Goal: Information Seeking & Learning: Learn about a topic

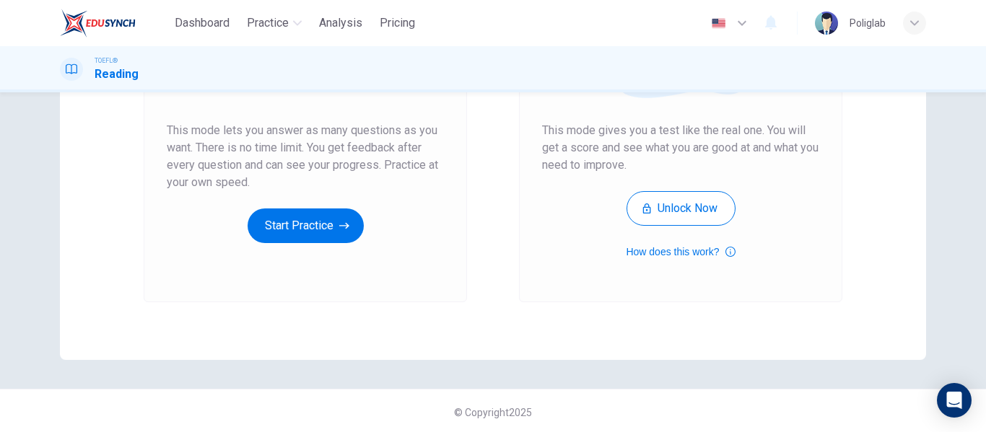
scroll to position [266, 0]
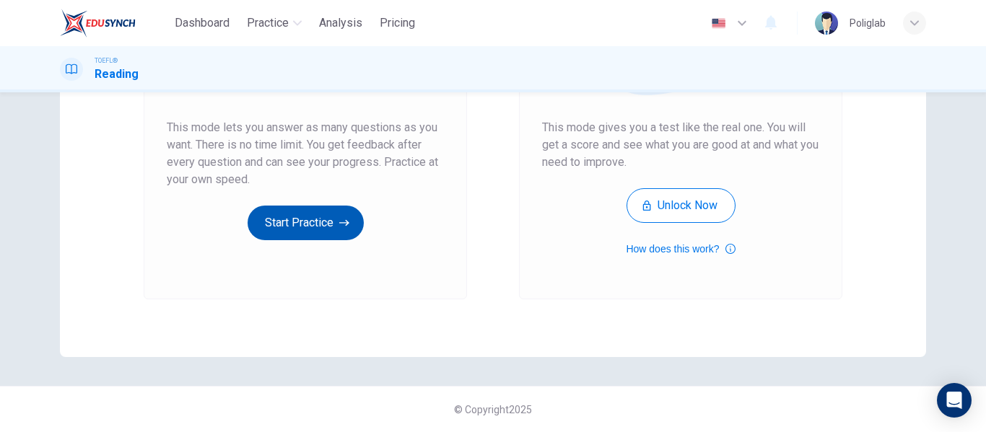
click at [296, 213] on button "Start Practice" at bounding box center [306, 223] width 116 height 35
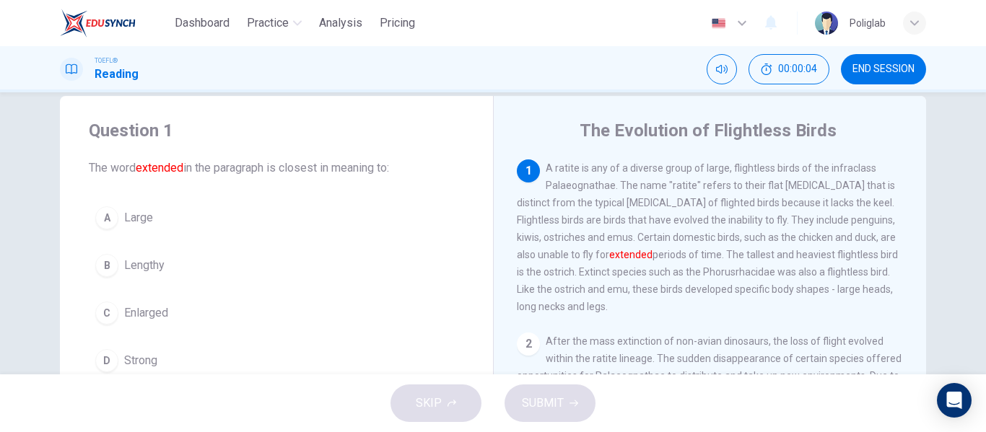
scroll to position [27, 0]
click at [212, 211] on button "A Large" at bounding box center [276, 216] width 375 height 36
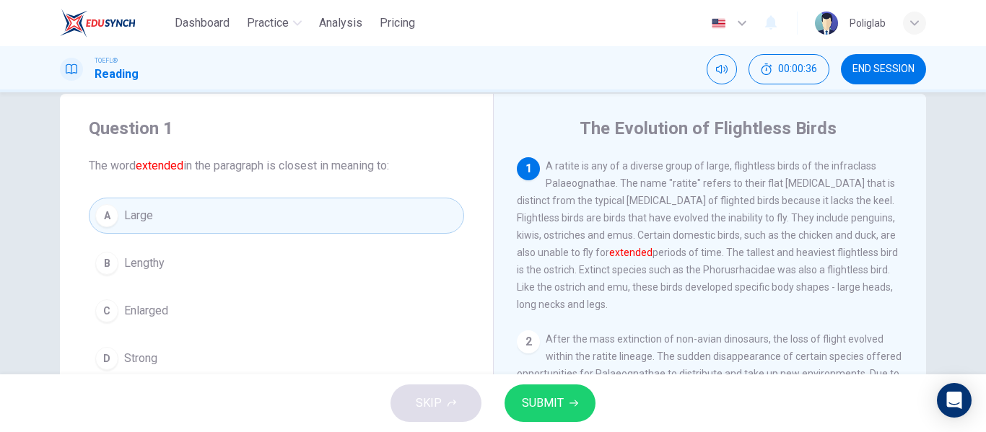
click at [563, 398] on button "SUBMIT" at bounding box center [550, 404] width 91 height 38
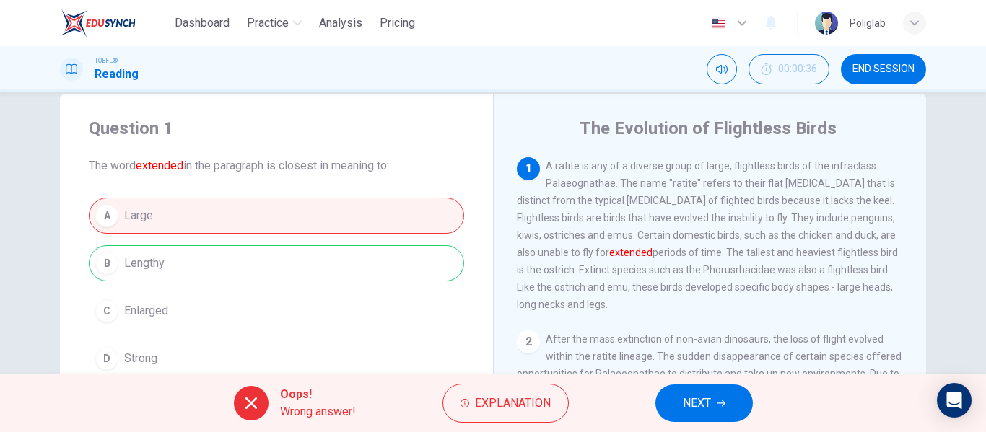
scroll to position [12, 0]
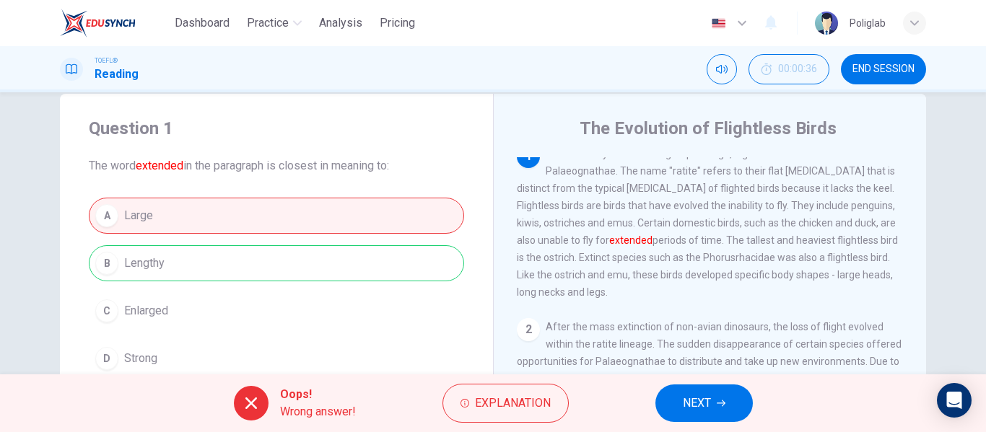
click at [700, 396] on span "NEXT" at bounding box center [697, 403] width 28 height 20
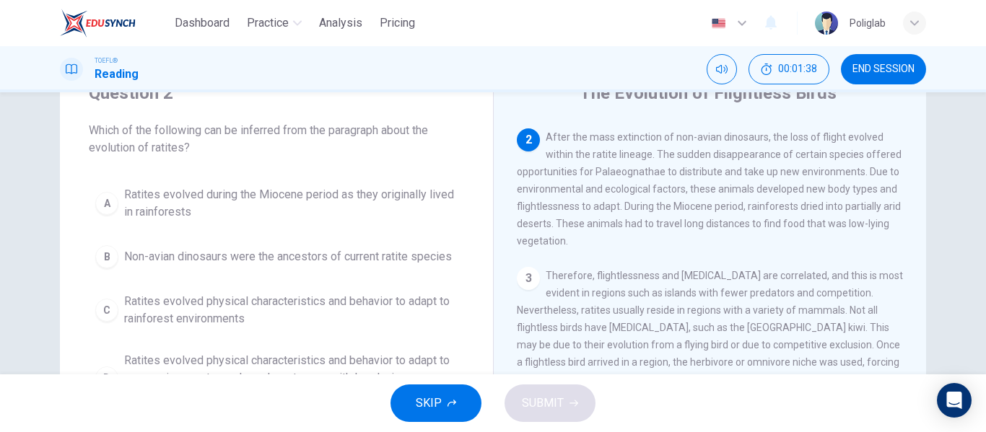
scroll to position [64, 0]
click at [334, 197] on span "Ratites evolved during the Miocene period as they originally lived in rainfores…" at bounding box center [291, 203] width 334 height 35
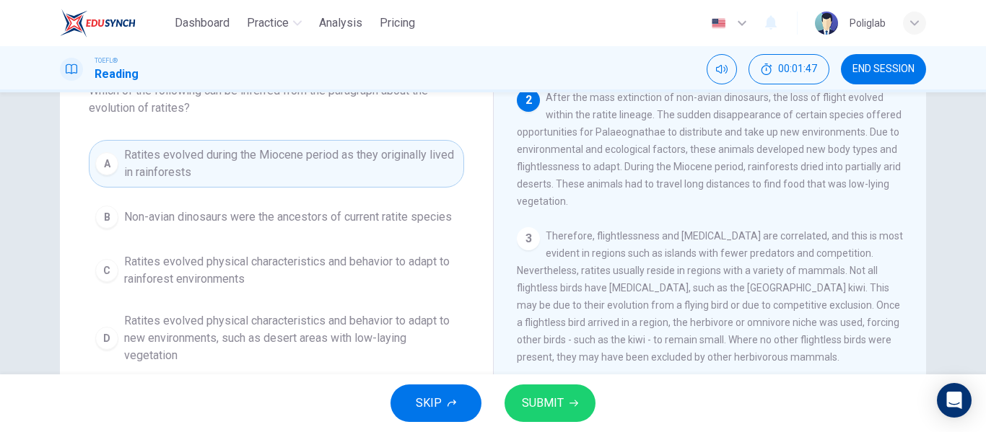
scroll to position [103, 0]
click at [302, 221] on span "Non-avian dinosaurs were the ancestors of current ratite species" at bounding box center [288, 216] width 328 height 17
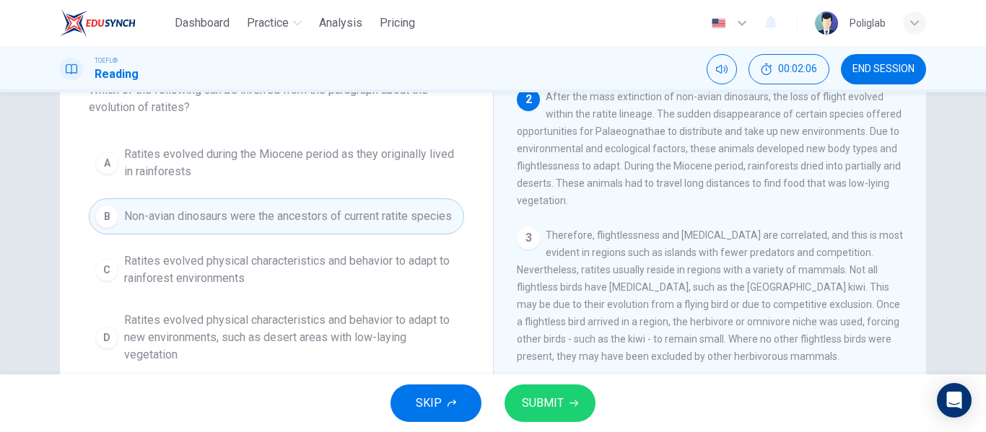
click at [295, 336] on span "Ratites evolved physical characteristics and behavior to adapt to new environme…" at bounding box center [291, 338] width 334 height 52
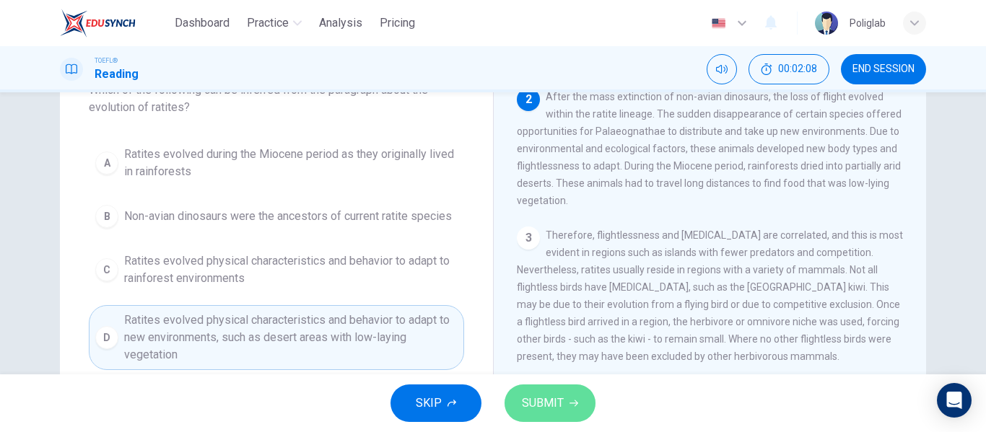
click at [571, 395] on button "SUBMIT" at bounding box center [550, 404] width 91 height 38
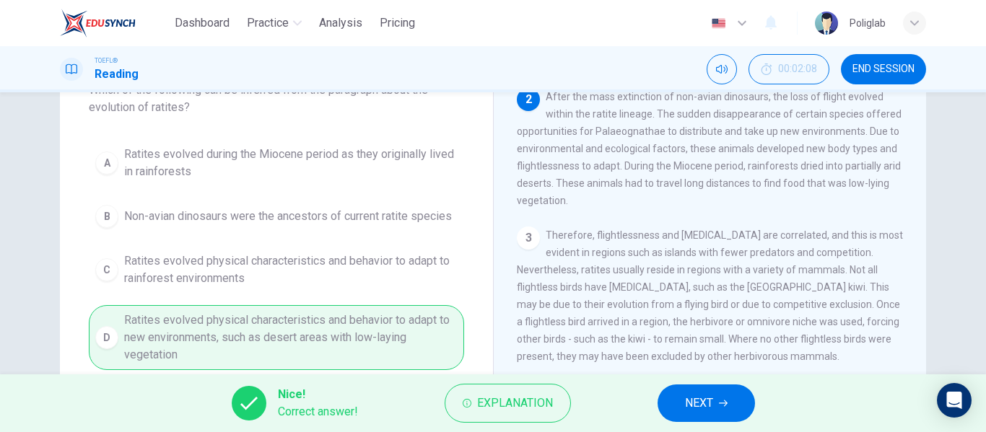
click at [712, 396] on span "NEXT" at bounding box center [699, 403] width 28 height 20
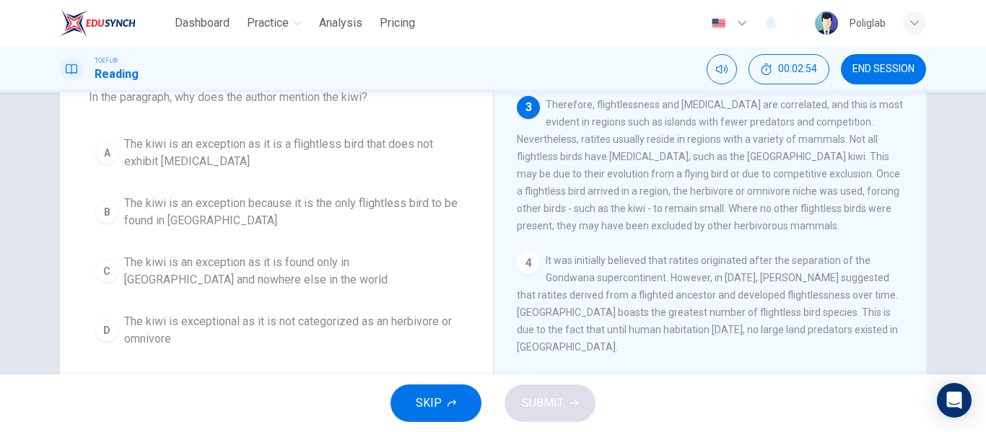
scroll to position [98, 0]
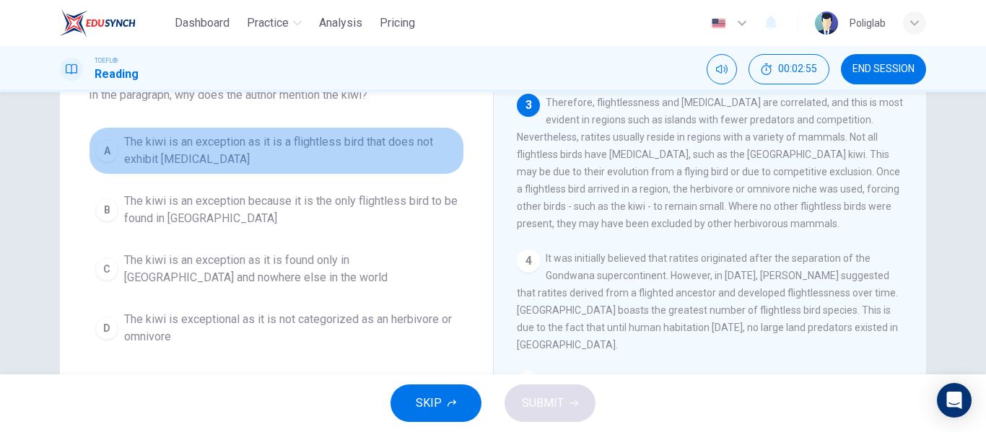
click at [363, 165] on span "The kiwi is an exception as it is a flightless bird that does not exhibit gigan…" at bounding box center [291, 151] width 334 height 35
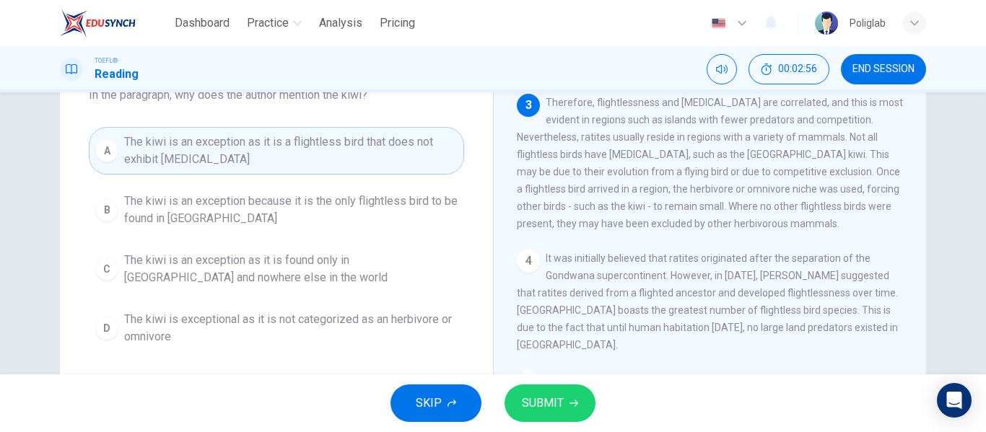
click at [331, 218] on span "The kiwi is an exception because it is the only flightless bird to be found in …" at bounding box center [291, 210] width 334 height 35
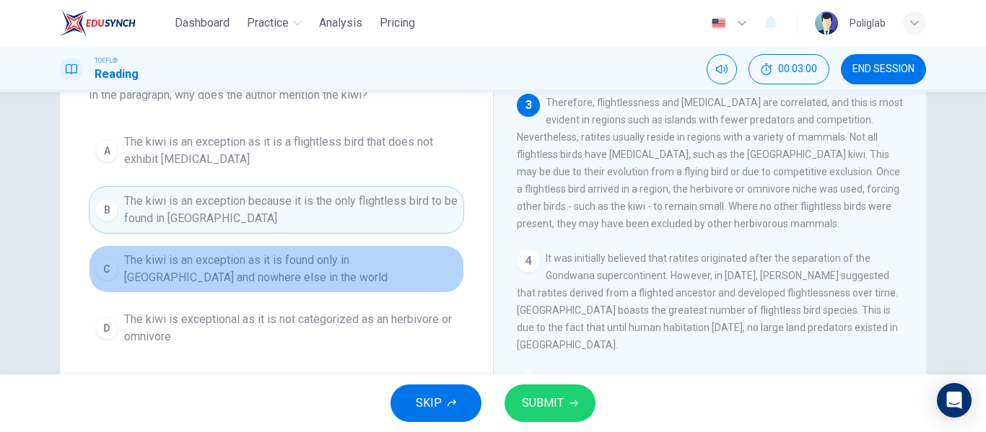
click at [330, 267] on span "The kiwi is an exception as it is found only in New Zealand and nowhere else in…" at bounding box center [291, 269] width 334 height 35
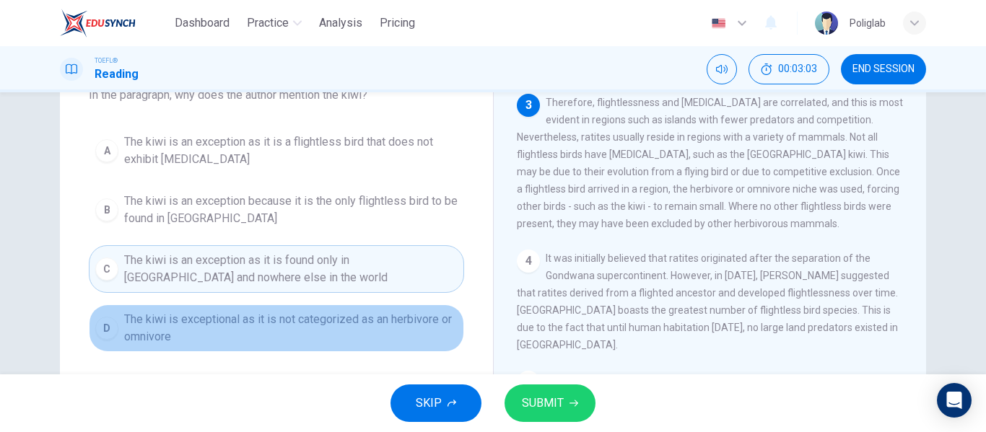
click at [318, 323] on span "The kiwi is exceptional as it is not categorized as an herbivore or omnivore" at bounding box center [291, 328] width 334 height 35
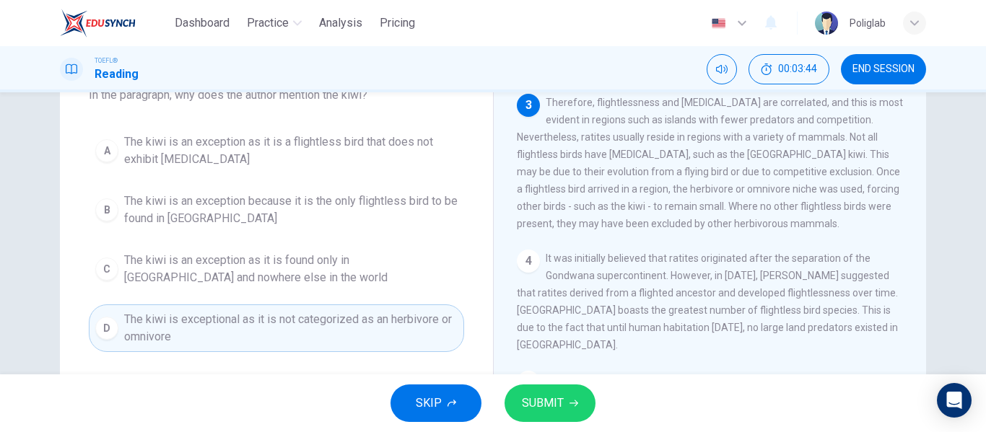
click at [351, 146] on span "The kiwi is an exception as it is a flightless bird that does not exhibit gigan…" at bounding box center [291, 151] width 334 height 35
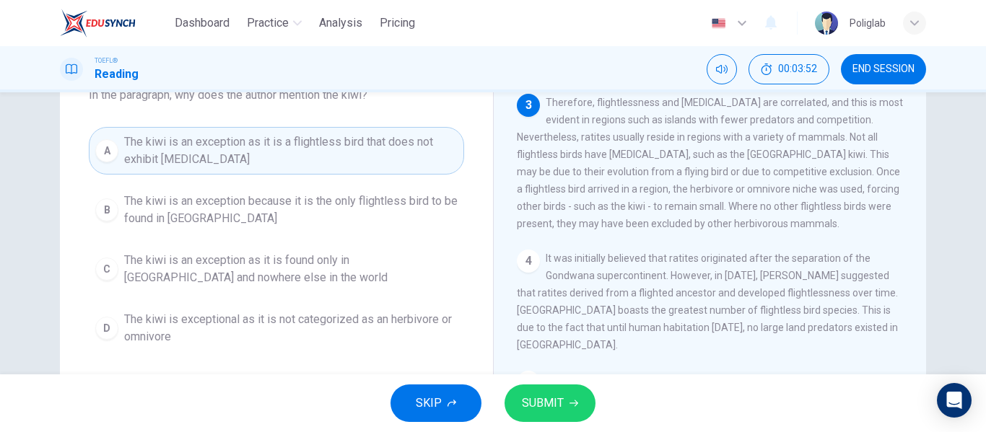
click at [528, 383] on div "SKIP SUBMIT" at bounding box center [493, 404] width 986 height 58
click at [530, 390] on button "SUBMIT" at bounding box center [550, 404] width 91 height 38
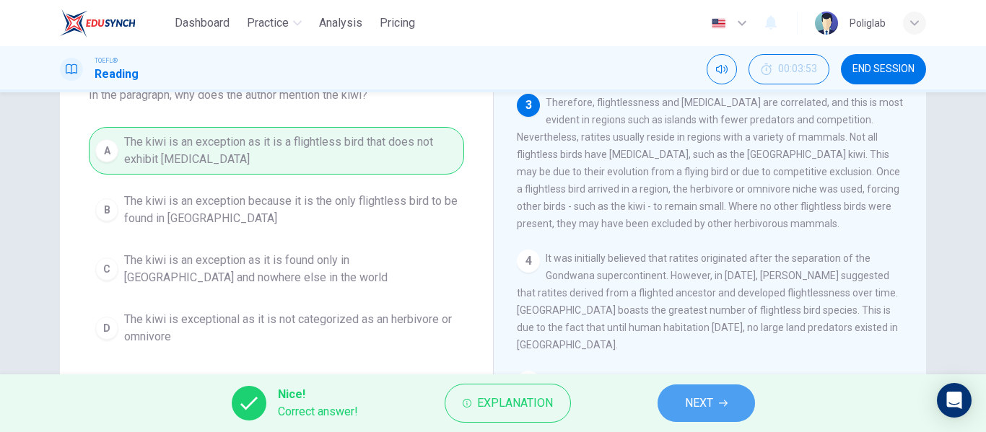
click at [669, 404] on button "NEXT" at bounding box center [706, 404] width 97 height 38
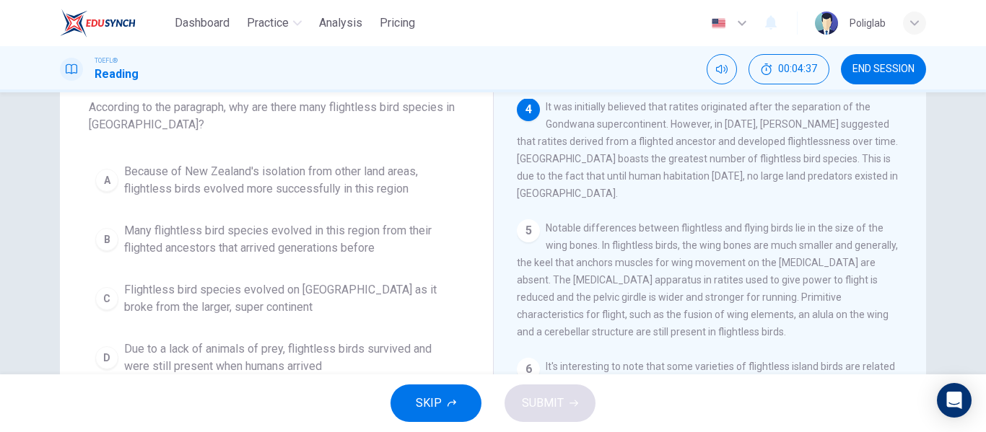
scroll to position [87, 0]
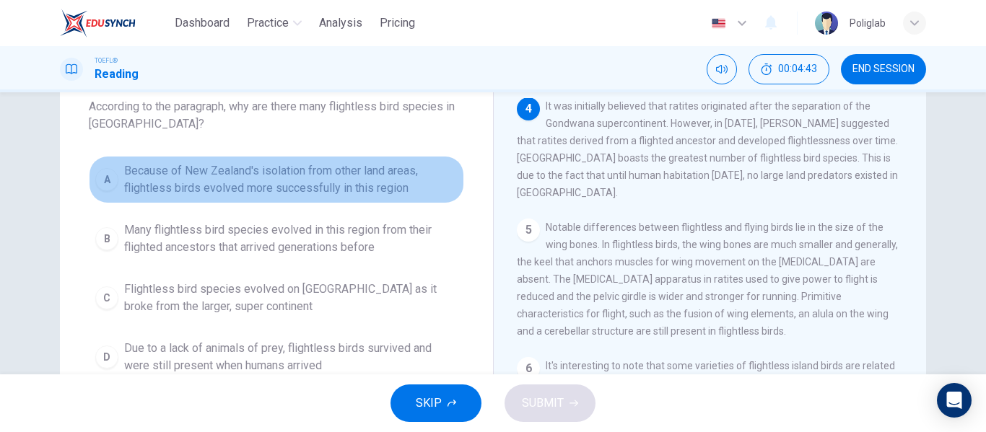
click at [377, 177] on span "Because of New Zealand's isolation from other land areas, flightless birds evol…" at bounding box center [291, 179] width 334 height 35
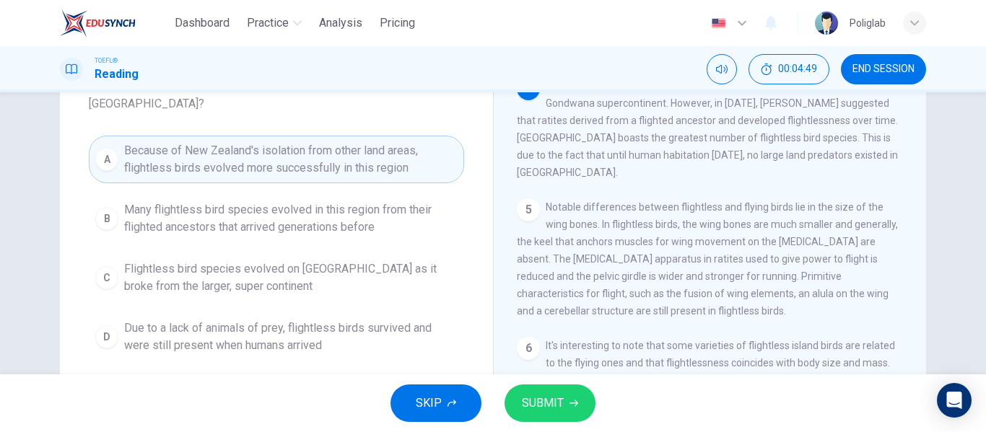
scroll to position [108, 0]
click at [407, 218] on span "Many flightless bird species evolved in this region from their flighted ancesto…" at bounding box center [291, 218] width 334 height 35
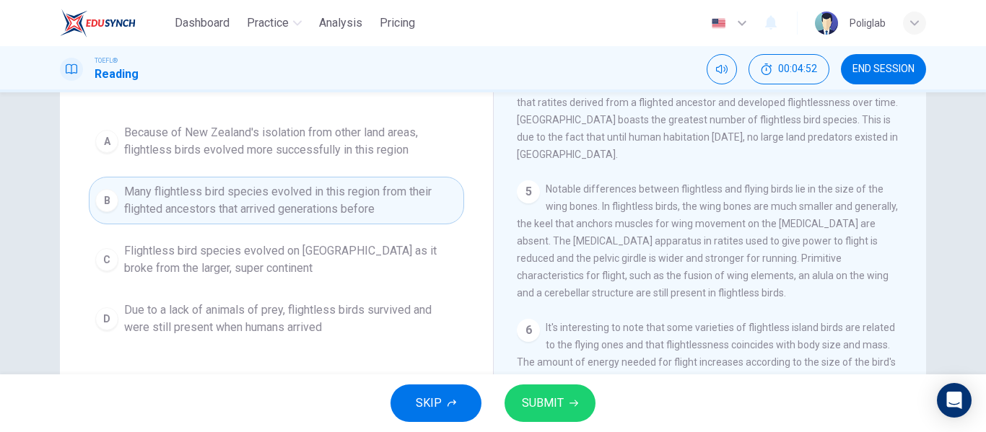
scroll to position [126, 0]
click at [344, 322] on span "Due to a lack of animals of prey, flightless birds survived and were still pres…" at bounding box center [291, 317] width 334 height 35
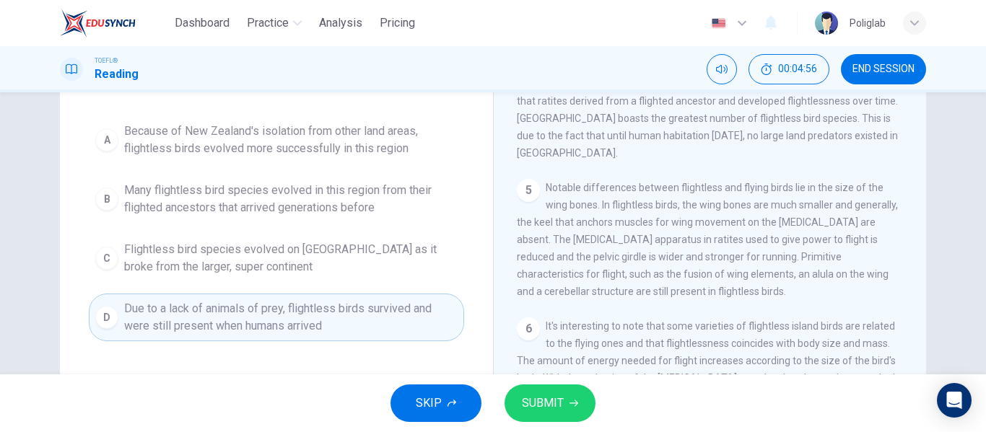
click at [562, 404] on span "SUBMIT" at bounding box center [543, 403] width 42 height 20
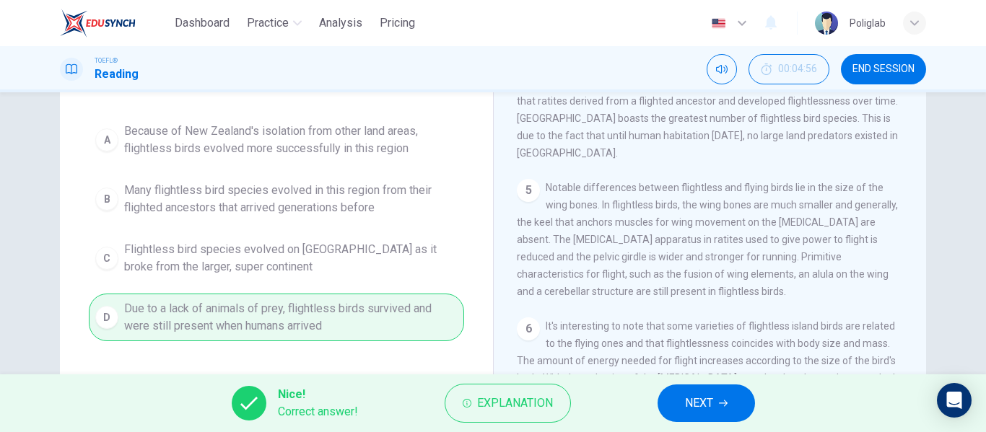
click at [662, 407] on button "NEXT" at bounding box center [706, 404] width 97 height 38
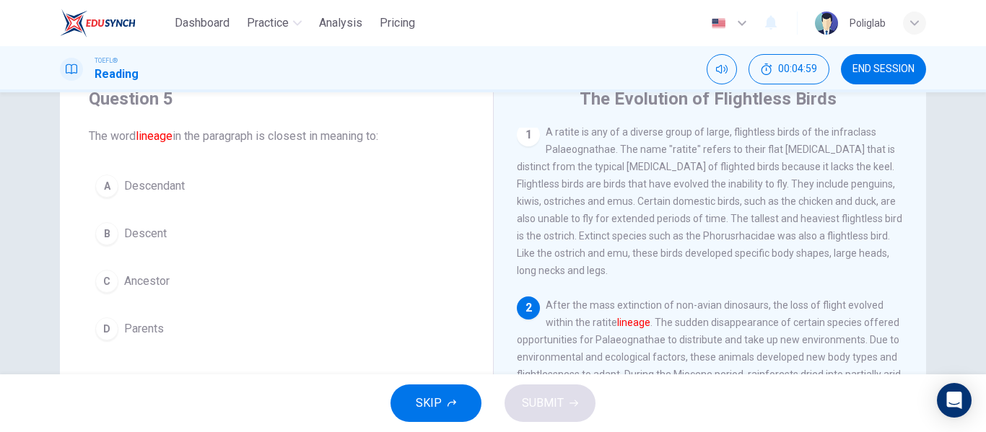
scroll to position [57, 0]
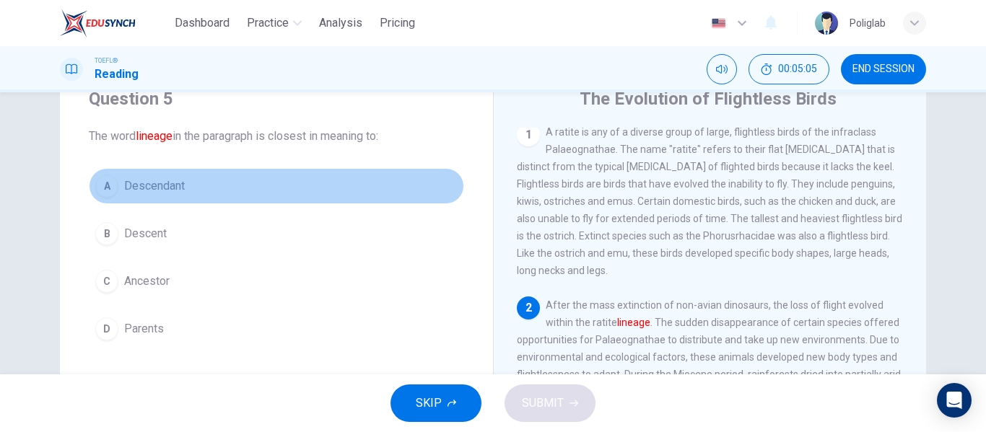
click at [205, 187] on button "A Descendant" at bounding box center [276, 186] width 375 height 36
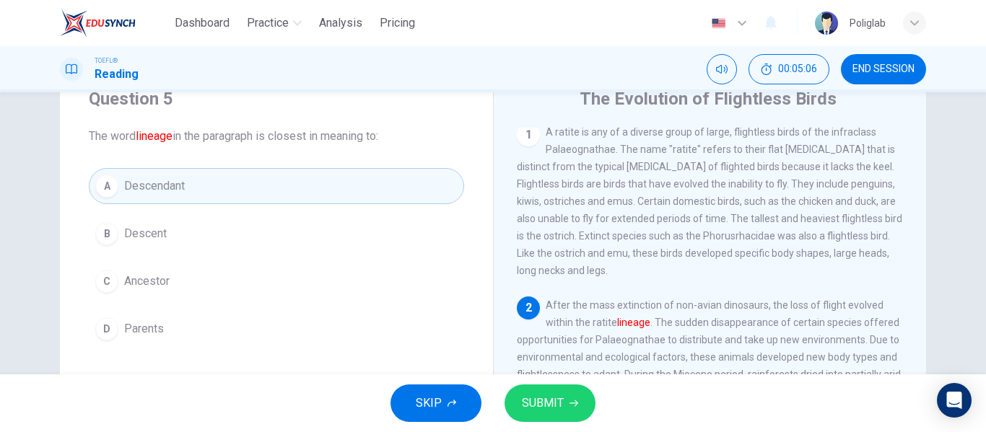
click at [542, 418] on button "SUBMIT" at bounding box center [550, 404] width 91 height 38
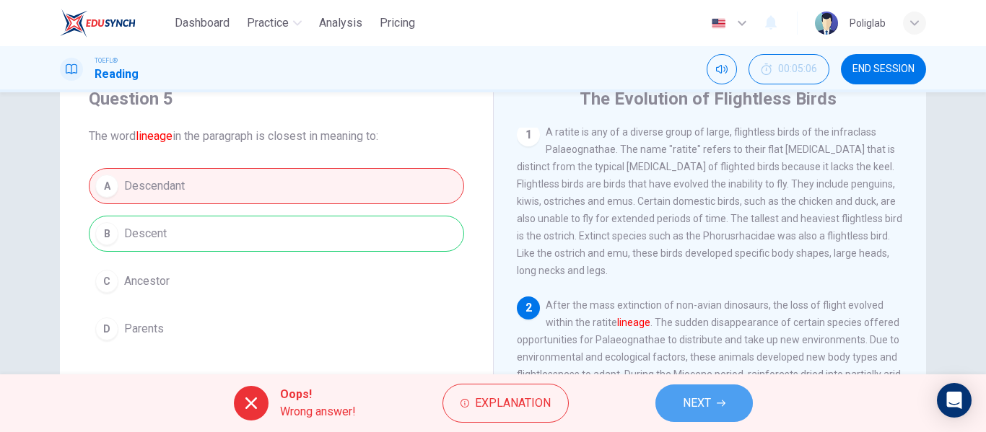
click at [731, 411] on button "NEXT" at bounding box center [704, 404] width 97 height 38
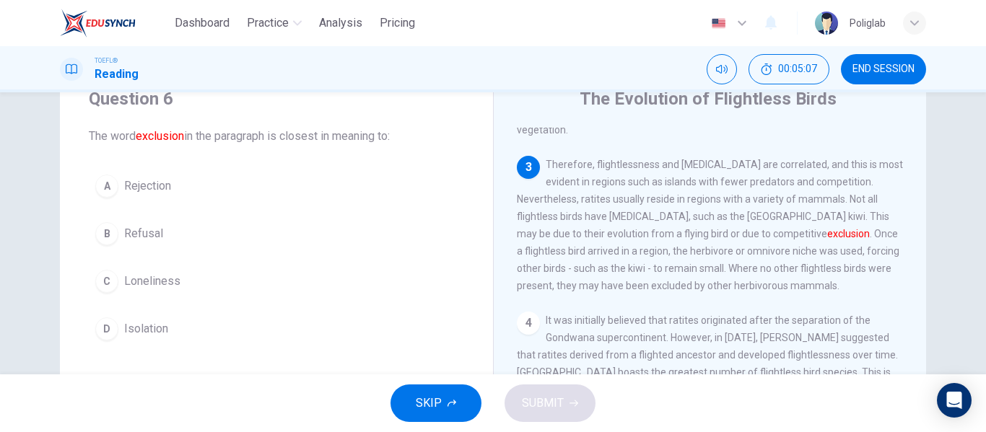
scroll to position [285, 0]
click at [224, 188] on button "A Rejection" at bounding box center [276, 186] width 375 height 36
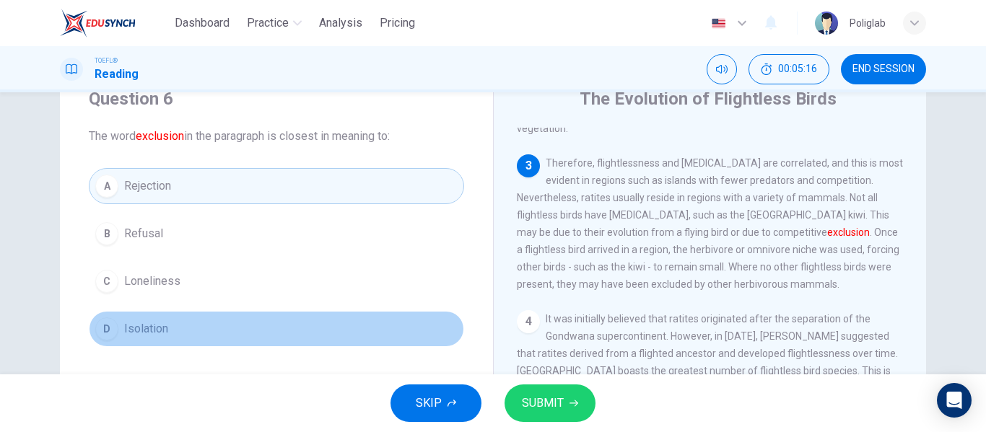
click at [251, 315] on button "D Isolation" at bounding box center [276, 329] width 375 height 36
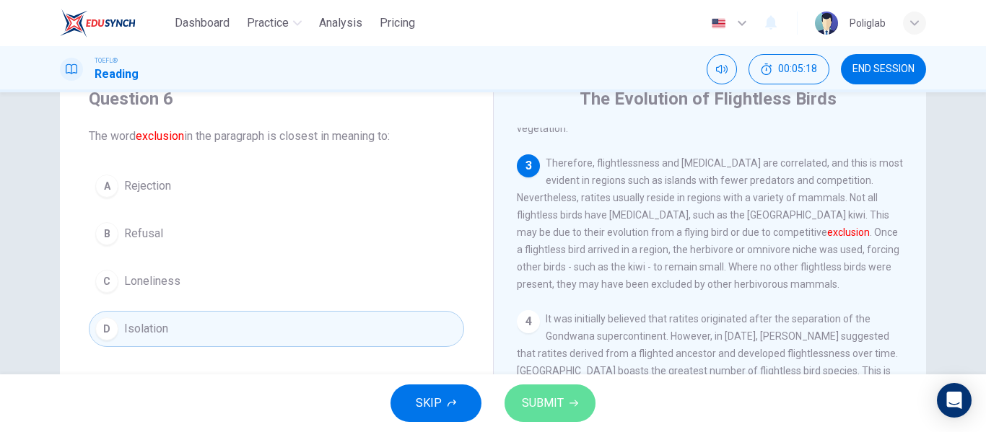
click at [542, 407] on span "SUBMIT" at bounding box center [543, 403] width 42 height 20
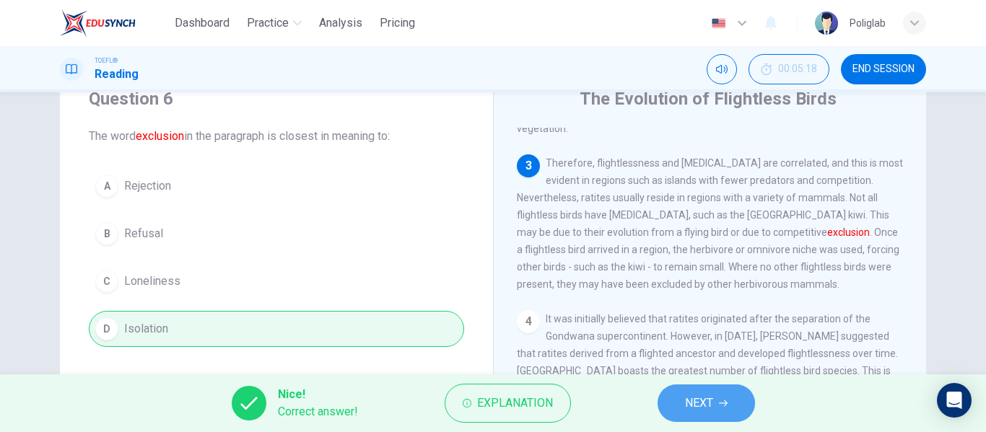
click at [710, 412] on span "NEXT" at bounding box center [699, 403] width 28 height 20
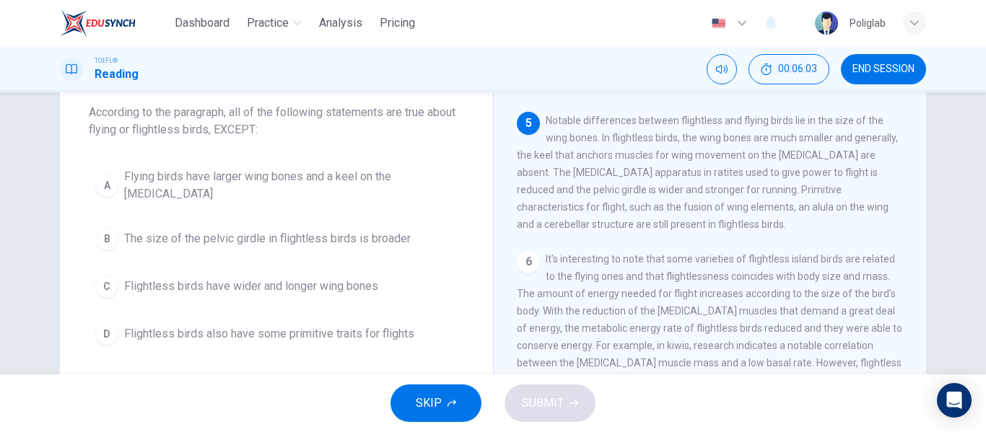
scroll to position [82, 0]
click at [357, 184] on span "Flying birds have larger wing bones and a keel on the breastbone" at bounding box center [291, 184] width 334 height 35
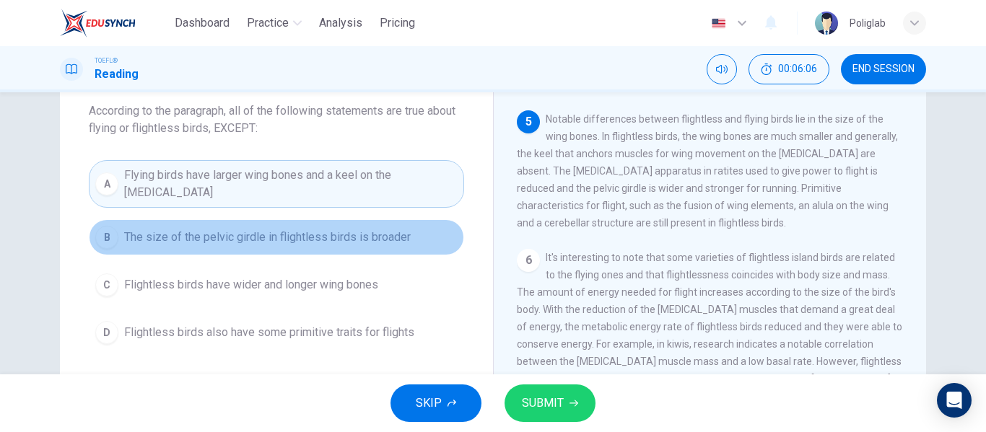
click at [340, 230] on span "The size of the pelvic girdle in flightless birds is broader" at bounding box center [267, 237] width 287 height 17
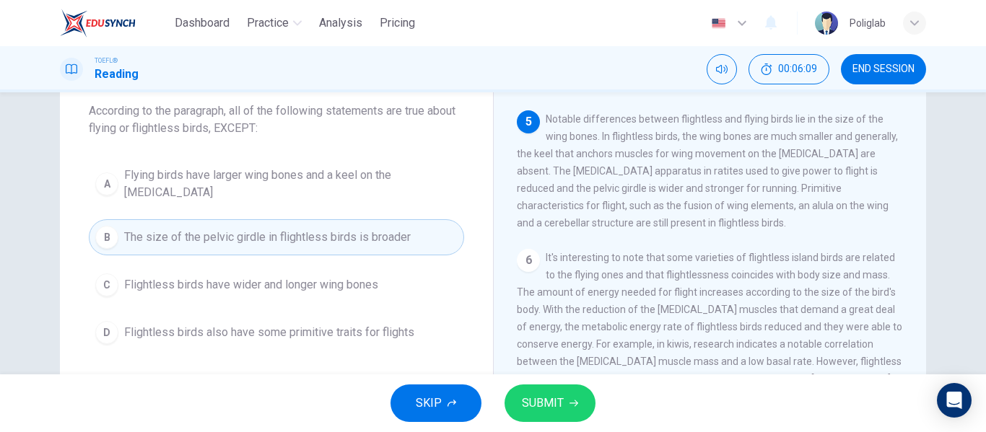
click at [344, 279] on span "Flightless birds have wider and longer wing bones" at bounding box center [251, 284] width 254 height 17
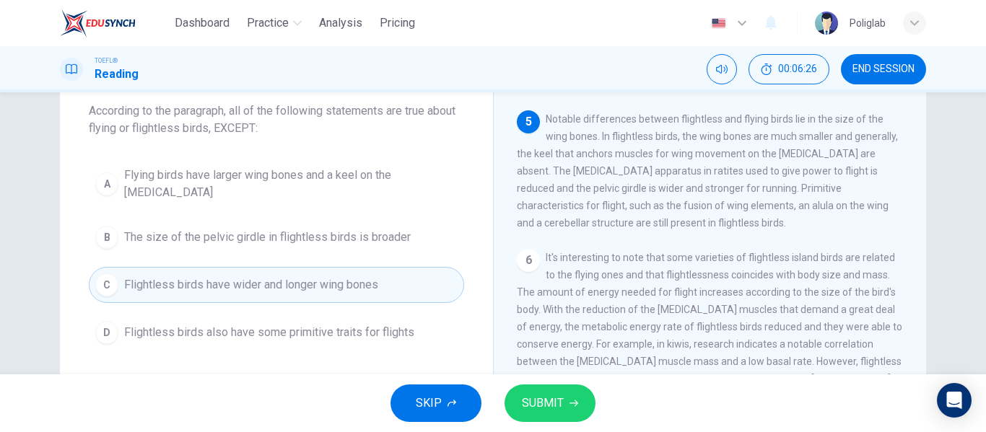
click at [544, 400] on span "SUBMIT" at bounding box center [543, 403] width 42 height 20
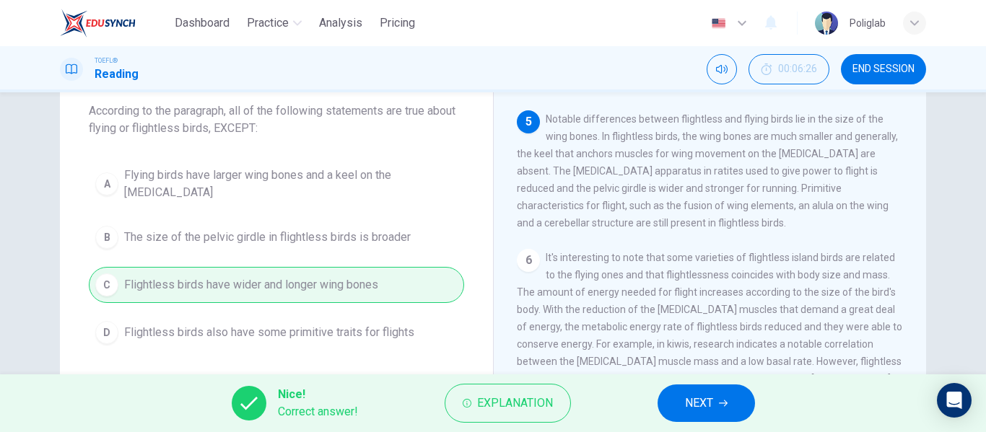
click at [717, 400] on button "NEXT" at bounding box center [706, 404] width 97 height 38
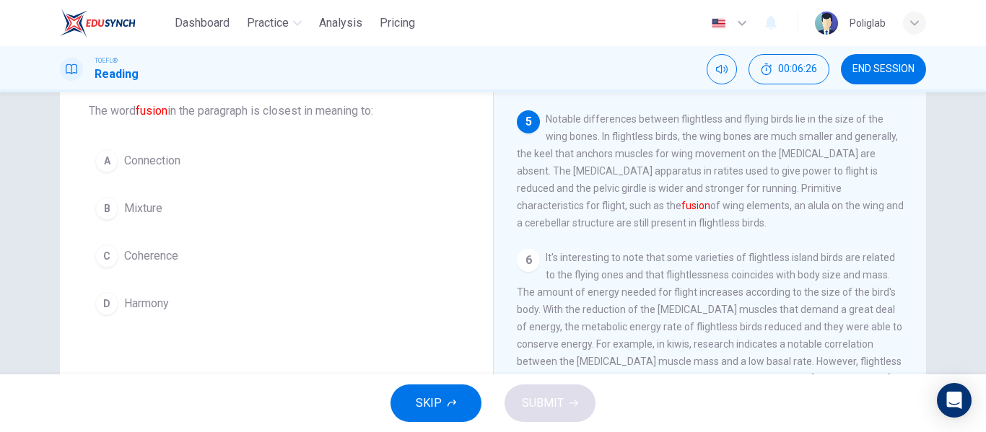
scroll to position [611, 0]
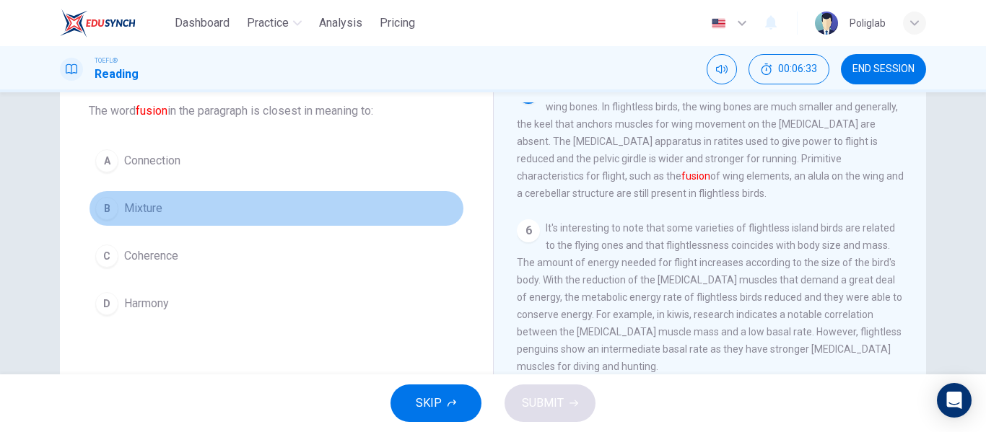
click at [193, 213] on button "B Mixture" at bounding box center [276, 209] width 375 height 36
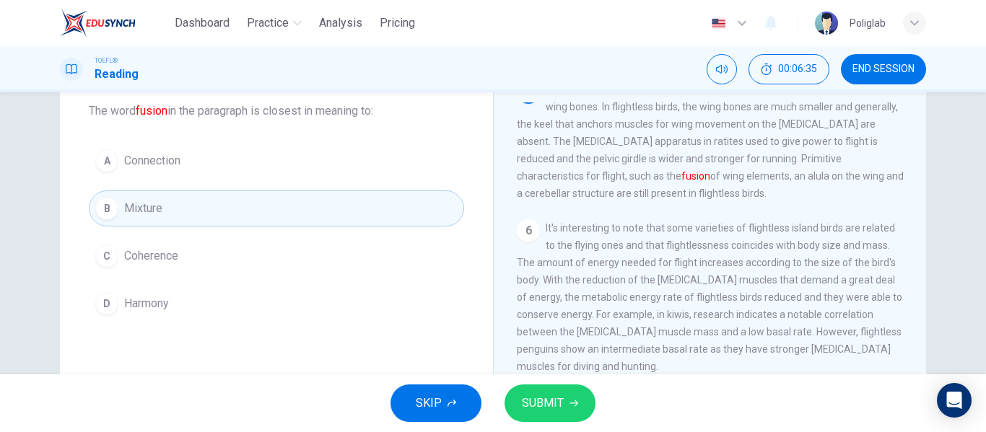
click at [572, 395] on button "SUBMIT" at bounding box center [550, 404] width 91 height 38
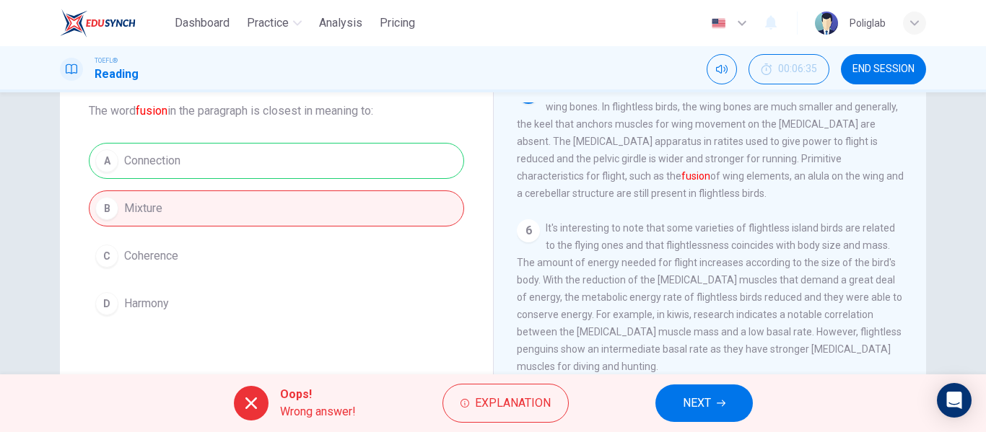
click at [726, 396] on button "NEXT" at bounding box center [704, 404] width 97 height 38
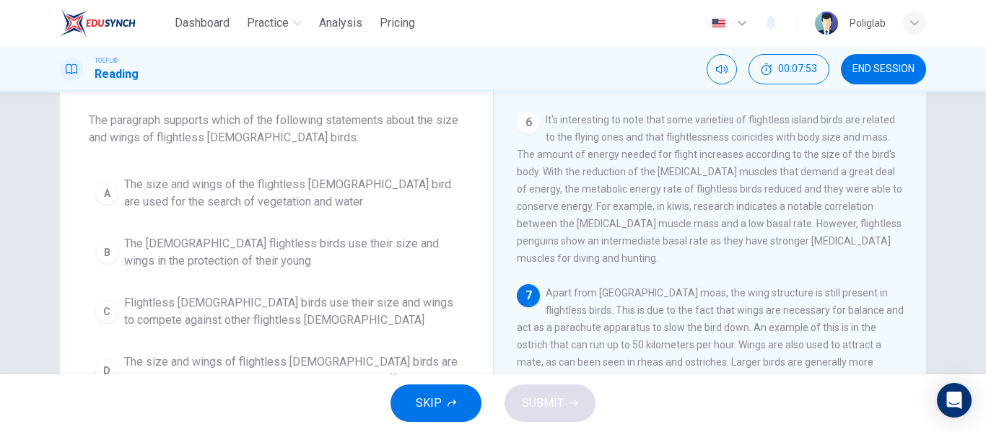
scroll to position [64, 0]
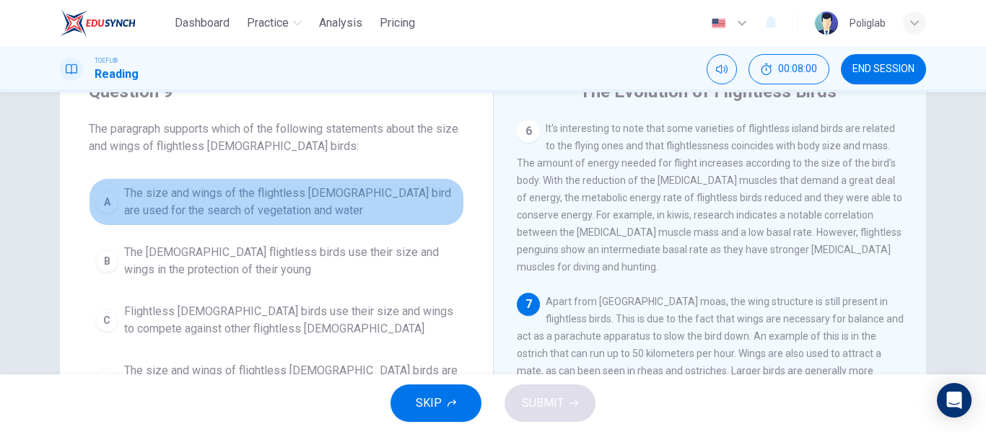
click at [384, 214] on span "The size and wings of the flightless male bird are used for the search of veget…" at bounding box center [291, 202] width 334 height 35
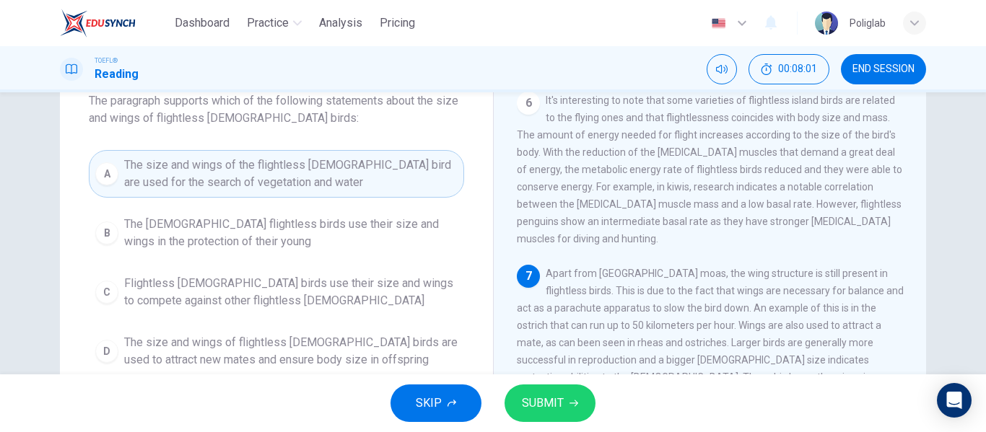
scroll to position [93, 0]
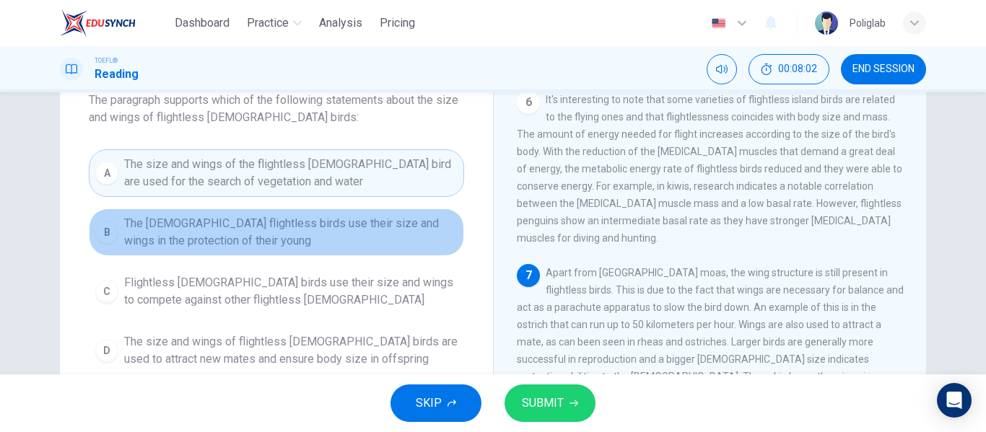
click at [350, 235] on span "The male flightless birds use their size and wings in the protection of their y…" at bounding box center [291, 232] width 334 height 35
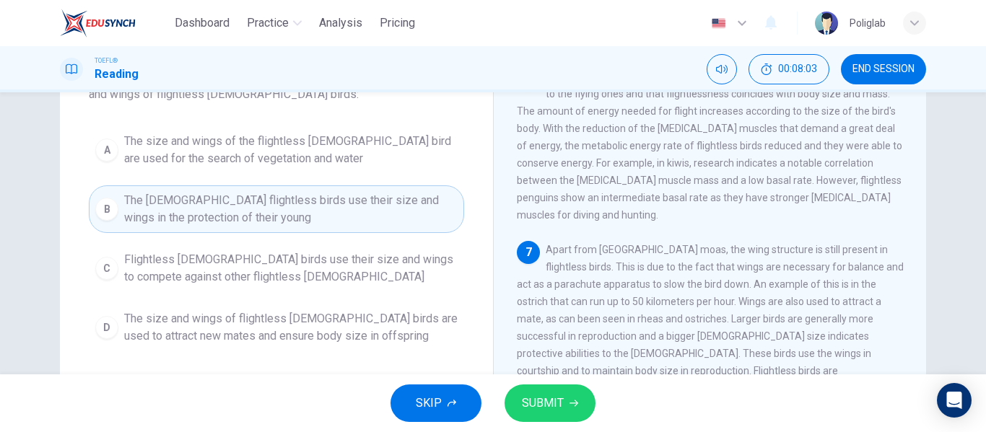
scroll to position [118, 0]
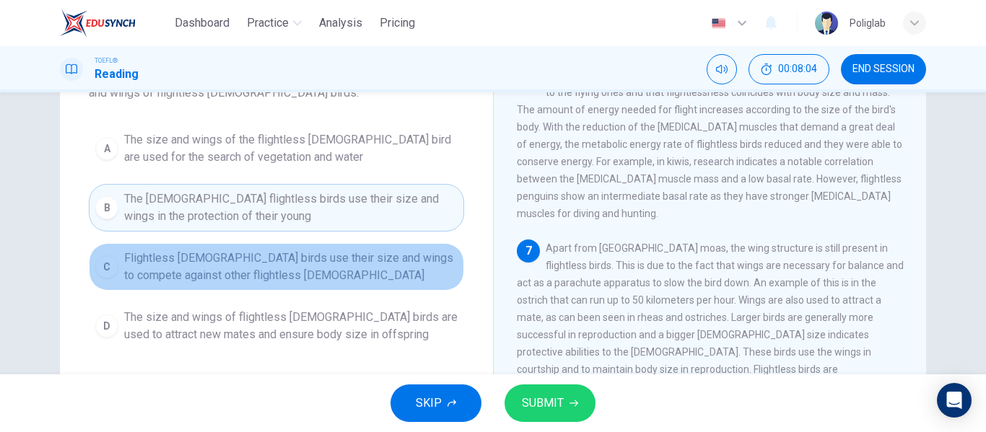
click at [341, 259] on span "Flightless male birds use their size and wings to compete against other flightl…" at bounding box center [291, 267] width 334 height 35
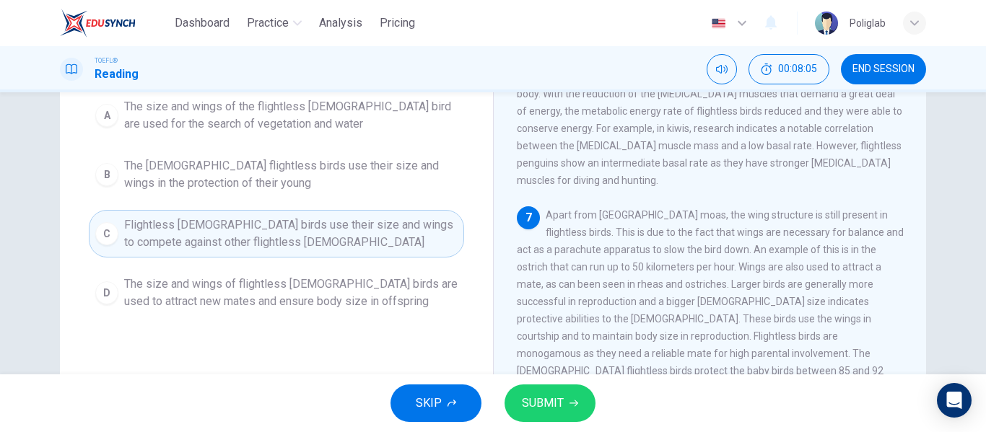
scroll to position [152, 0]
click at [330, 305] on span "The size and wings of flightless male birds are used to attract new mates and e…" at bounding box center [291, 291] width 334 height 35
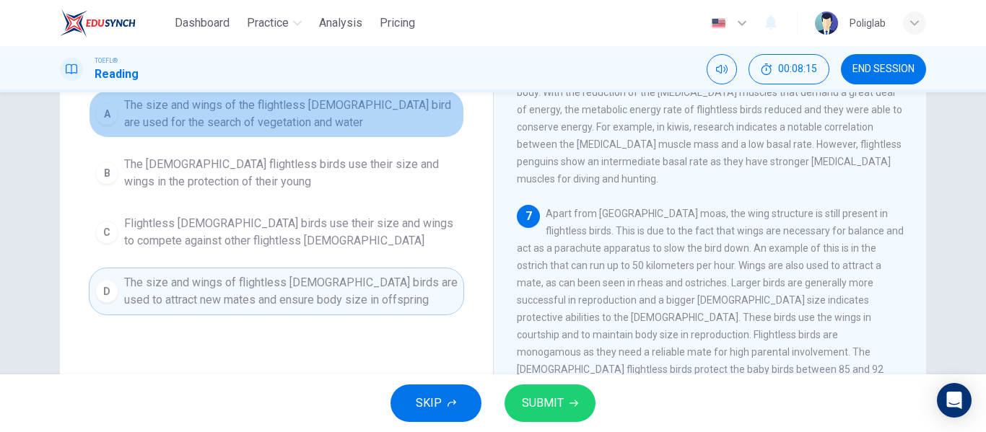
click at [315, 132] on button "A The size and wings of the flightless male bird are used for the search of veg…" at bounding box center [276, 114] width 375 height 48
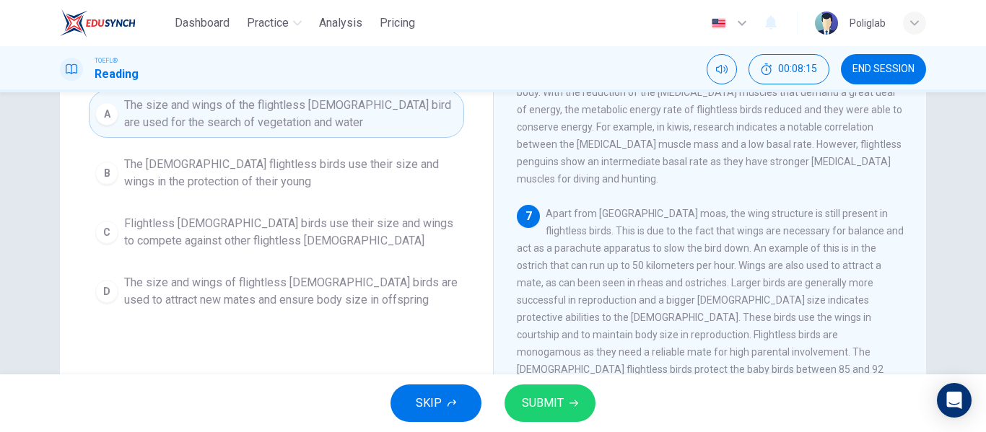
click at [297, 184] on span "The male flightless birds use their size and wings in the protection of their y…" at bounding box center [291, 173] width 334 height 35
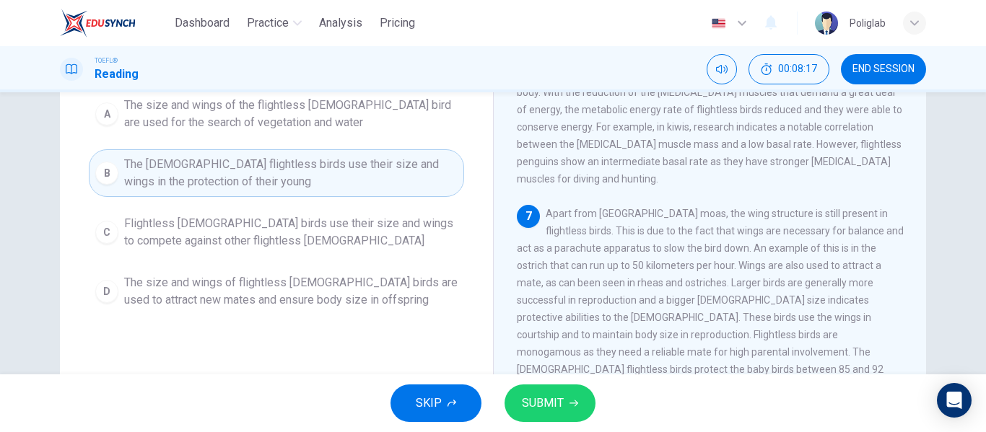
click at [536, 399] on span "SUBMIT" at bounding box center [543, 403] width 42 height 20
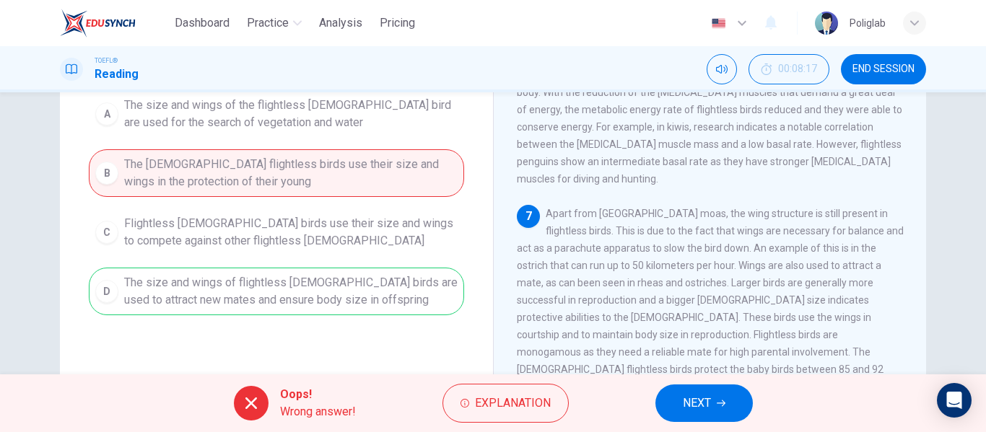
click at [676, 400] on button "NEXT" at bounding box center [704, 404] width 97 height 38
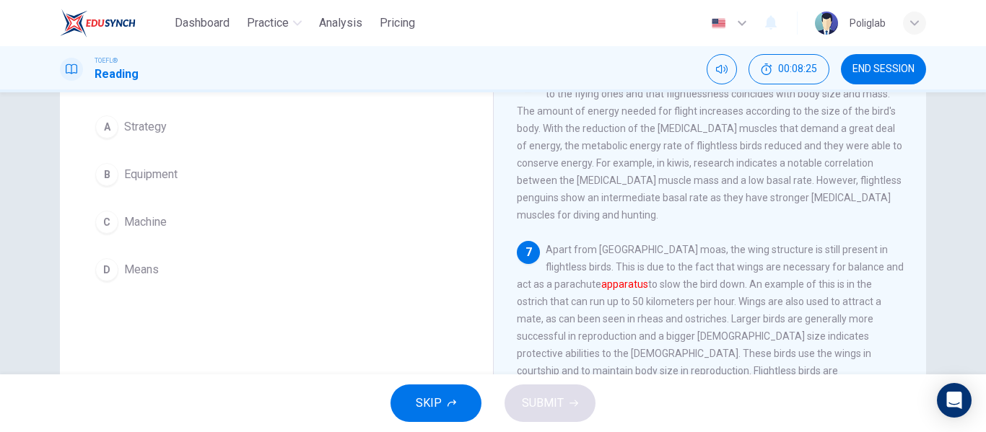
scroll to position [116, 0]
click at [262, 173] on button "B Equipment" at bounding box center [276, 175] width 375 height 36
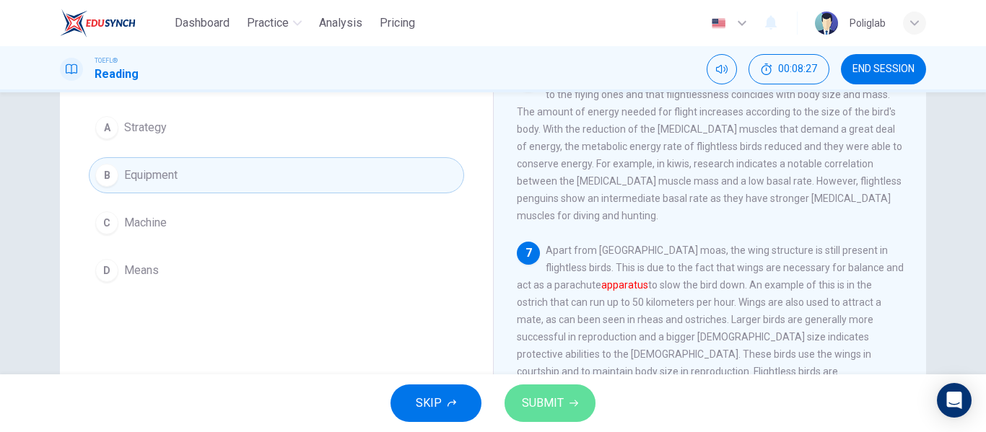
click at [550, 409] on span "SUBMIT" at bounding box center [543, 403] width 42 height 20
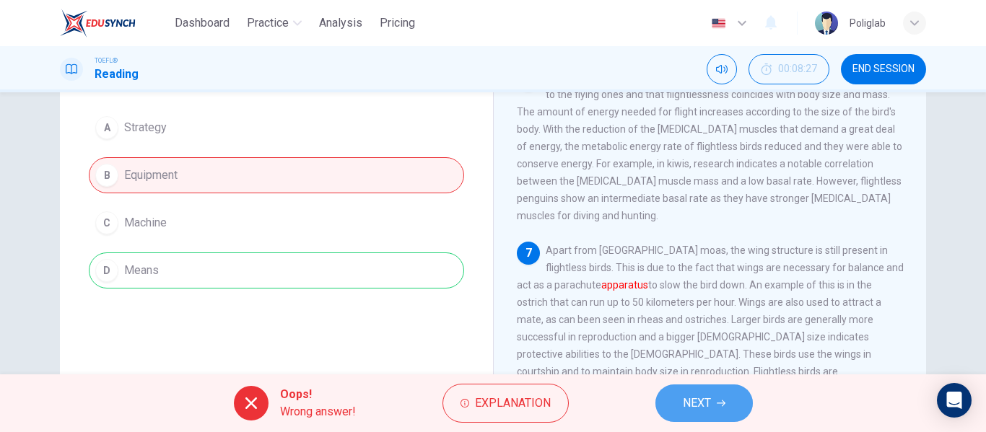
click at [699, 409] on span "NEXT" at bounding box center [697, 403] width 28 height 20
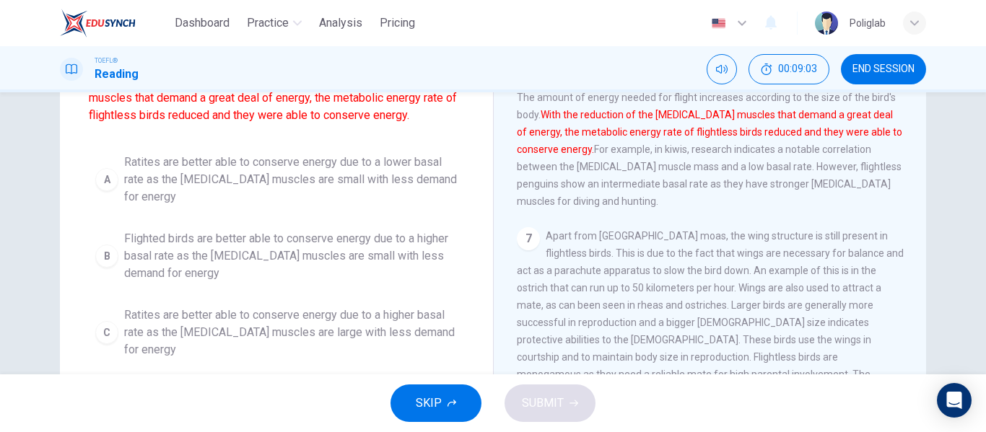
scroll to position [131, 0]
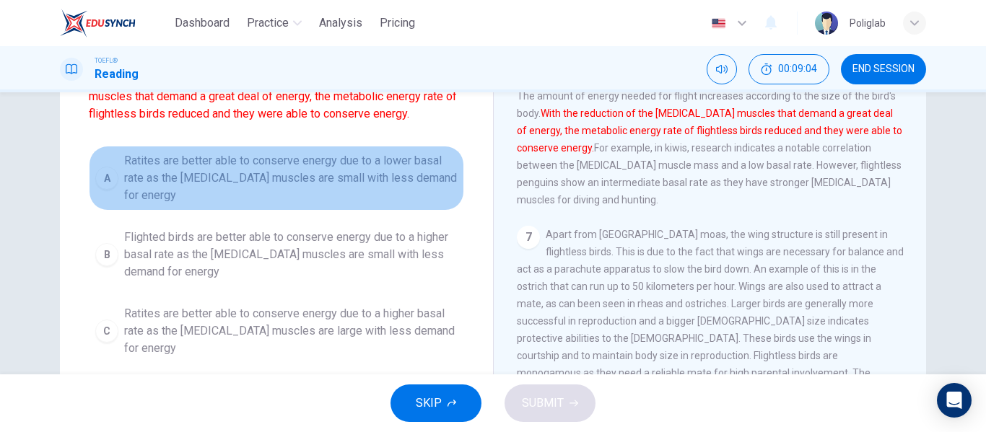
click at [389, 182] on span "Ratites are better able to conserve energy due to a lower basal rate as the pec…" at bounding box center [291, 178] width 334 height 52
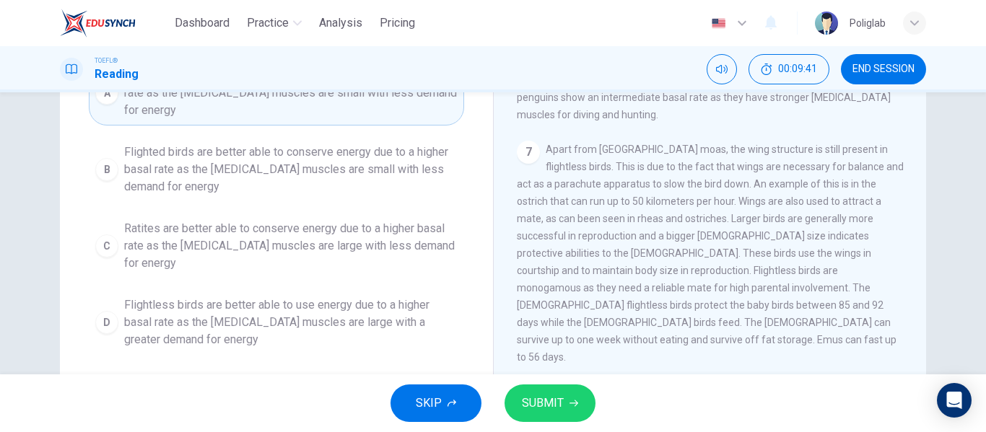
scroll to position [217, 0]
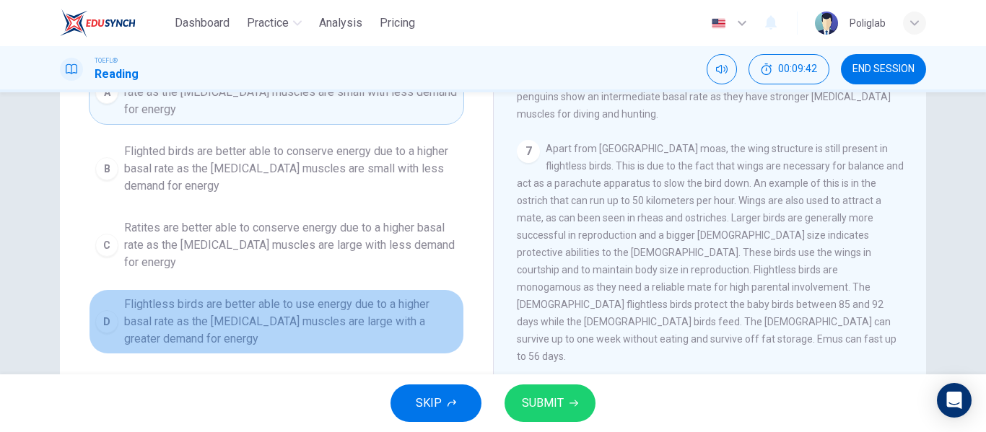
click at [389, 336] on span "Flightless birds are better able to use energy due to a higher basal rate as th…" at bounding box center [291, 322] width 334 height 52
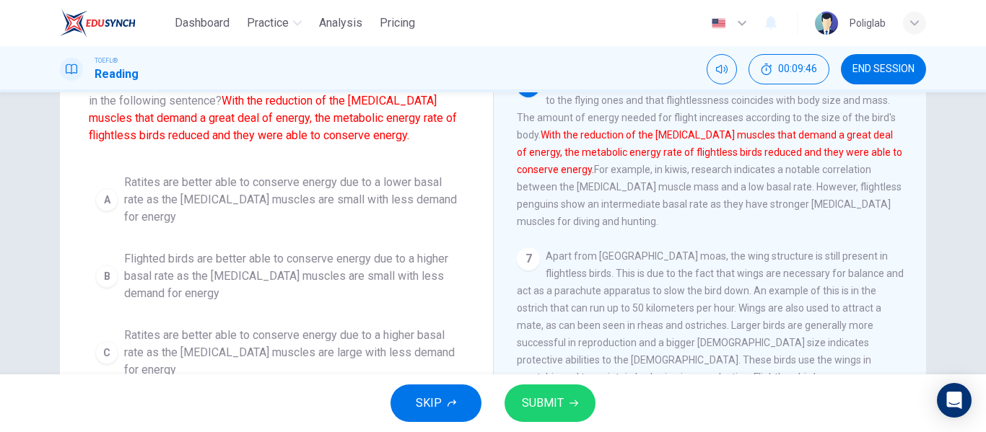
scroll to position [109, 0]
click at [395, 194] on span "Ratites are better able to conserve energy due to a lower basal rate as the pec…" at bounding box center [291, 201] width 334 height 52
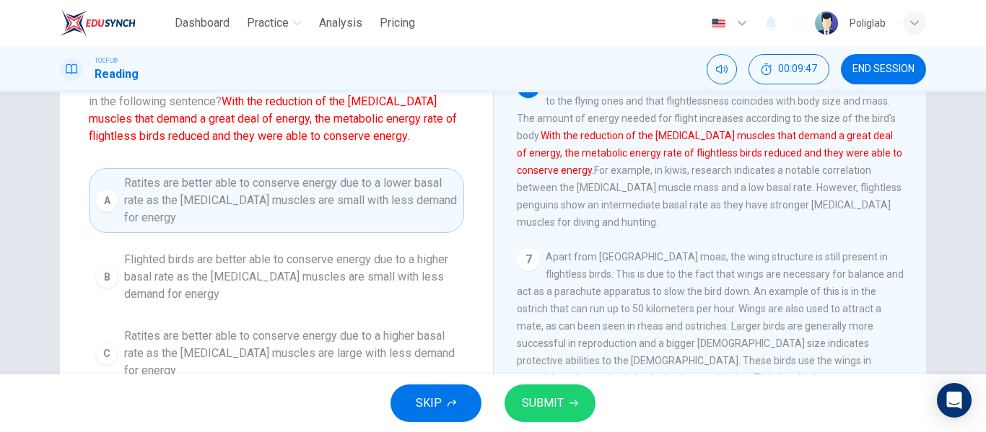
click at [537, 401] on span "SUBMIT" at bounding box center [543, 403] width 42 height 20
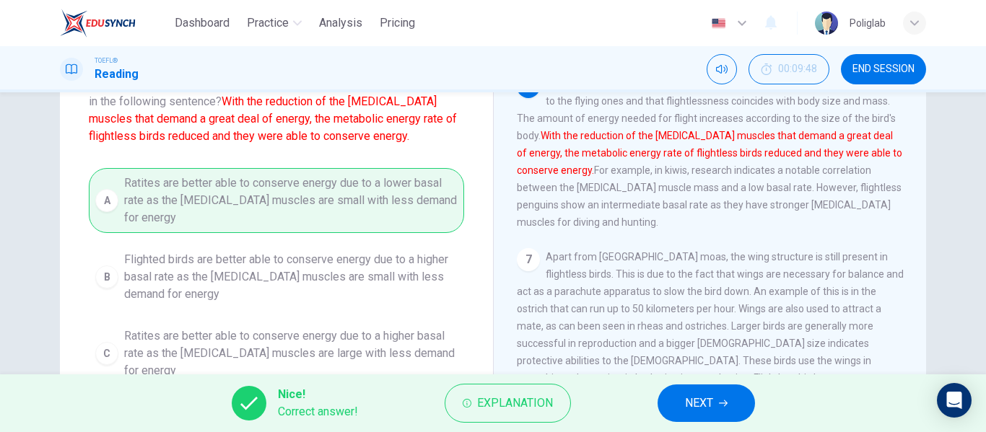
click at [671, 404] on button "NEXT" at bounding box center [706, 404] width 97 height 38
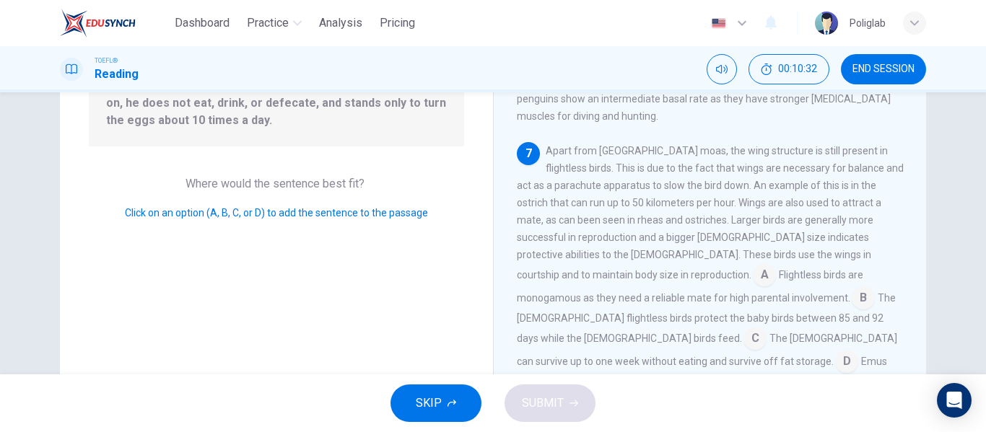
scroll to position [197, 0]
click at [776, 289] on input at bounding box center [764, 277] width 23 height 23
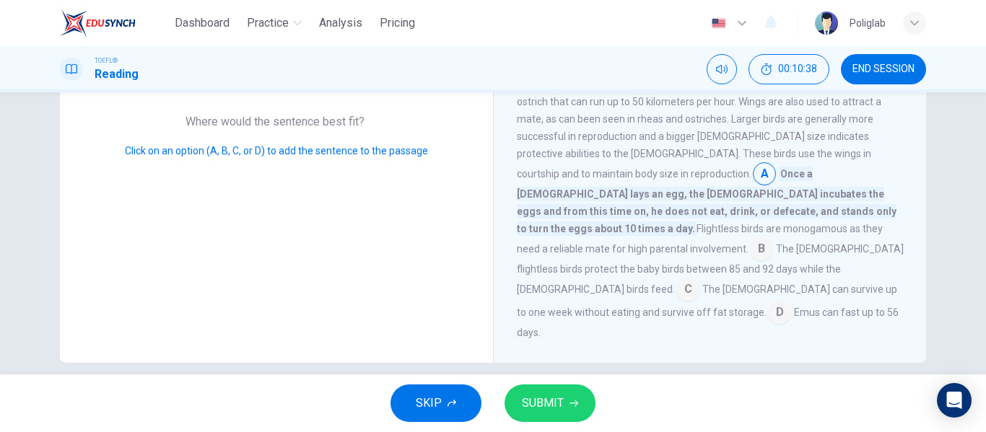
scroll to position [262, 0]
click at [575, 386] on button "SUBMIT" at bounding box center [550, 404] width 91 height 38
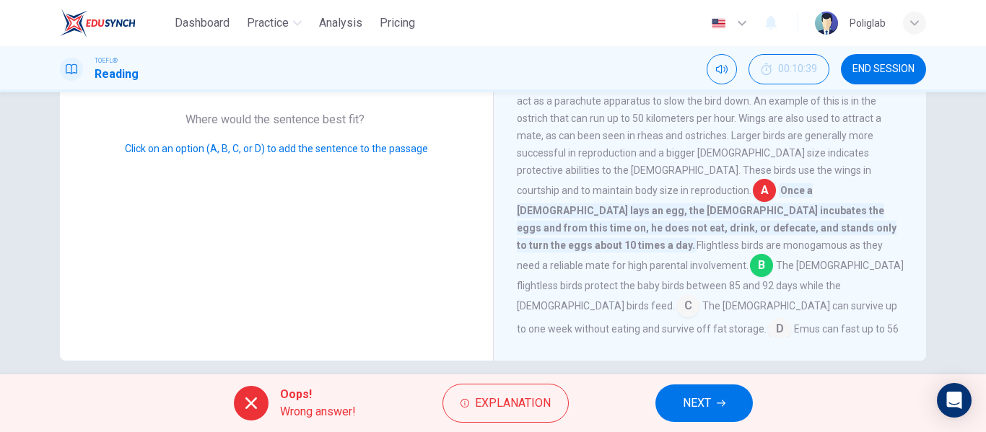
scroll to position [765, 0]
click at [705, 399] on span "NEXT" at bounding box center [697, 403] width 28 height 20
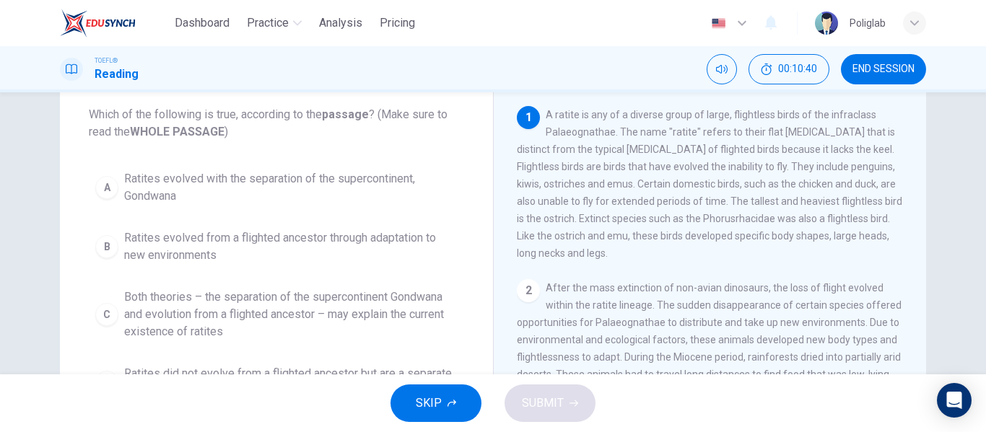
scroll to position [0, 0]
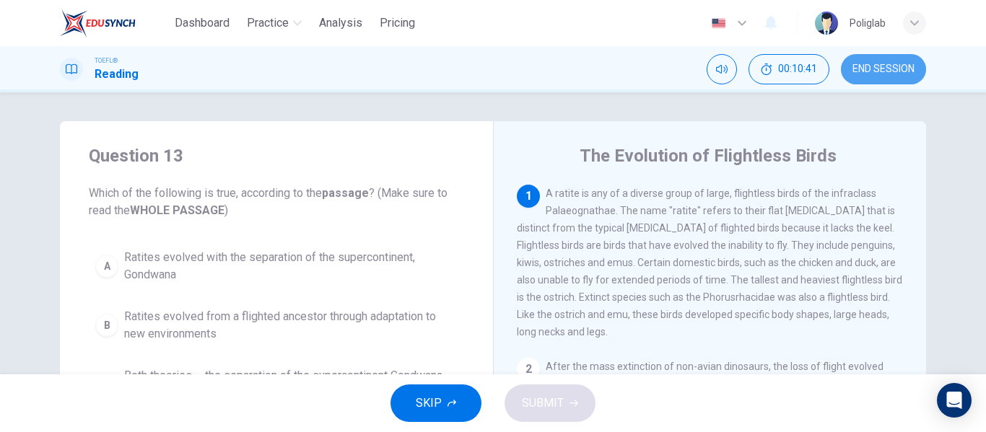
click at [869, 73] on span "END SESSION" at bounding box center [884, 70] width 62 height 12
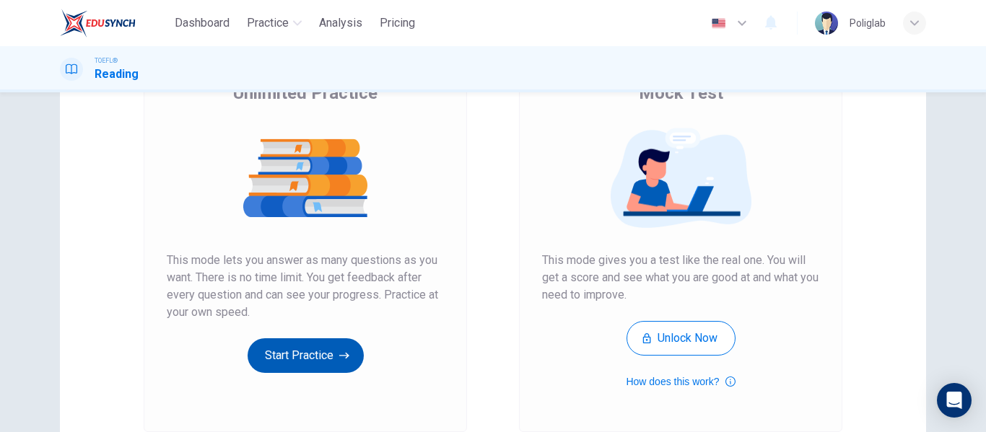
scroll to position [134, 0]
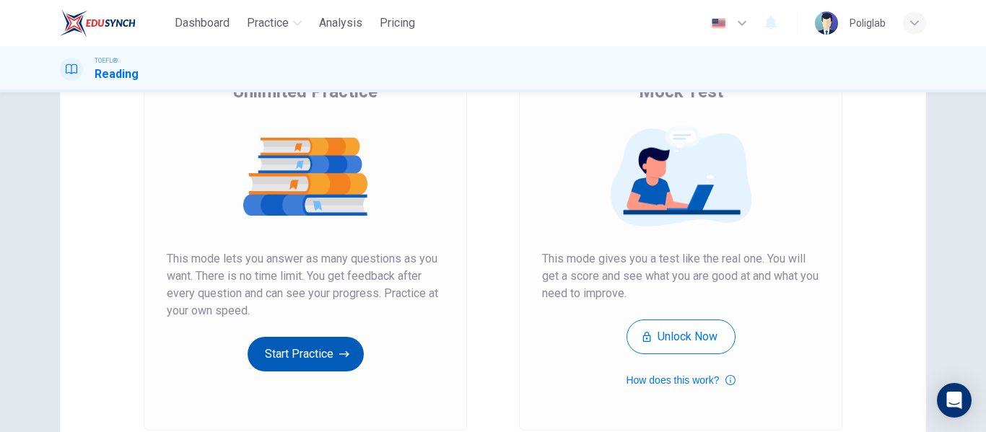
click at [300, 354] on button "Start Practice" at bounding box center [306, 354] width 116 height 35
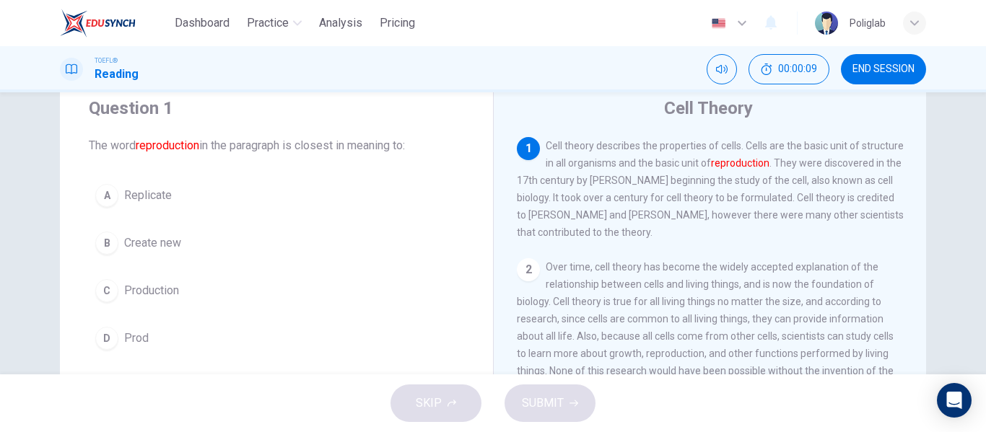
scroll to position [46, 0]
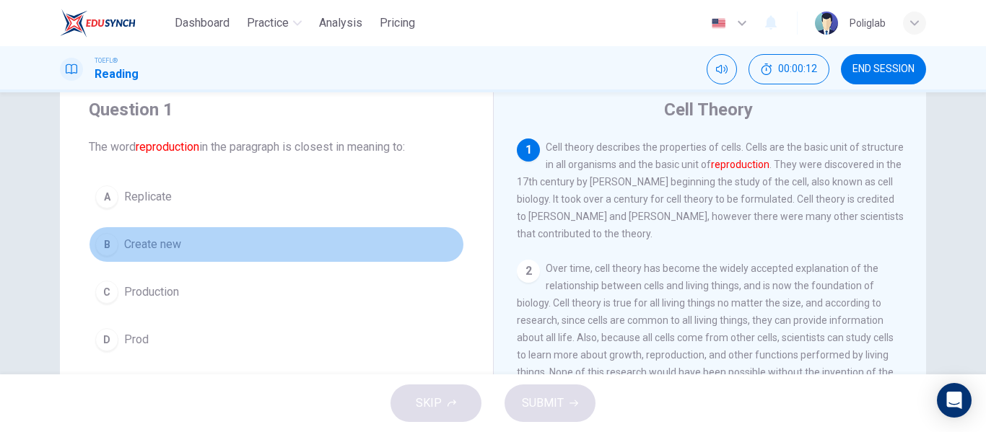
click at [225, 245] on button "B Create new" at bounding box center [276, 245] width 375 height 36
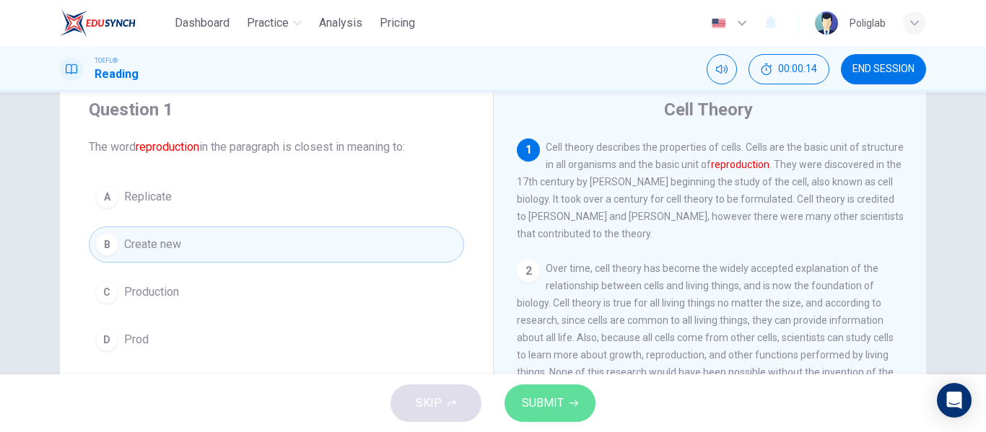
click at [587, 404] on button "SUBMIT" at bounding box center [550, 404] width 91 height 38
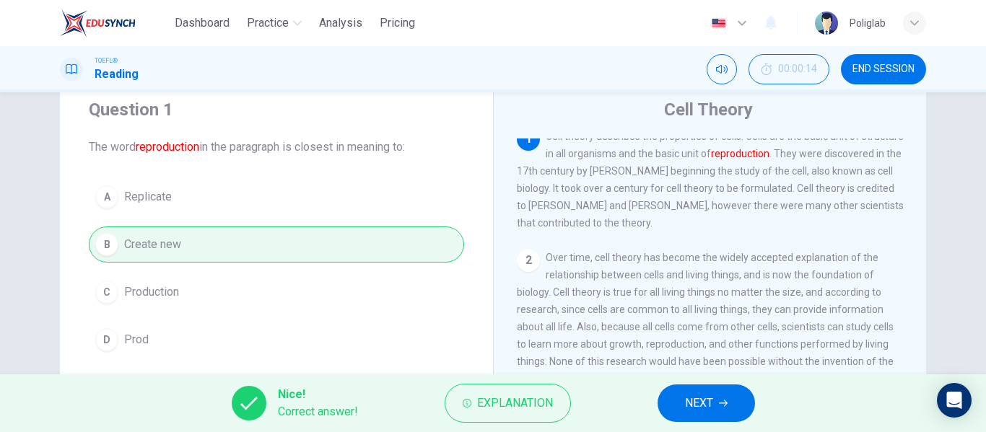
scroll to position [12, 0]
click at [695, 401] on span "NEXT" at bounding box center [699, 403] width 28 height 20
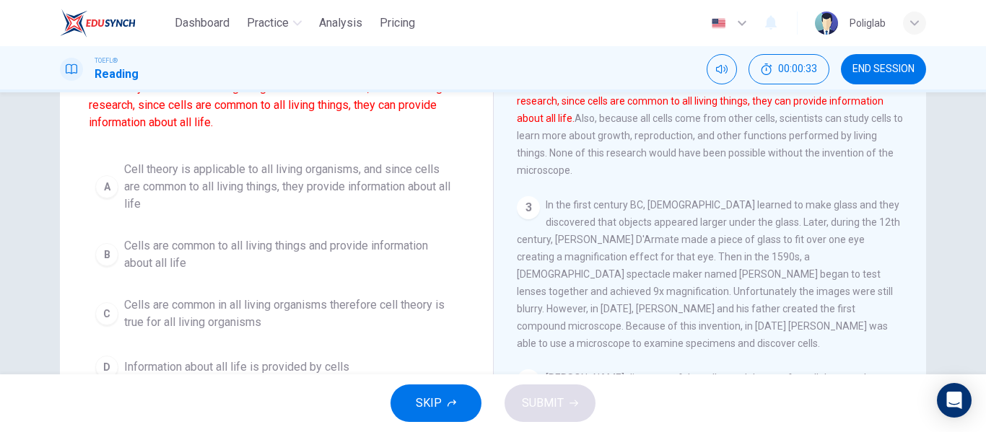
scroll to position [141, 0]
click at [279, 201] on span "Cell theory is applicable to all living organisms, and since cells are common t…" at bounding box center [291, 186] width 334 height 52
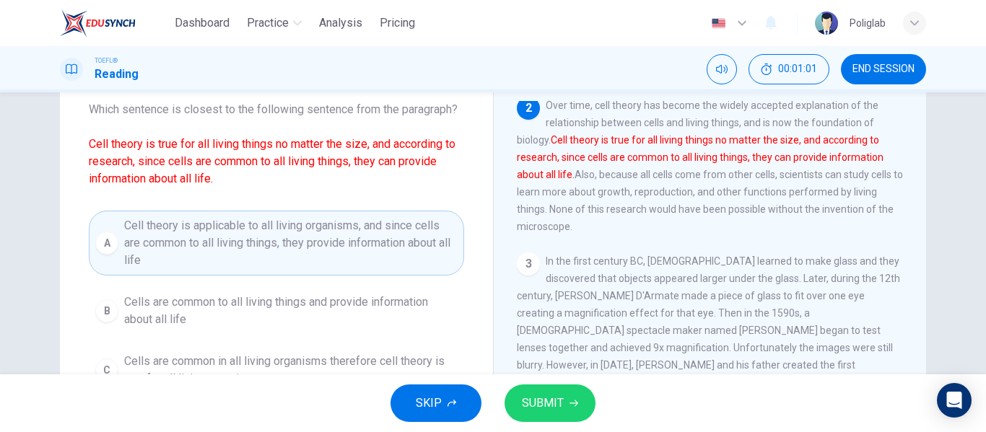
scroll to position [71, 0]
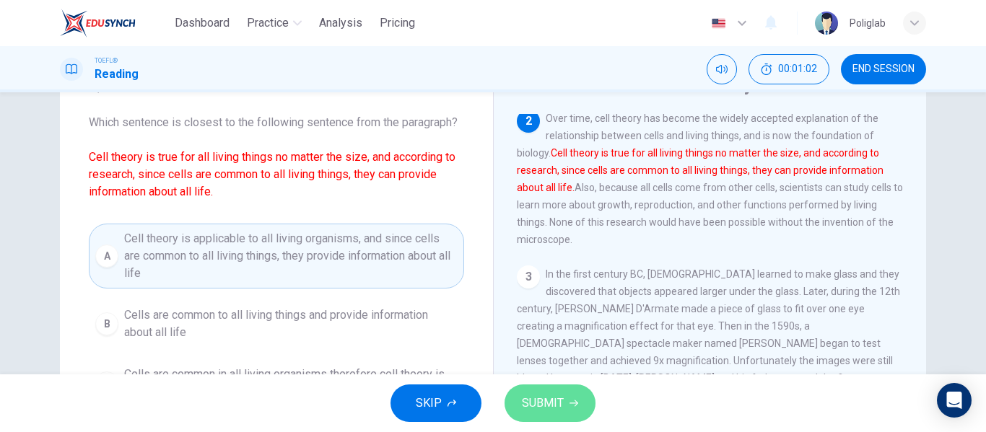
click at [523, 392] on button "SUBMIT" at bounding box center [550, 404] width 91 height 38
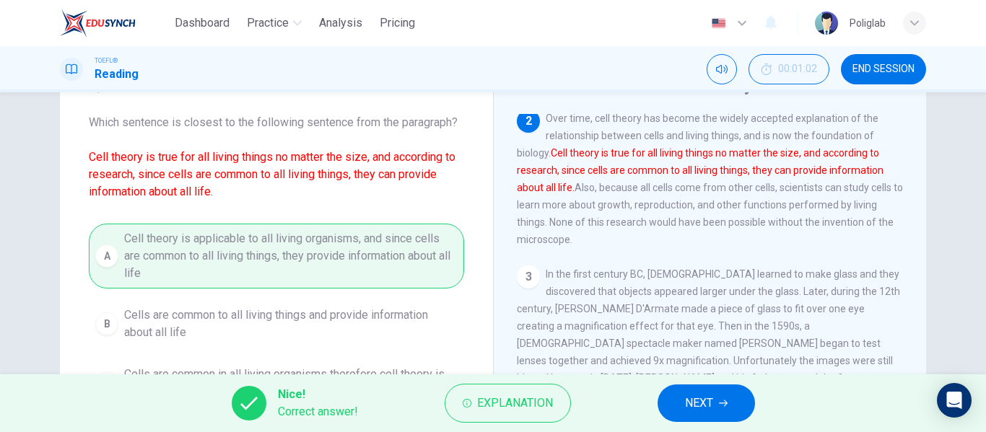
click at [685, 410] on span "NEXT" at bounding box center [699, 403] width 28 height 20
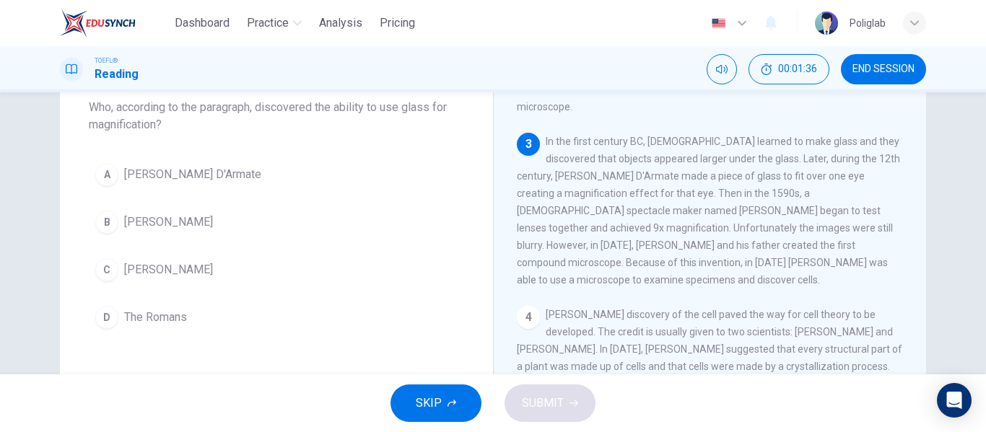
scroll to position [85, 0]
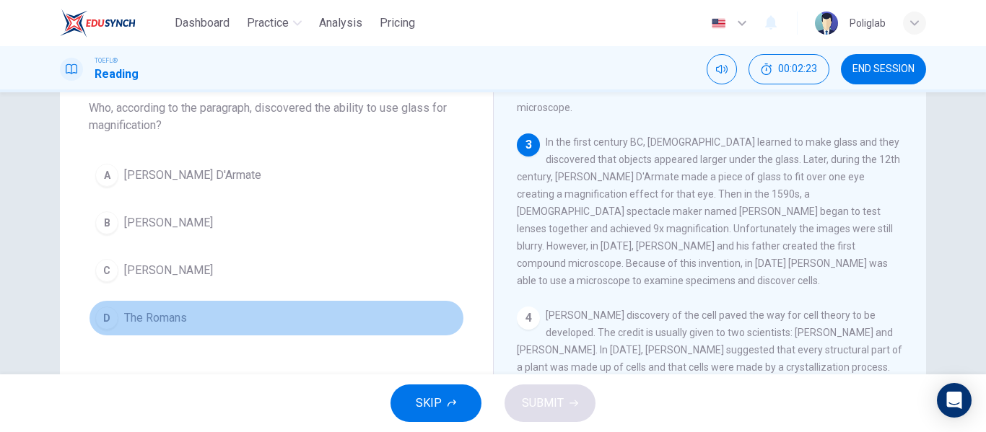
click at [201, 312] on button "D The Romans" at bounding box center [276, 318] width 375 height 36
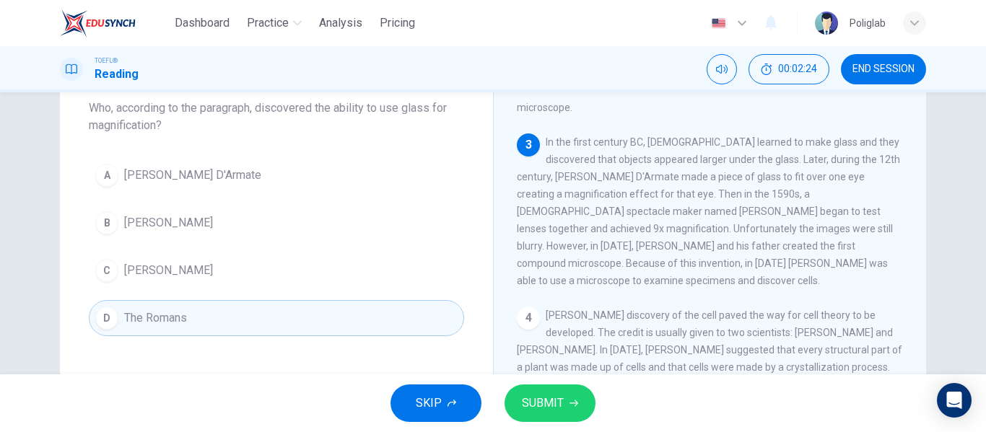
click at [549, 396] on span "SUBMIT" at bounding box center [543, 403] width 42 height 20
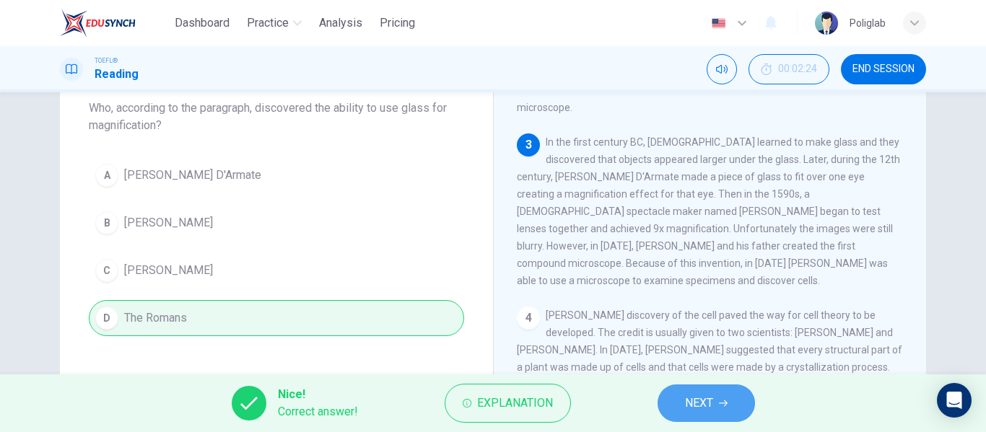
click at [727, 409] on button "NEXT" at bounding box center [706, 404] width 97 height 38
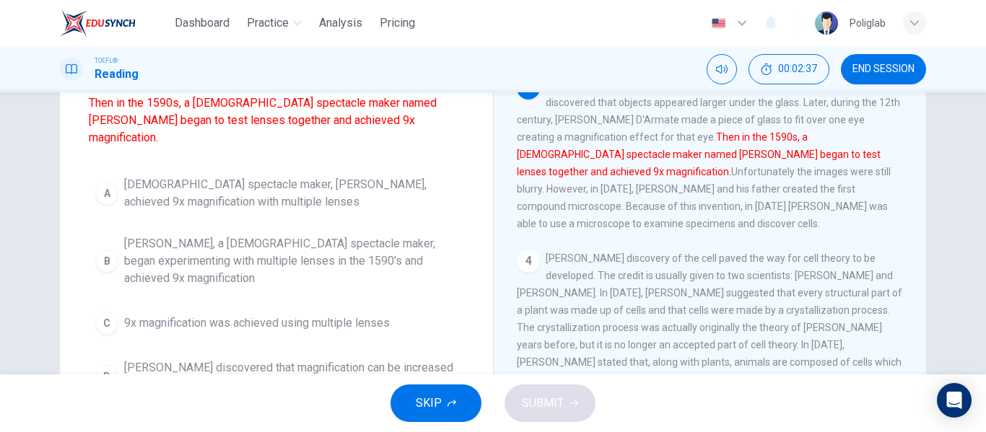
scroll to position [143, 0]
click at [340, 179] on span "Dutch spectacle maker, Zacharias Jansen, achieved 9x magnification with multipl…" at bounding box center [291, 192] width 334 height 35
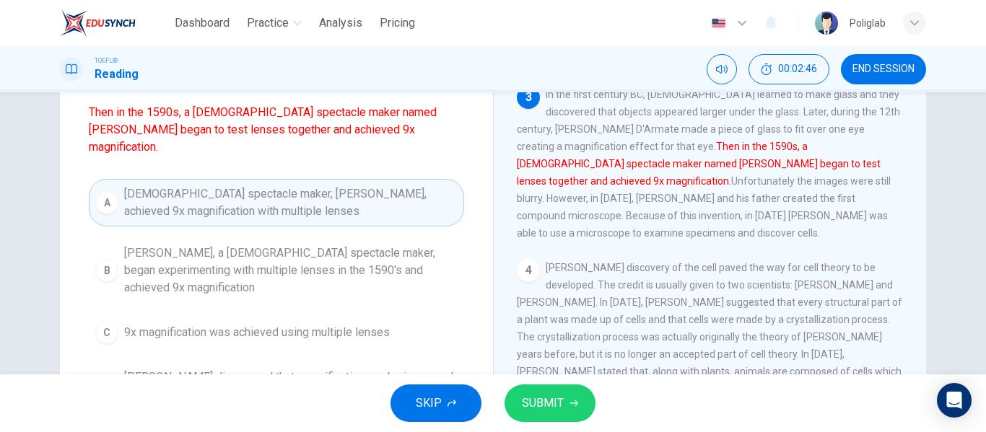
scroll to position [134, 0]
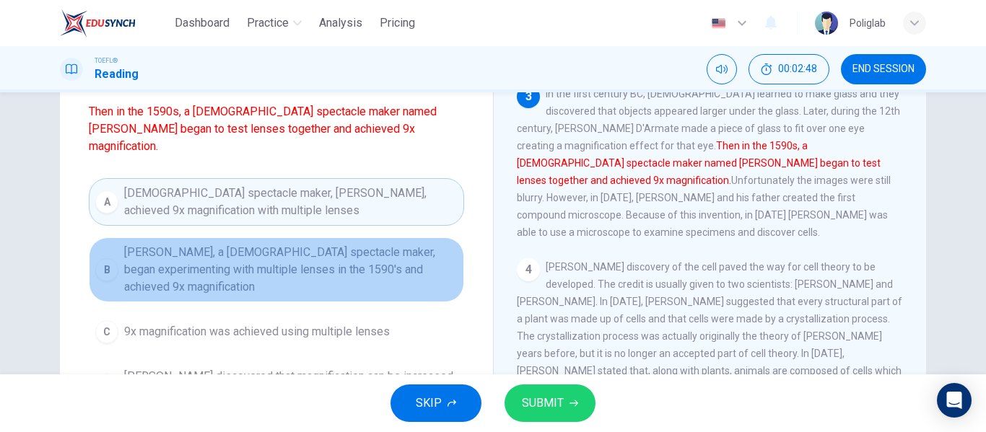
click at [325, 258] on span "Zacharias Jansen, a Dutch spectacle maker, began experimenting with multiple le…" at bounding box center [291, 270] width 334 height 52
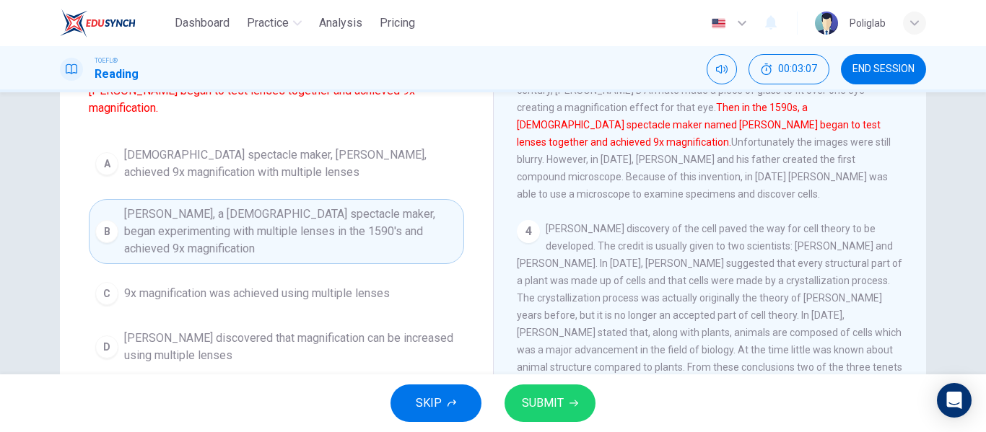
scroll to position [177, 0]
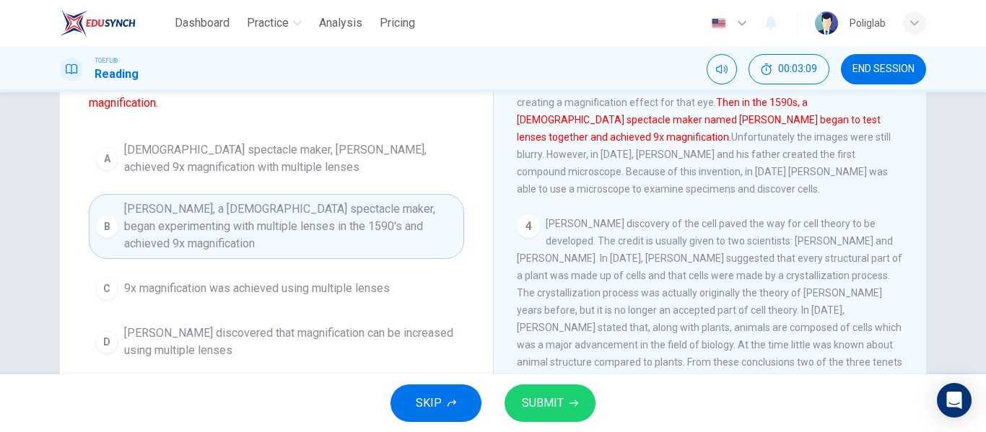
click at [566, 406] on button "SUBMIT" at bounding box center [550, 404] width 91 height 38
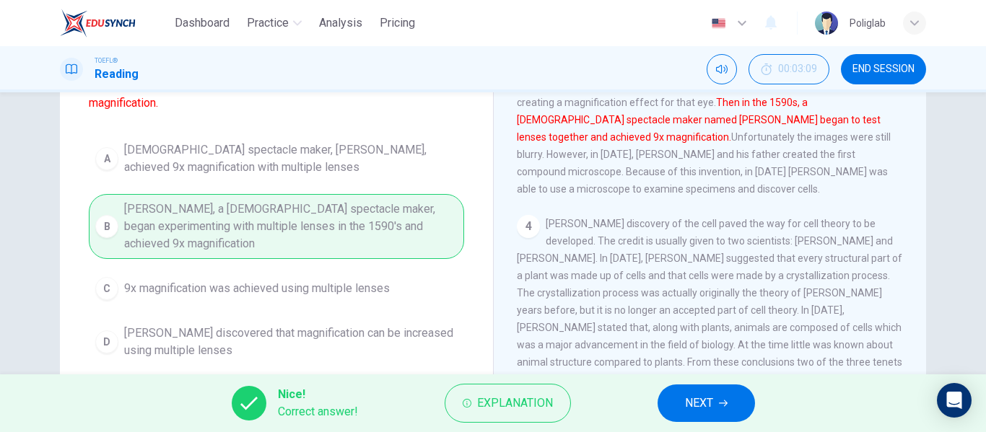
click at [721, 409] on button "NEXT" at bounding box center [706, 404] width 97 height 38
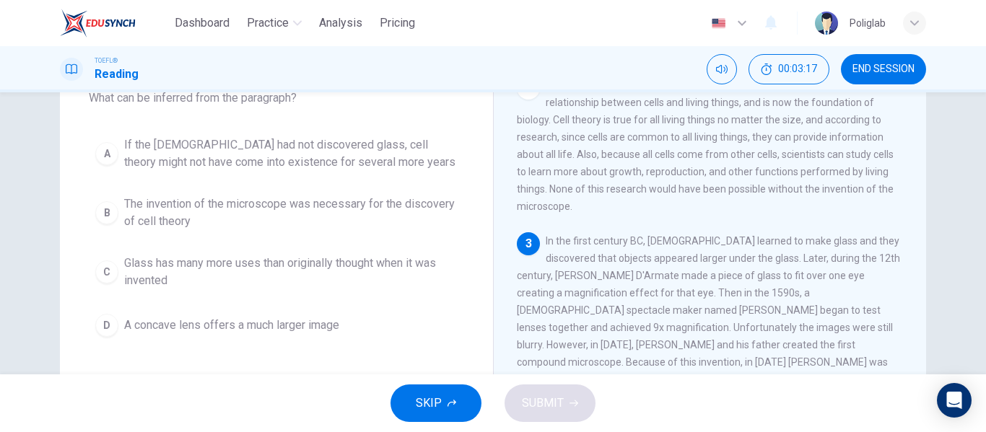
scroll to position [99, 0]
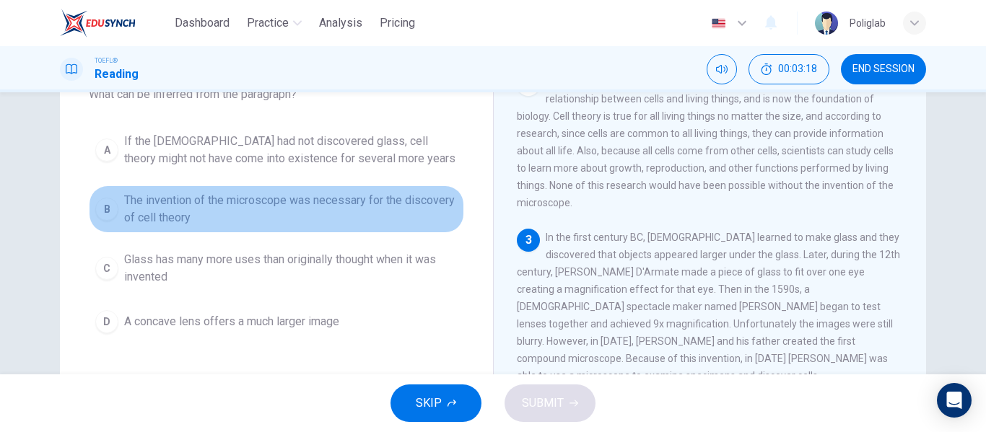
click at [380, 217] on span "The invention of the microscope was necessary for the discovery of cell theory" at bounding box center [291, 209] width 334 height 35
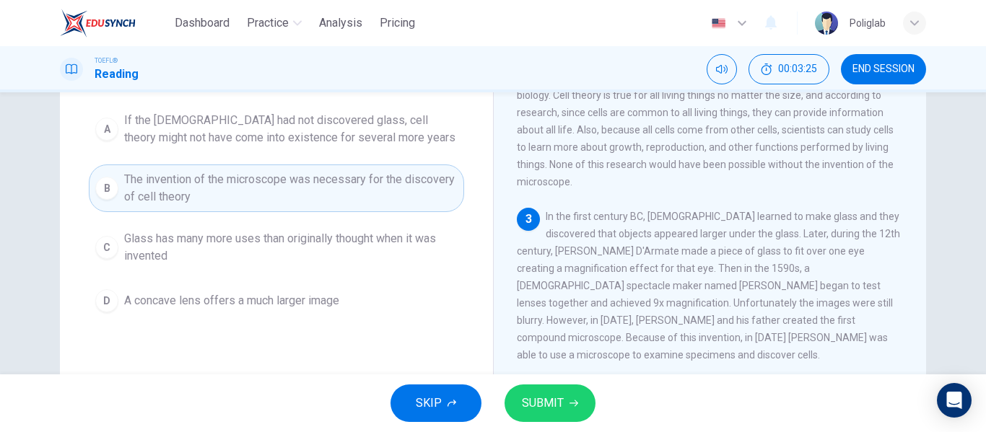
scroll to position [119, 0]
click at [545, 404] on span "SUBMIT" at bounding box center [543, 403] width 42 height 20
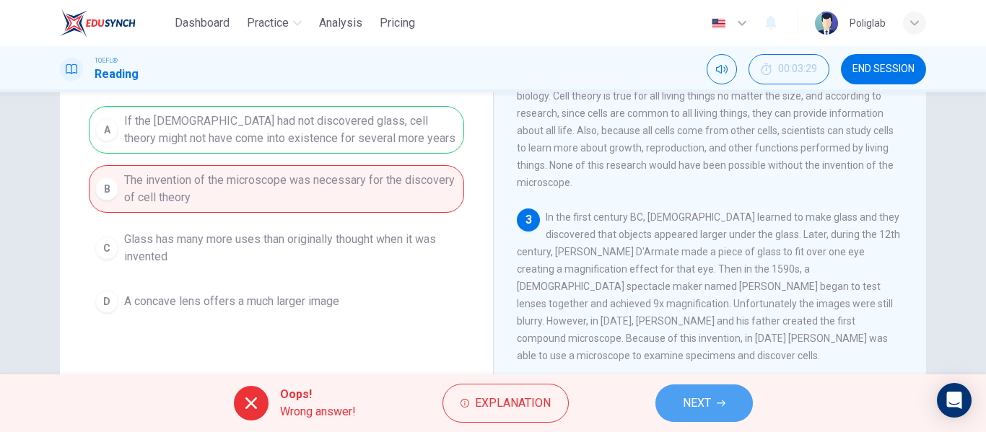
click at [714, 406] on button "NEXT" at bounding box center [704, 404] width 97 height 38
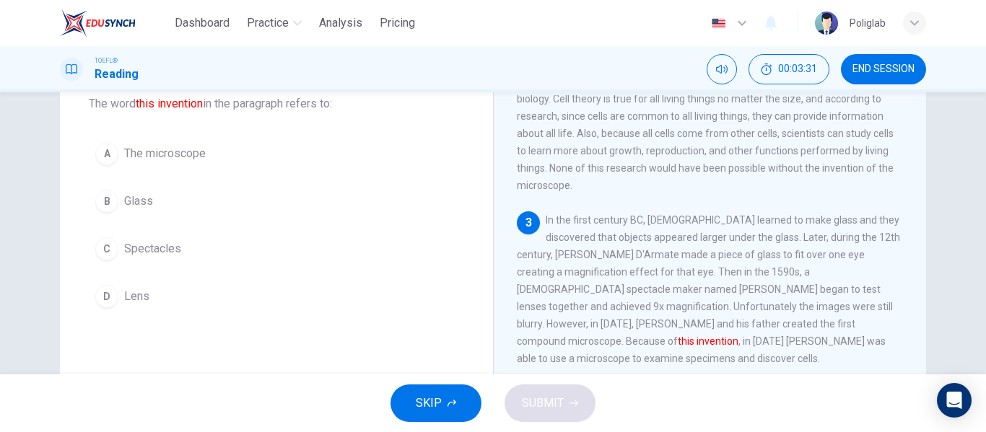
scroll to position [89, 0]
click at [215, 159] on button "A The microscope" at bounding box center [276, 154] width 375 height 36
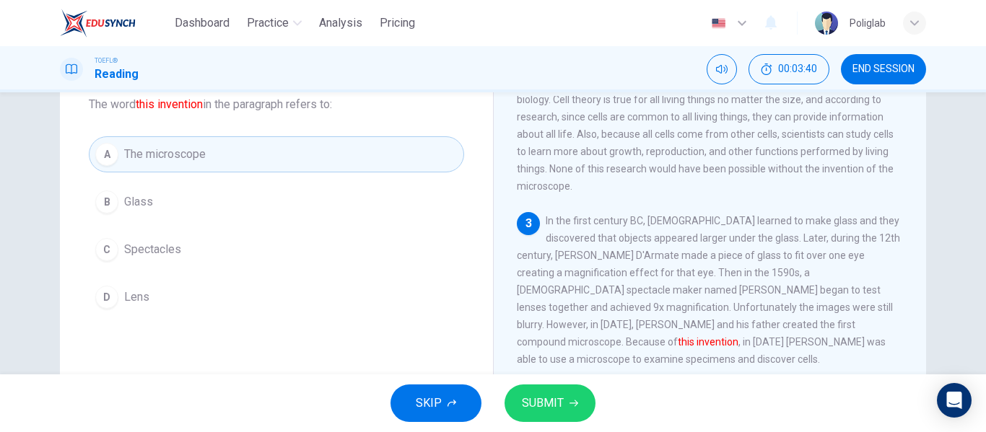
click at [542, 393] on span "SUBMIT" at bounding box center [543, 403] width 42 height 20
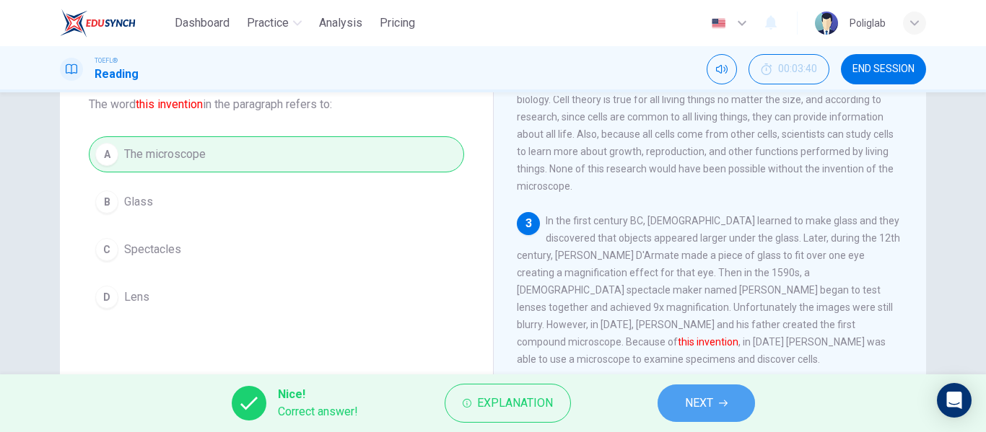
click at [732, 395] on button "NEXT" at bounding box center [706, 404] width 97 height 38
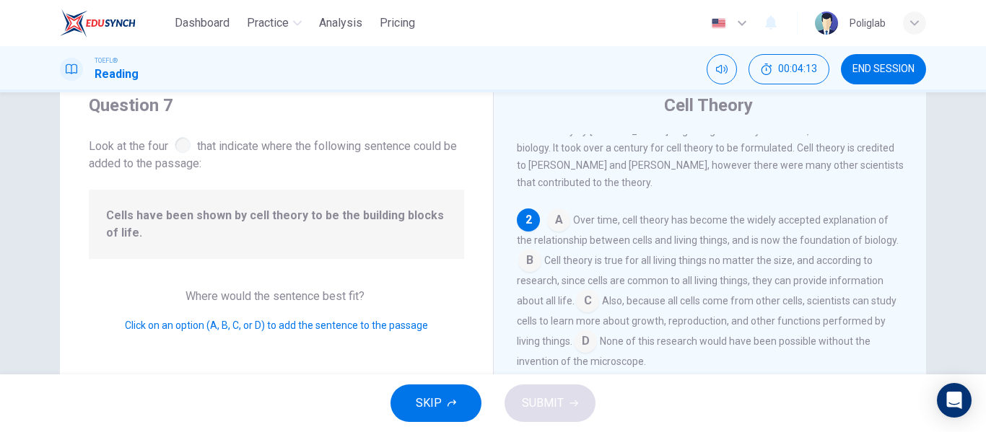
scroll to position [48, 0]
click at [524, 263] on input at bounding box center [529, 261] width 23 height 23
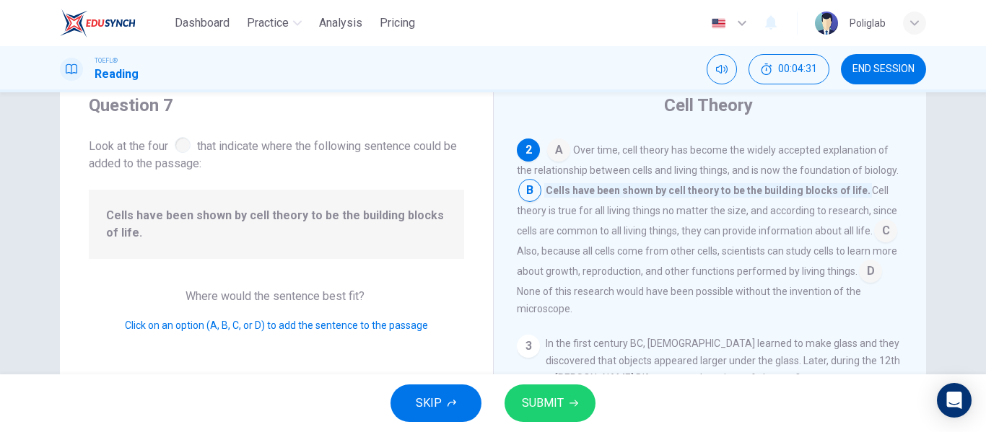
scroll to position [118, 0]
click at [553, 407] on span "SUBMIT" at bounding box center [543, 403] width 42 height 20
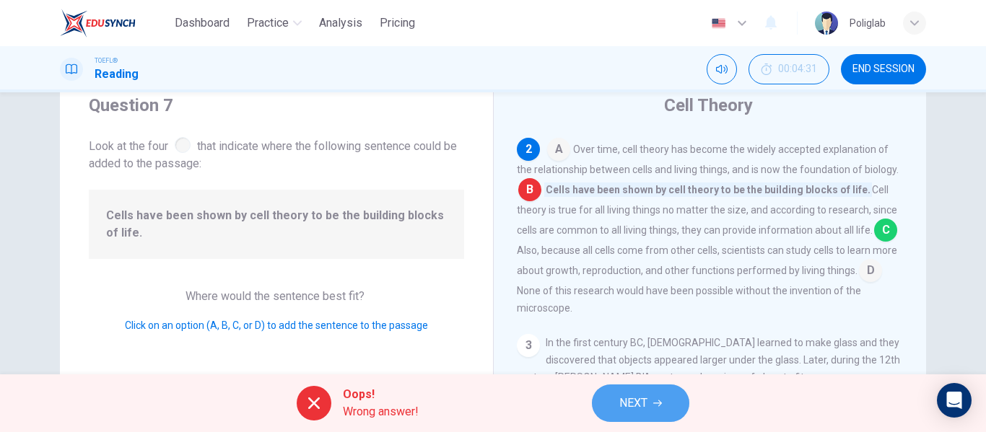
click at [656, 407] on icon "button" at bounding box center [657, 403] width 9 height 9
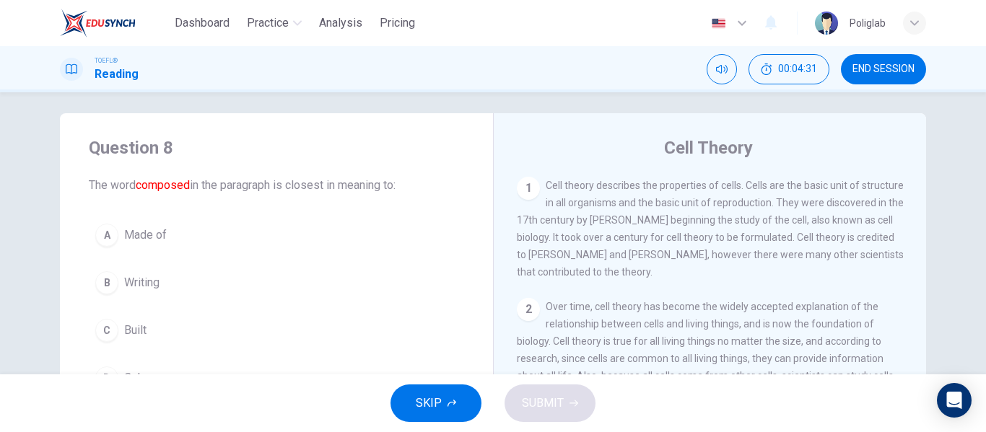
scroll to position [0, 0]
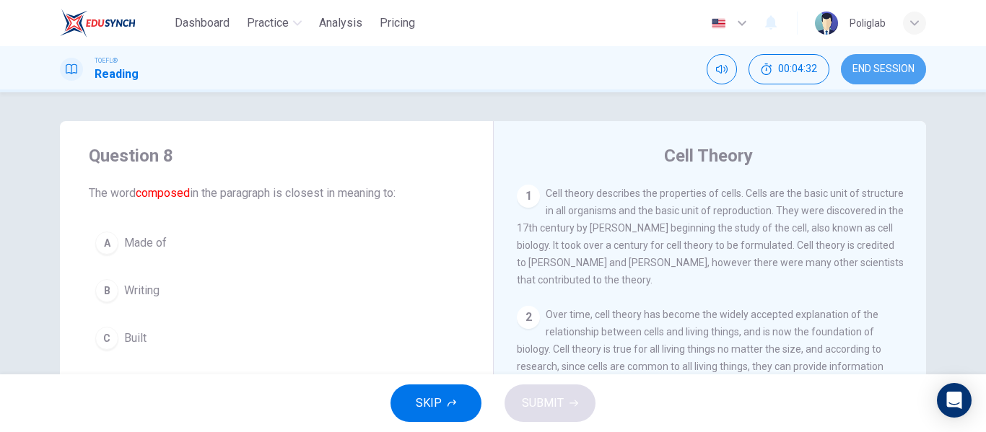
click at [887, 73] on span "END SESSION" at bounding box center [884, 70] width 62 height 12
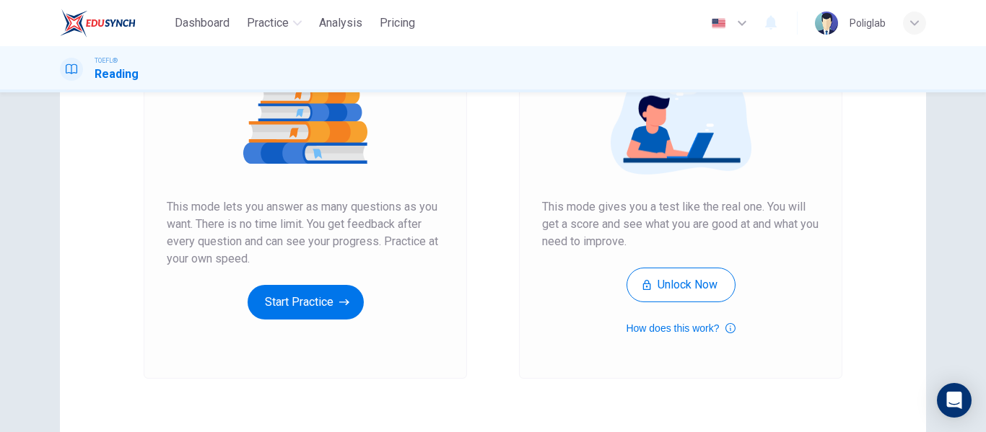
scroll to position [187, 0]
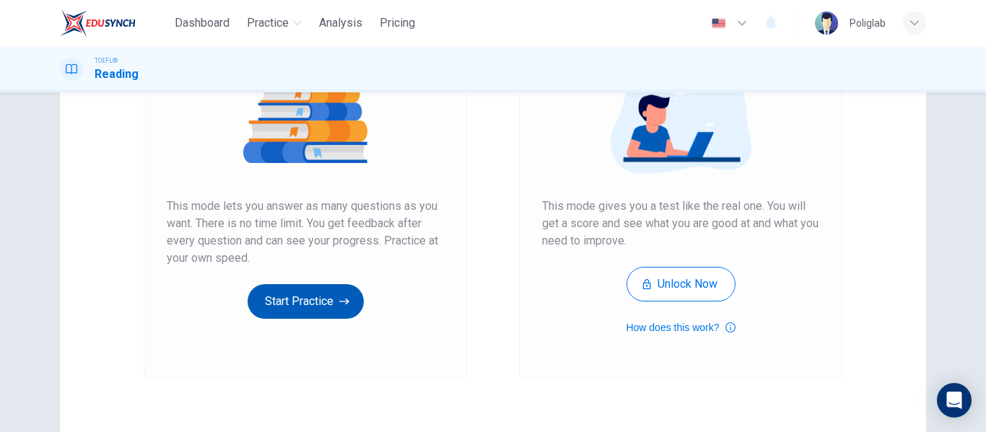
click at [291, 315] on button "Start Practice" at bounding box center [306, 301] width 116 height 35
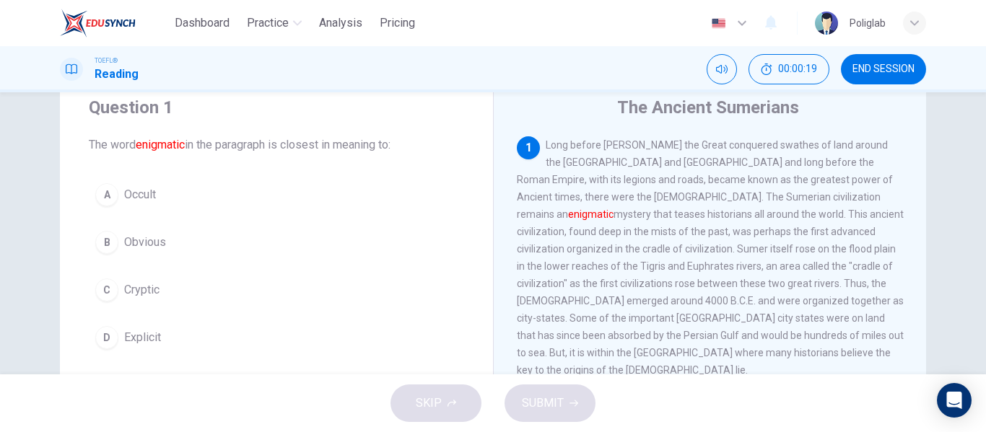
scroll to position [53, 0]
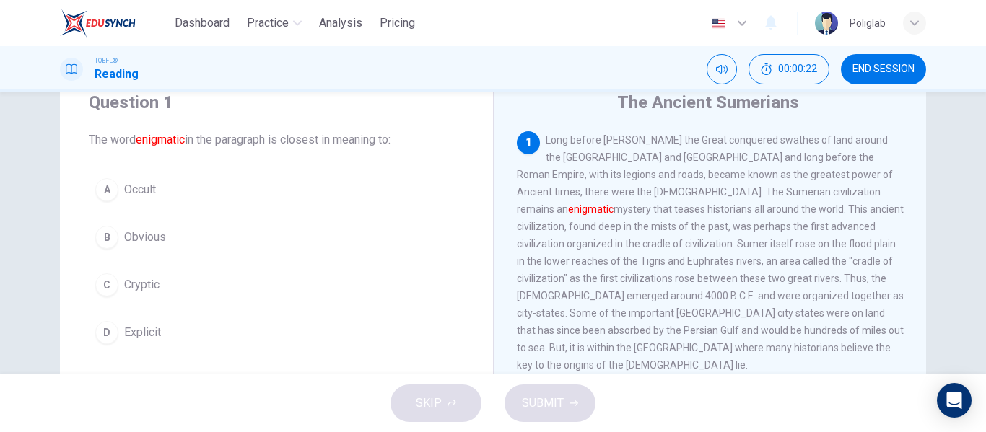
click at [201, 335] on button "D Explicit" at bounding box center [276, 333] width 375 height 36
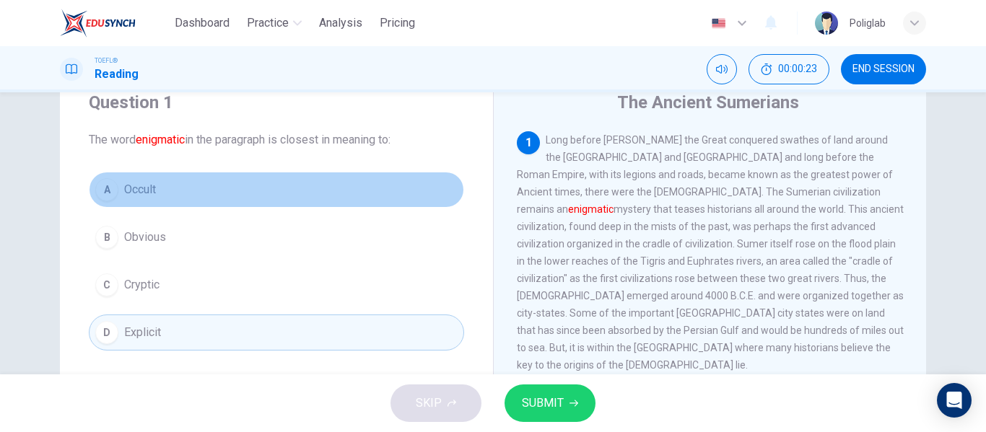
click at [203, 188] on button "A Occult" at bounding box center [276, 190] width 375 height 36
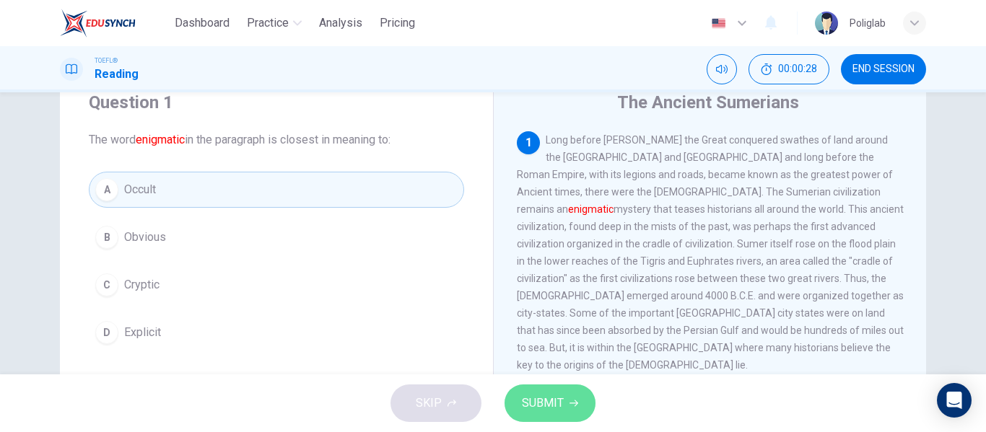
click at [543, 404] on span "SUBMIT" at bounding box center [543, 403] width 42 height 20
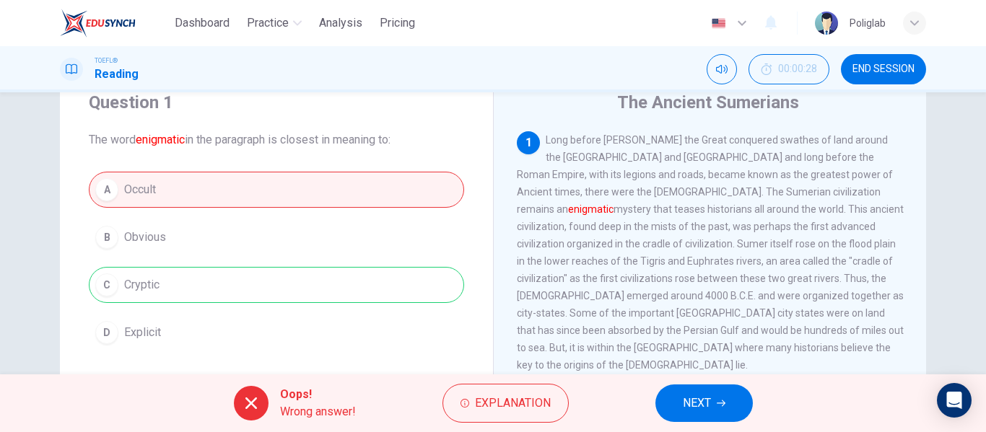
click at [722, 403] on icon "button" at bounding box center [721, 403] width 9 height 9
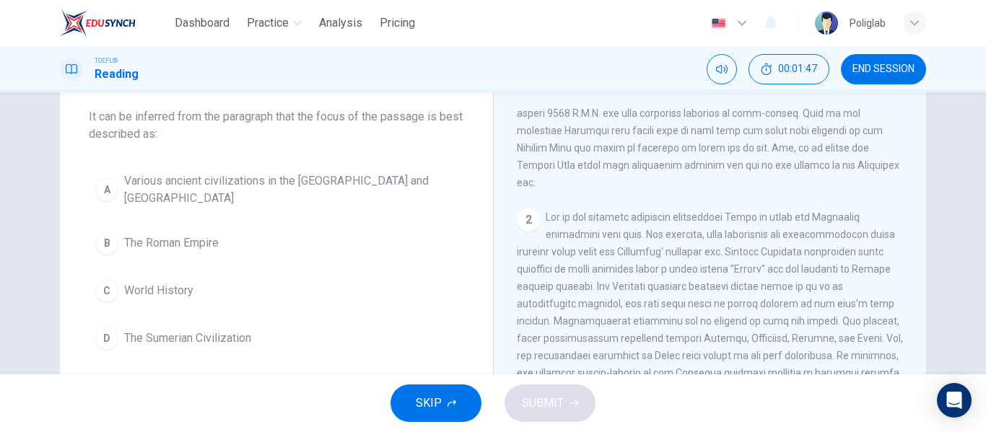
scroll to position [78, 0]
click at [291, 181] on span "Various ancient civilizations in the Mediterranean and Mesopotamia" at bounding box center [291, 188] width 334 height 35
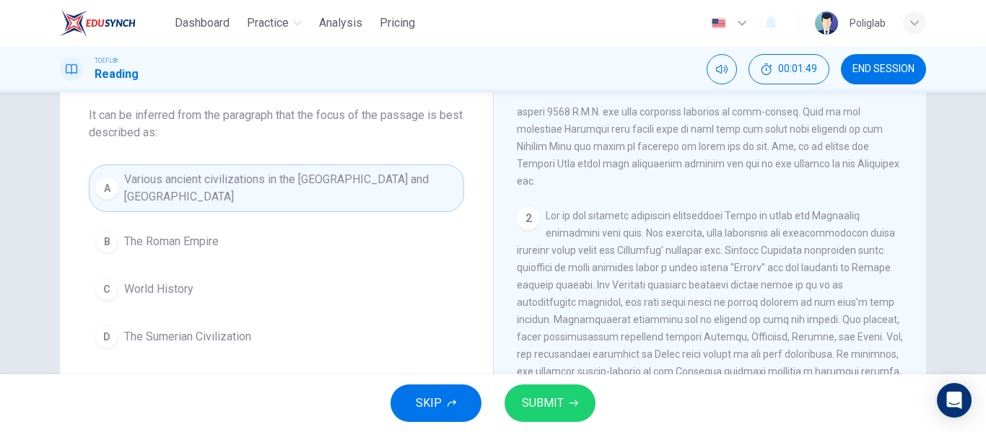
click at [263, 240] on button "B The Roman Empire" at bounding box center [276, 242] width 375 height 36
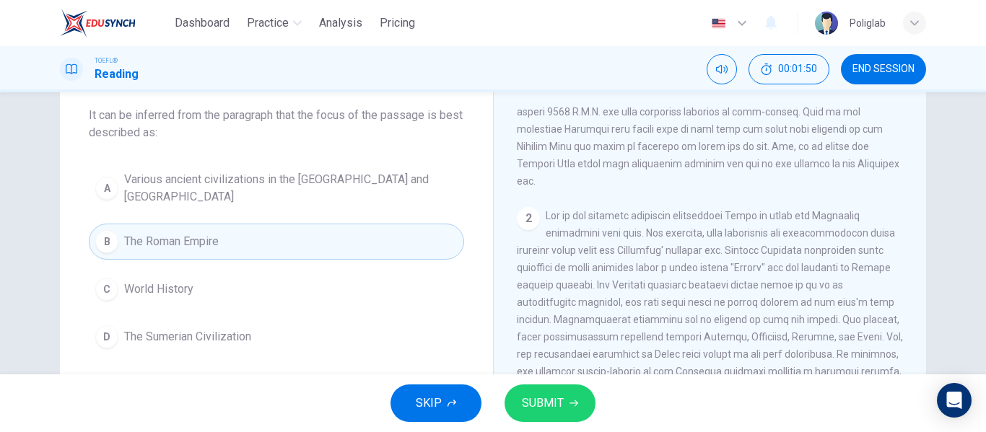
click at [247, 290] on button "C World History" at bounding box center [276, 289] width 375 height 36
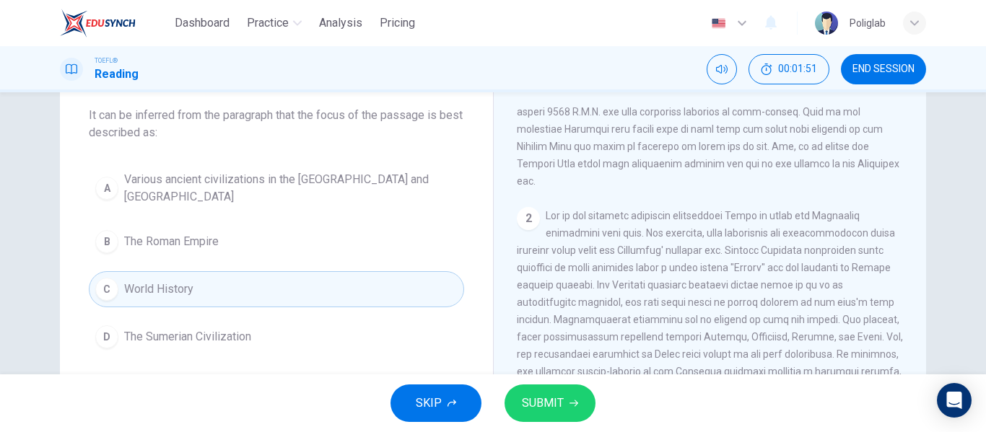
click at [258, 316] on div "A Various ancient civilizations in the Mediterranean and Mesopotamia B The Roma…" at bounding box center [276, 260] width 375 height 191
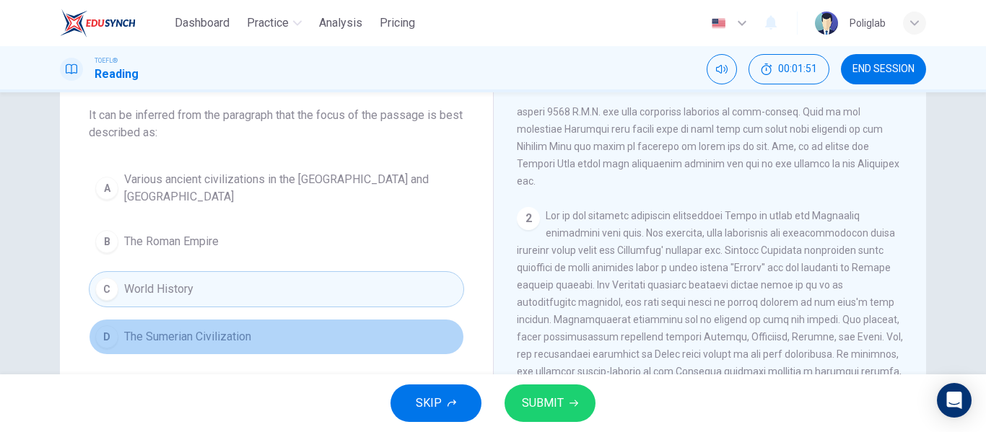
click at [265, 335] on button "D The Sumerian Civilization" at bounding box center [276, 337] width 375 height 36
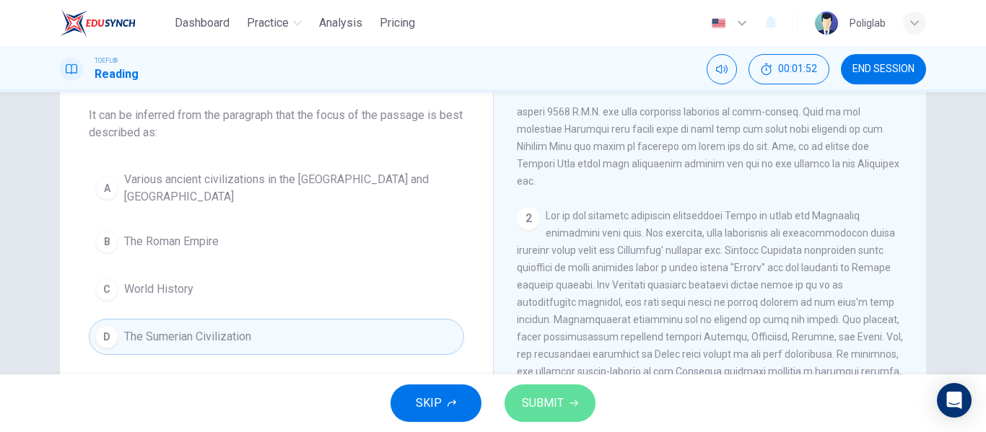
click at [557, 398] on span "SUBMIT" at bounding box center [543, 403] width 42 height 20
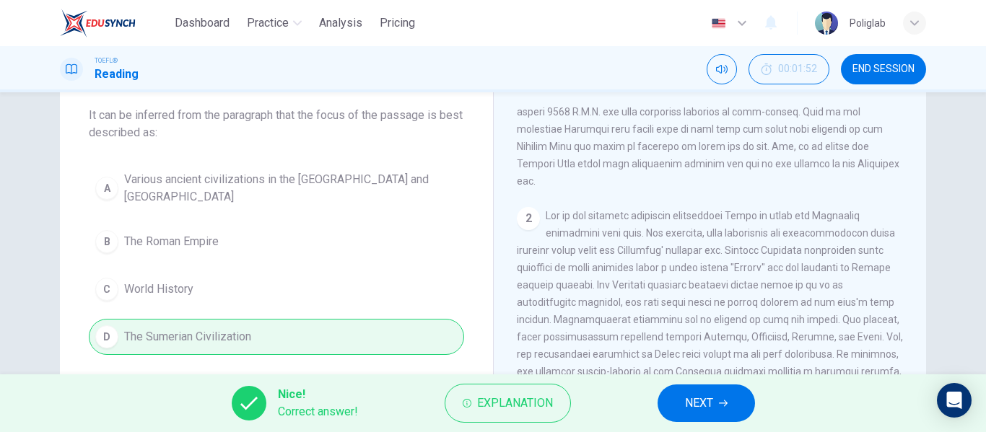
click at [712, 410] on span "NEXT" at bounding box center [699, 403] width 28 height 20
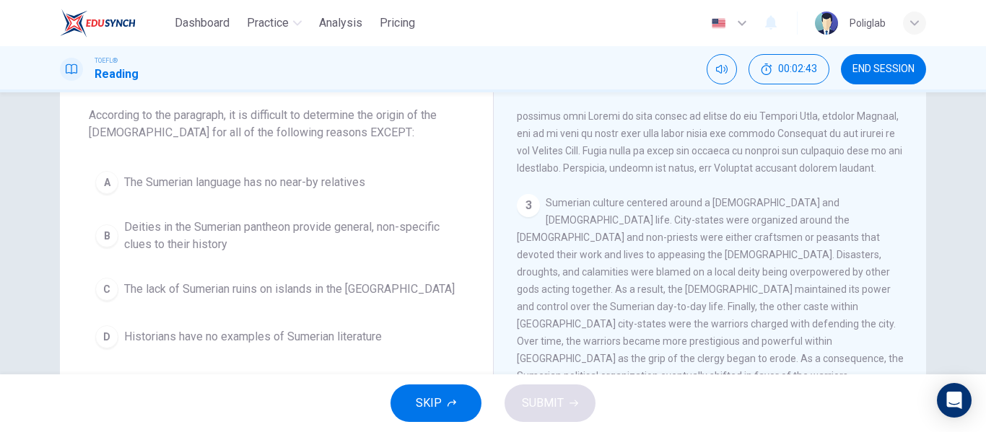
scroll to position [451, 0]
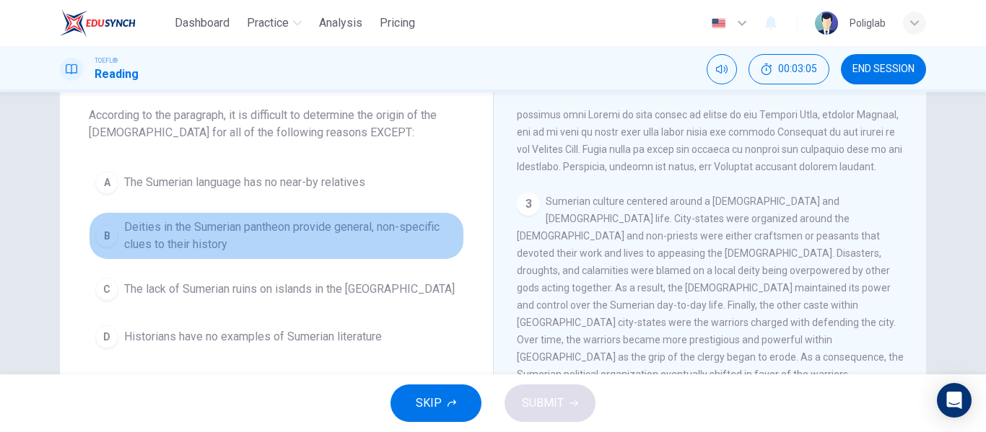
click at [288, 251] on span "Deities in the Sumerian pantheon provide general, non-specific clues to their h…" at bounding box center [291, 236] width 334 height 35
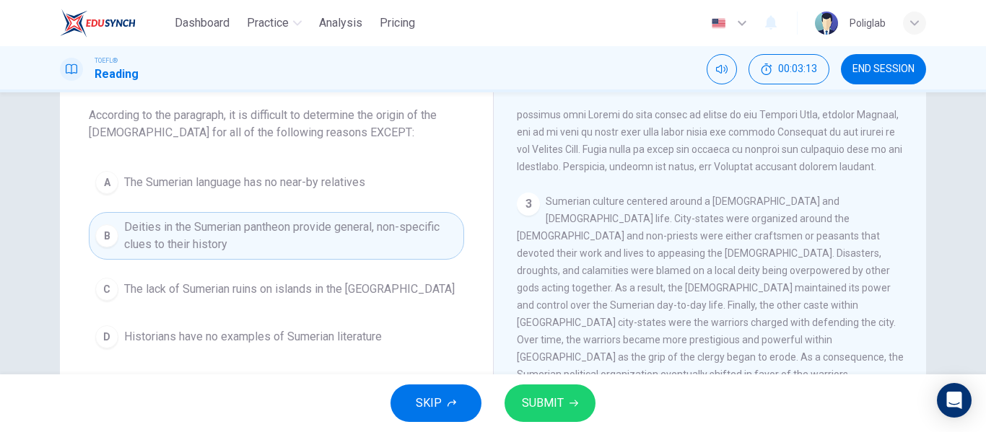
click at [306, 287] on span "The lack of Sumerian ruins on islands in the Persian Gulf" at bounding box center [289, 289] width 331 height 17
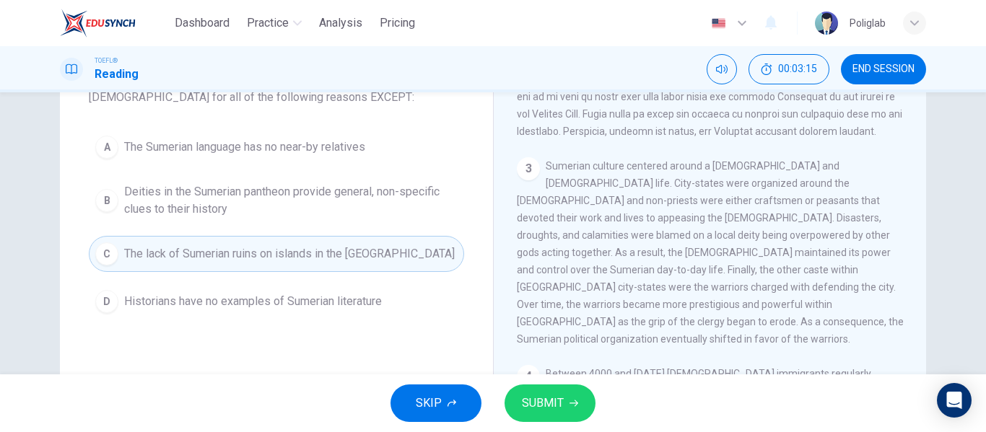
scroll to position [114, 0]
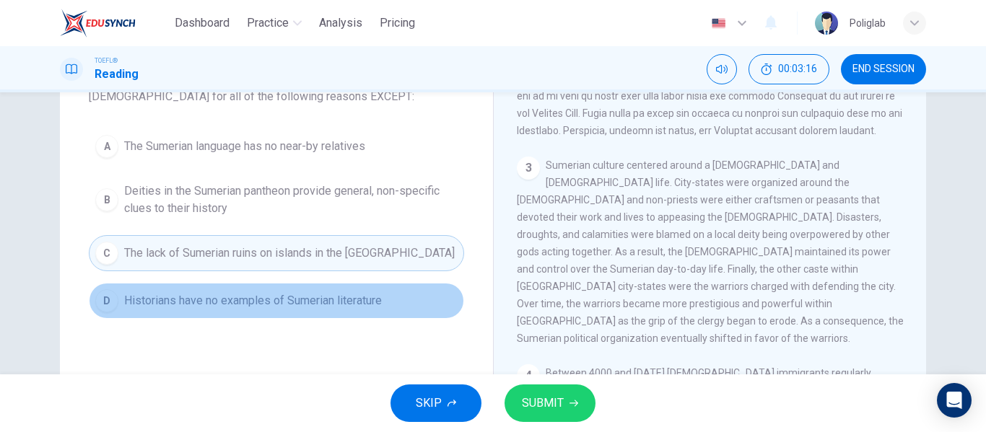
click at [169, 305] on span "Historians have no examples of Sumerian literature" at bounding box center [253, 300] width 258 height 17
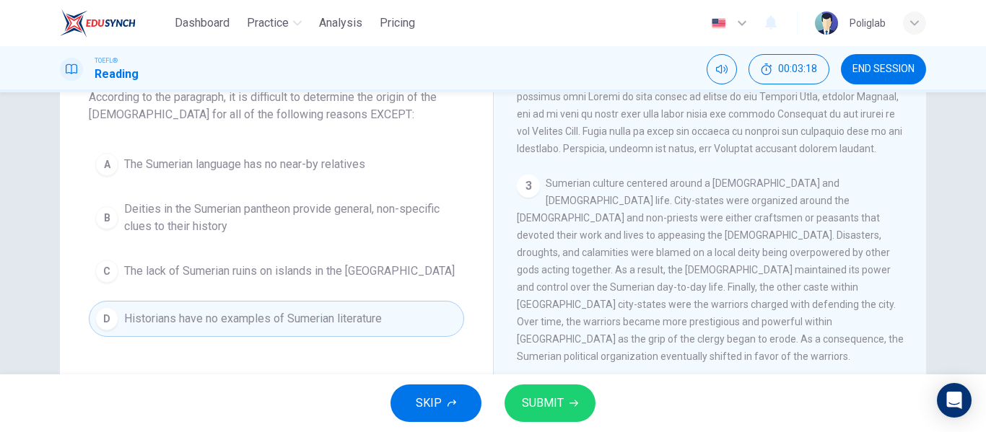
scroll to position [90, 0]
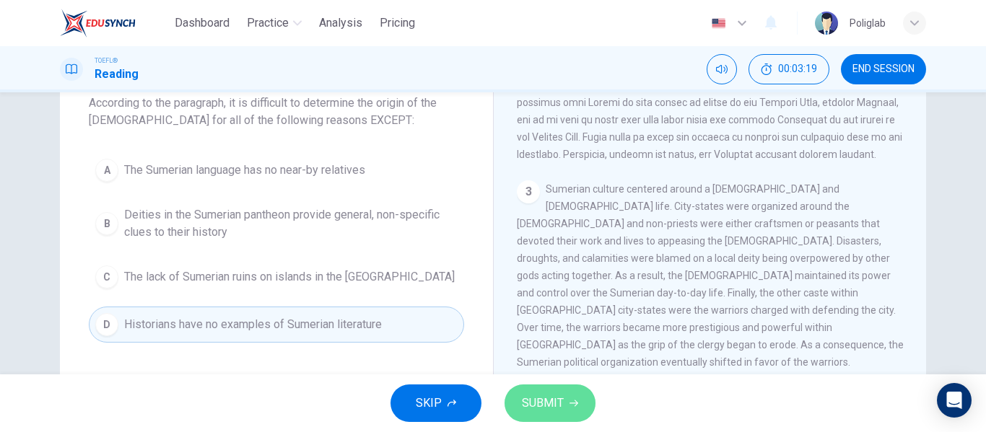
click at [555, 401] on span "SUBMIT" at bounding box center [543, 403] width 42 height 20
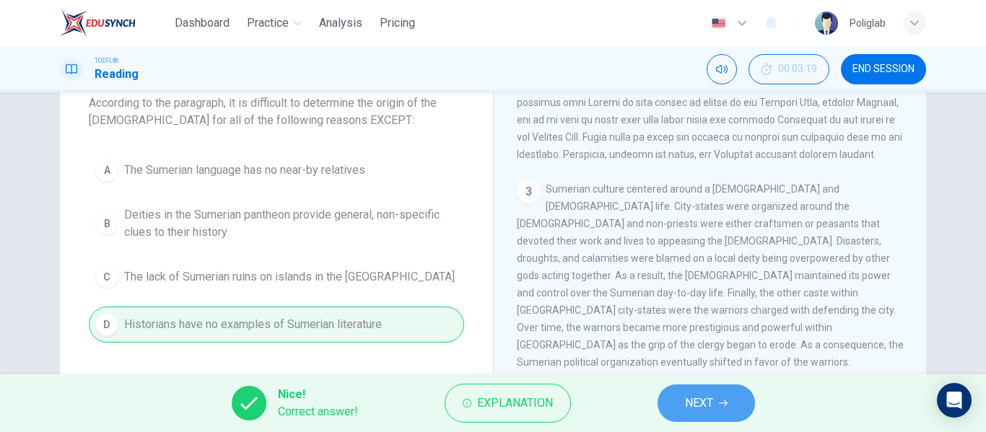
click at [728, 410] on button "NEXT" at bounding box center [706, 404] width 97 height 38
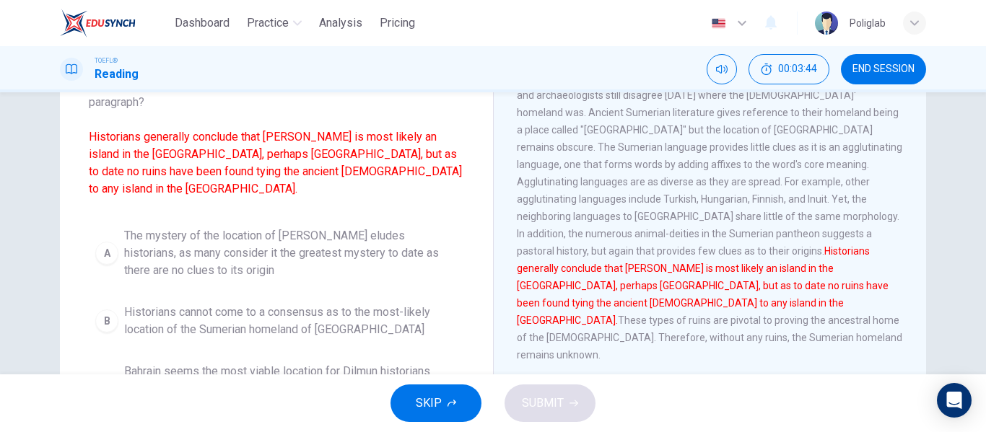
scroll to position [116, 0]
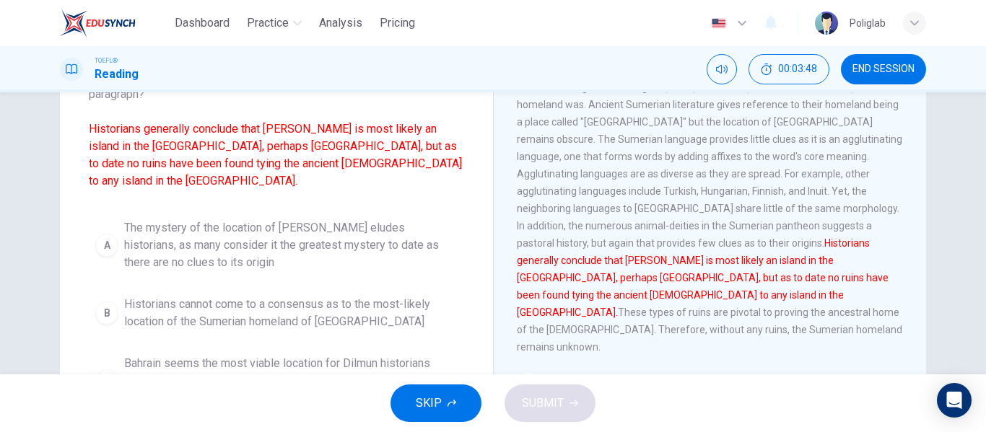
click at [256, 303] on span "Historians cannot come to a consensus as to the most-likely location of the Sum…" at bounding box center [291, 313] width 334 height 35
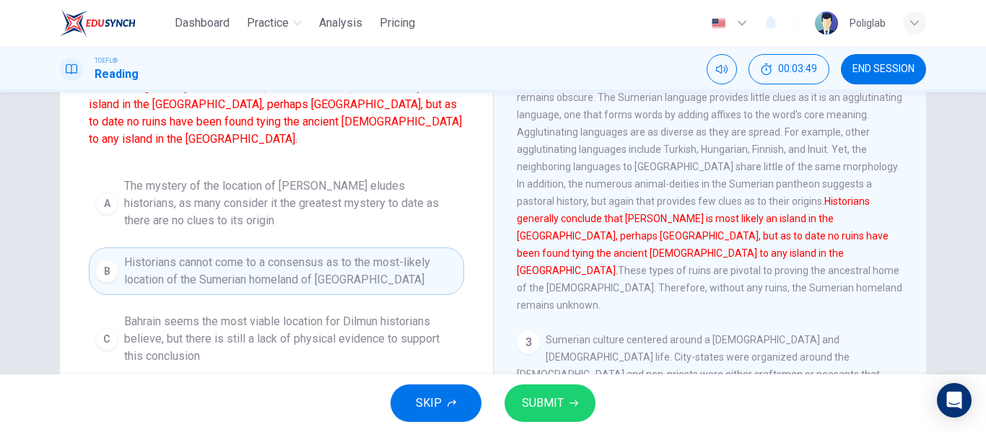
scroll to position [170, 0]
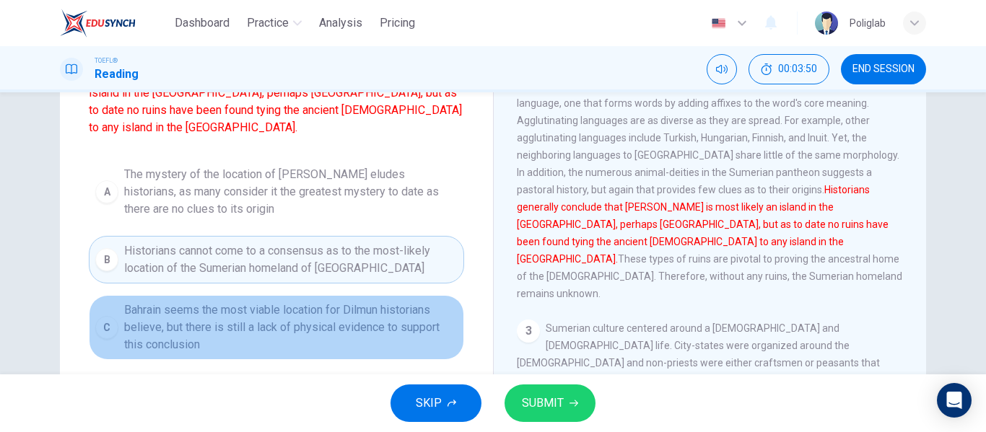
click at [182, 323] on span "Bahrain seems the most viable location for Dilmun historians believe, but there…" at bounding box center [291, 328] width 334 height 52
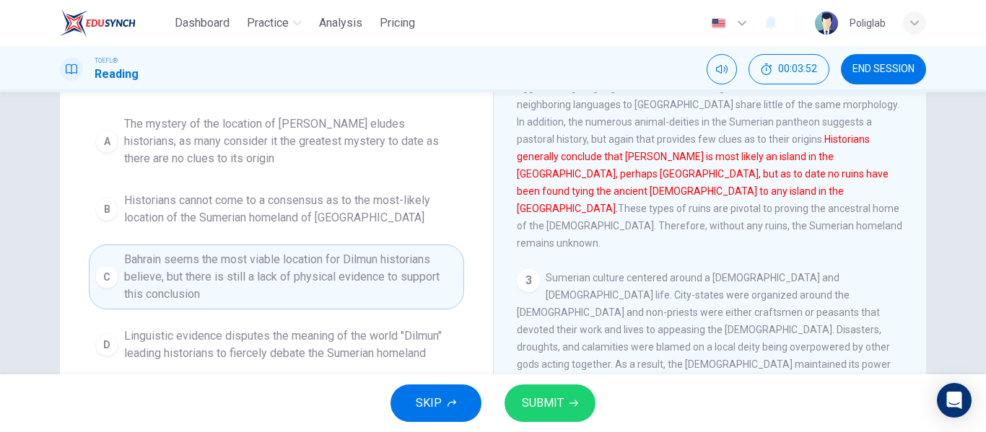
scroll to position [230, 0]
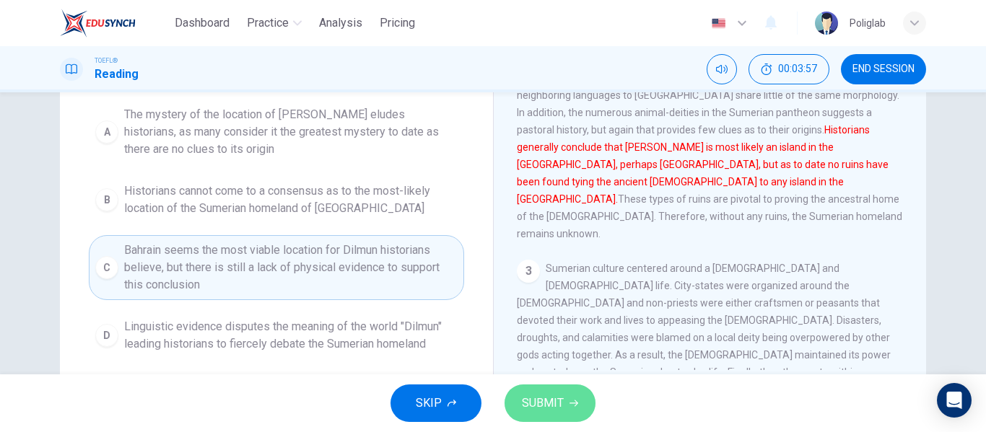
click at [565, 408] on button "SUBMIT" at bounding box center [550, 404] width 91 height 38
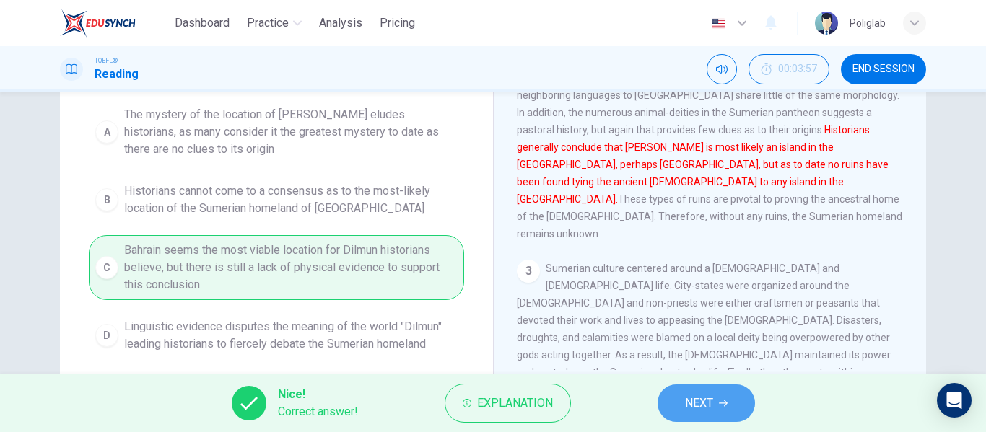
click at [721, 406] on icon "button" at bounding box center [723, 403] width 9 height 9
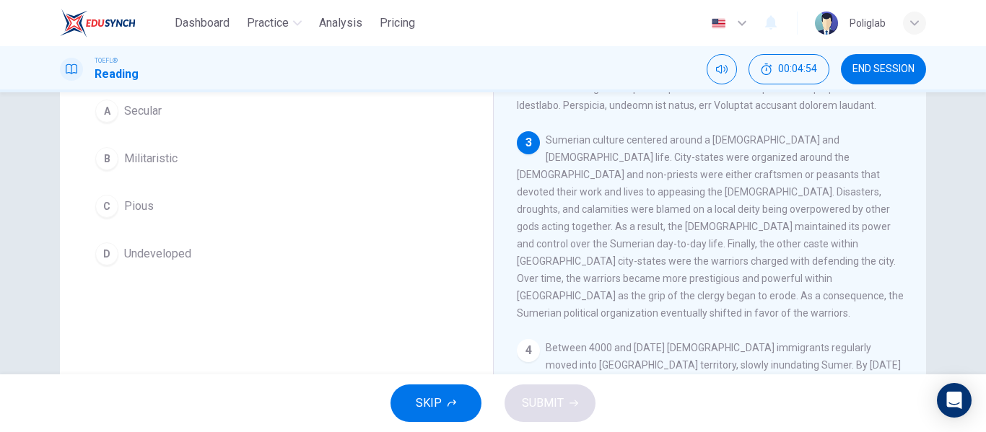
scroll to position [153, 0]
click at [222, 168] on button "B Militaristic" at bounding box center [276, 155] width 375 height 36
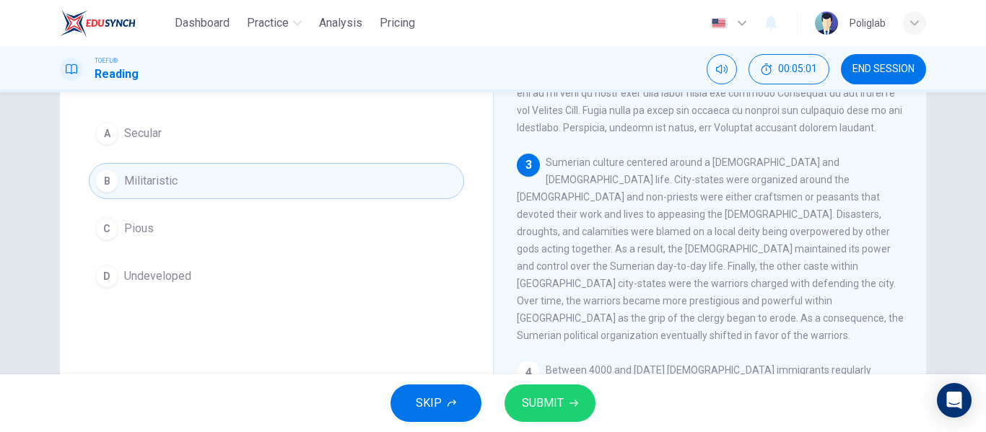
scroll to position [128, 0]
click at [191, 134] on button "A Secular" at bounding box center [276, 133] width 375 height 36
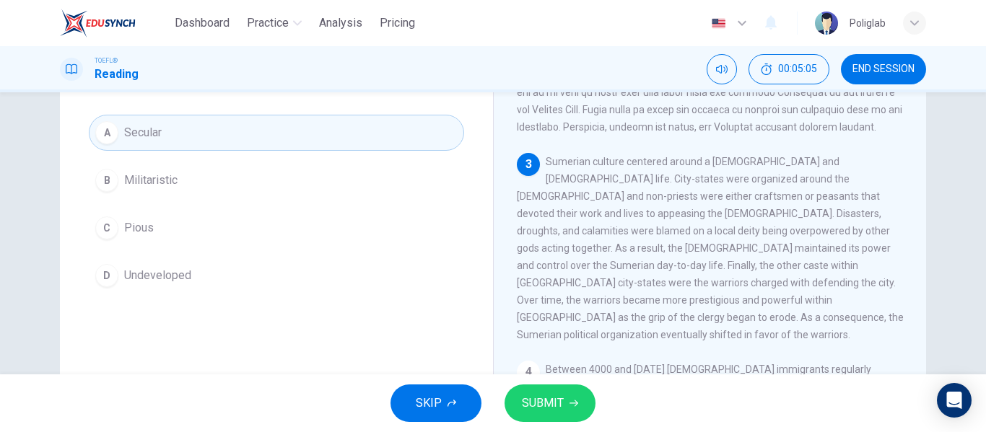
click at [178, 232] on button "C Pious" at bounding box center [276, 228] width 375 height 36
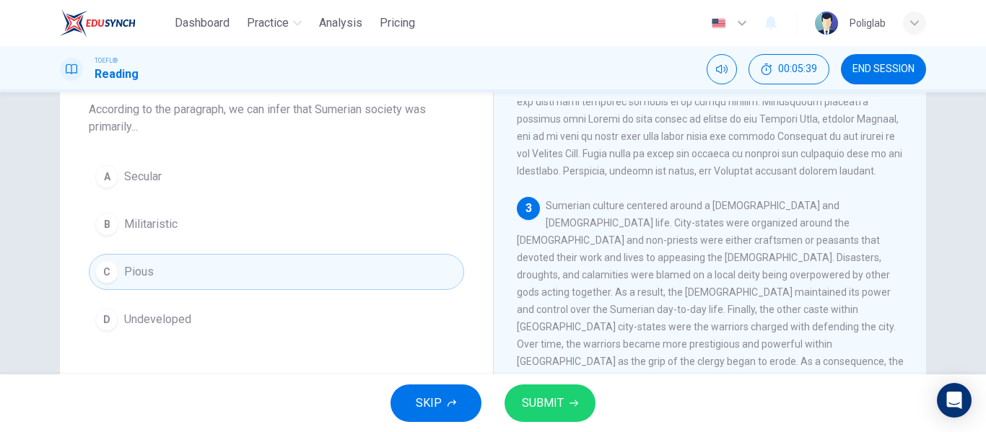
scroll to position [82, 0]
click at [549, 405] on span "SUBMIT" at bounding box center [543, 403] width 42 height 20
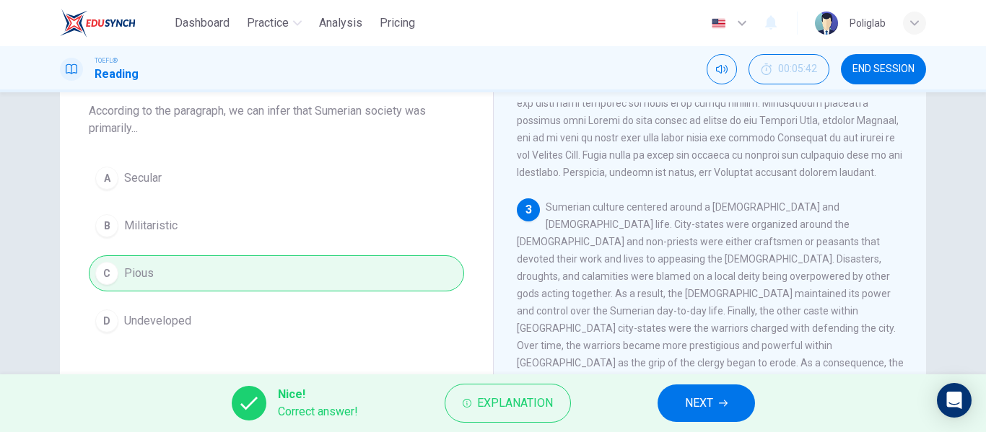
click at [646, 405] on div "Nice! Correct answer! Explanation NEXT" at bounding box center [493, 404] width 986 height 58
click at [679, 408] on button "NEXT" at bounding box center [706, 404] width 97 height 38
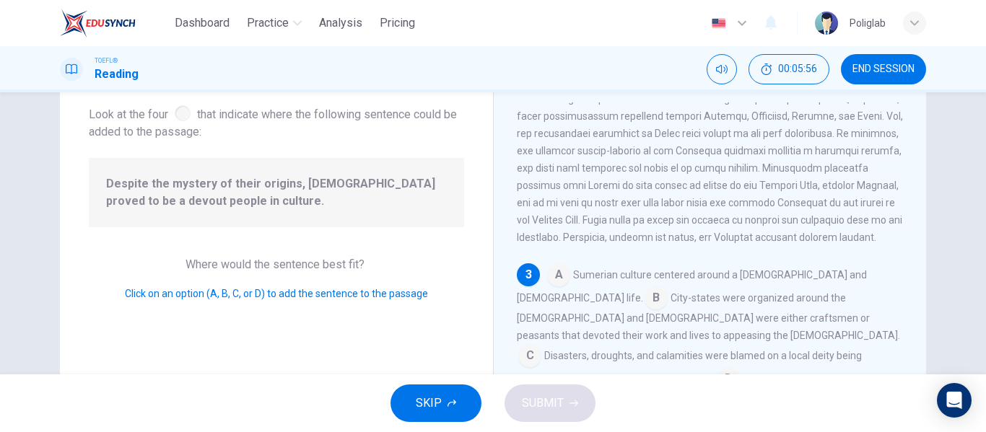
scroll to position [375, 0]
click at [562, 281] on input at bounding box center [558, 277] width 23 height 23
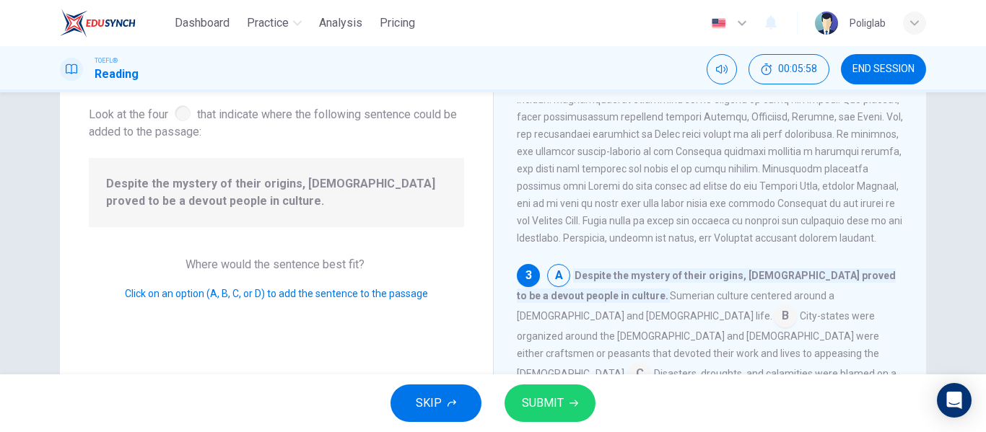
click at [557, 402] on span "SUBMIT" at bounding box center [543, 403] width 42 height 20
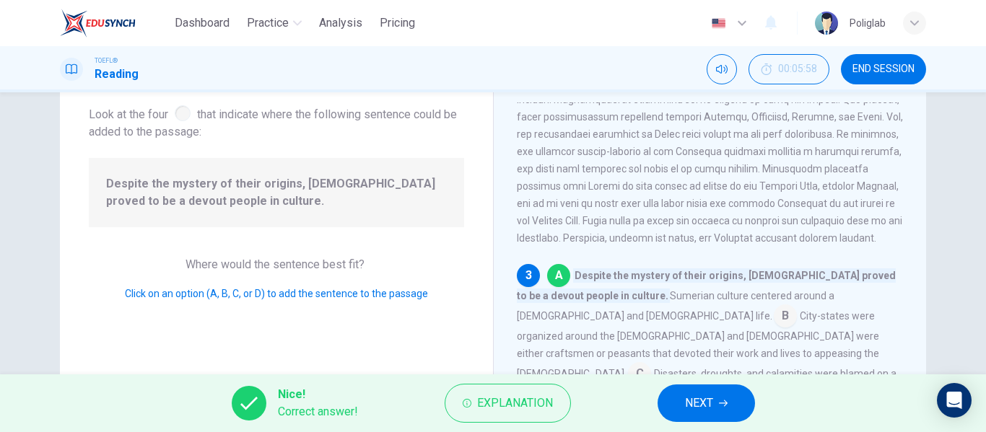
click at [705, 407] on span "NEXT" at bounding box center [699, 403] width 28 height 20
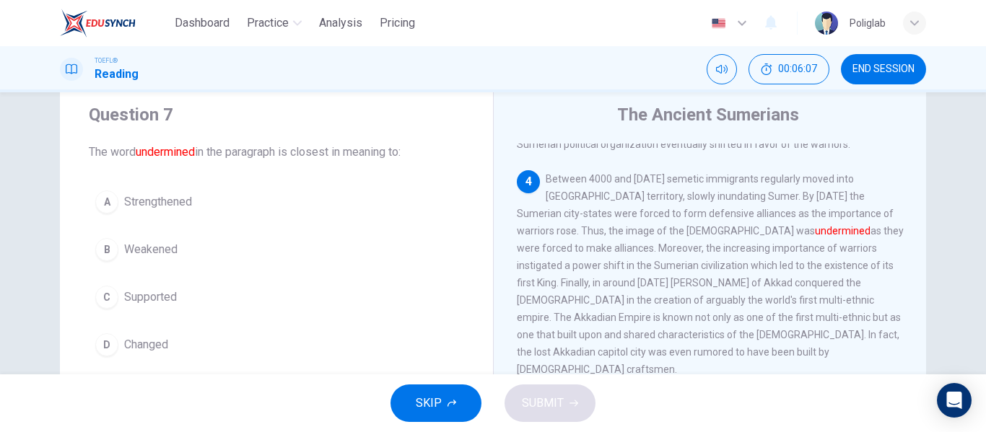
scroll to position [42, 0]
click at [227, 250] on button "B Weakened" at bounding box center [276, 249] width 375 height 36
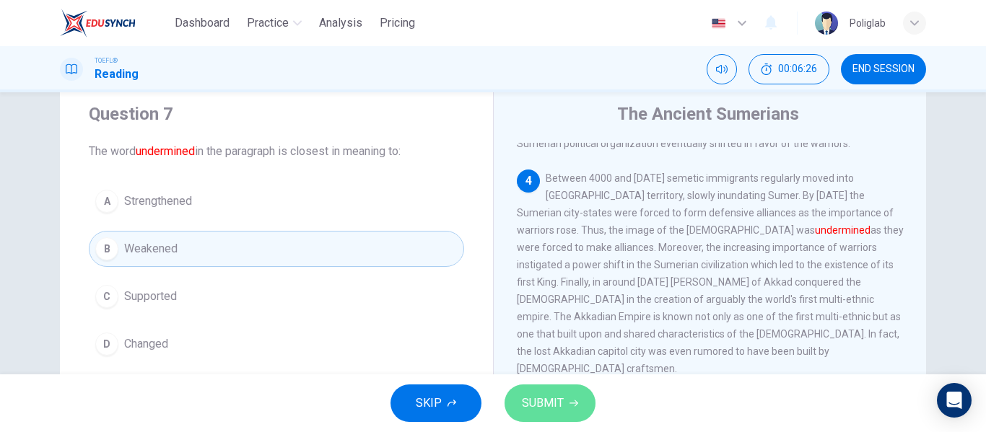
click at [550, 406] on span "SUBMIT" at bounding box center [543, 403] width 42 height 20
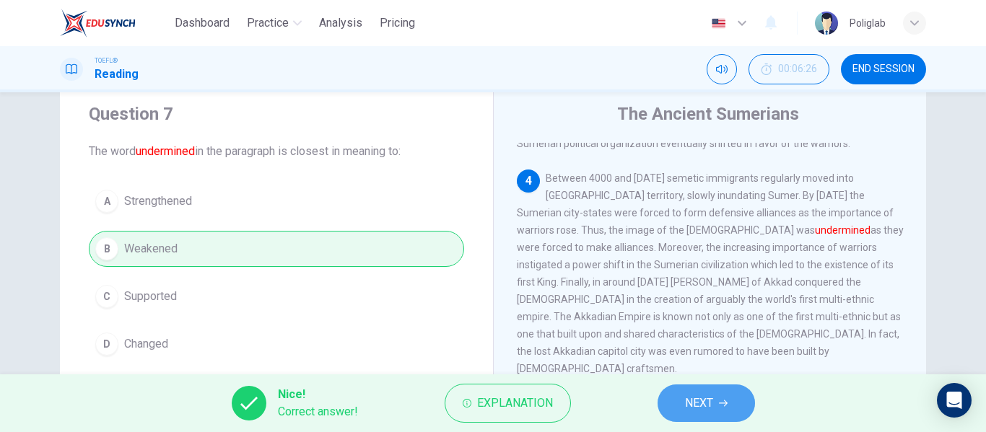
click at [690, 401] on span "NEXT" at bounding box center [699, 403] width 28 height 20
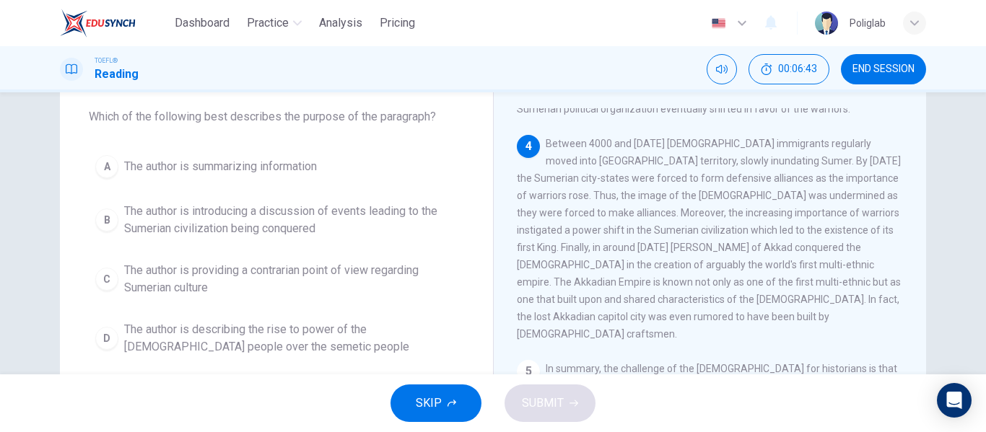
scroll to position [77, 0]
click at [351, 232] on span "The author is introducing a discussion of events leading to the Sumerian civili…" at bounding box center [291, 219] width 334 height 35
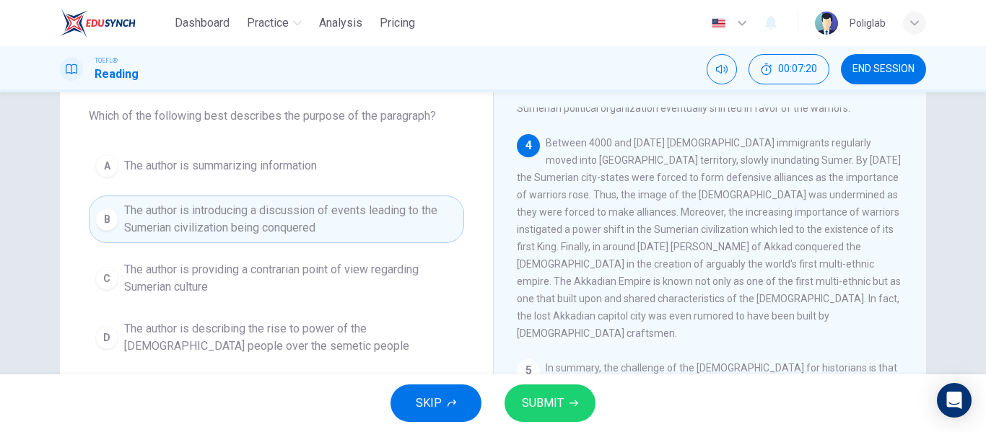
click at [350, 284] on span "The author is providing a contrarian point of view regarding Sumerian culture" at bounding box center [291, 278] width 334 height 35
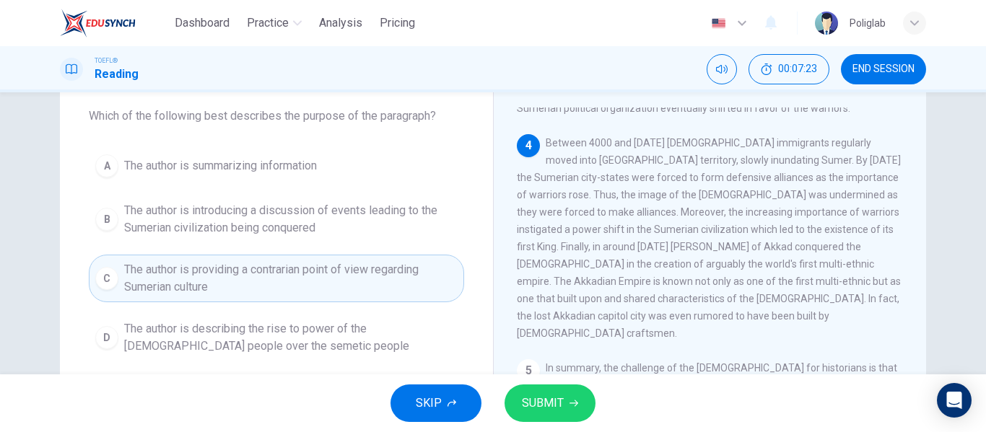
click at [345, 339] on span "The author is describing the rise to power of the Sumerian people over the seme…" at bounding box center [291, 338] width 334 height 35
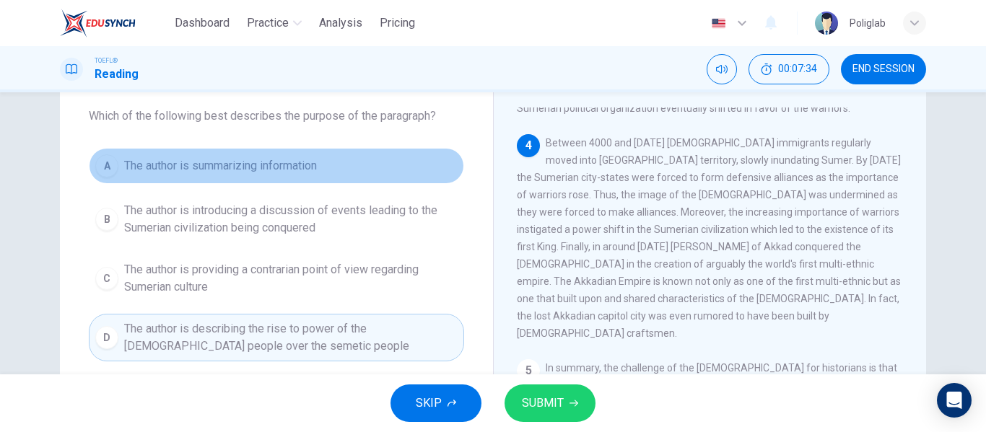
click at [248, 180] on button "A The author is summarizing information" at bounding box center [276, 166] width 375 height 36
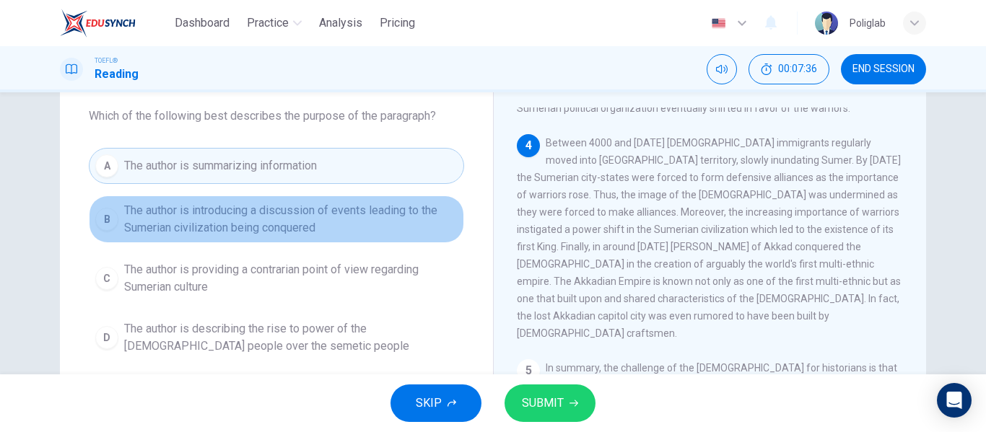
click at [243, 213] on span "The author is introducing a discussion of events leading to the Sumerian civili…" at bounding box center [291, 219] width 334 height 35
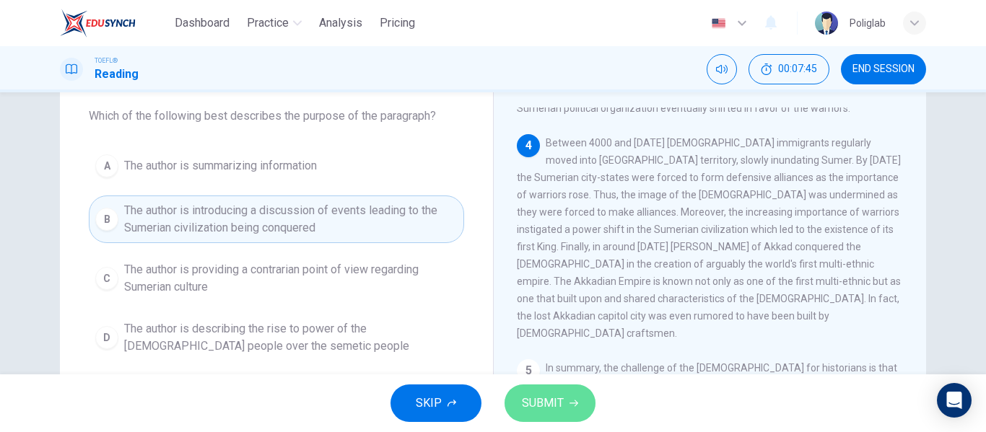
click at [544, 409] on span "SUBMIT" at bounding box center [543, 403] width 42 height 20
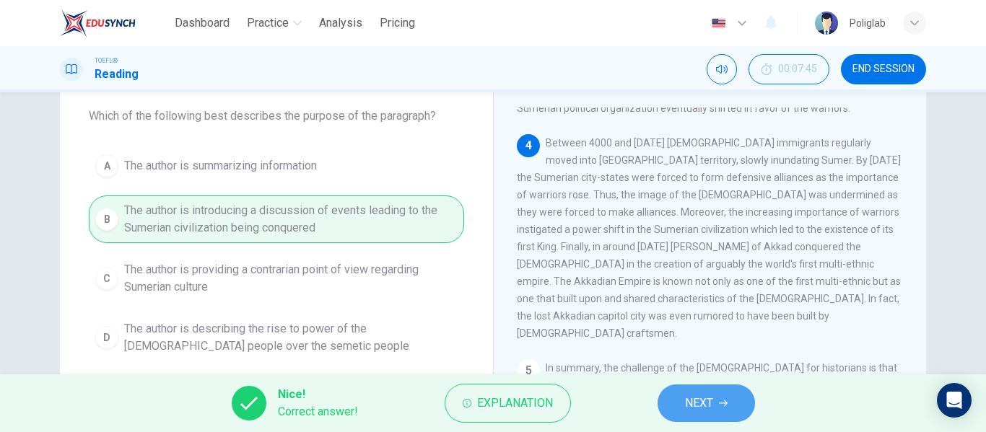
click at [709, 409] on span "NEXT" at bounding box center [699, 403] width 28 height 20
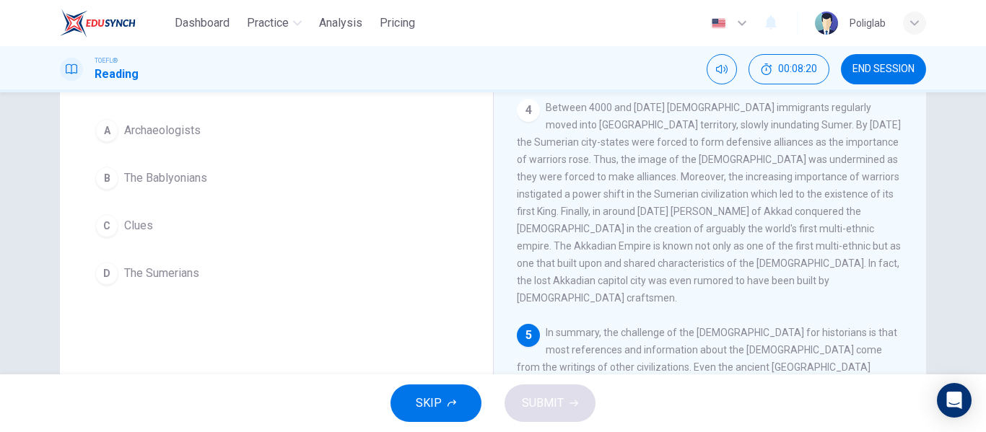
scroll to position [110, 0]
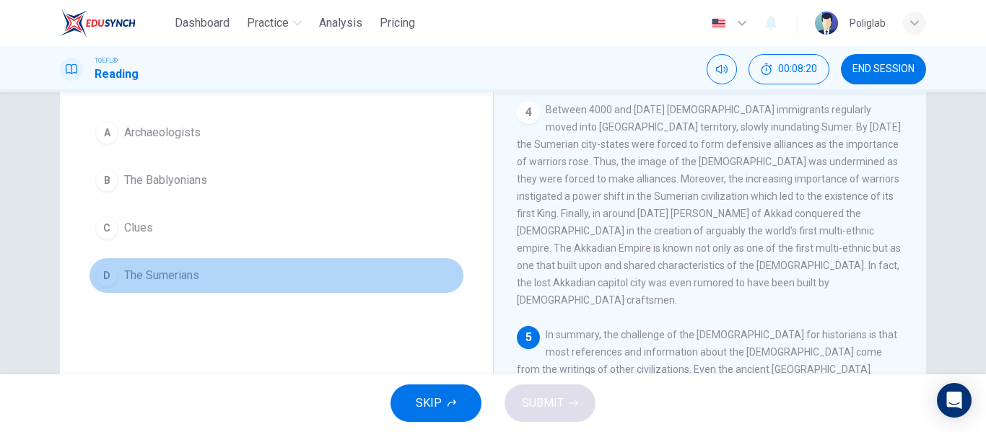
click at [241, 276] on button "D The Sumerians" at bounding box center [276, 276] width 375 height 36
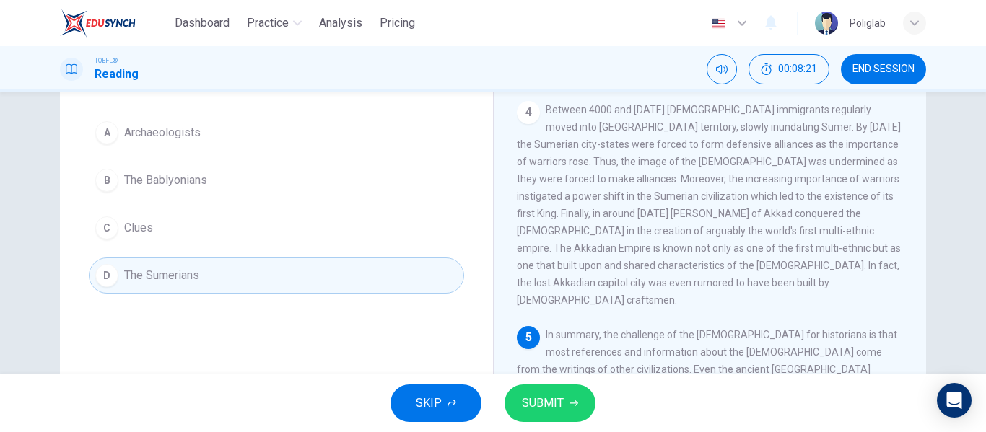
click at [549, 407] on span "SUBMIT" at bounding box center [543, 403] width 42 height 20
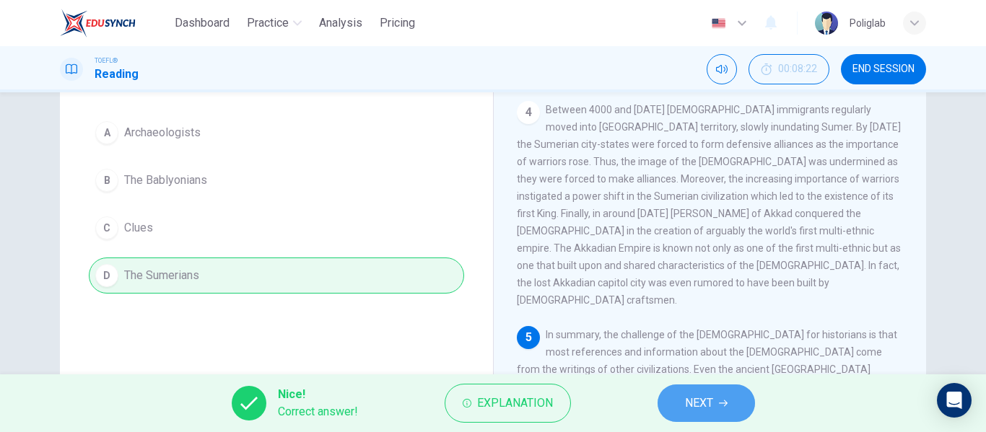
click at [691, 413] on span "NEXT" at bounding box center [699, 403] width 28 height 20
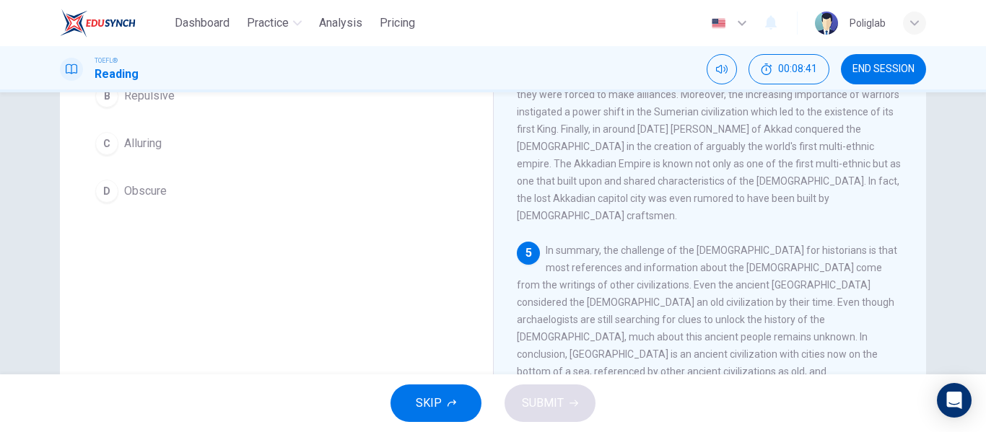
scroll to position [196, 0]
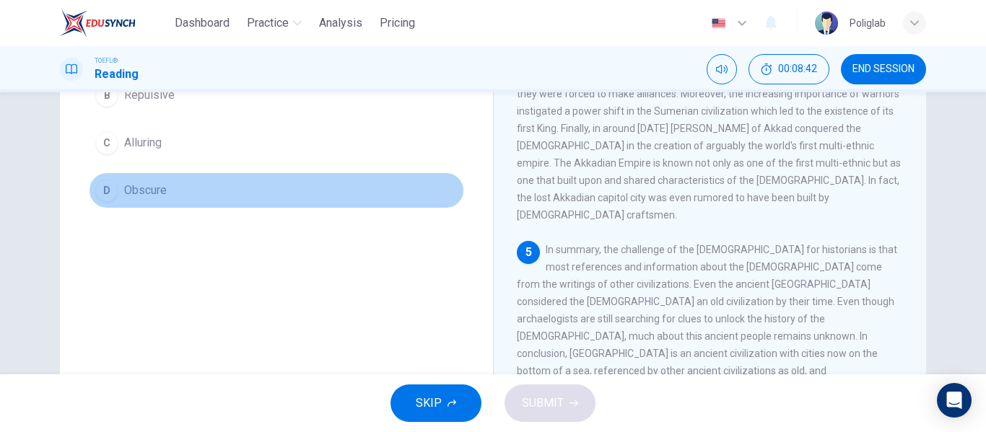
click at [232, 200] on button "D Obscure" at bounding box center [276, 191] width 375 height 36
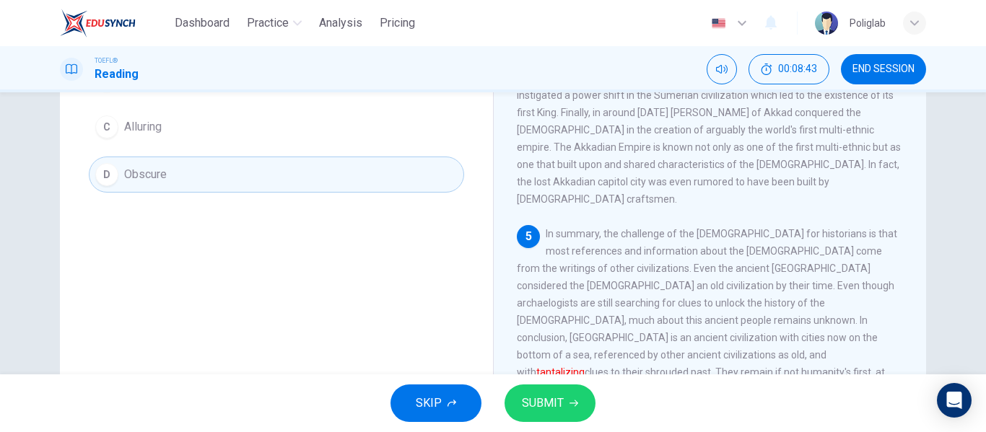
scroll to position [214, 0]
click at [562, 404] on span "SUBMIT" at bounding box center [543, 403] width 42 height 20
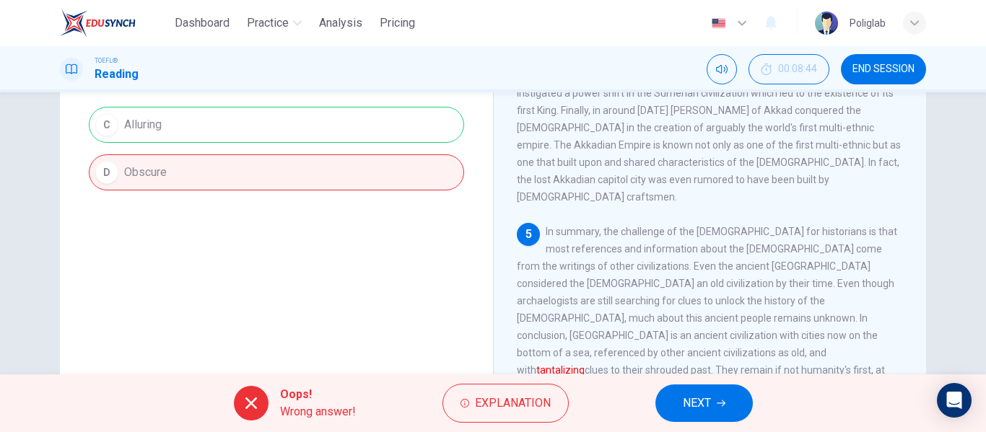
click at [711, 417] on button "NEXT" at bounding box center [704, 404] width 97 height 38
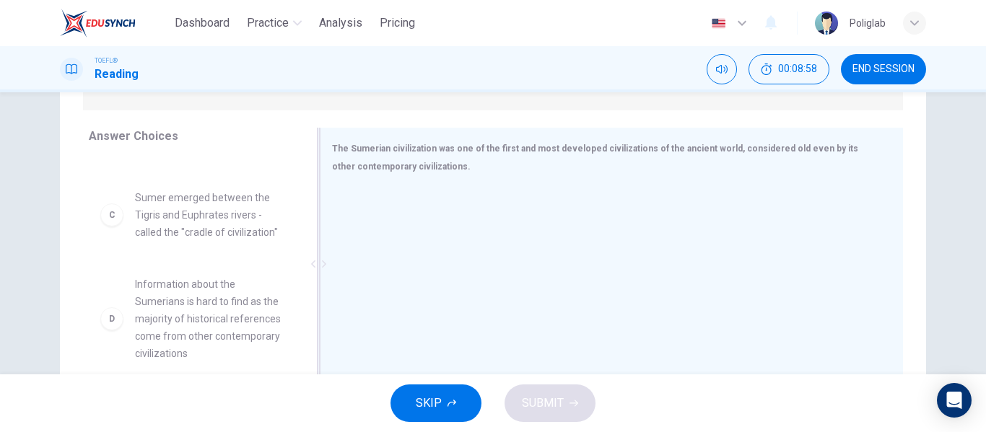
scroll to position [149, 0]
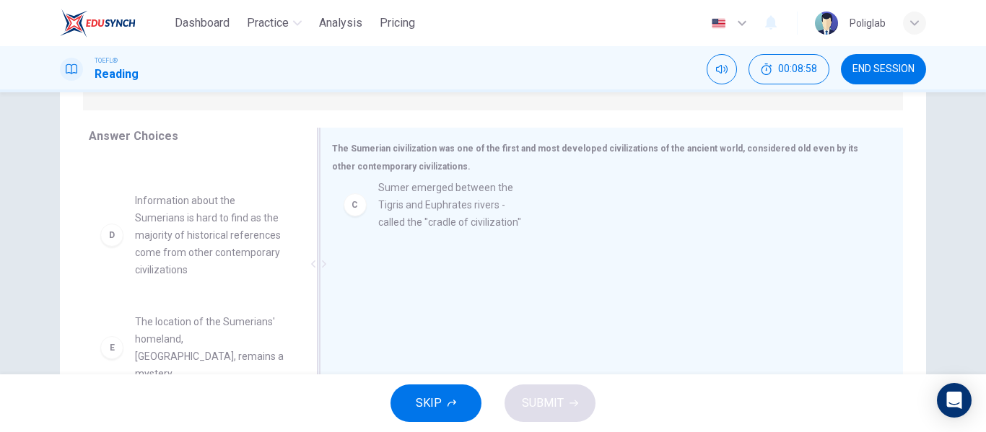
drag, startPoint x: 200, startPoint y: 205, endPoint x: 460, endPoint y: 217, distance: 260.1
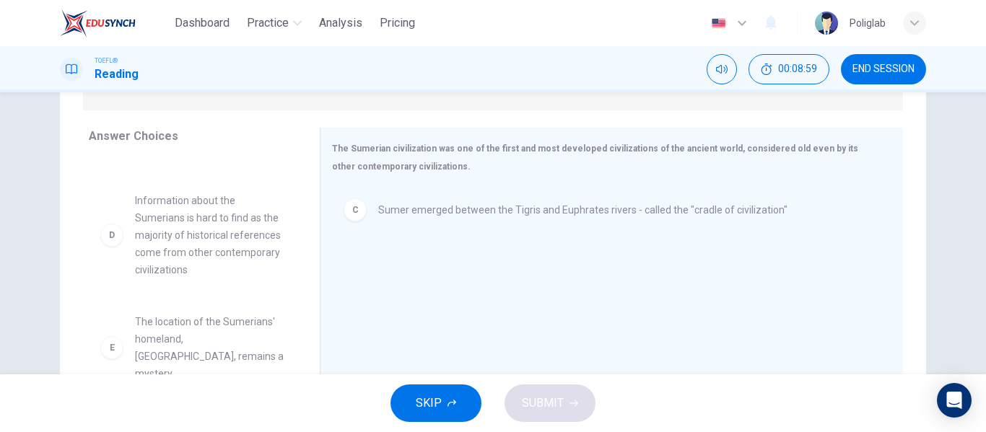
scroll to position [159, 0]
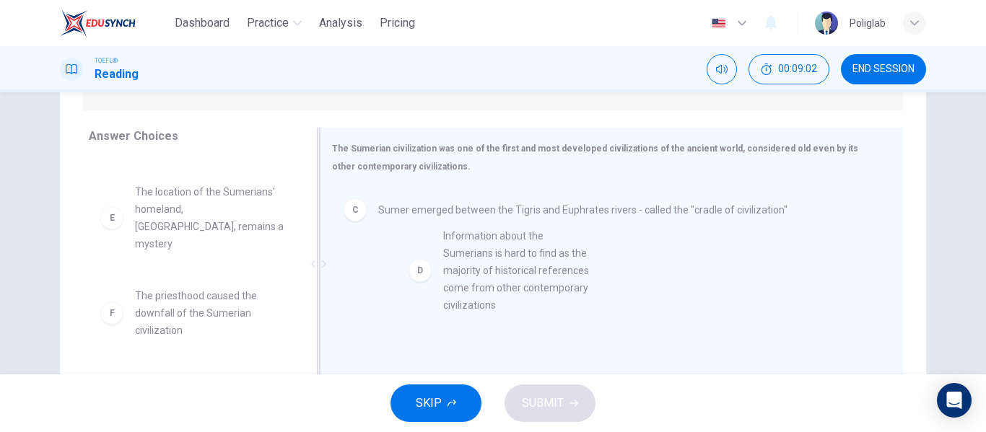
drag, startPoint x: 195, startPoint y: 216, endPoint x: 513, endPoint y: 284, distance: 325.0
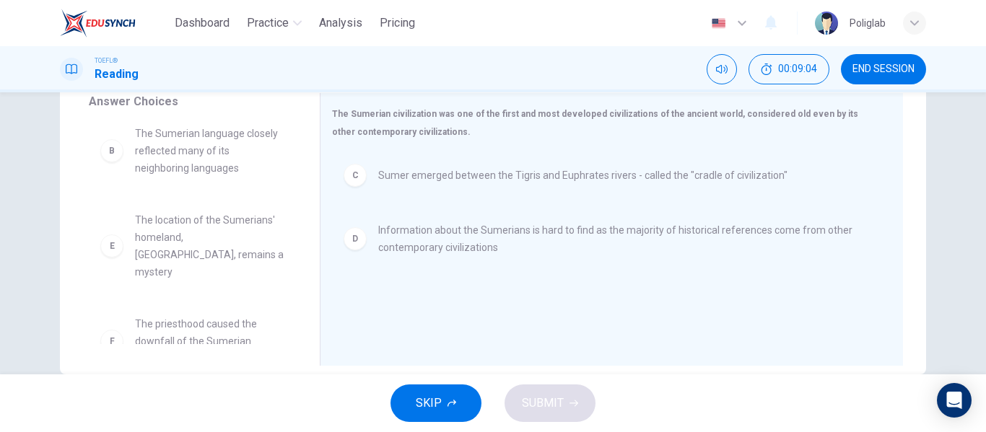
scroll to position [251, 0]
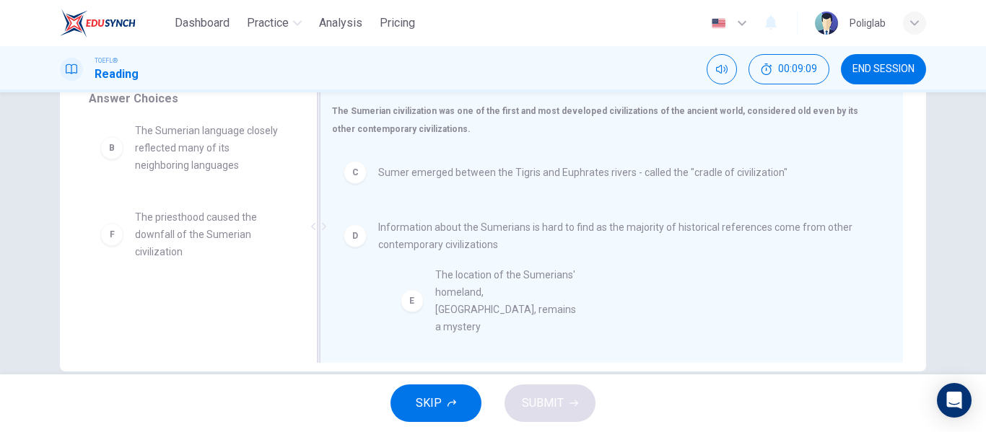
drag, startPoint x: 201, startPoint y: 214, endPoint x: 526, endPoint y: 300, distance: 336.7
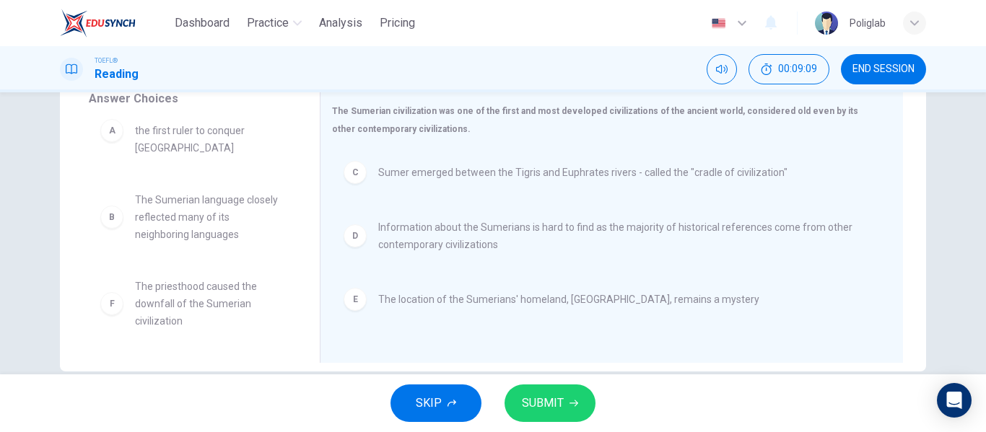
scroll to position [9, 0]
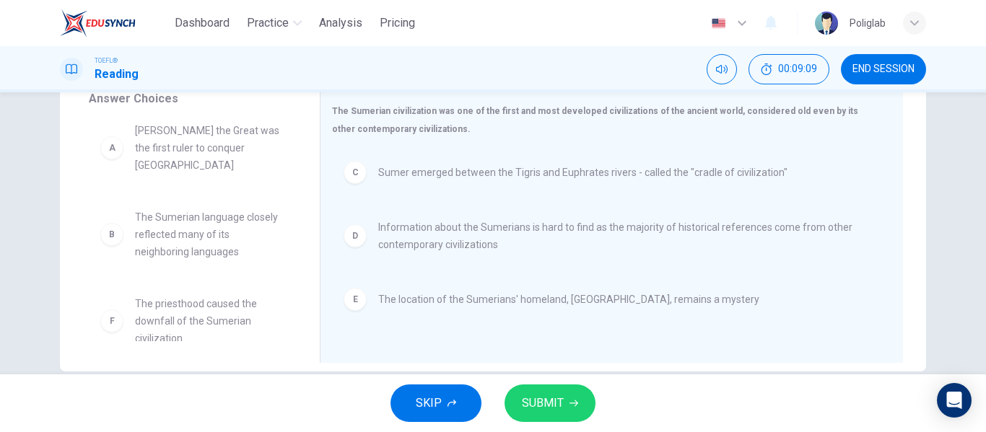
click at [570, 406] on icon "button" at bounding box center [574, 403] width 9 height 9
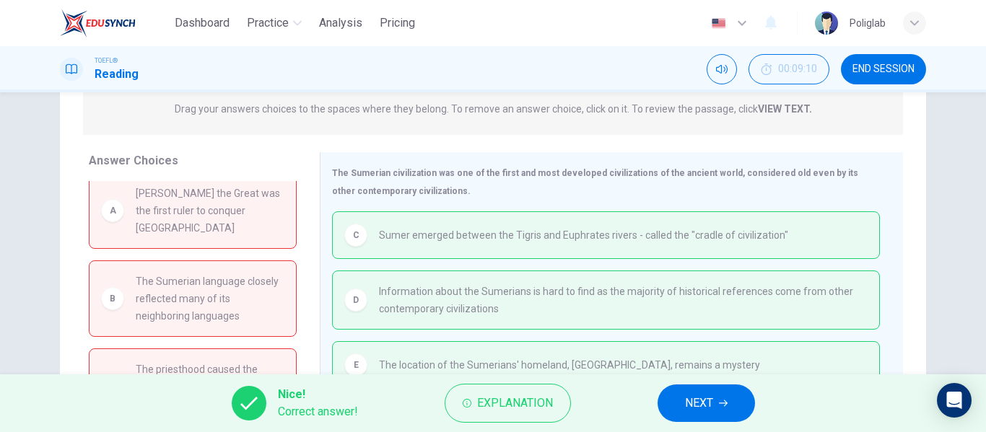
scroll to position [13, 0]
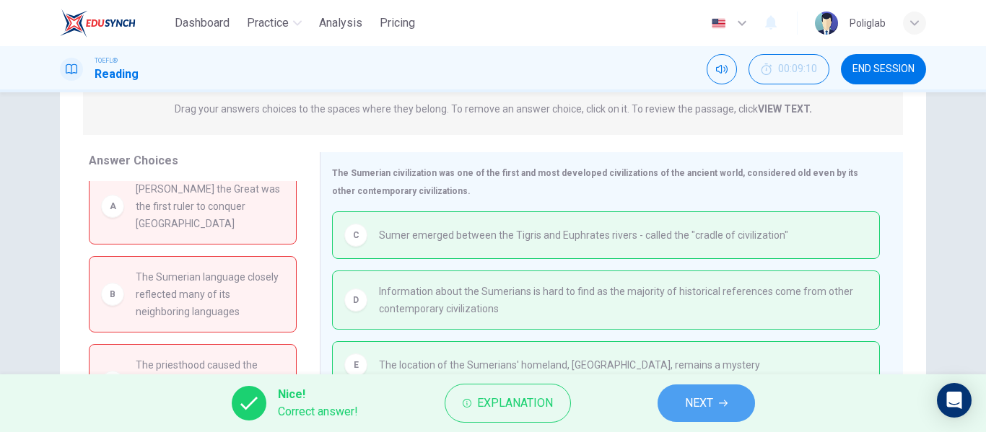
click at [710, 411] on span "NEXT" at bounding box center [699, 403] width 28 height 20
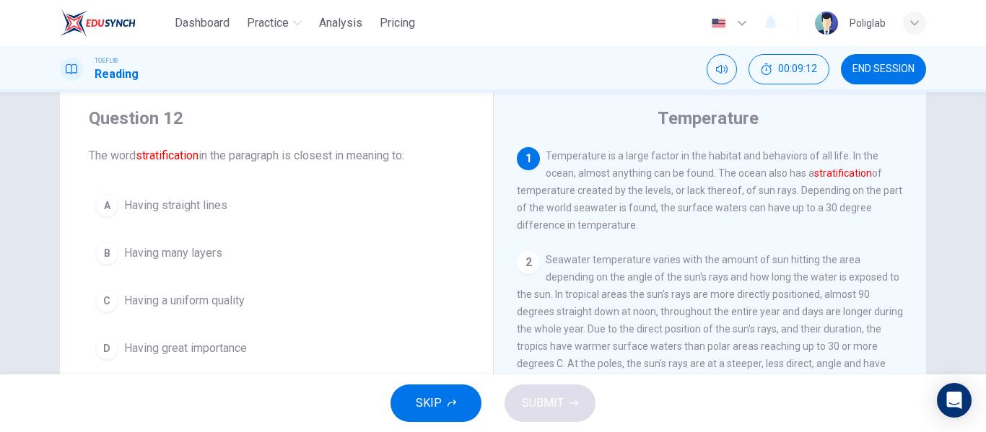
scroll to position [40, 0]
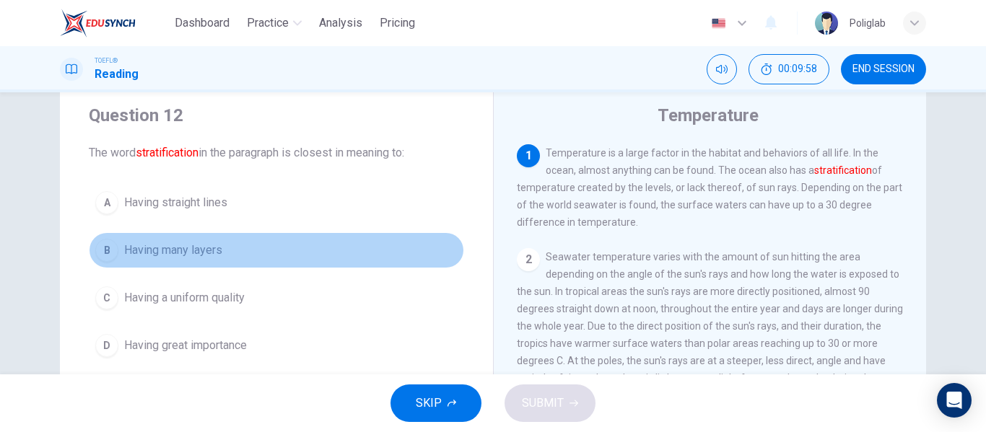
click at [274, 248] on button "B Having many layers" at bounding box center [276, 250] width 375 height 36
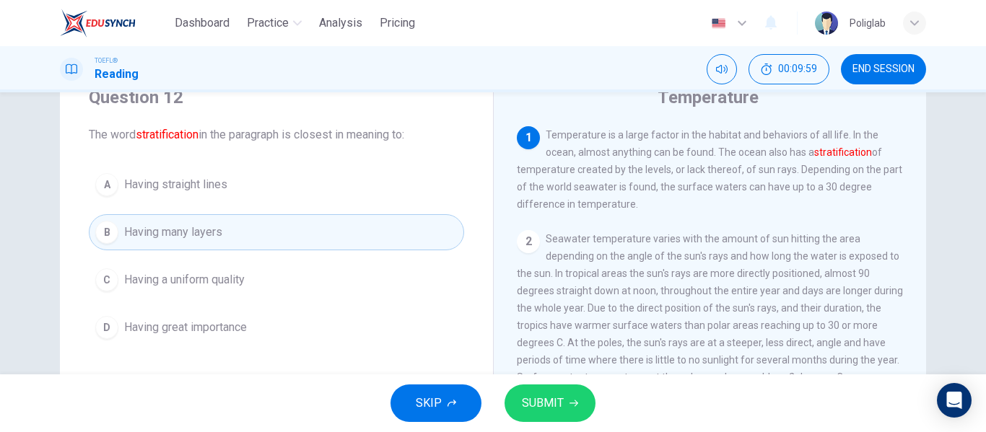
scroll to position [64, 0]
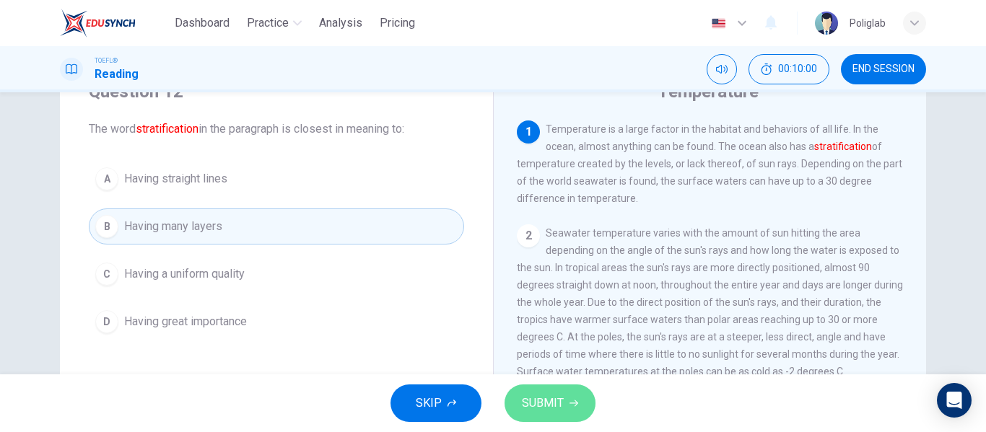
click at [551, 401] on span "SUBMIT" at bounding box center [543, 403] width 42 height 20
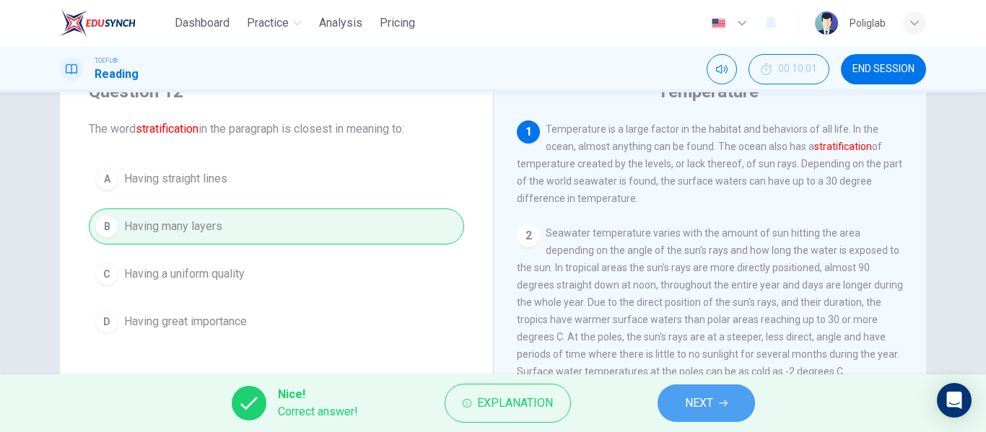
click at [694, 402] on span "NEXT" at bounding box center [699, 403] width 28 height 20
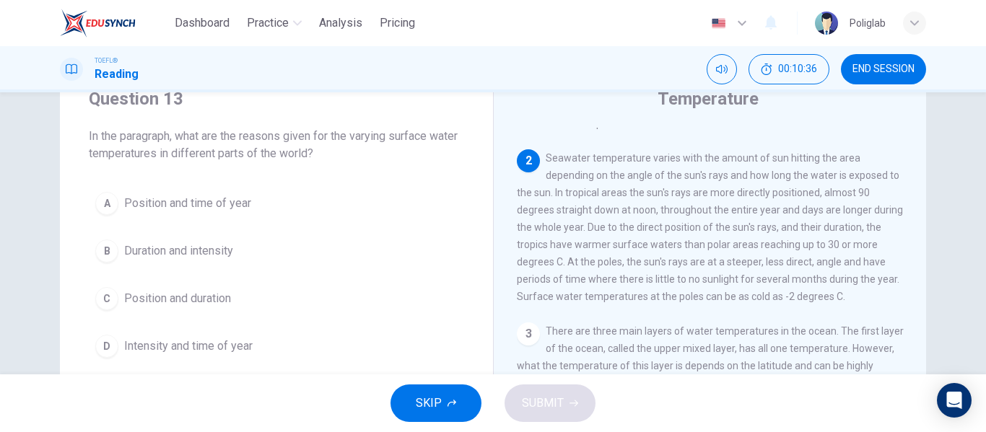
scroll to position [56, 0]
click at [305, 196] on button "A Position and time of year" at bounding box center [276, 205] width 375 height 36
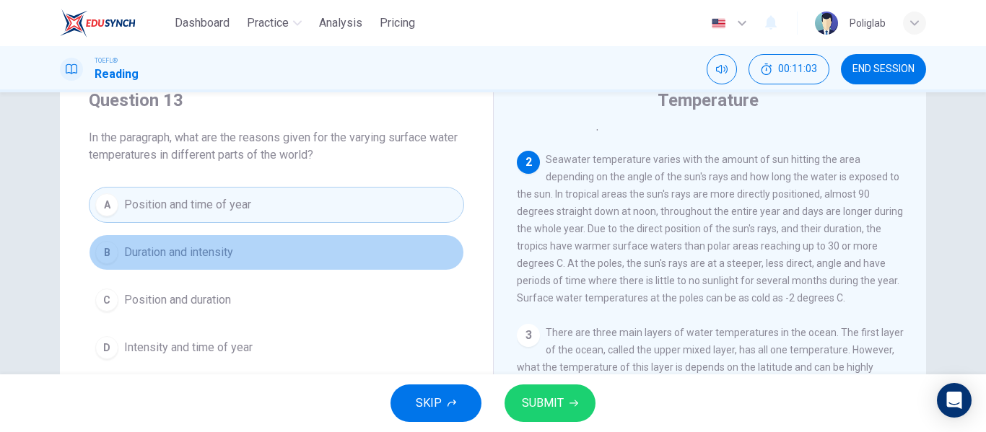
click at [274, 249] on button "B Duration and intensity" at bounding box center [276, 253] width 375 height 36
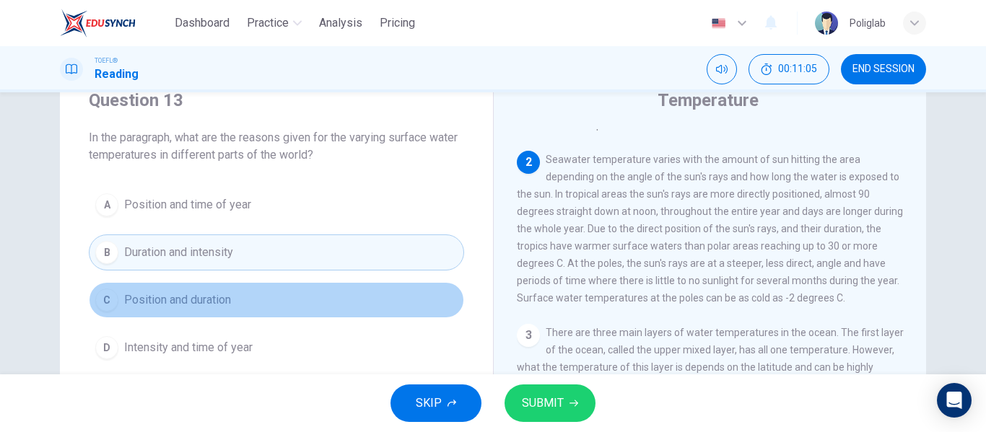
click at [261, 291] on button "C Position and duration" at bounding box center [276, 300] width 375 height 36
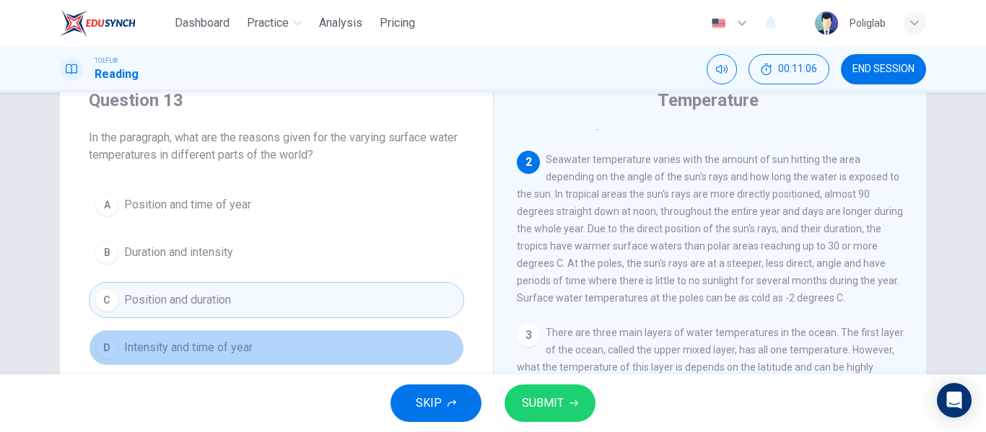
click at [260, 346] on button "D Intensity and time of year" at bounding box center [276, 348] width 375 height 36
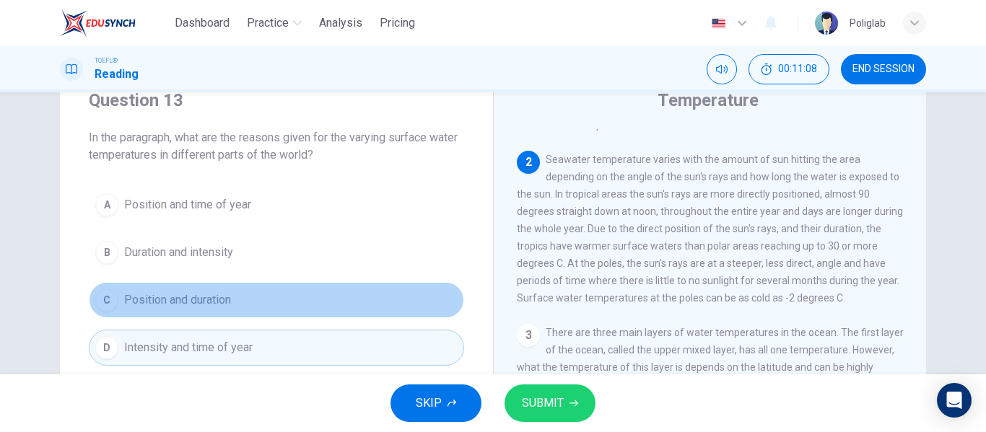
click at [272, 296] on button "C Position and duration" at bounding box center [276, 300] width 375 height 36
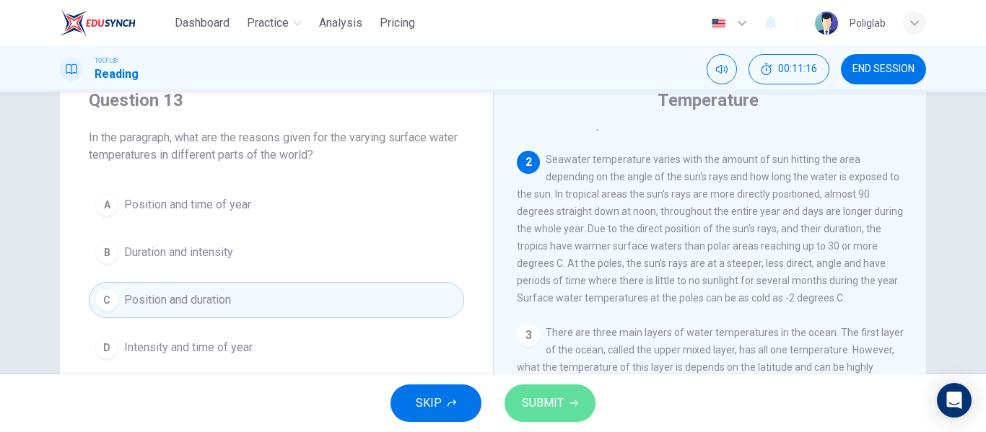
click at [572, 406] on icon "button" at bounding box center [574, 403] width 9 height 9
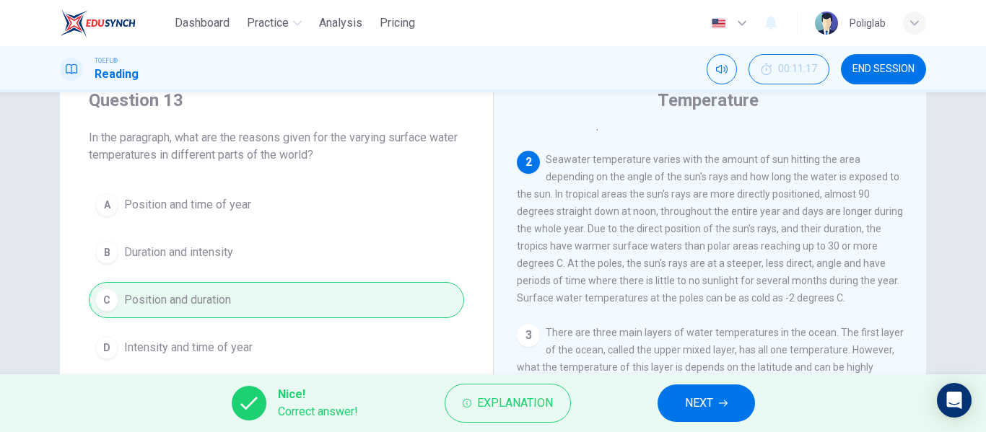
click at [692, 408] on span "NEXT" at bounding box center [699, 403] width 28 height 20
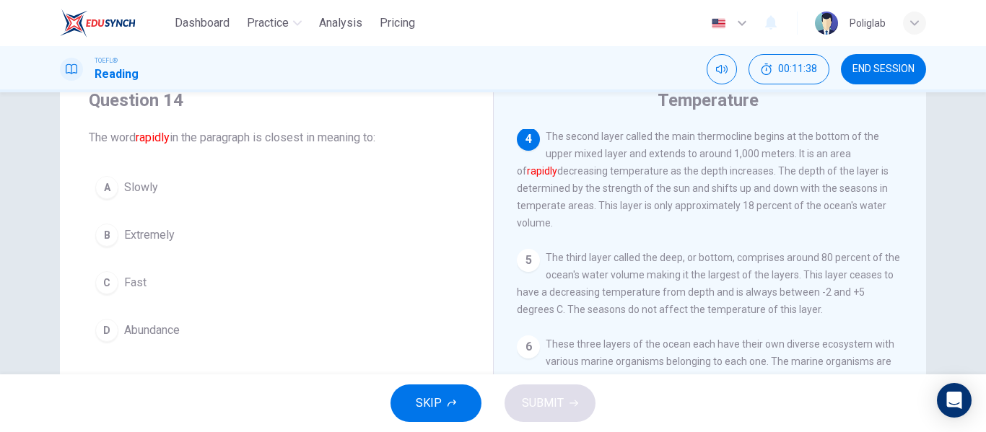
scroll to position [383, 0]
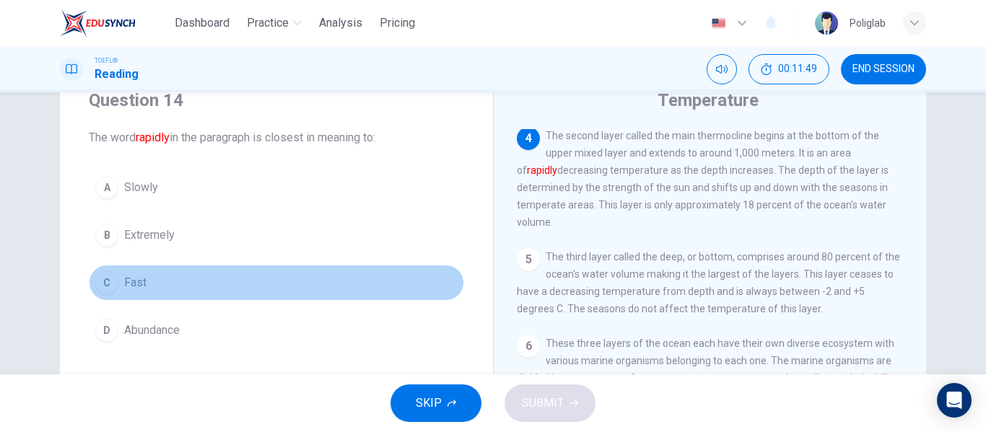
click at [186, 276] on button "C Fast" at bounding box center [276, 283] width 375 height 36
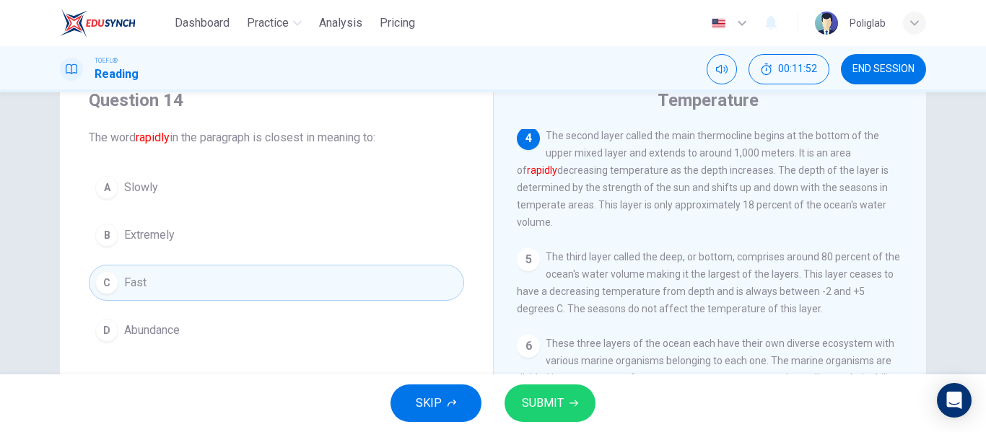
click at [533, 404] on span "SUBMIT" at bounding box center [543, 403] width 42 height 20
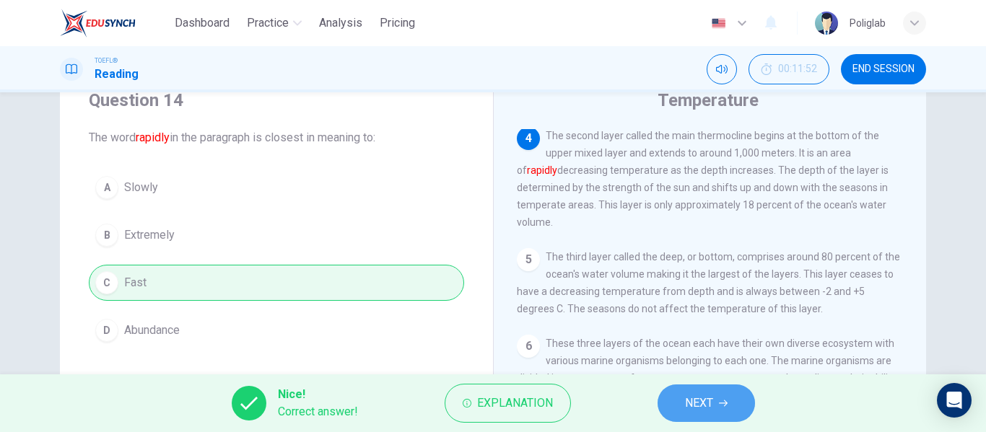
click at [697, 401] on span "NEXT" at bounding box center [699, 403] width 28 height 20
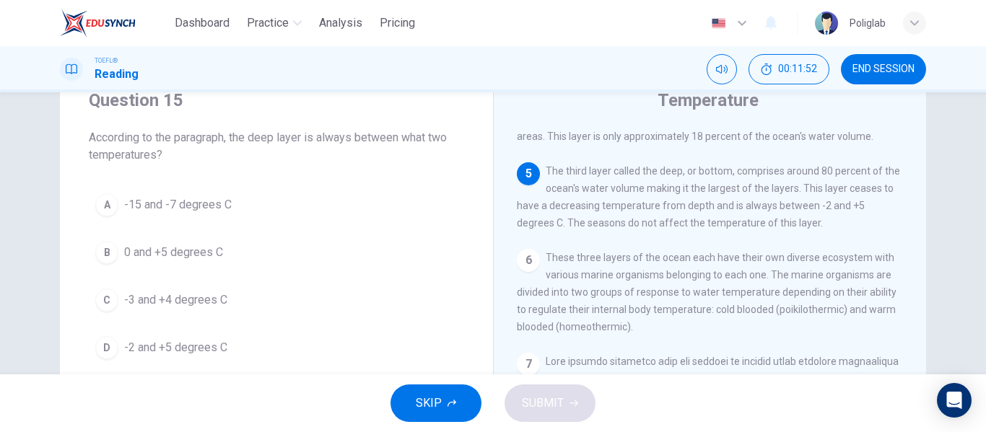
scroll to position [502, 0]
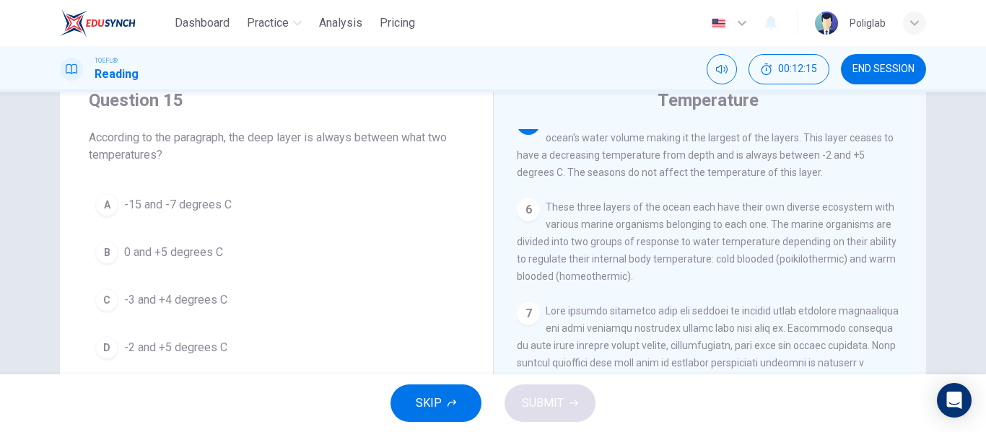
click at [225, 355] on button "D -2 and +5 degrees C" at bounding box center [276, 348] width 375 height 36
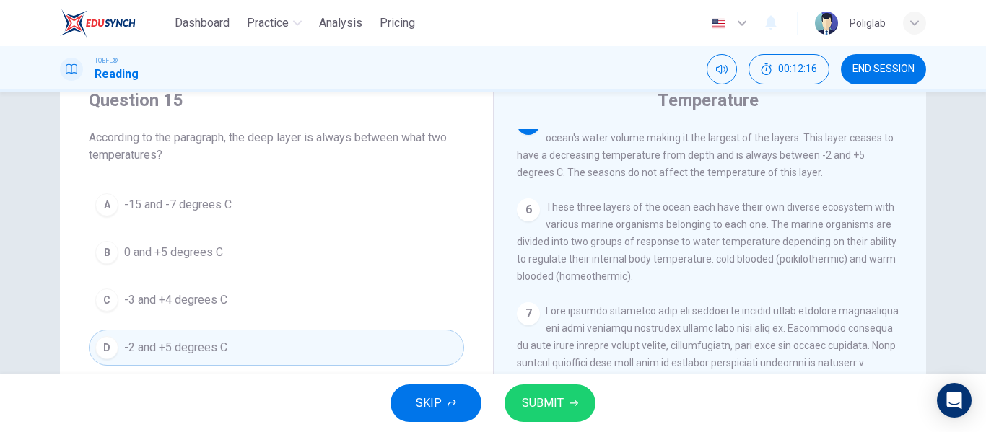
click at [570, 406] on icon "button" at bounding box center [574, 403] width 9 height 9
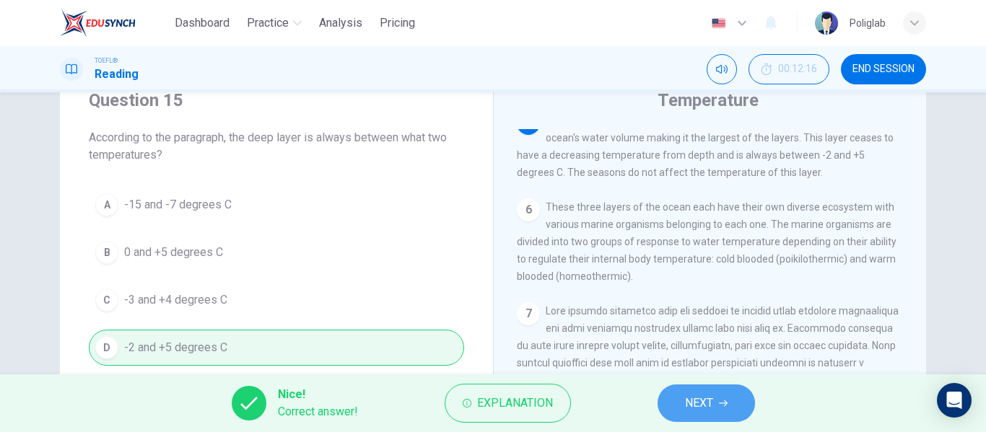
click at [678, 398] on button "NEXT" at bounding box center [706, 404] width 97 height 38
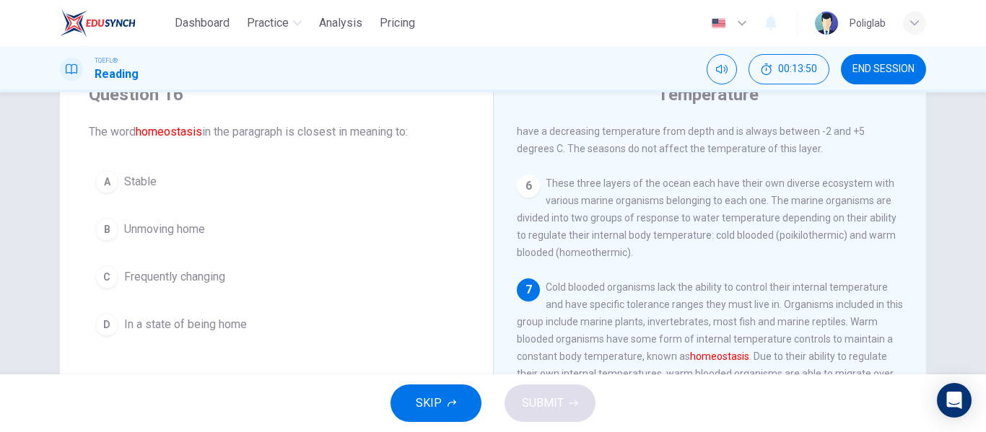
scroll to position [61, 0]
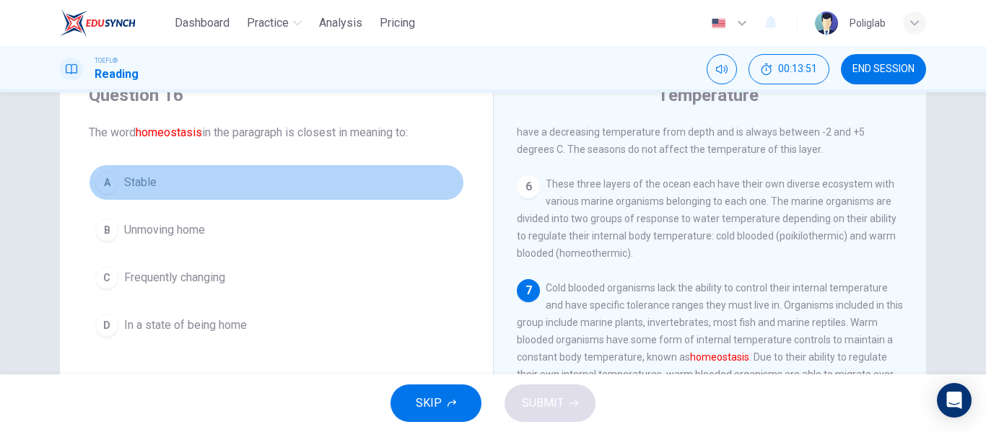
click at [243, 179] on button "A Stable" at bounding box center [276, 183] width 375 height 36
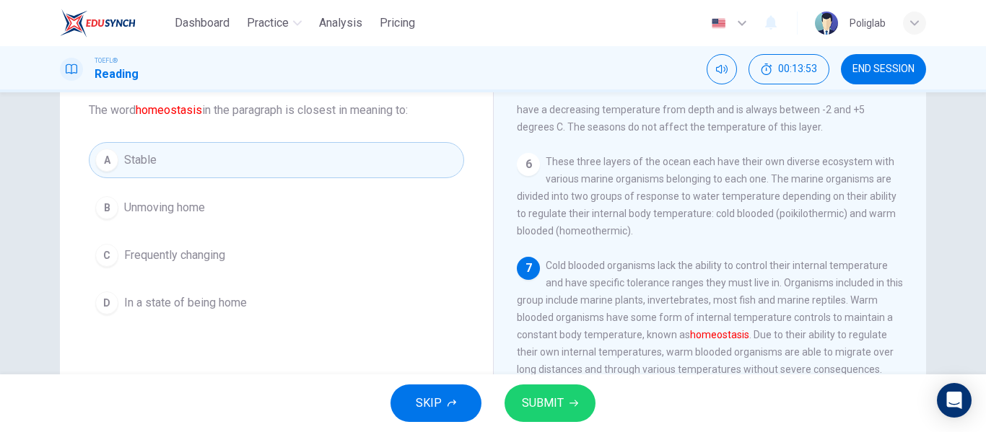
scroll to position [84, 0]
click at [557, 407] on span "SUBMIT" at bounding box center [543, 403] width 42 height 20
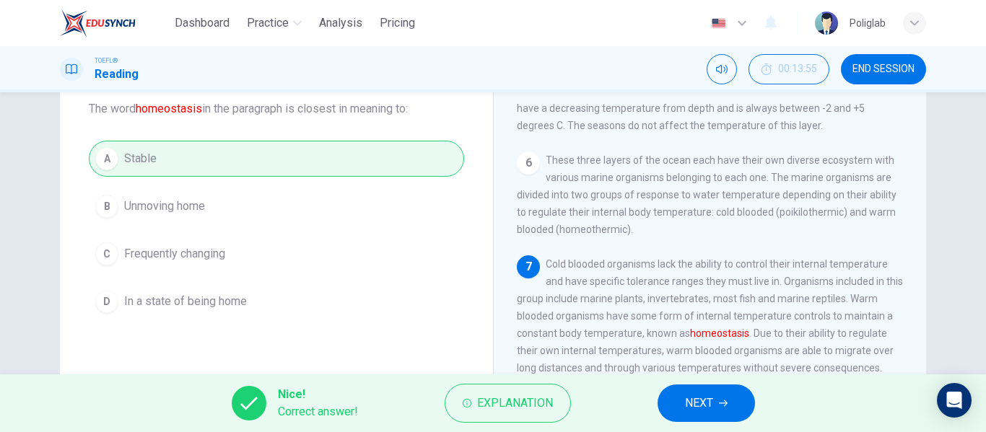
click at [707, 408] on span "NEXT" at bounding box center [699, 403] width 28 height 20
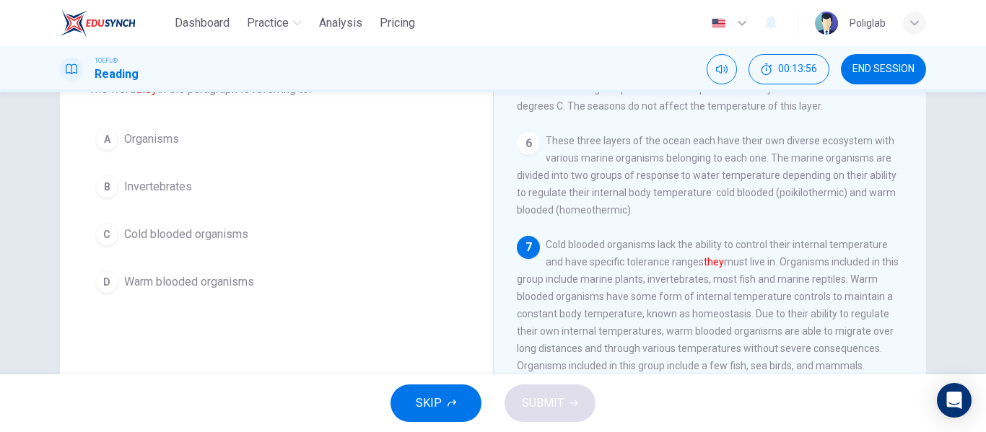
scroll to position [105, 0]
click at [296, 141] on button "A Organisms" at bounding box center [276, 139] width 375 height 36
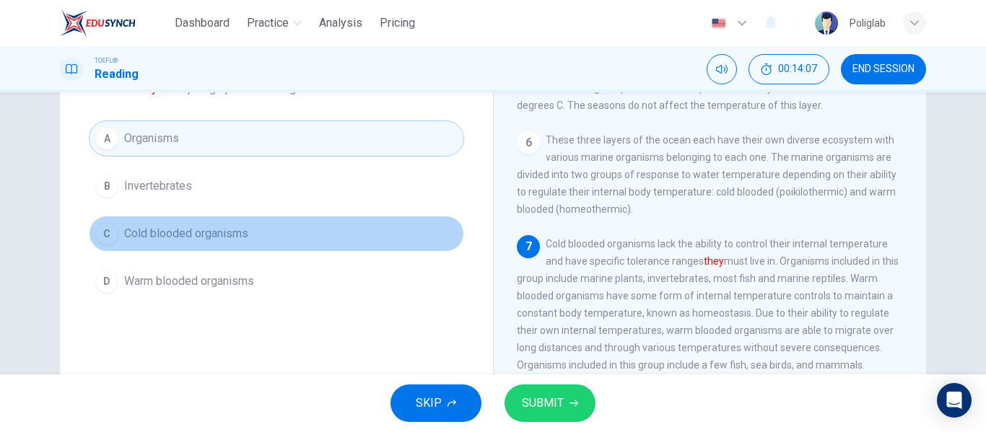
click at [289, 222] on button "C Cold blooded organisms" at bounding box center [276, 234] width 375 height 36
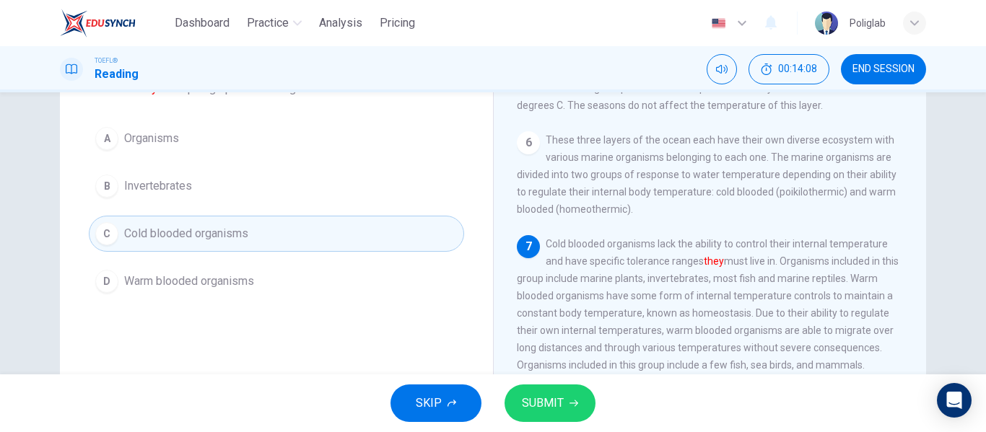
click at [536, 406] on span "SUBMIT" at bounding box center [543, 403] width 42 height 20
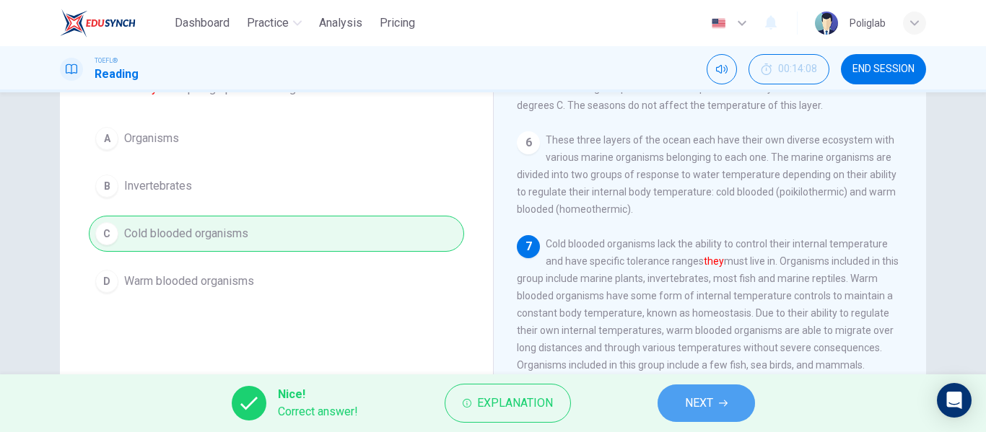
click at [694, 412] on span "NEXT" at bounding box center [699, 403] width 28 height 20
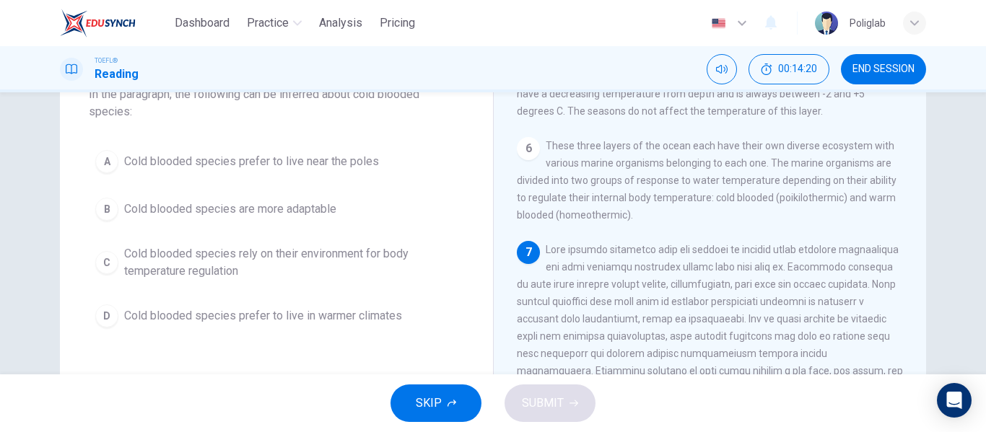
scroll to position [98, 0]
click at [375, 272] on span "Cold blooded species rely on their environment for body temperature regulation" at bounding box center [291, 263] width 334 height 35
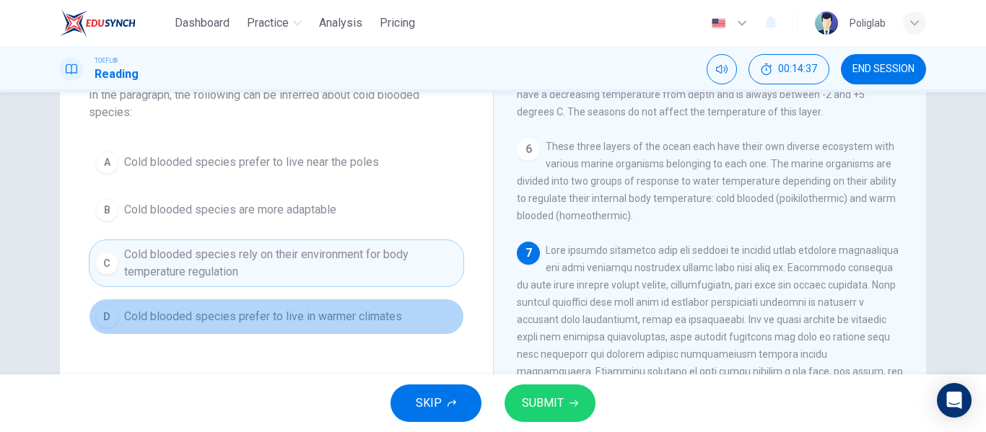
click at [387, 318] on span "Cold blooded species prefer to live in warmer climates" at bounding box center [263, 316] width 278 height 17
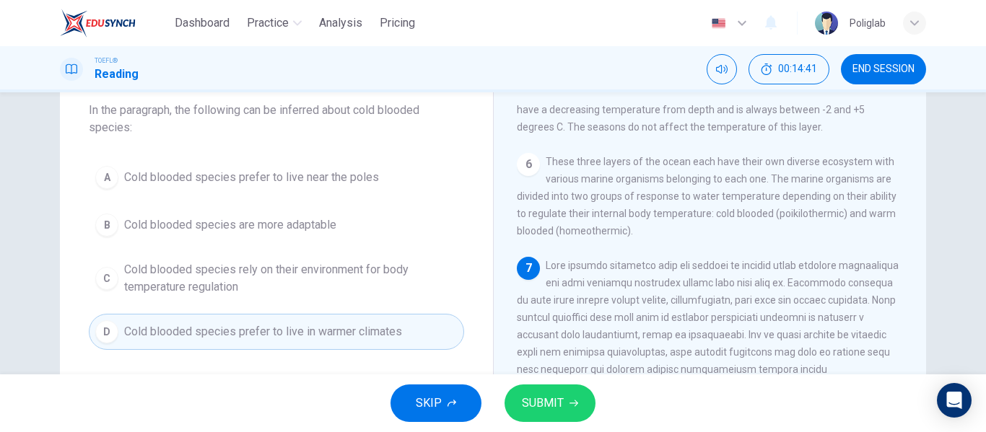
scroll to position [79, 0]
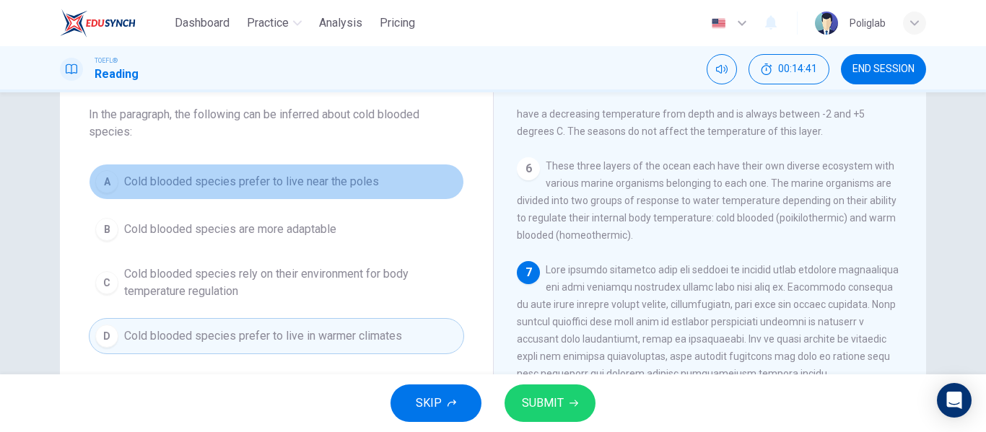
click at [375, 176] on button "A Cold blooded species prefer to live near the poles" at bounding box center [276, 182] width 375 height 36
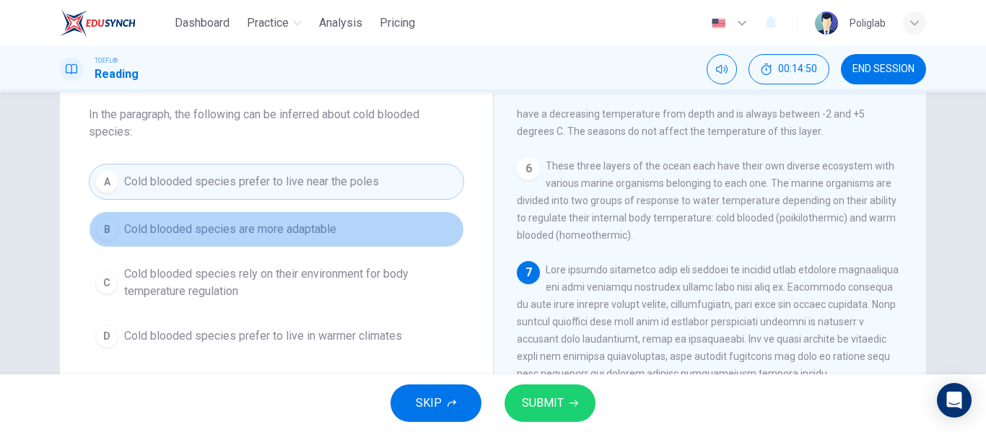
click at [352, 226] on button "B Cold blooded species are more adaptable" at bounding box center [276, 230] width 375 height 36
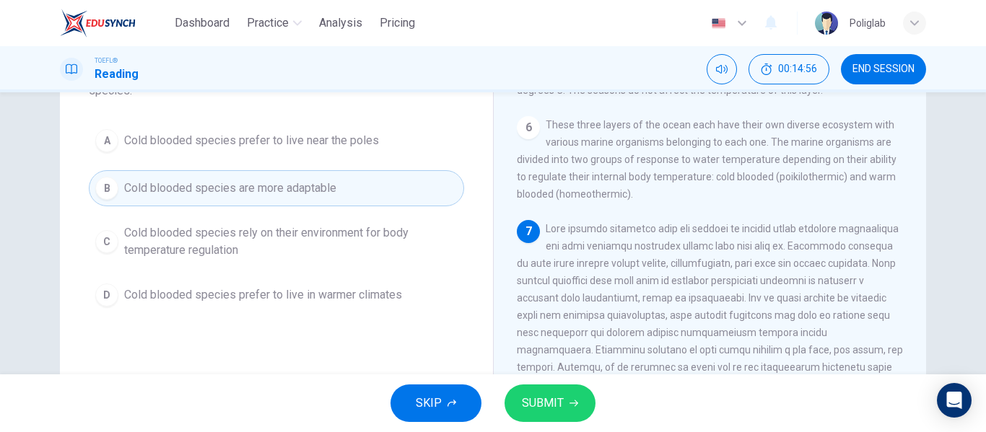
scroll to position [123, 0]
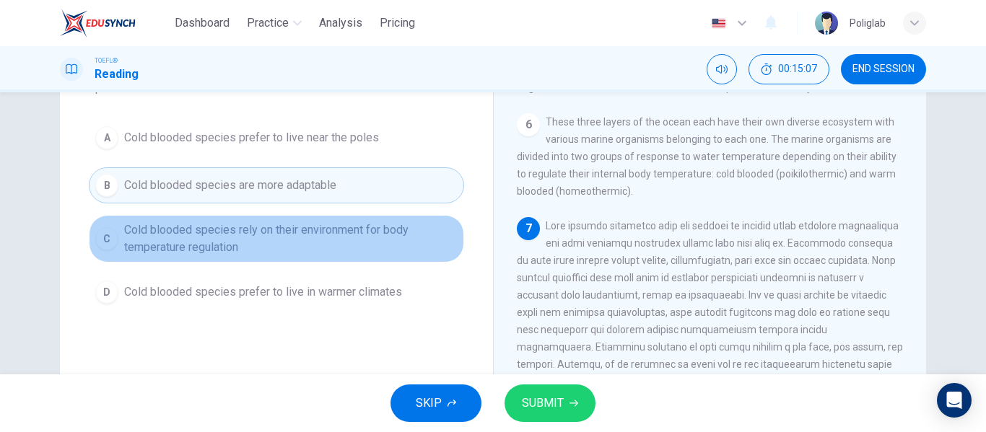
click at [409, 240] on span "Cold blooded species rely on their environment for body temperature regulation" at bounding box center [291, 239] width 334 height 35
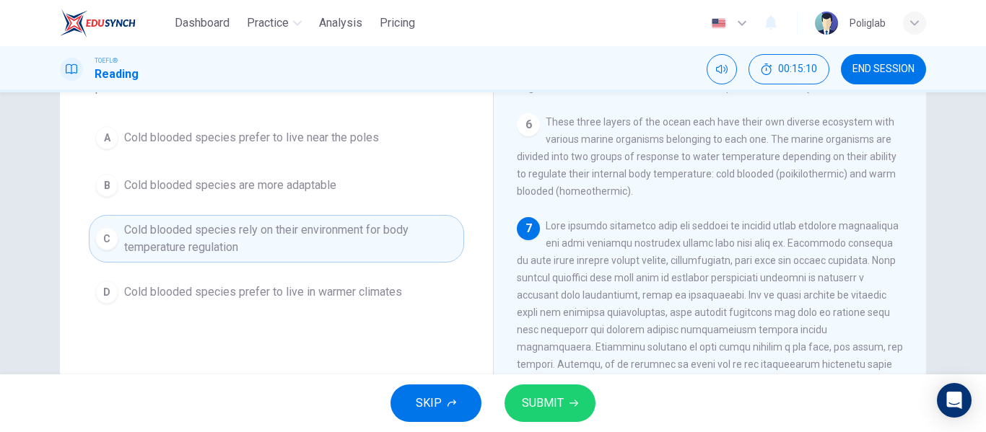
click at [536, 396] on span "SUBMIT" at bounding box center [543, 403] width 42 height 20
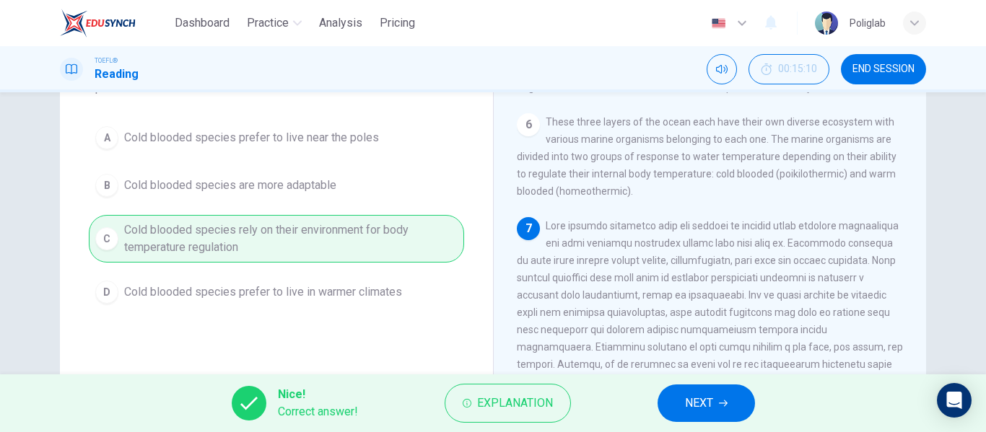
click at [725, 404] on icon "button" at bounding box center [723, 403] width 9 height 9
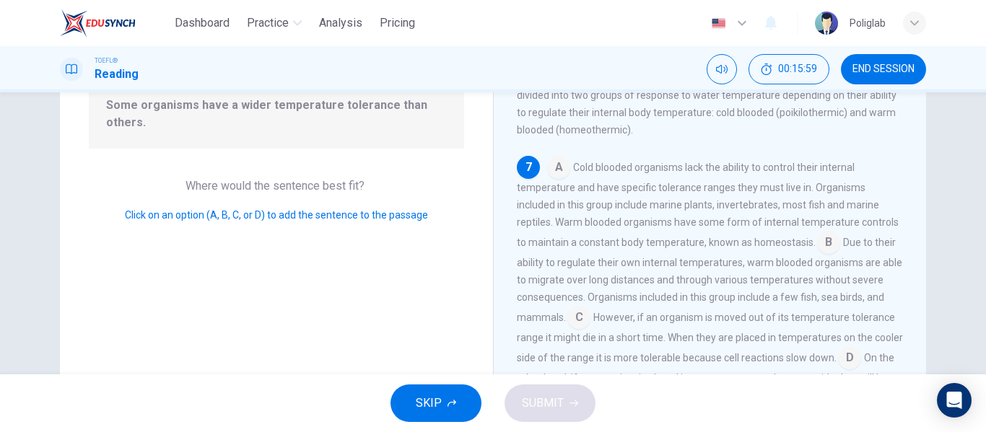
scroll to position [164, 0]
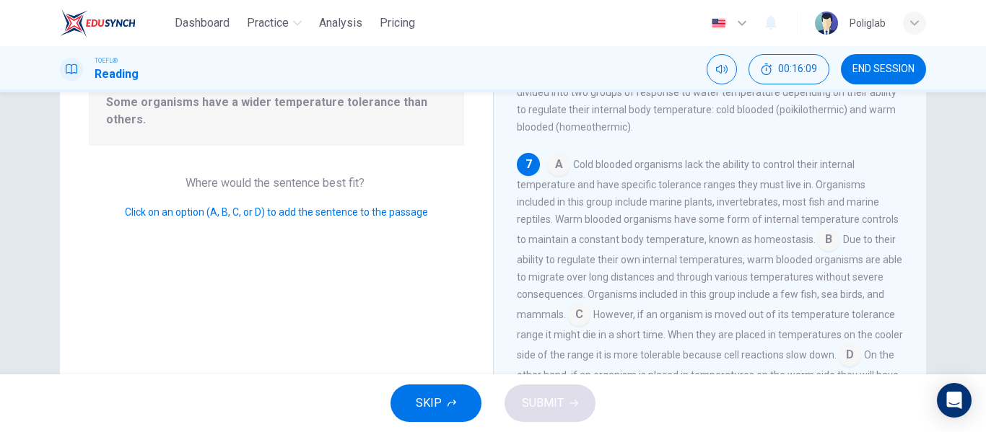
click at [575, 314] on input at bounding box center [578, 316] width 23 height 23
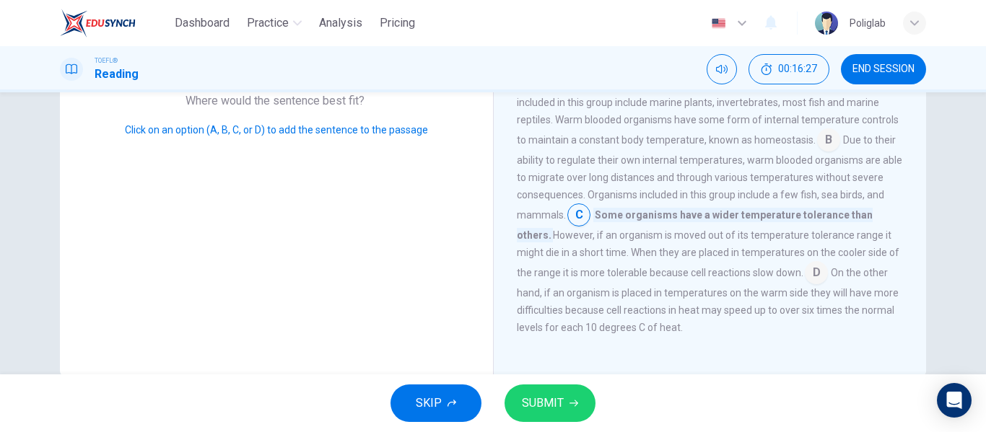
scroll to position [248, 0]
click at [553, 393] on span "SUBMIT" at bounding box center [543, 403] width 42 height 20
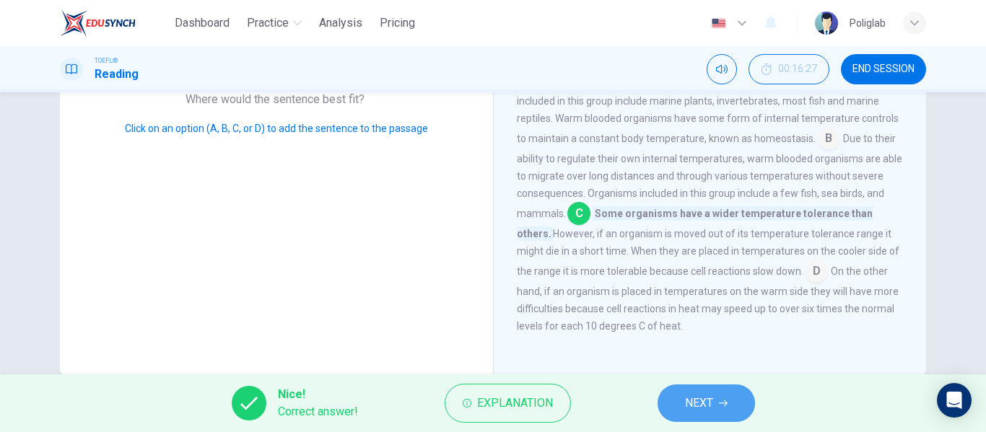
click at [724, 396] on button "NEXT" at bounding box center [706, 404] width 97 height 38
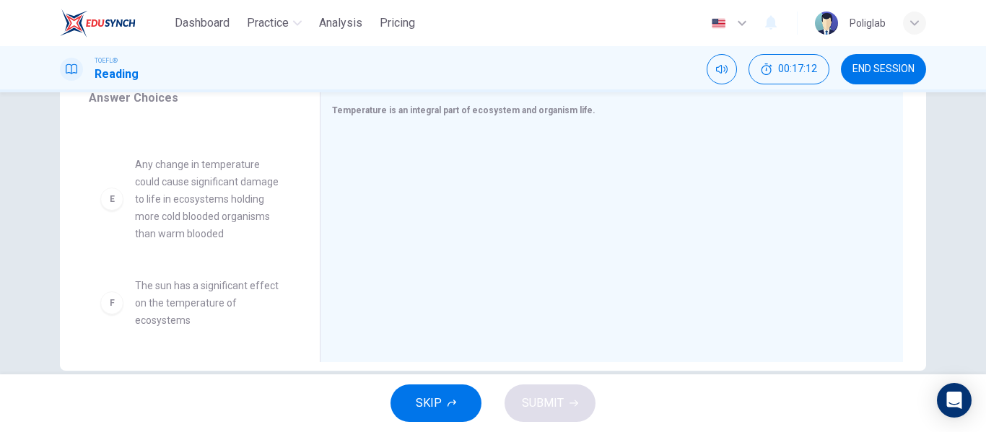
scroll to position [257, 0]
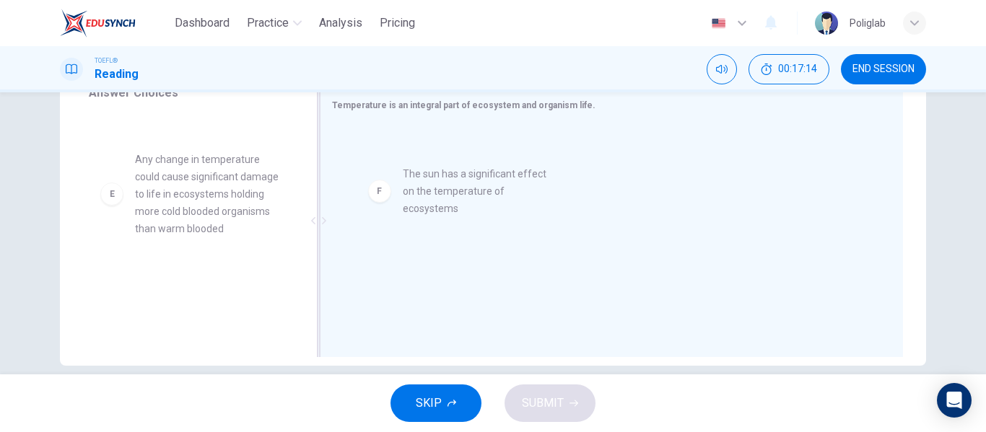
drag, startPoint x: 207, startPoint y: 308, endPoint x: 485, endPoint y: 198, distance: 298.8
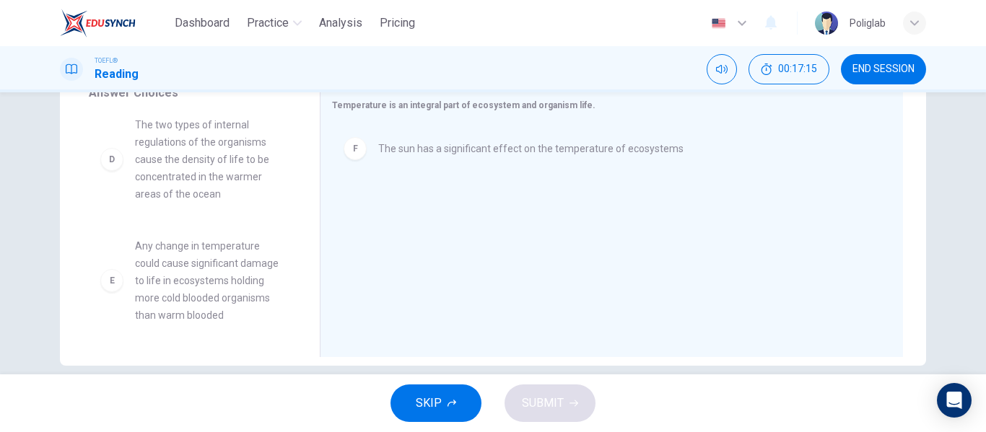
scroll to position [0, 0]
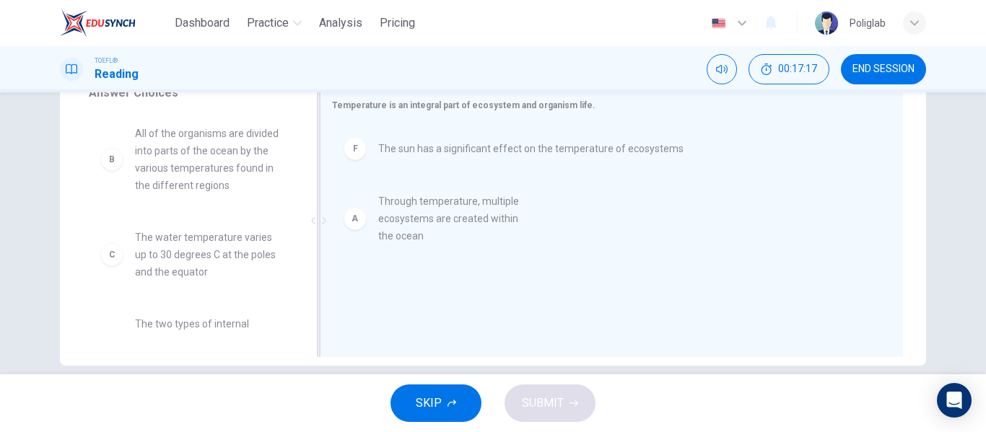
drag, startPoint x: 215, startPoint y: 176, endPoint x: 472, endPoint y: 247, distance: 266.6
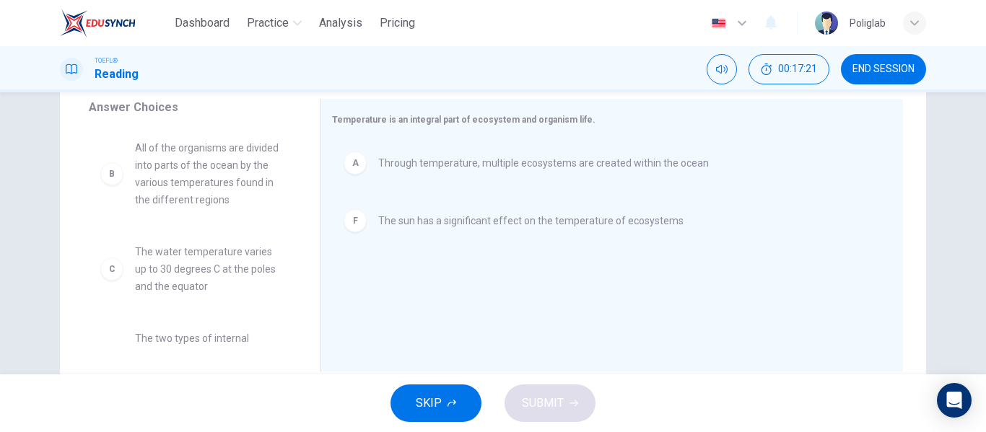
scroll to position [239, 0]
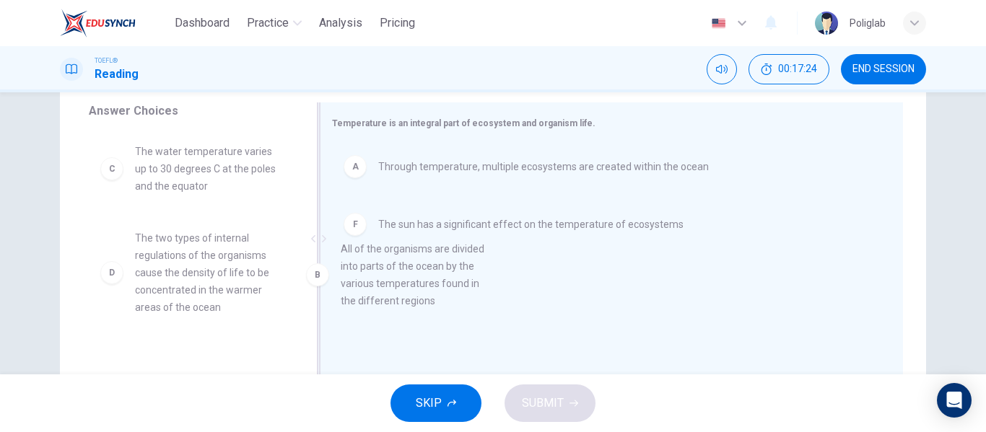
drag, startPoint x: 206, startPoint y: 200, endPoint x: 458, endPoint y: 308, distance: 274.6
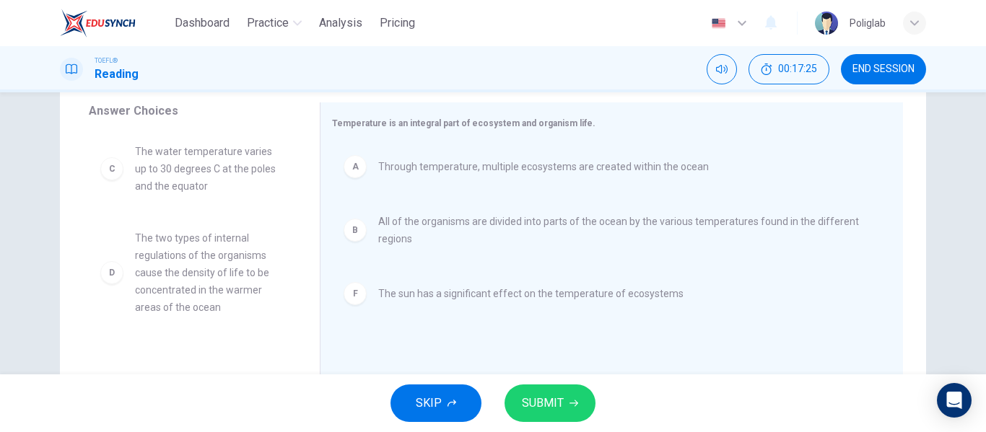
click at [560, 398] on span "SUBMIT" at bounding box center [543, 403] width 42 height 20
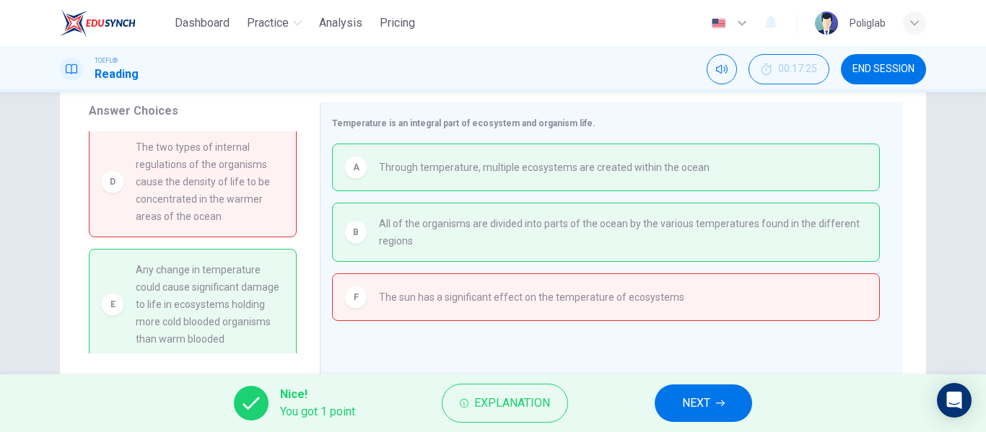
scroll to position [100, 0]
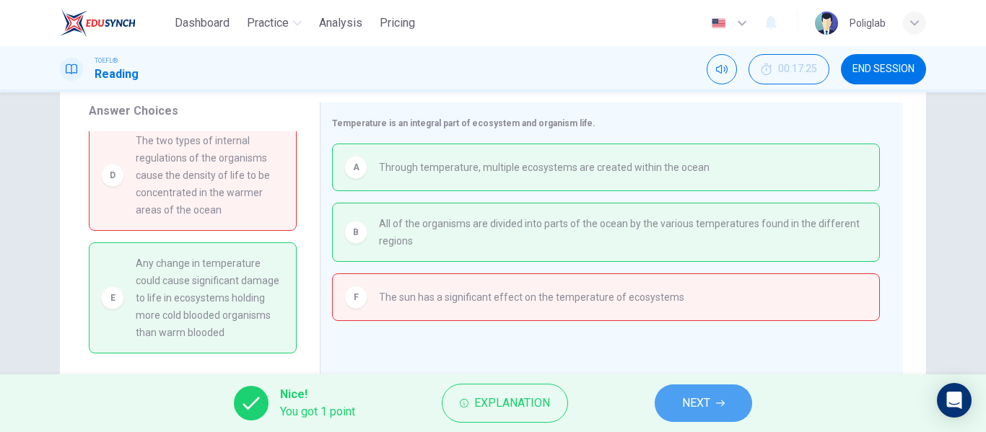
click at [727, 409] on button "NEXT" at bounding box center [703, 404] width 97 height 38
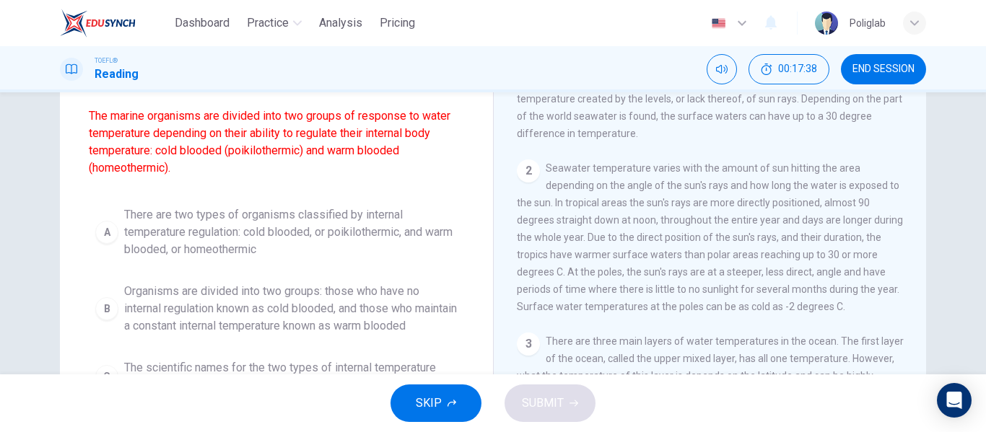
scroll to position [129, 0]
click at [373, 235] on span "There are two types of organisms classified by internal temperature regulation:…" at bounding box center [291, 232] width 334 height 52
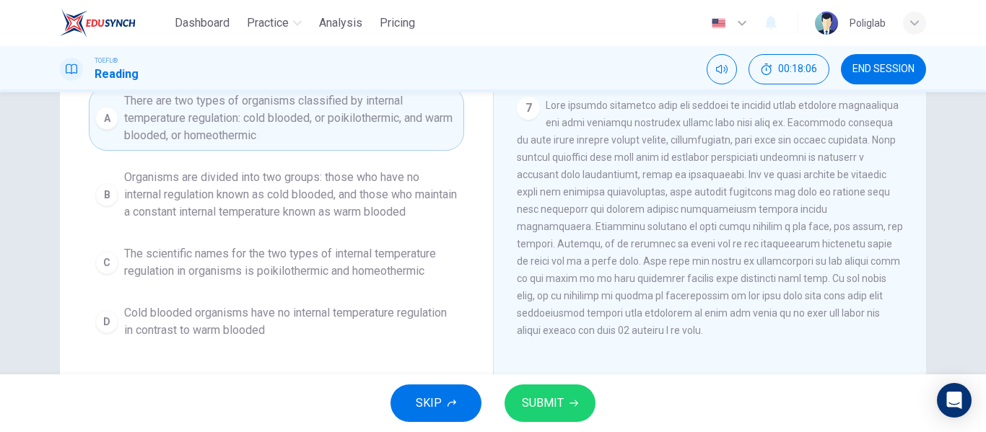
scroll to position [244, 0]
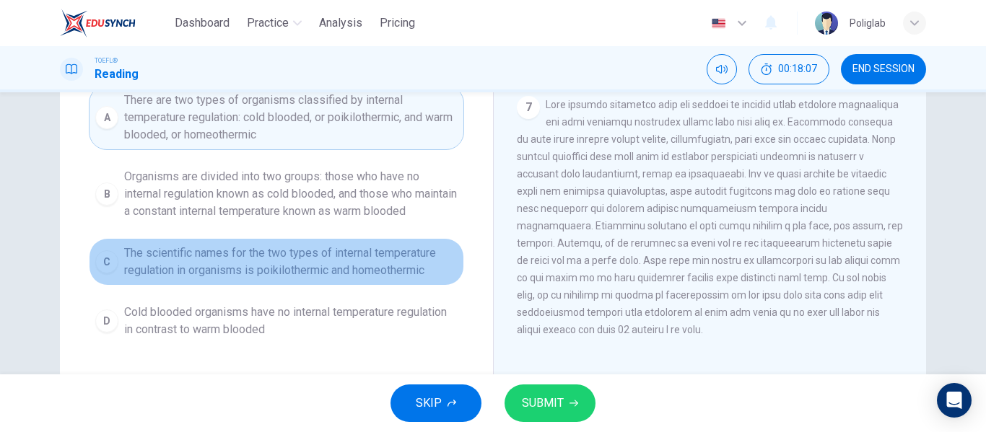
click at [420, 279] on span "The scientific names for the two types of internal temperature regulation in or…" at bounding box center [291, 262] width 334 height 35
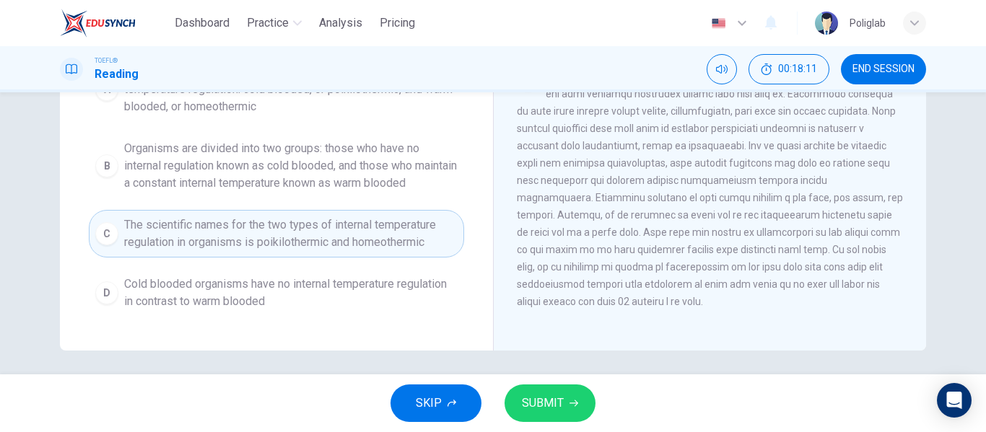
scroll to position [279, 0]
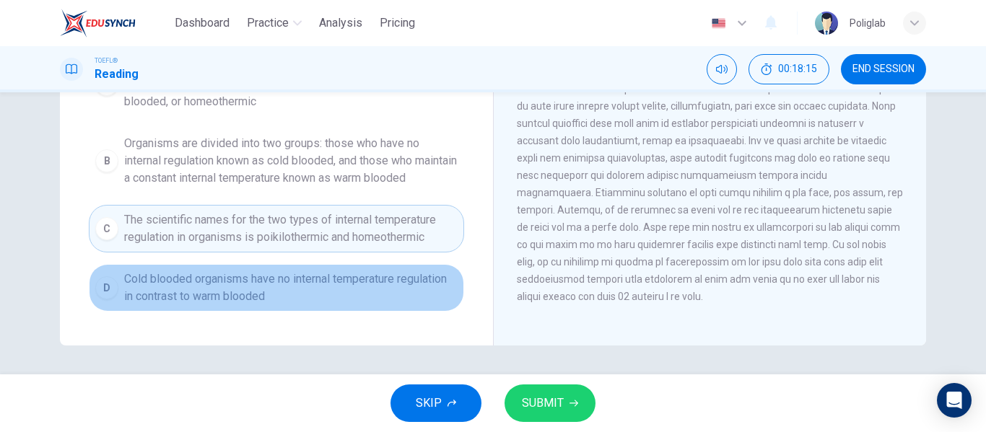
click at [180, 292] on span "Cold blooded organisms have no internal temperature regulation in contrast to w…" at bounding box center [291, 288] width 334 height 35
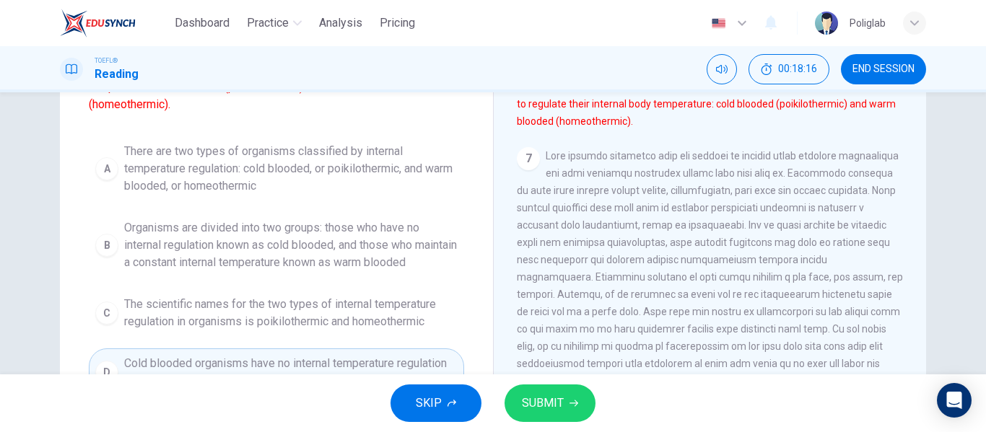
scroll to position [192, 0]
click at [157, 193] on span "There are two types of organisms classified by internal temperature regulation:…" at bounding box center [291, 170] width 334 height 52
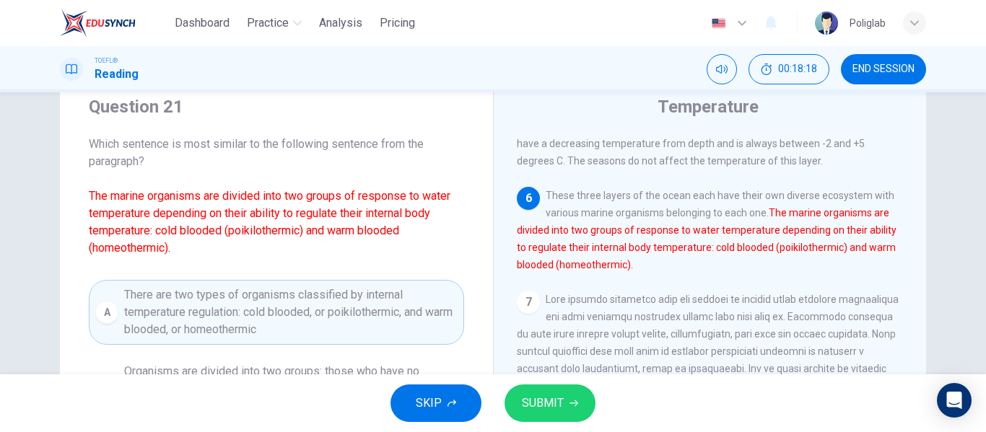
scroll to position [43, 0]
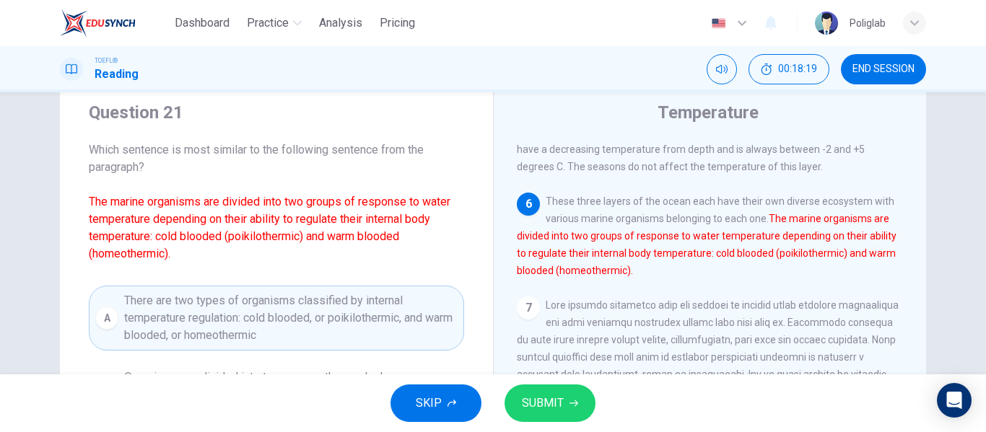
click at [578, 396] on button "SUBMIT" at bounding box center [550, 404] width 91 height 38
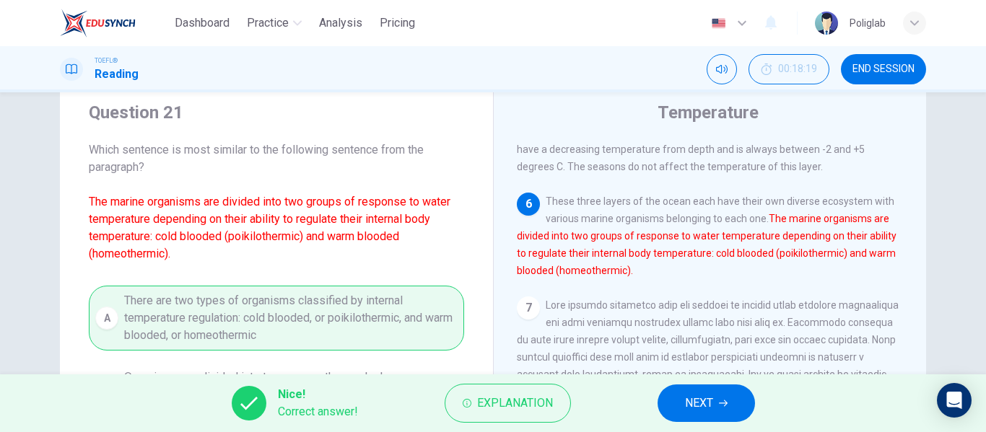
click at [670, 413] on button "NEXT" at bounding box center [706, 404] width 97 height 38
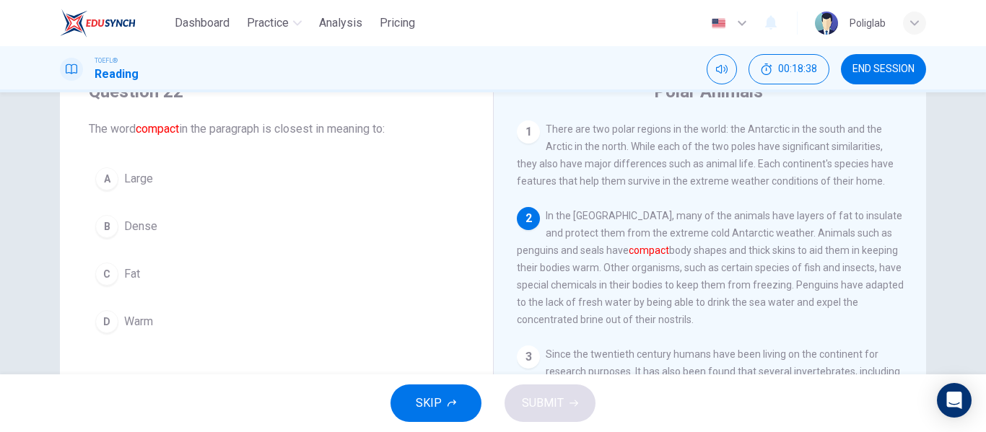
scroll to position [75, 0]
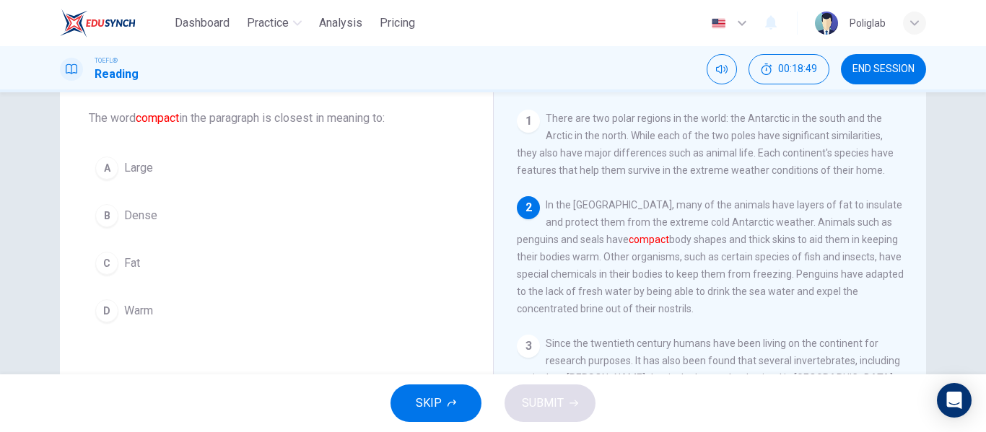
click at [243, 261] on button "C Fat" at bounding box center [276, 263] width 375 height 36
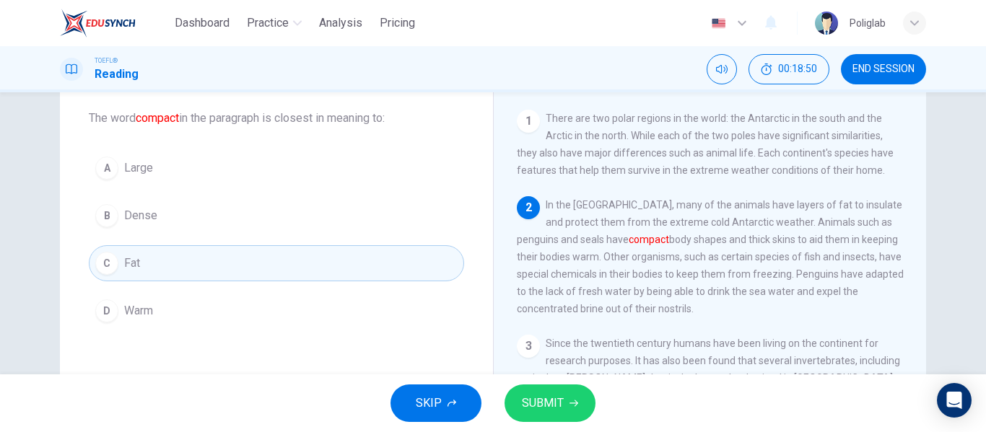
click at [247, 217] on button "B Dense" at bounding box center [276, 216] width 375 height 36
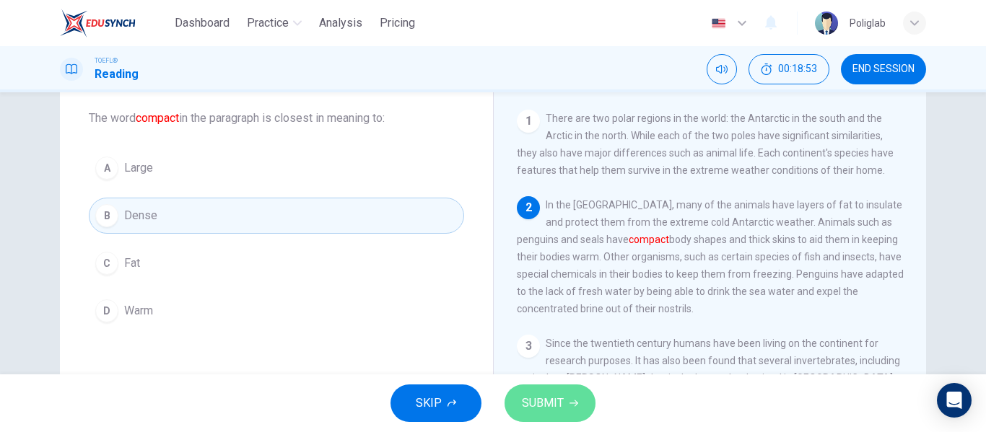
click at [523, 415] on button "SUBMIT" at bounding box center [550, 404] width 91 height 38
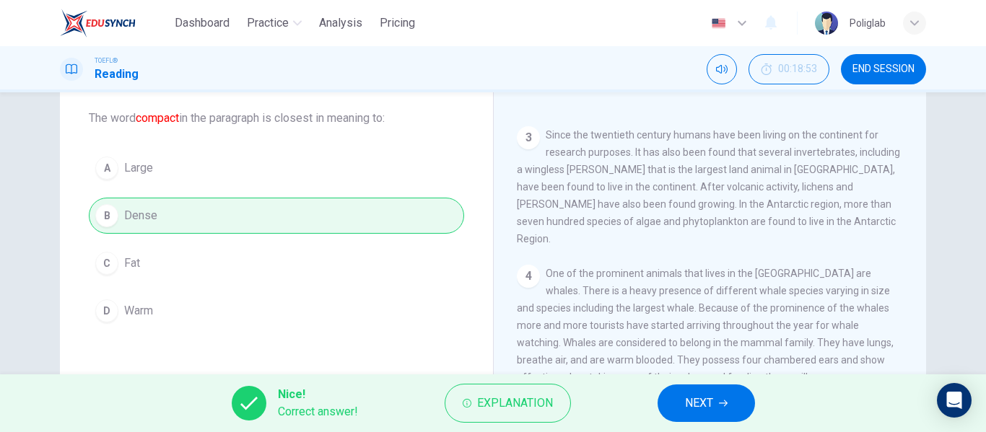
scroll to position [227, 0]
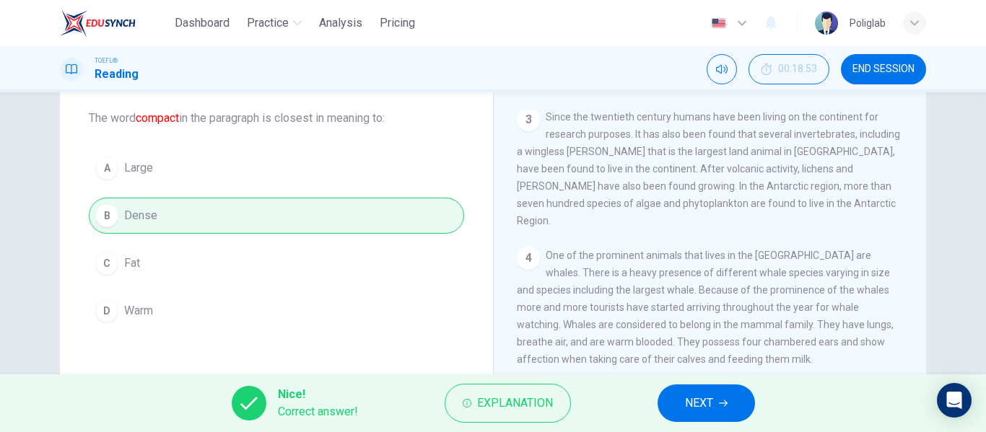
click at [720, 399] on icon "button" at bounding box center [723, 403] width 9 height 9
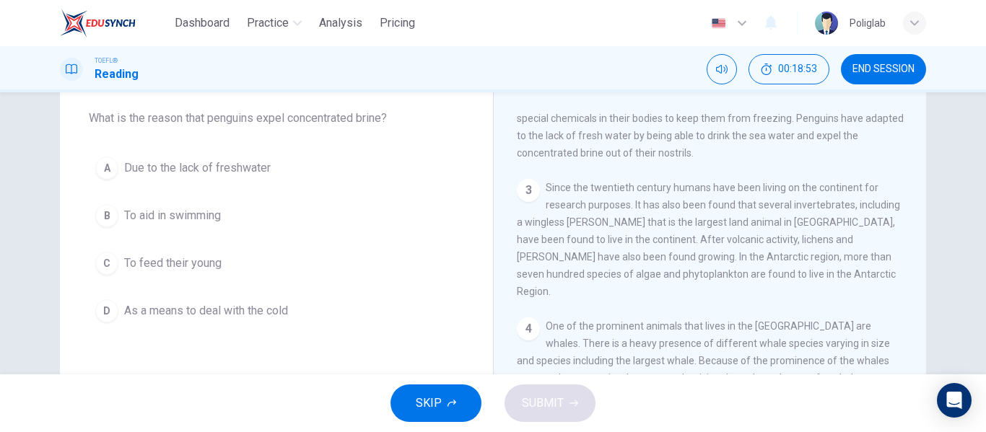
scroll to position [90, 0]
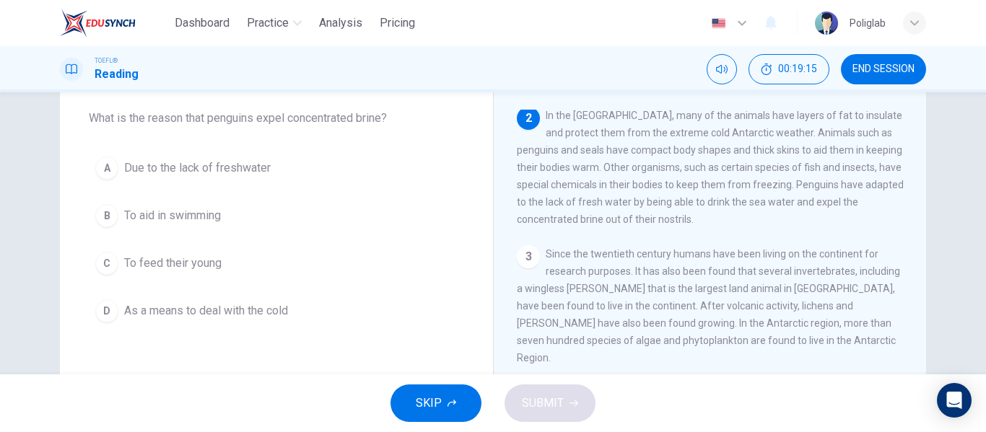
click at [339, 170] on button "A Due to the lack of freshwater" at bounding box center [276, 168] width 375 height 36
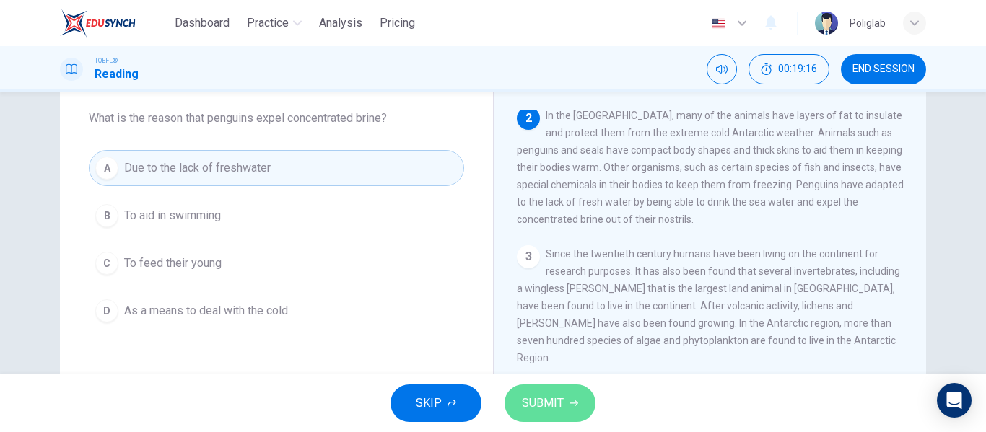
click at [525, 397] on span "SUBMIT" at bounding box center [543, 403] width 42 height 20
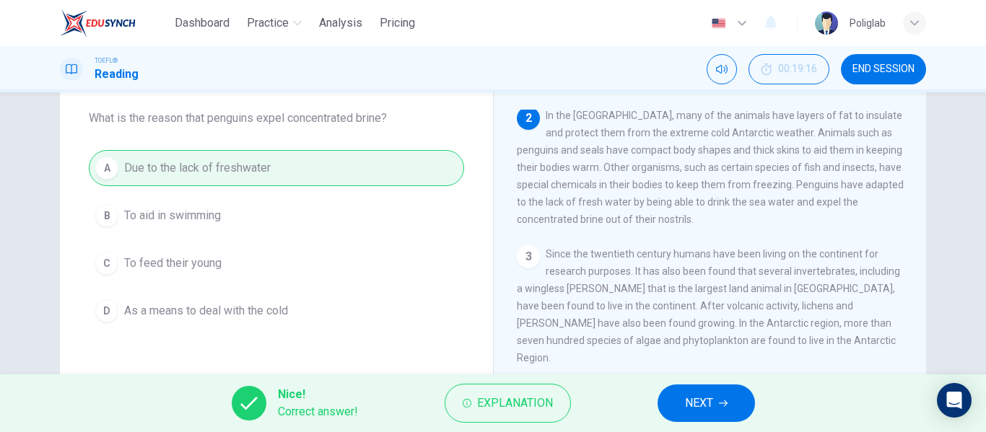
click at [676, 404] on button "NEXT" at bounding box center [706, 404] width 97 height 38
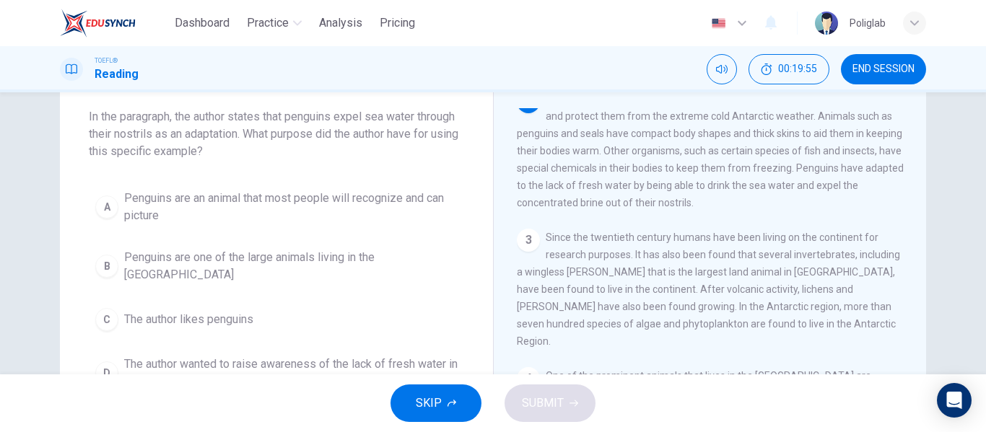
scroll to position [77, 0]
click at [360, 258] on span "Penguins are one of the large animals living in the Antarctic" at bounding box center [291, 265] width 334 height 35
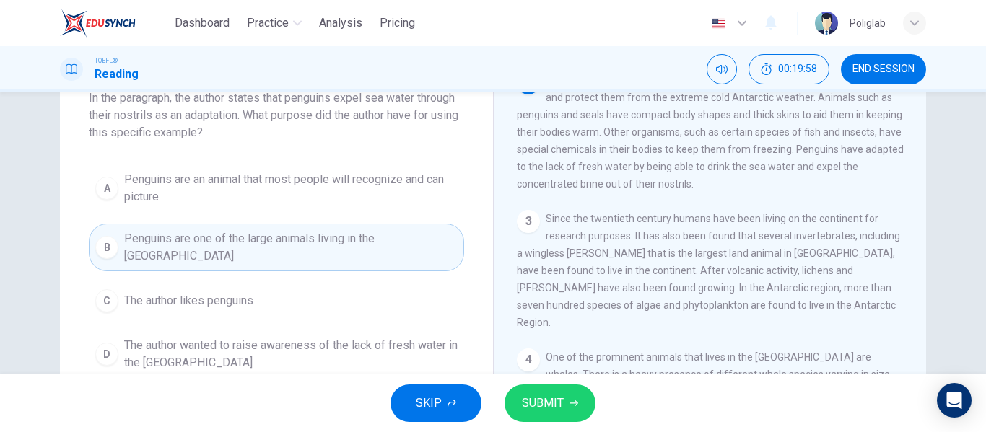
scroll to position [96, 0]
click at [178, 355] on span "The author wanted to raise awareness of the lack of fresh water in the Antarctic" at bounding box center [291, 353] width 334 height 35
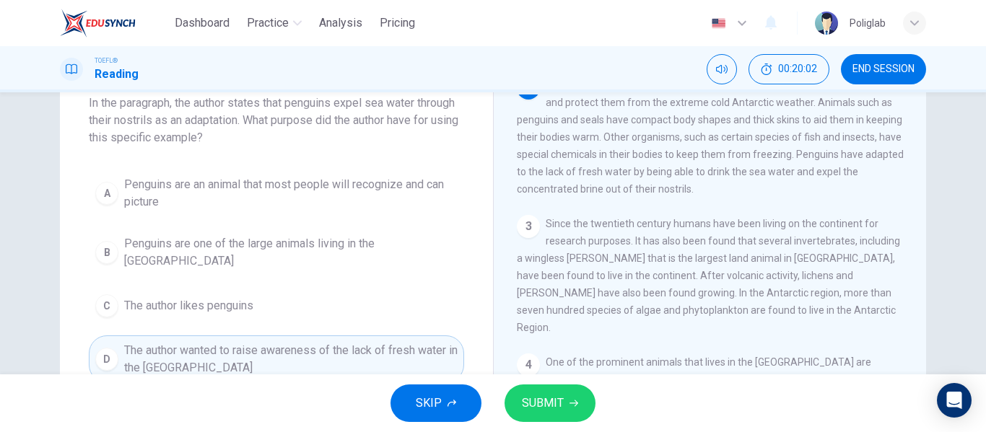
scroll to position [90, 0]
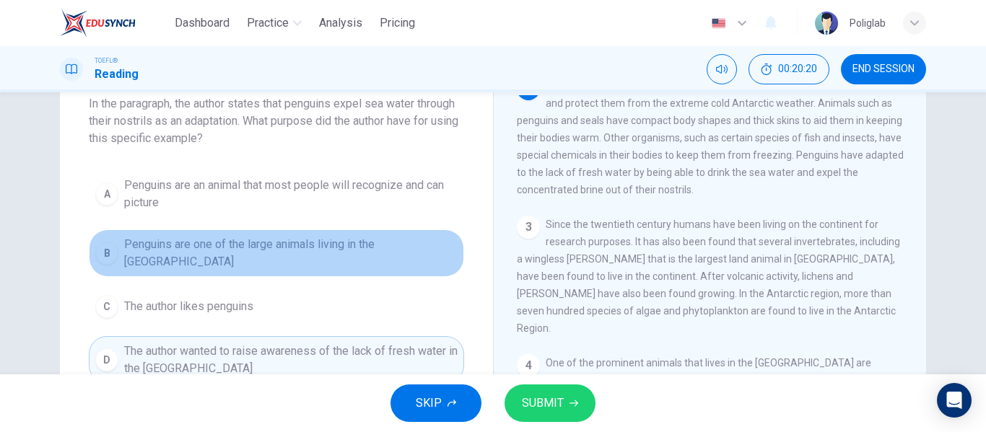
click at [349, 240] on span "Penguins are one of the large animals living in the Antarctic" at bounding box center [291, 253] width 334 height 35
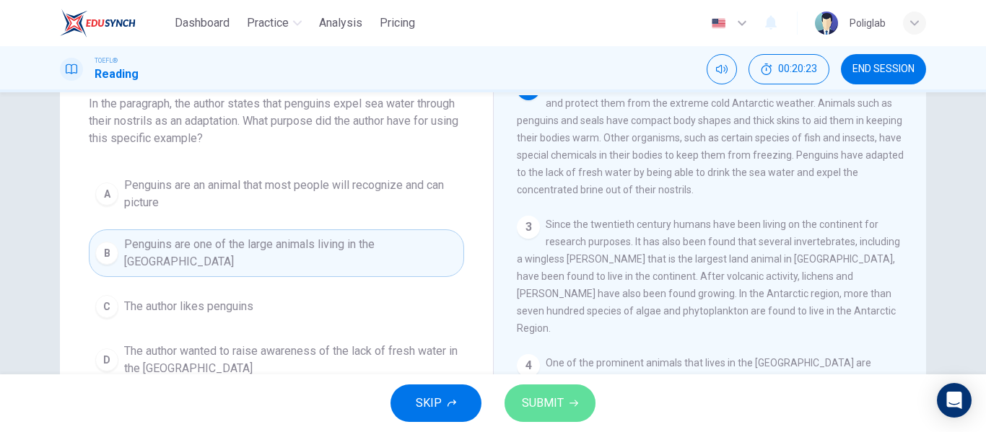
click at [544, 397] on span "SUBMIT" at bounding box center [543, 403] width 42 height 20
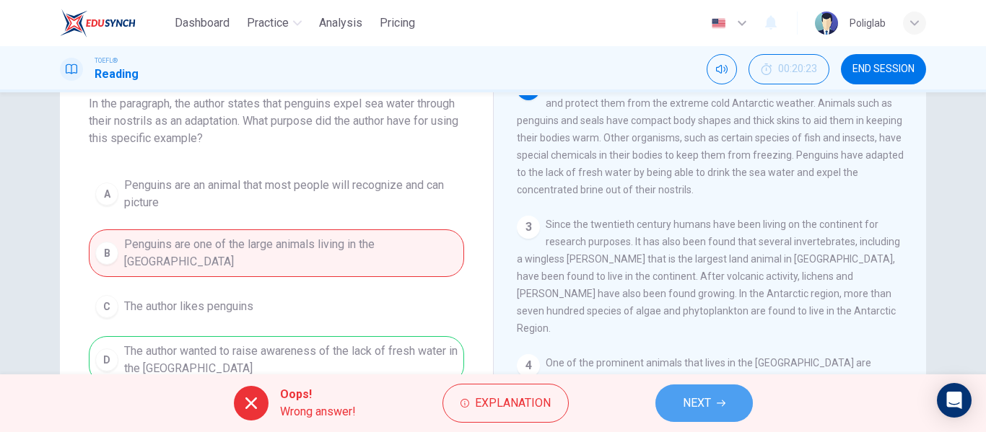
click at [713, 408] on button "NEXT" at bounding box center [704, 404] width 97 height 38
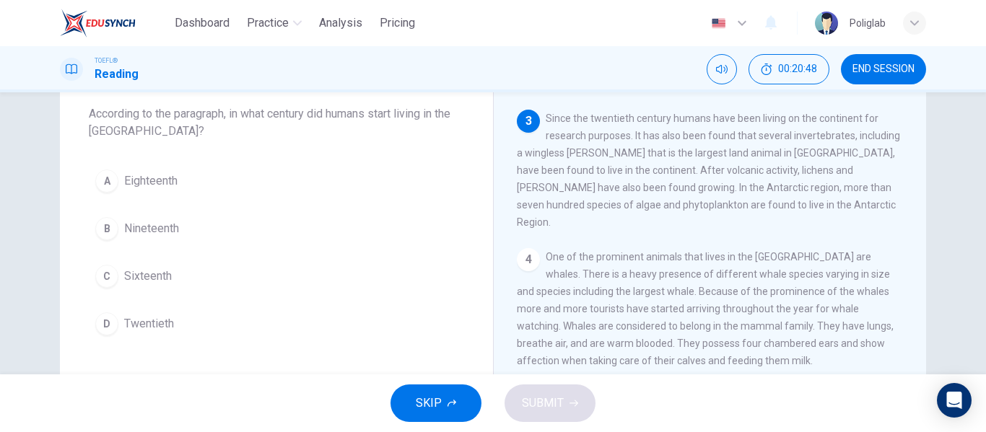
scroll to position [79, 0]
click at [188, 324] on button "D Twentieth" at bounding box center [276, 324] width 375 height 36
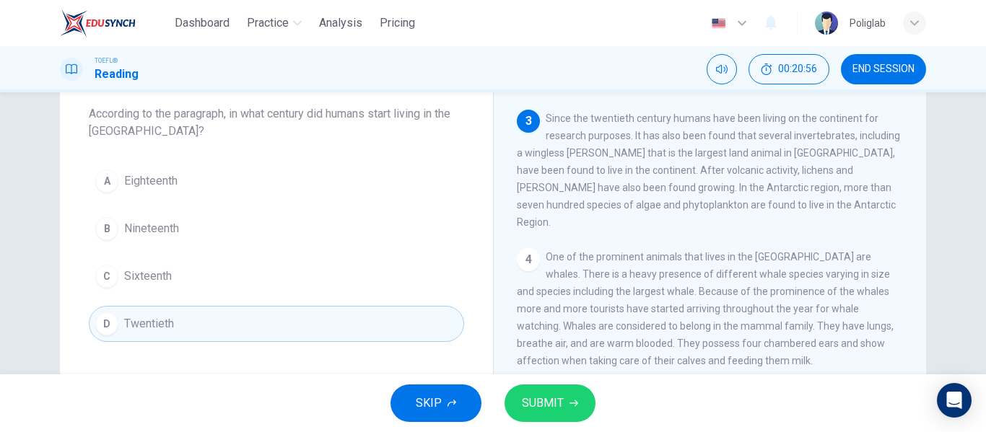
click at [550, 389] on button "SUBMIT" at bounding box center [550, 404] width 91 height 38
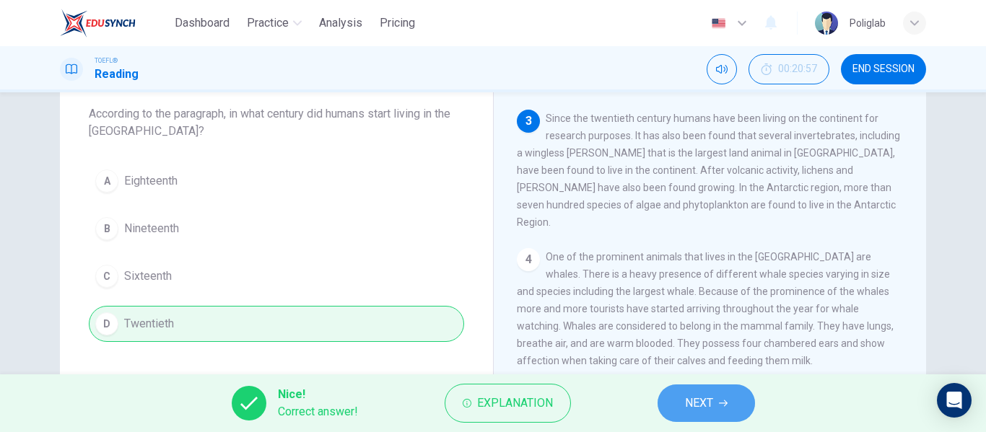
click at [664, 408] on button "NEXT" at bounding box center [706, 404] width 97 height 38
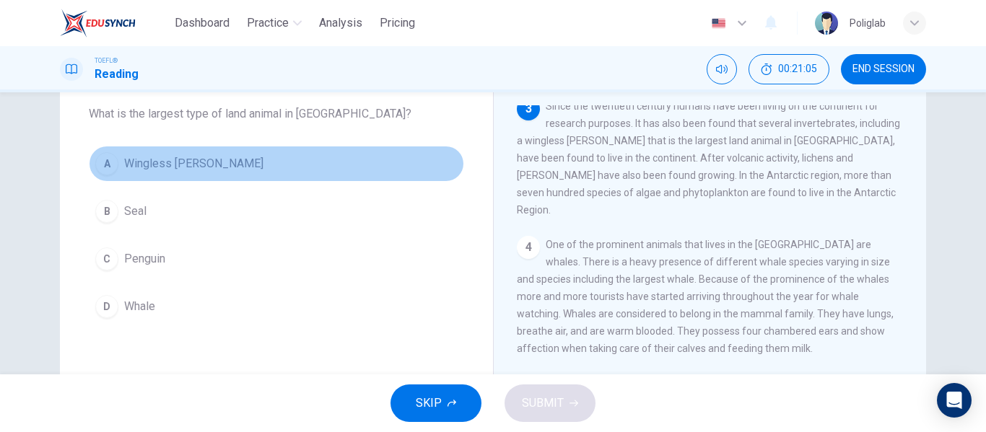
click at [255, 167] on button "A Wingless midge" at bounding box center [276, 164] width 375 height 36
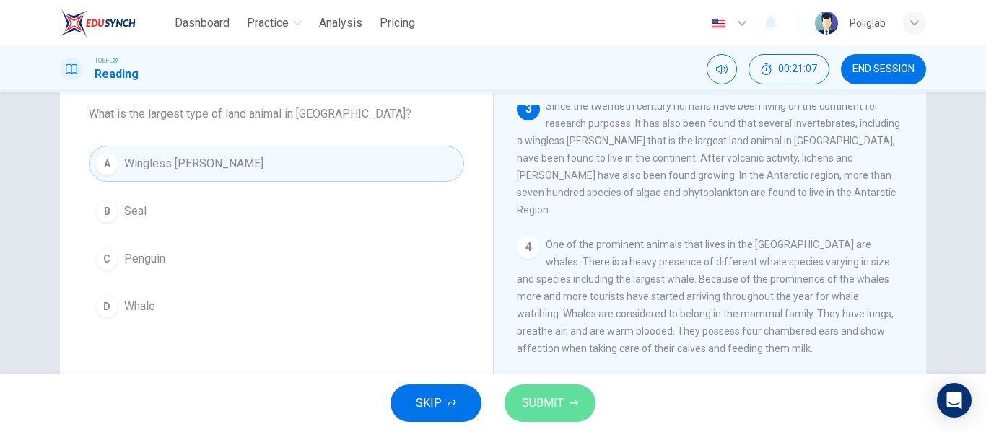
click at [508, 401] on button "SUBMIT" at bounding box center [550, 404] width 91 height 38
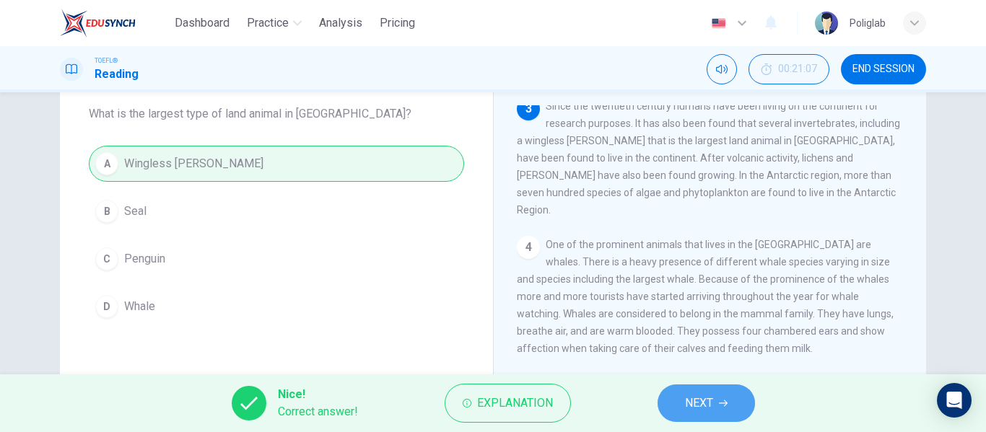
click at [680, 404] on button "NEXT" at bounding box center [706, 404] width 97 height 38
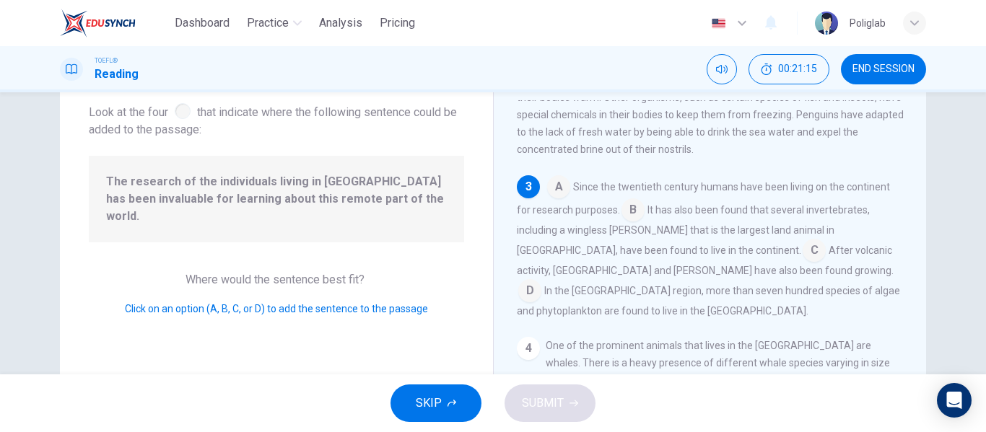
scroll to position [84, 0]
click at [625, 223] on input at bounding box center [633, 211] width 23 height 23
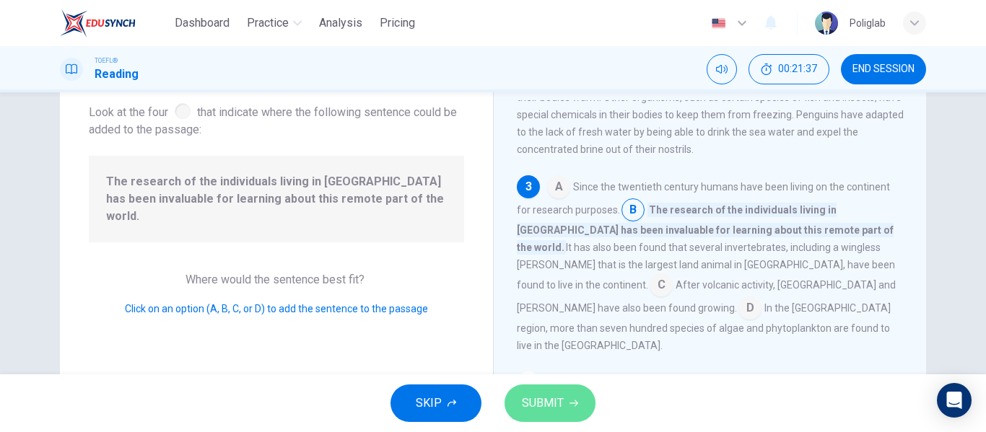
click at [574, 397] on button "SUBMIT" at bounding box center [550, 404] width 91 height 38
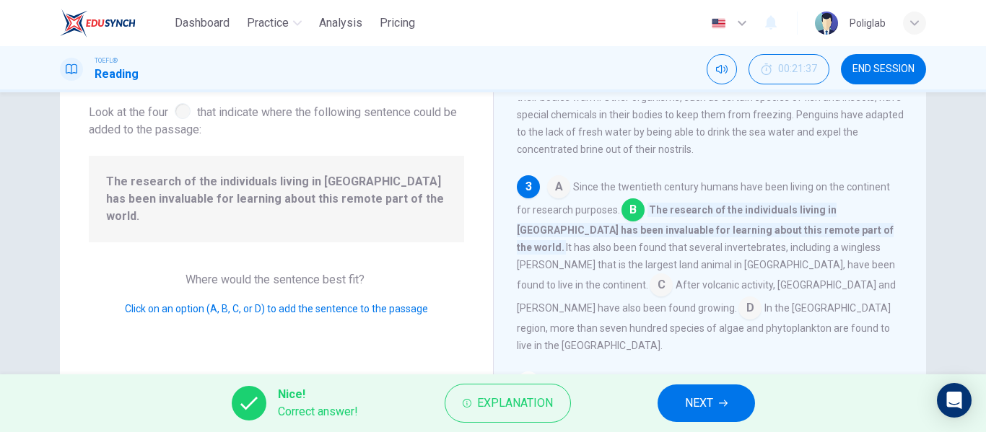
click at [720, 398] on button "NEXT" at bounding box center [706, 404] width 97 height 38
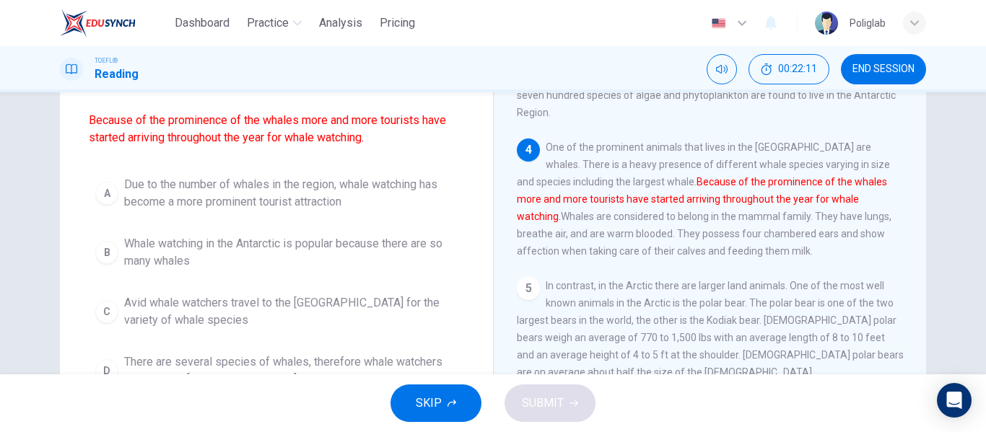
scroll to position [125, 0]
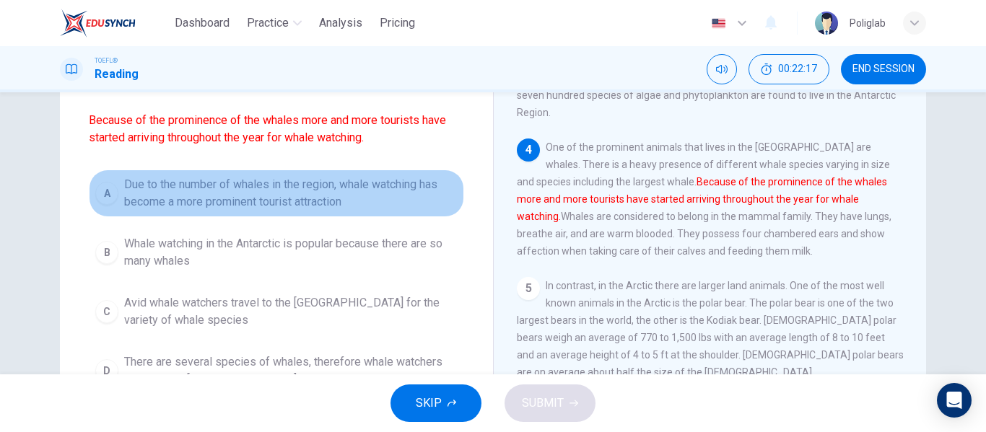
click at [367, 206] on span "Due to the number of whales in the region, whale watching has become a more pro…" at bounding box center [291, 193] width 334 height 35
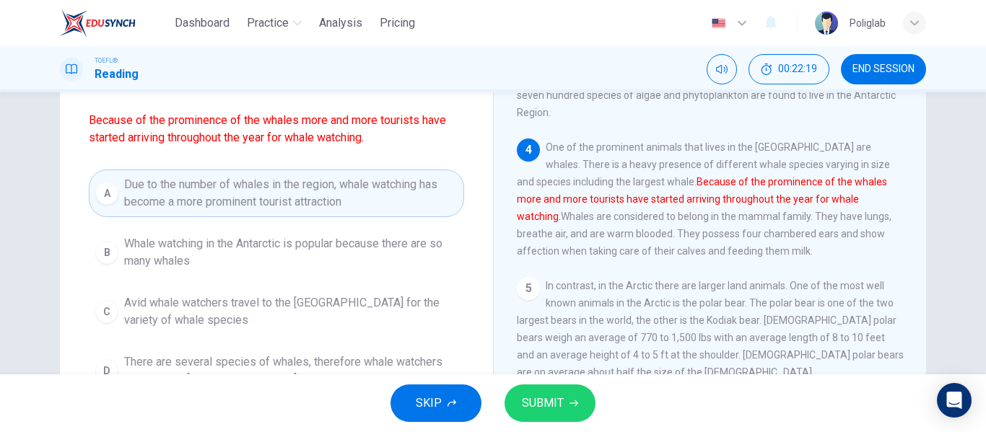
click at [386, 256] on span "Whale watching in the Antarctic is popular because there are so many whales" at bounding box center [291, 252] width 334 height 35
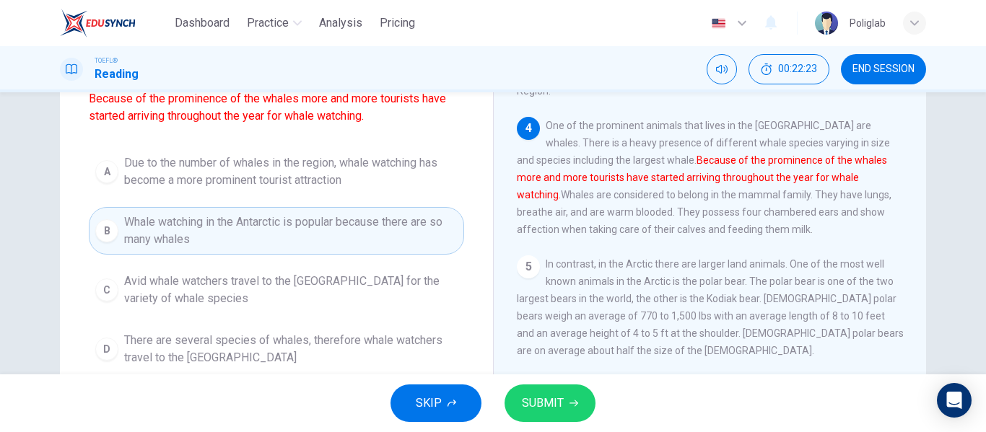
scroll to position [149, 0]
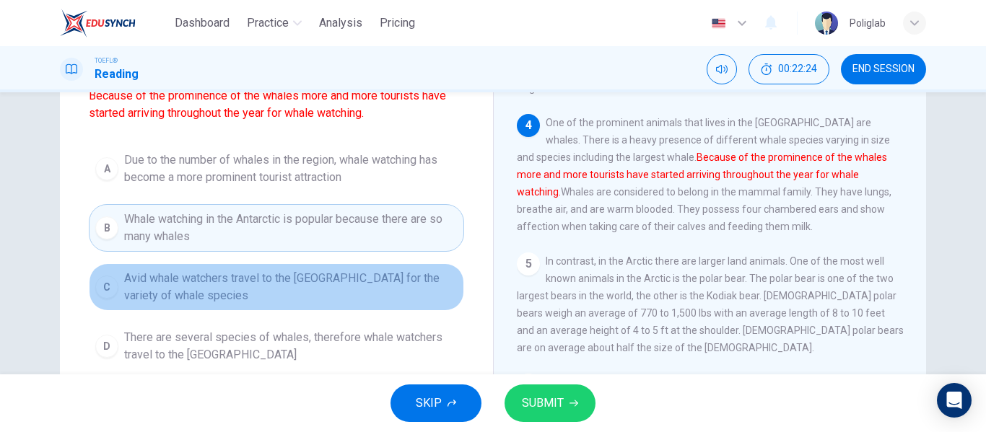
click at [375, 289] on span "Avid whale watchers travel to the Antarctic for the variety of whale species" at bounding box center [291, 287] width 334 height 35
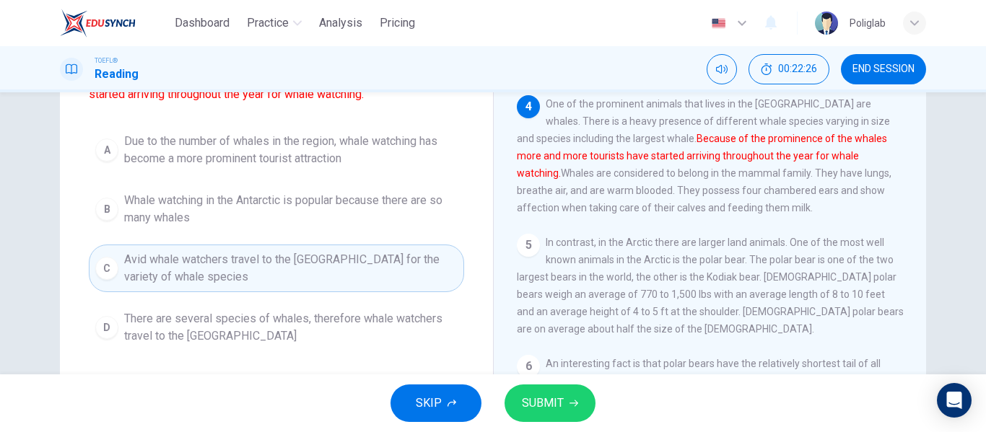
scroll to position [170, 0]
click at [369, 330] on span "There are several species of whales, therefore whale watchers travel to the Ant…" at bounding box center [291, 326] width 334 height 35
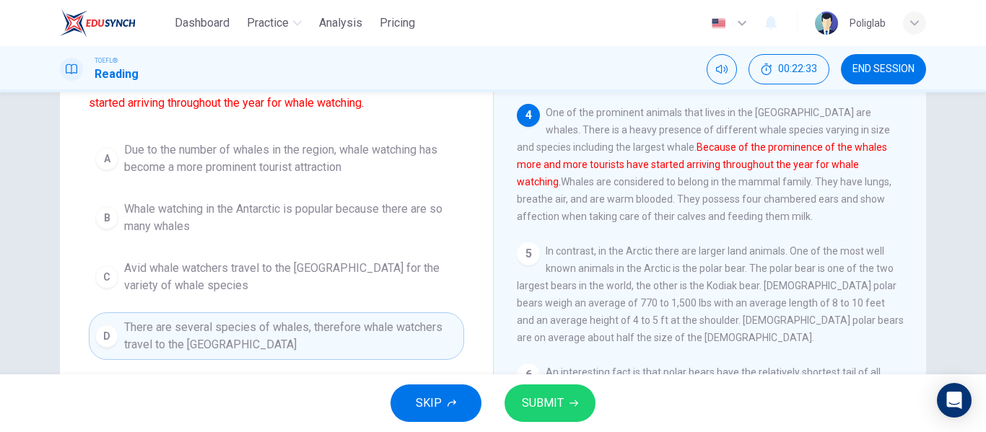
scroll to position [159, 0]
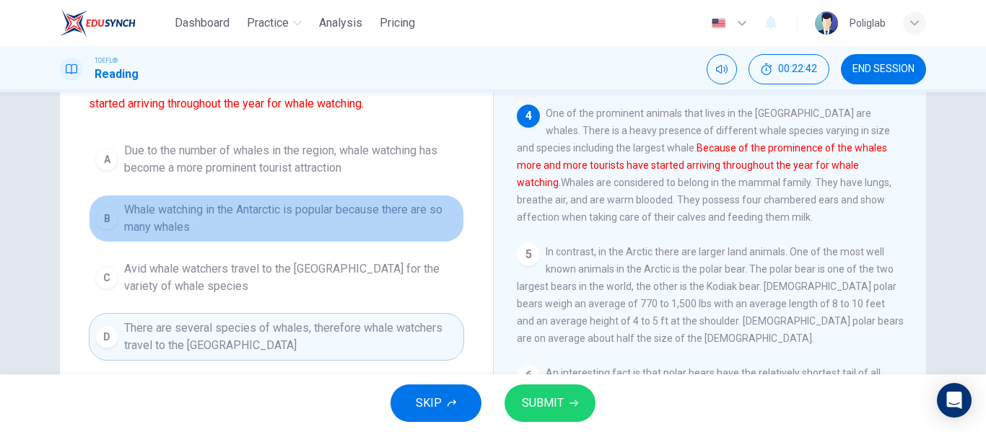
click at [371, 224] on span "Whale watching in the Antarctic is popular because there are so many whales" at bounding box center [291, 218] width 334 height 35
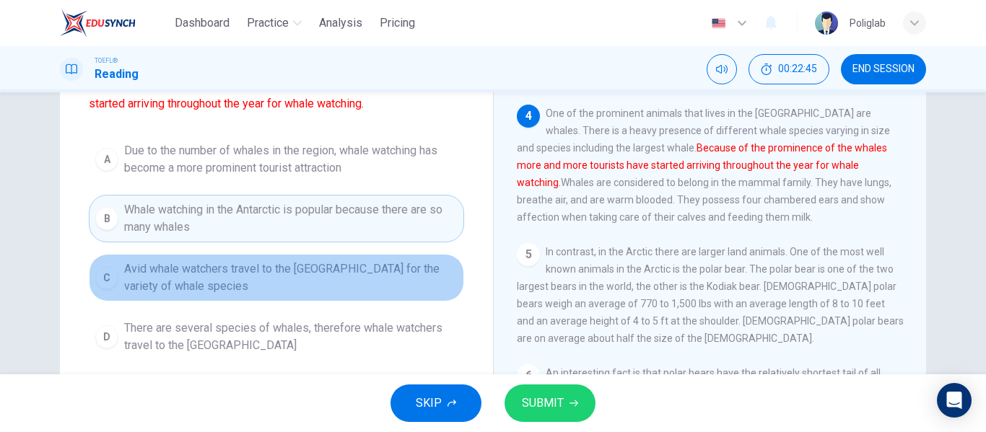
click at [365, 289] on span "Avid whale watchers travel to the Antarctic for the variety of whale species" at bounding box center [291, 278] width 334 height 35
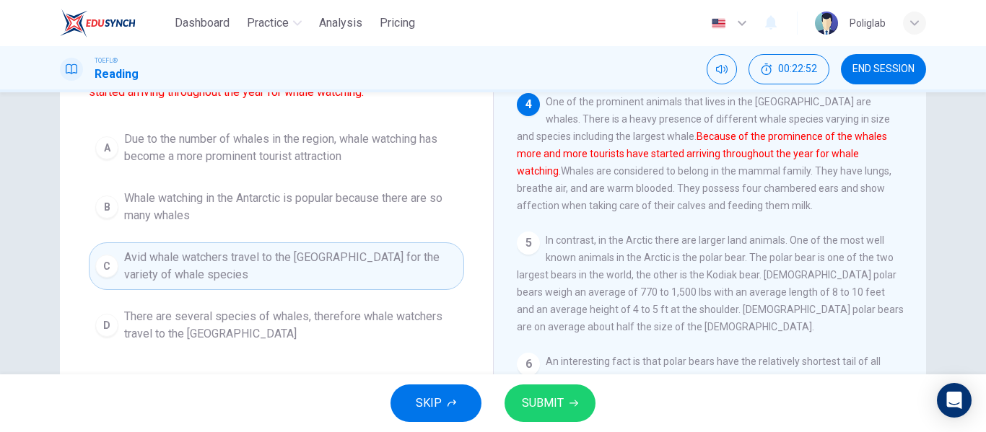
scroll to position [171, 0]
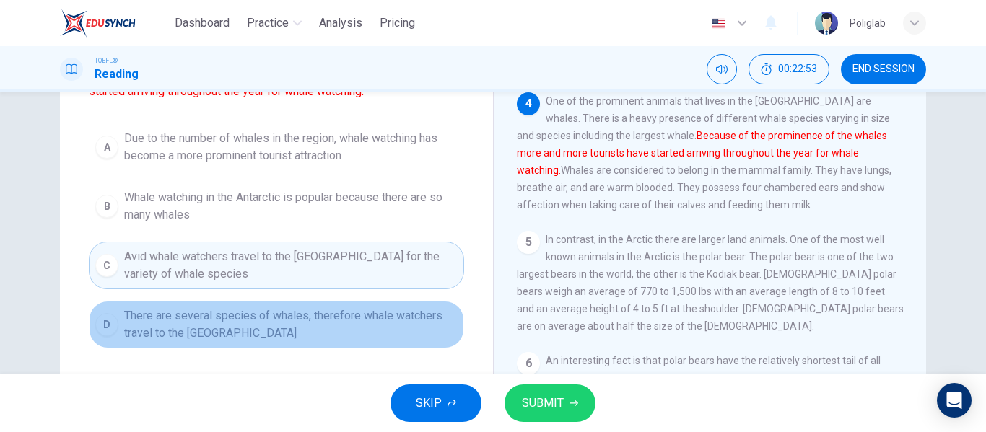
click at [361, 315] on span "There are several species of whales, therefore whale watchers travel to the Ant…" at bounding box center [291, 325] width 334 height 35
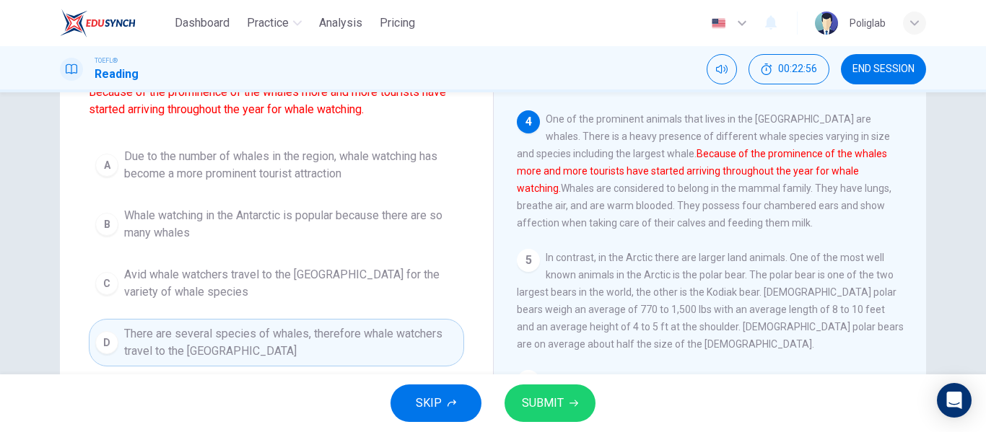
scroll to position [152, 0]
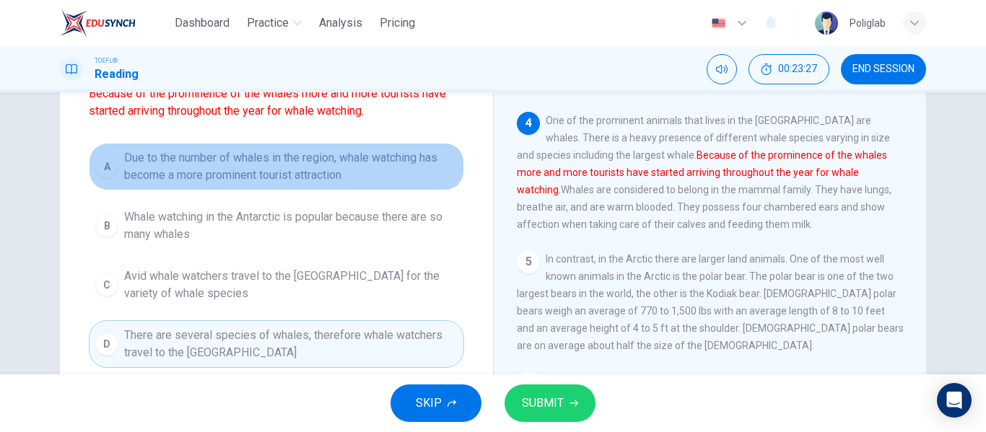
click at [373, 174] on span "Due to the number of whales in the region, whale watching has become a more pro…" at bounding box center [291, 166] width 334 height 35
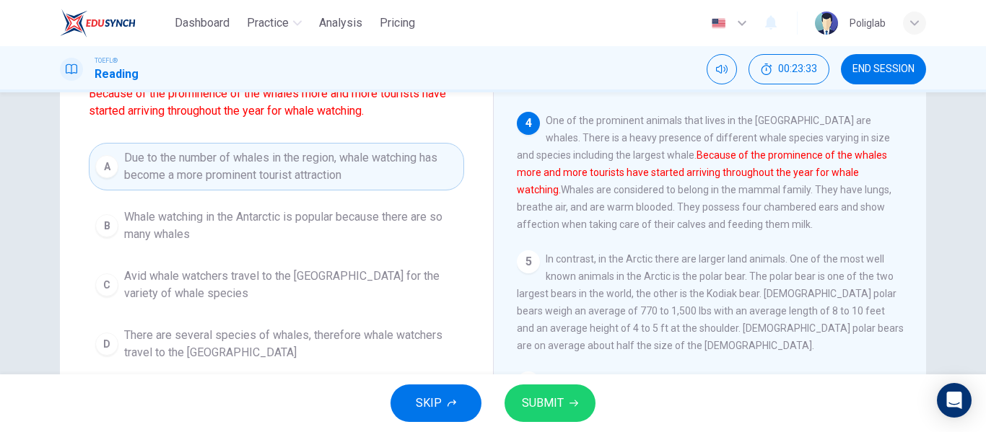
click at [565, 408] on button "SUBMIT" at bounding box center [550, 404] width 91 height 38
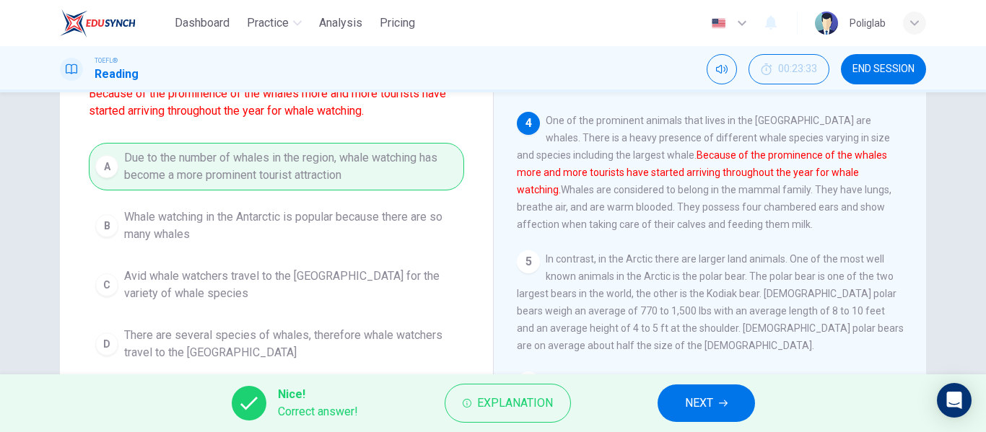
click at [731, 410] on button "NEXT" at bounding box center [706, 404] width 97 height 38
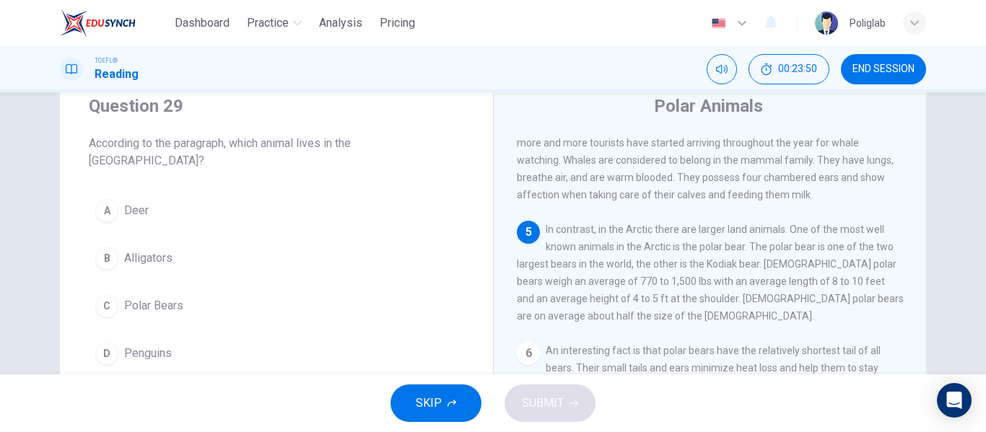
scroll to position [50, 0]
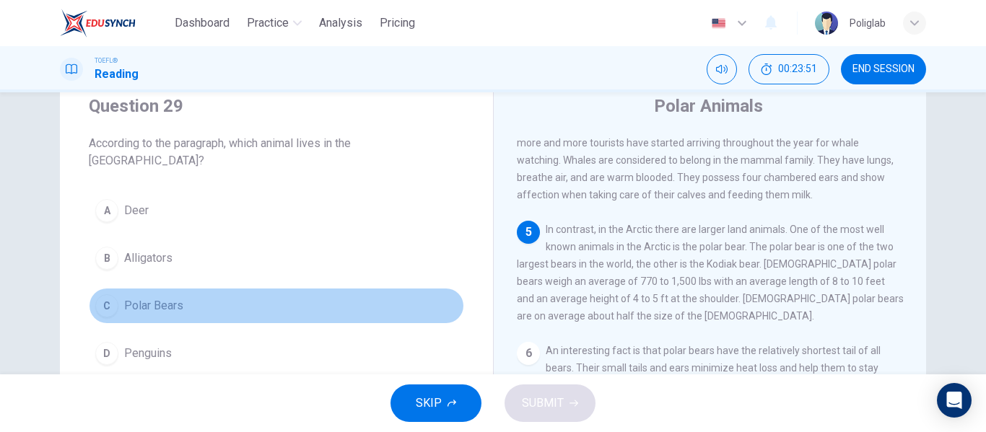
click at [209, 289] on button "C Polar Bears" at bounding box center [276, 306] width 375 height 36
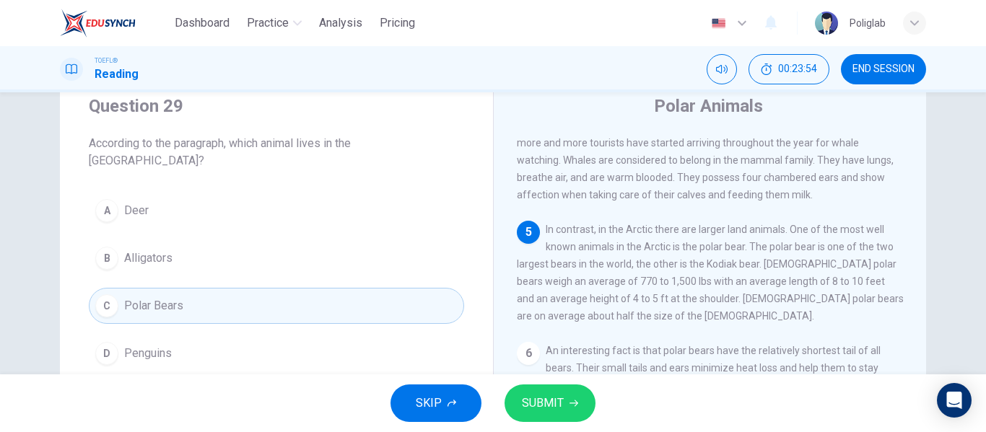
click at [555, 404] on span "SUBMIT" at bounding box center [543, 403] width 42 height 20
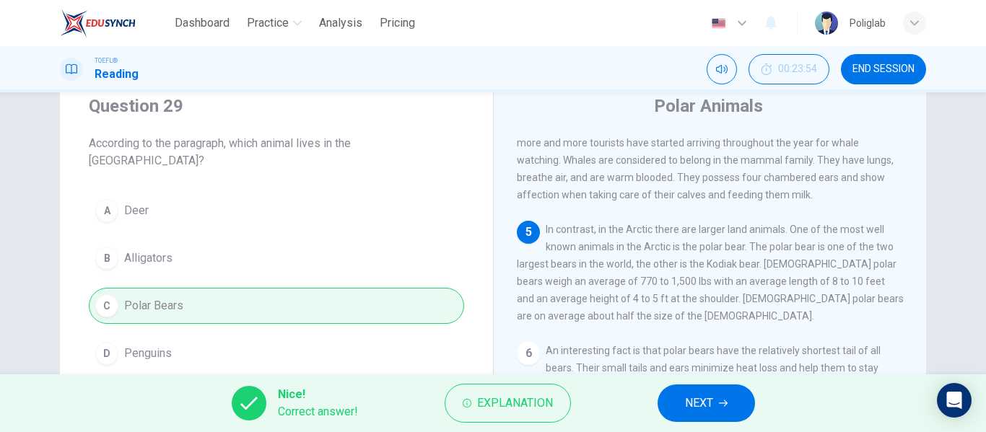
click at [697, 405] on span "NEXT" at bounding box center [699, 403] width 28 height 20
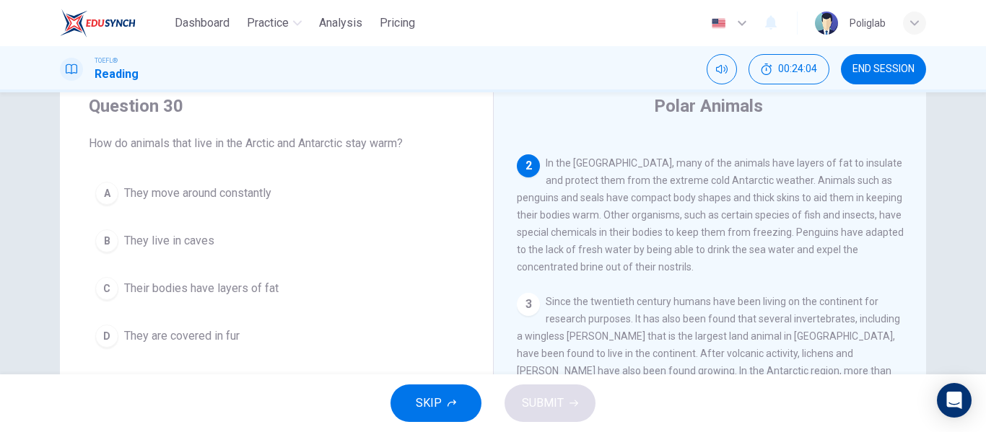
scroll to position [69, 0]
click at [329, 292] on button "C Their bodies have layers of fat" at bounding box center [276, 289] width 375 height 36
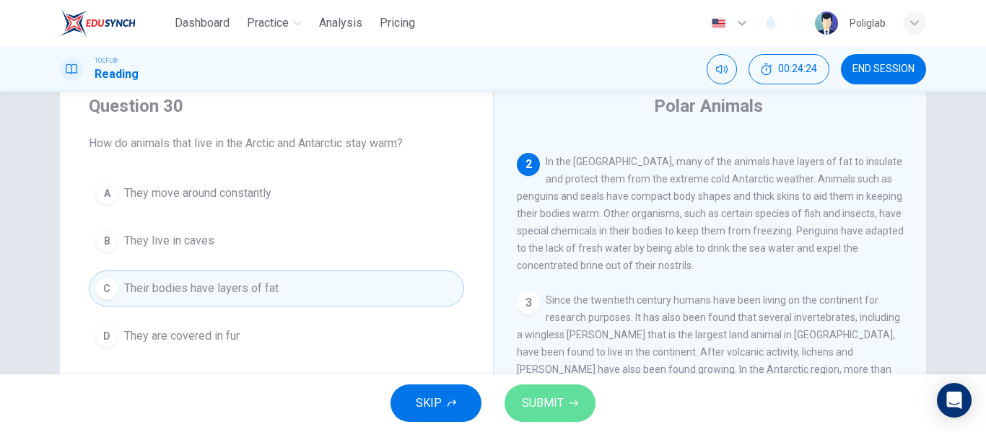
click at [549, 401] on span "SUBMIT" at bounding box center [543, 403] width 42 height 20
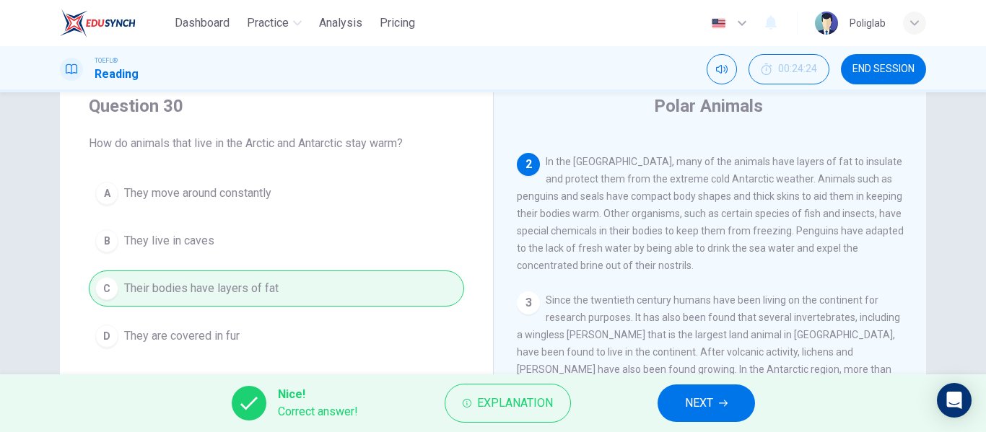
click at [723, 392] on button "NEXT" at bounding box center [706, 404] width 97 height 38
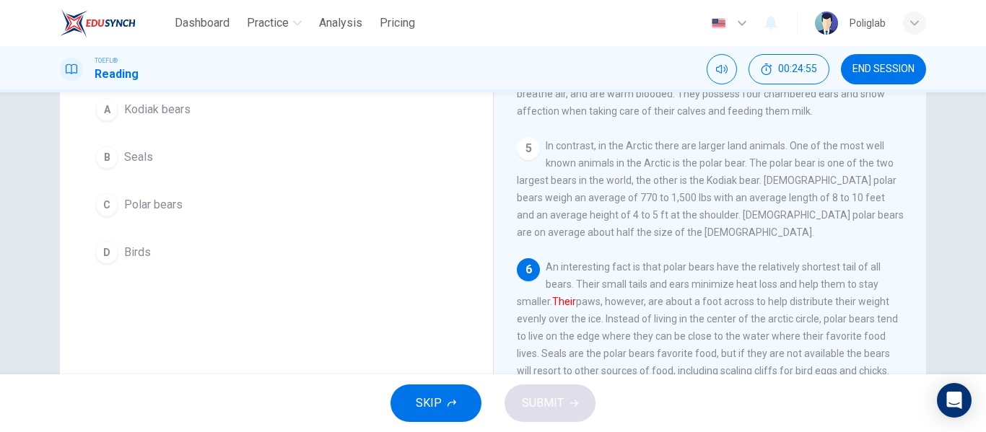
scroll to position [127, 0]
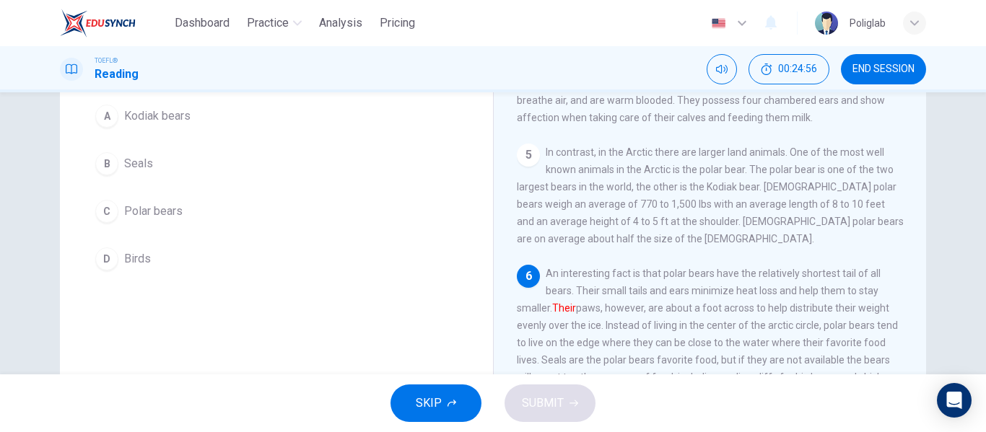
click at [226, 217] on button "C Polar bears" at bounding box center [276, 211] width 375 height 36
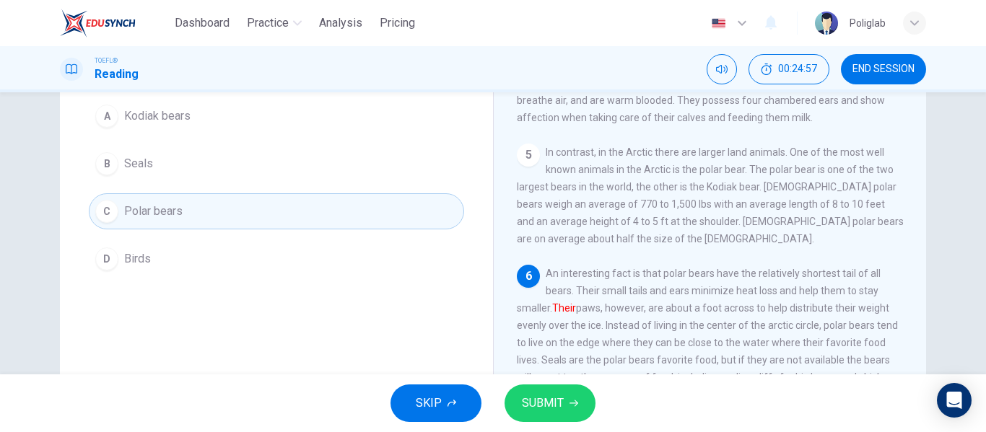
click at [532, 414] on button "SUBMIT" at bounding box center [550, 404] width 91 height 38
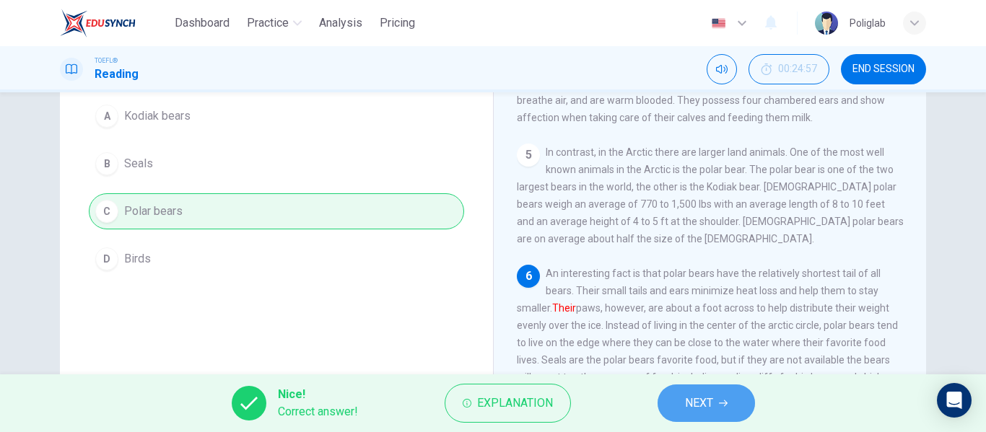
click at [682, 388] on button "NEXT" at bounding box center [706, 404] width 97 height 38
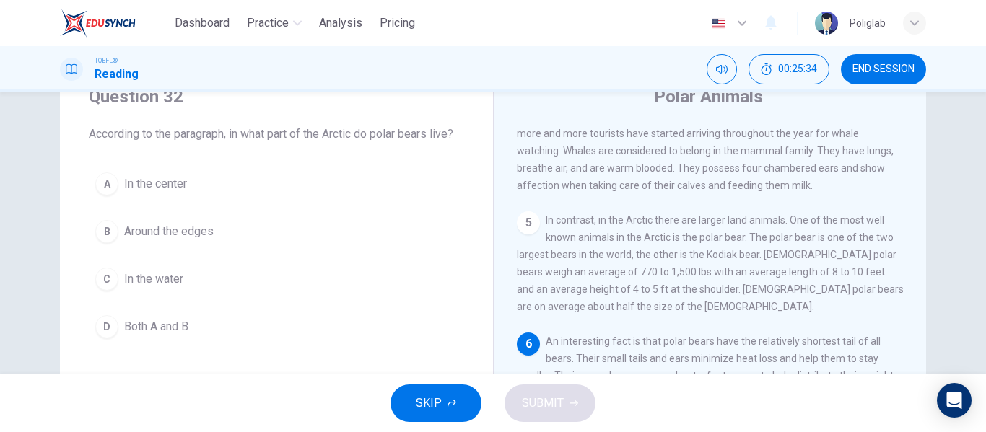
scroll to position [59, 0]
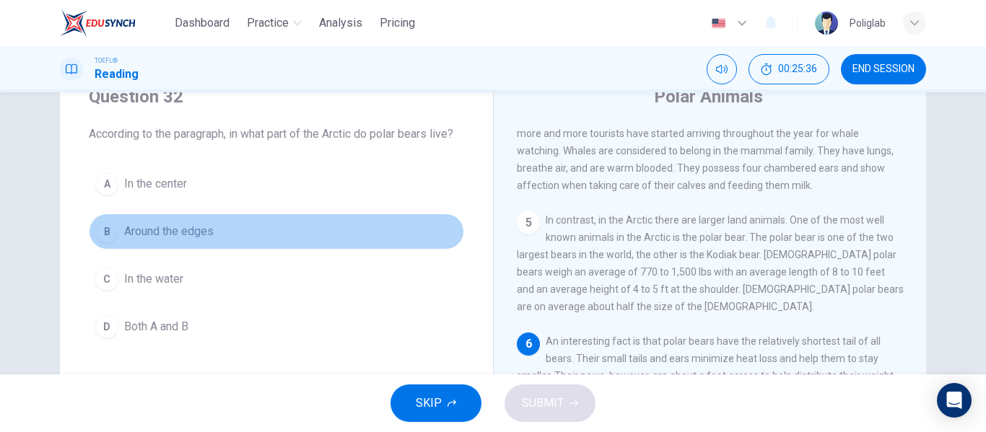
click at [248, 228] on button "B Around the edges" at bounding box center [276, 232] width 375 height 36
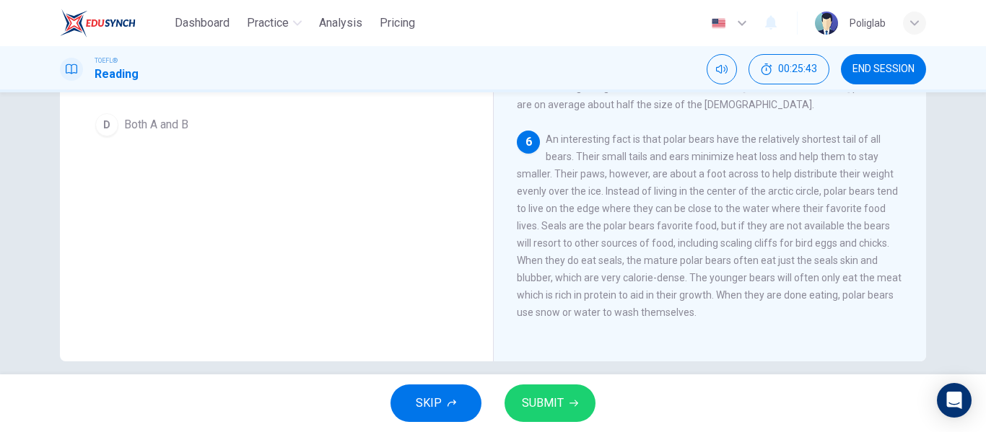
scroll to position [260, 0]
click at [556, 400] on span "SUBMIT" at bounding box center [543, 403] width 42 height 20
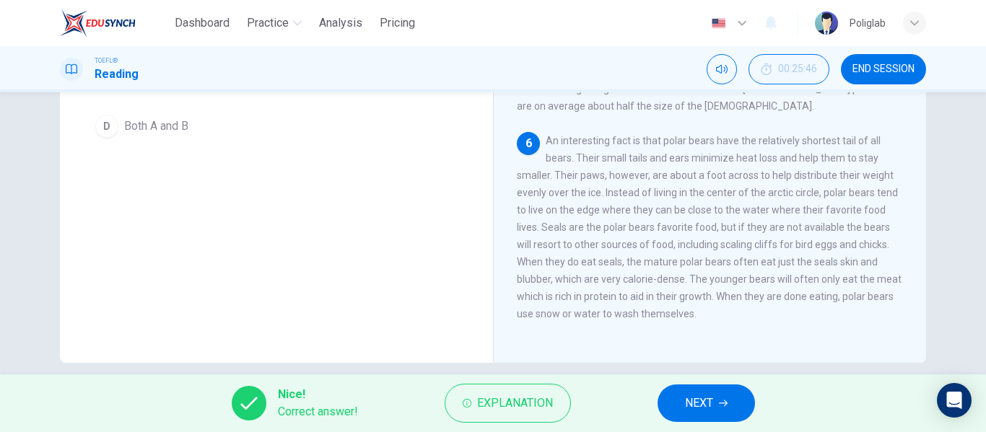
click at [709, 406] on span "NEXT" at bounding box center [699, 403] width 28 height 20
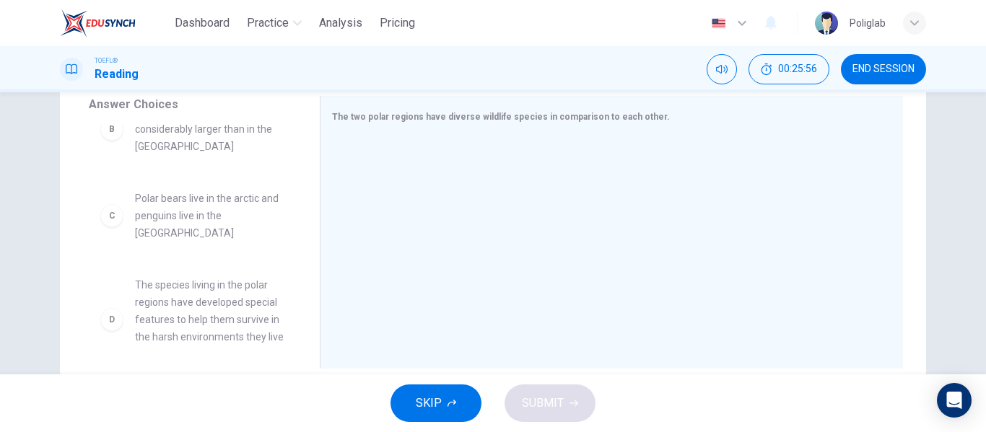
scroll to position [121, 0]
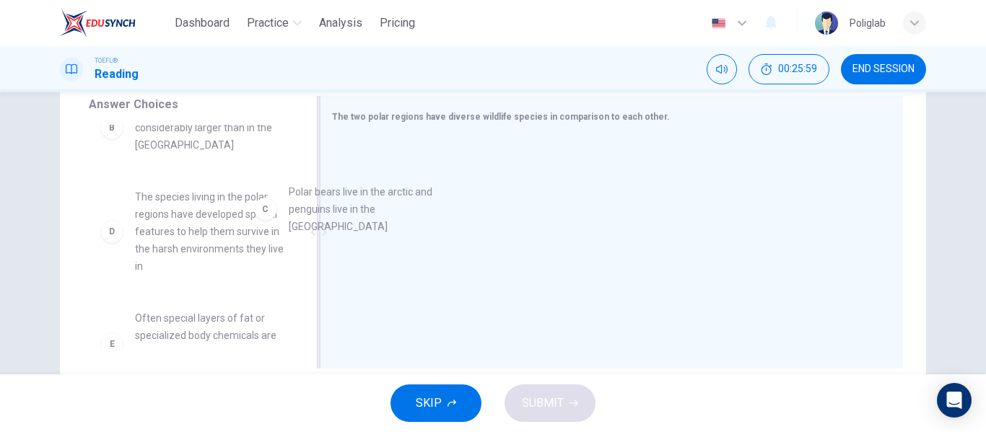
drag, startPoint x: 217, startPoint y: 195, endPoint x: 452, endPoint y: 219, distance: 236.5
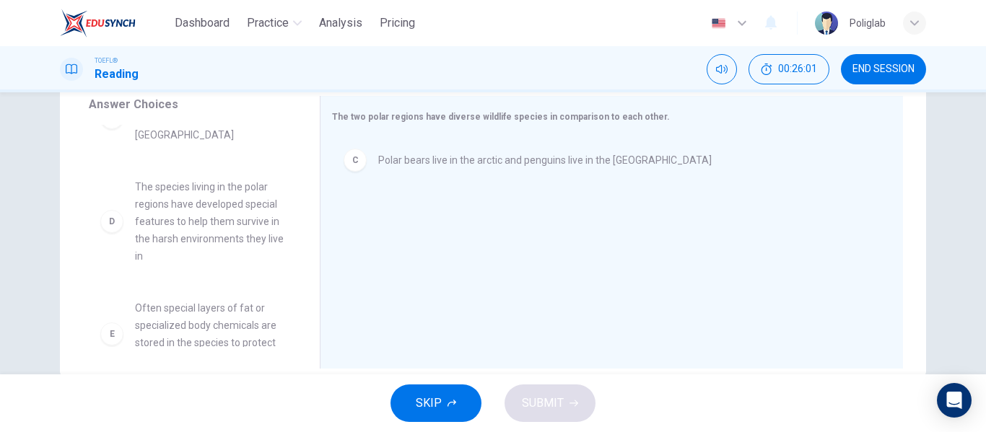
scroll to position [132, 0]
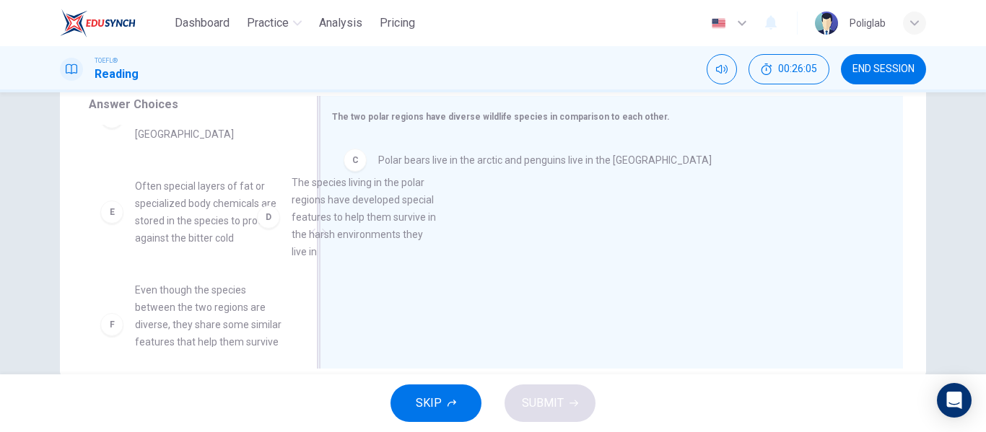
drag, startPoint x: 167, startPoint y: 222, endPoint x: 417, endPoint y: 238, distance: 249.6
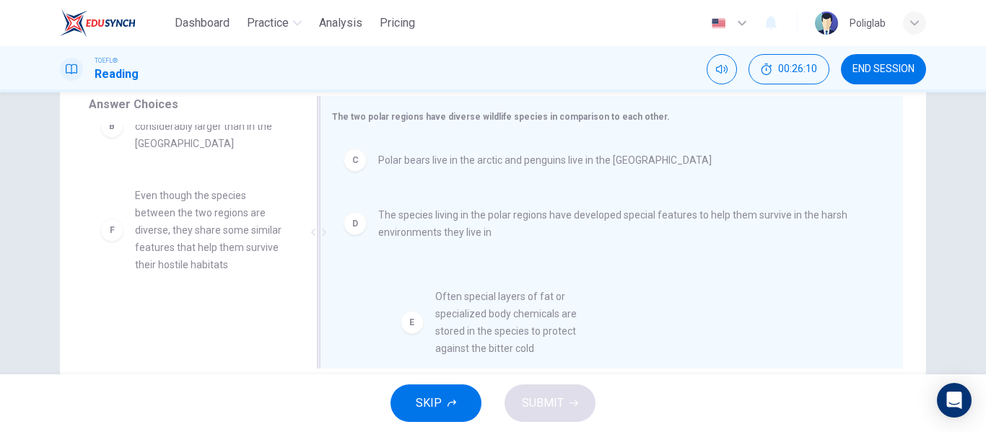
scroll to position [19, 0]
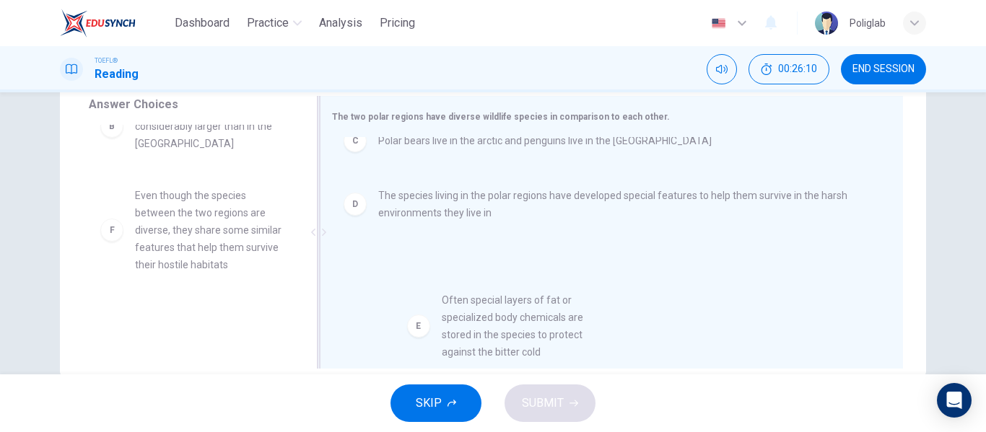
drag, startPoint x: 204, startPoint y: 210, endPoint x: 517, endPoint y: 335, distance: 336.6
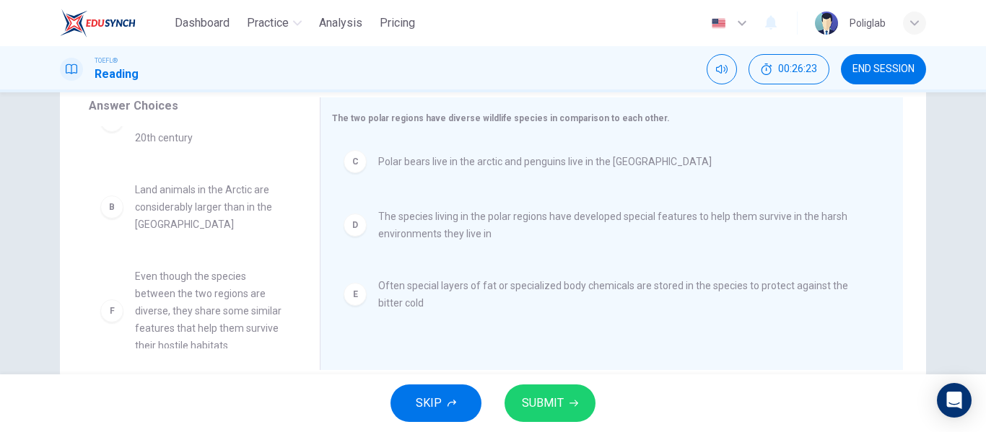
scroll to position [0, 0]
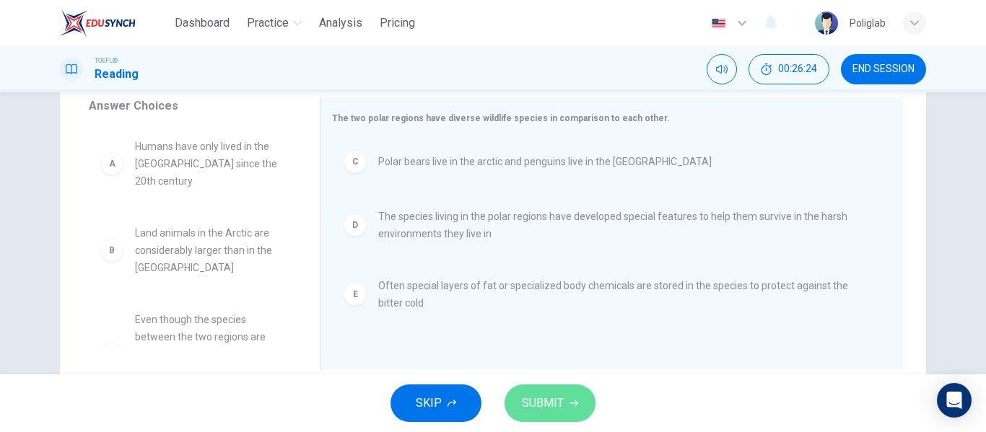
click at [554, 416] on button "SUBMIT" at bounding box center [550, 404] width 91 height 38
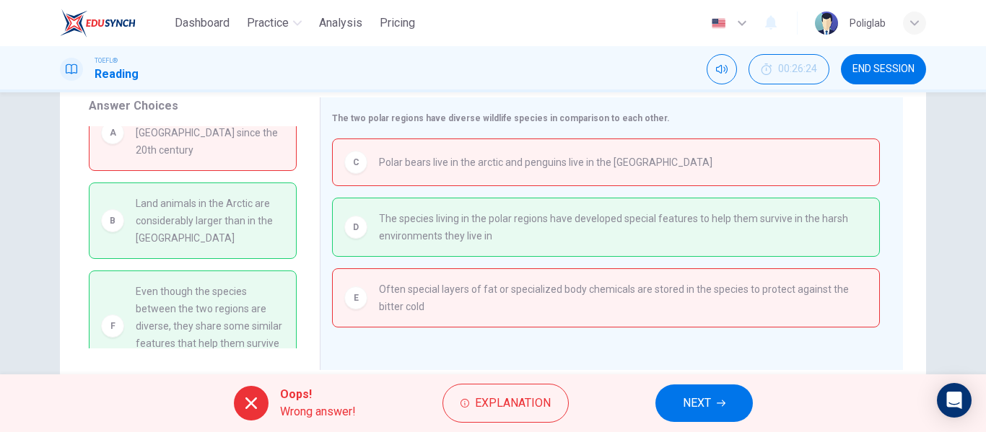
scroll to position [31, 0]
click at [692, 384] on div "Oops! Wrong answer! Explanation NEXT" at bounding box center [493, 404] width 986 height 58
click at [698, 391] on button "NEXT" at bounding box center [704, 404] width 97 height 38
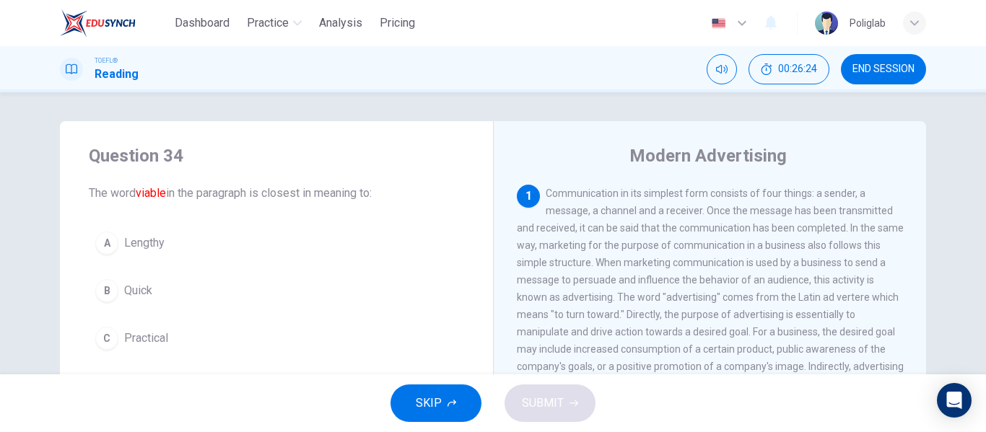
click at [874, 69] on span "END SESSION" at bounding box center [884, 70] width 62 height 12
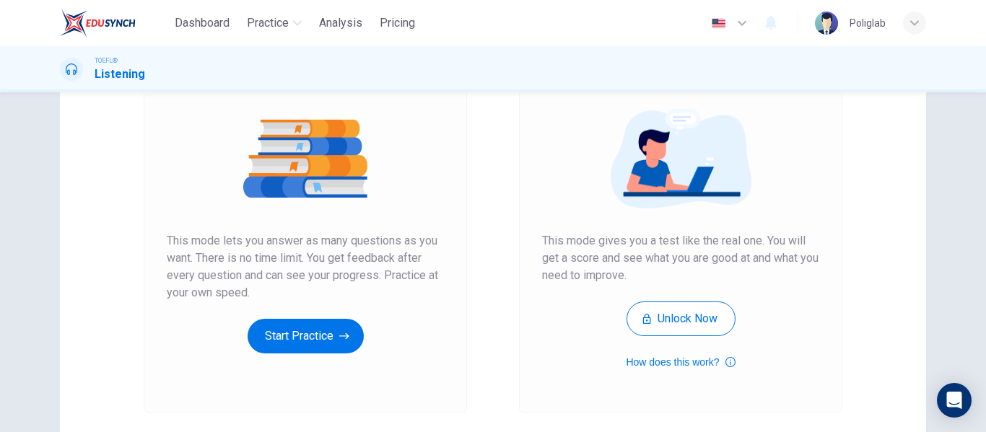
scroll to position [153, 0]
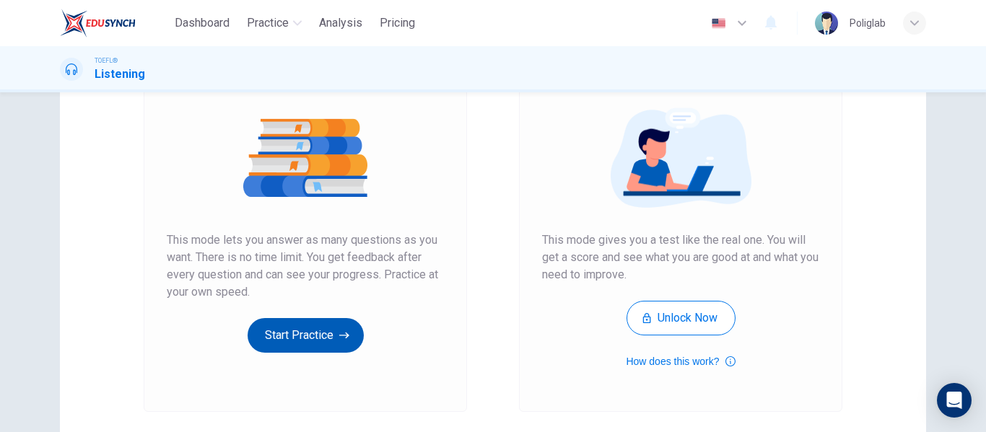
click at [321, 345] on button "Start Practice" at bounding box center [306, 335] width 116 height 35
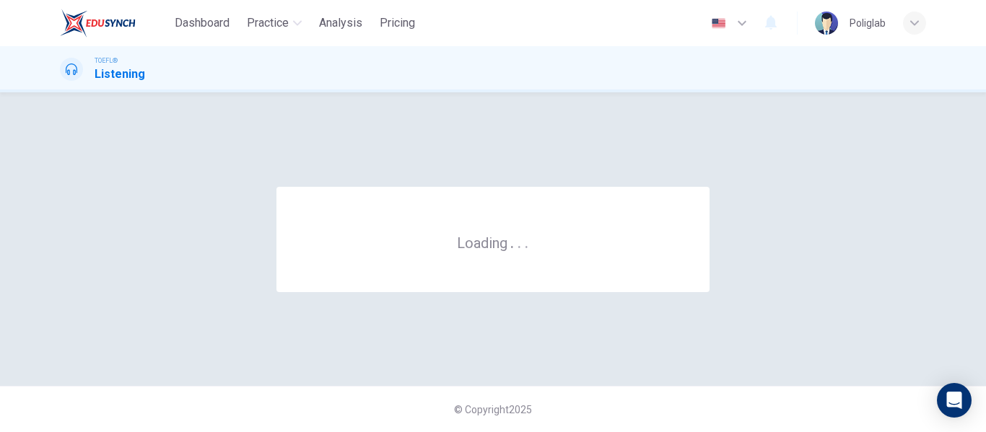
scroll to position [0, 0]
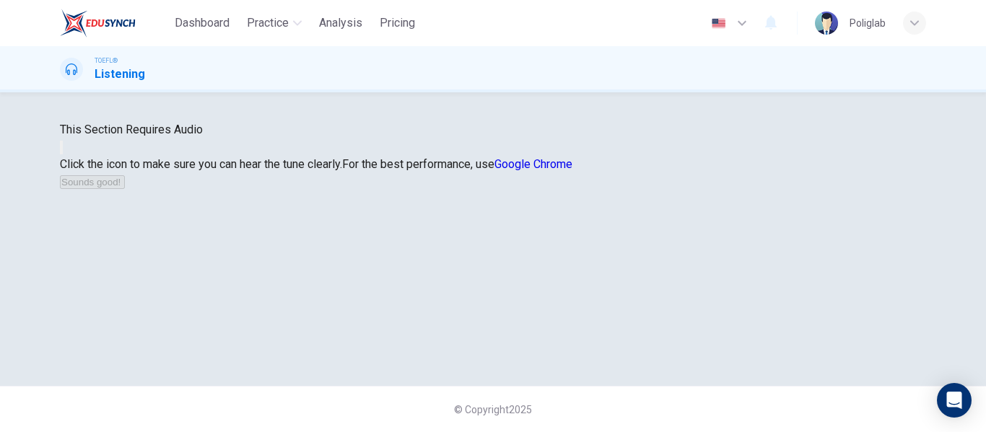
click at [63, 154] on button "button" at bounding box center [61, 148] width 3 height 14
click at [125, 189] on button "Sounds good!" at bounding box center [92, 182] width 65 height 14
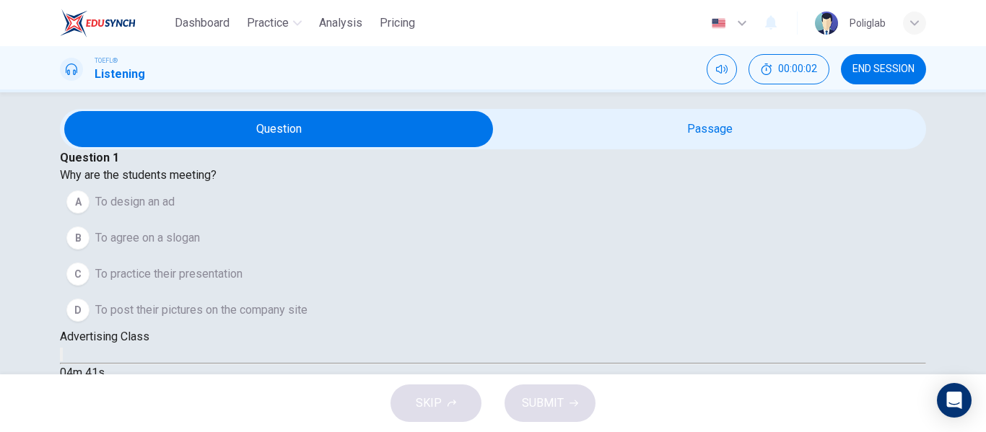
scroll to position [0, 0]
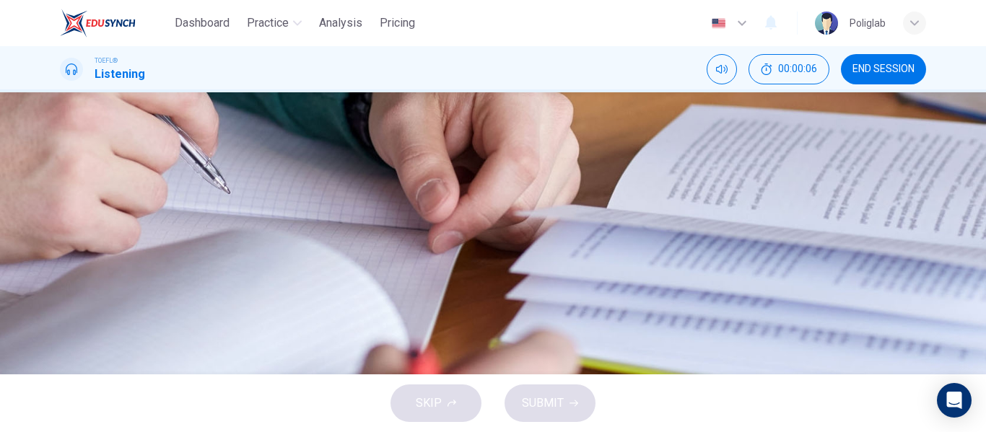
click at [71, 370] on icon "button" at bounding box center [70, 378] width 15 height 17
type input "0"
drag, startPoint x: 118, startPoint y: 252, endPoint x: 95, endPoint y: 257, distance: 23.6
click at [60, 377] on span at bounding box center [60, 377] width 0 height 0
type input "0"
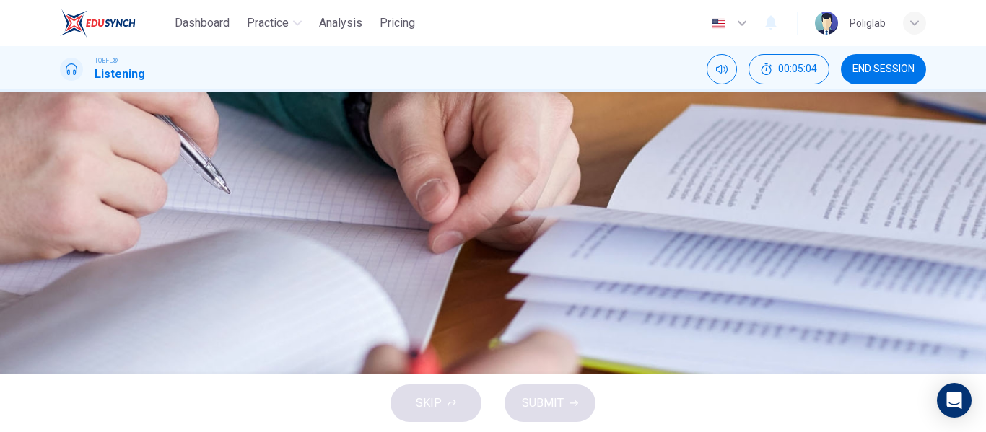
scroll to position [83, 0]
click at [633, 222] on button "C To practice their presentation" at bounding box center [493, 204] width 866 height 36
click at [551, 396] on span "SUBMIT" at bounding box center [543, 403] width 42 height 20
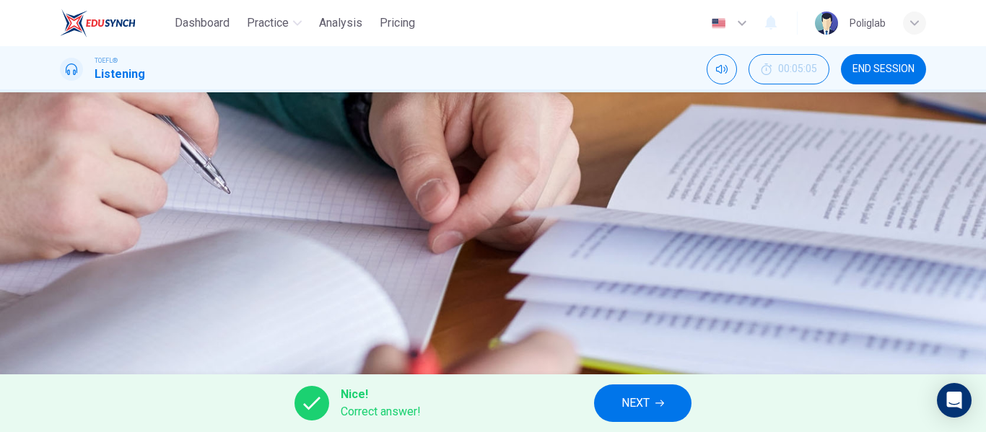
click at [640, 399] on span "NEXT" at bounding box center [636, 403] width 28 height 20
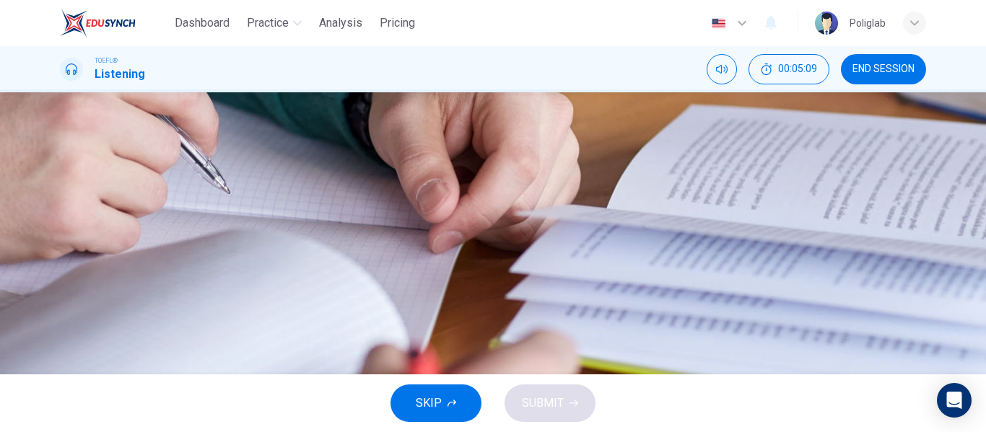
click at [715, 186] on button "B Go Try It On received funding to develop the site" at bounding box center [493, 167] width 866 height 36
click at [704, 157] on button "A Marissa Evans founded the company when she was 26" at bounding box center [493, 139] width 866 height 36
click at [556, 398] on span "SUBMIT" at bounding box center [543, 403] width 42 height 20
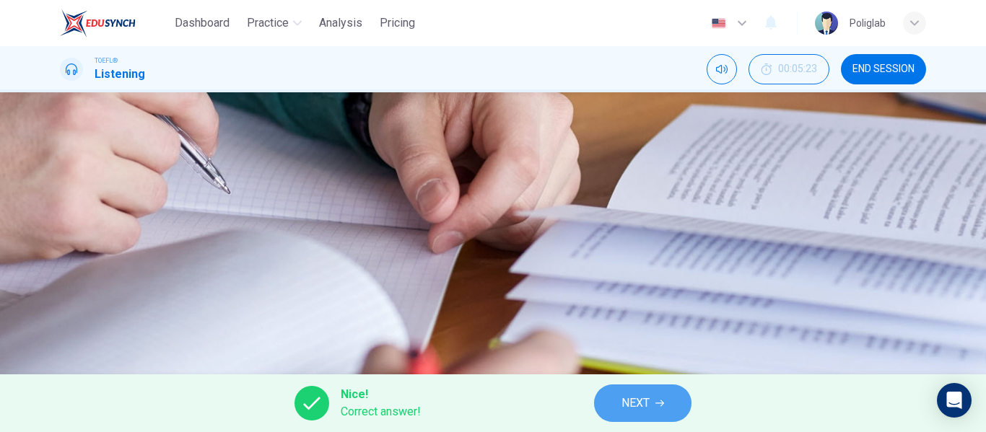
click at [627, 398] on span "NEXT" at bounding box center [636, 403] width 28 height 20
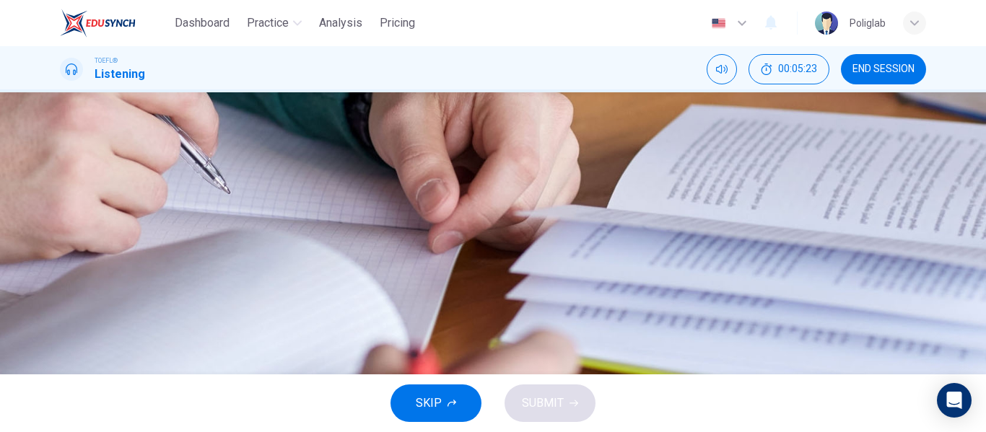
scroll to position [77, 0]
click at [78, 149] on icon "button" at bounding box center [70, 139] width 15 height 17
type input "26"
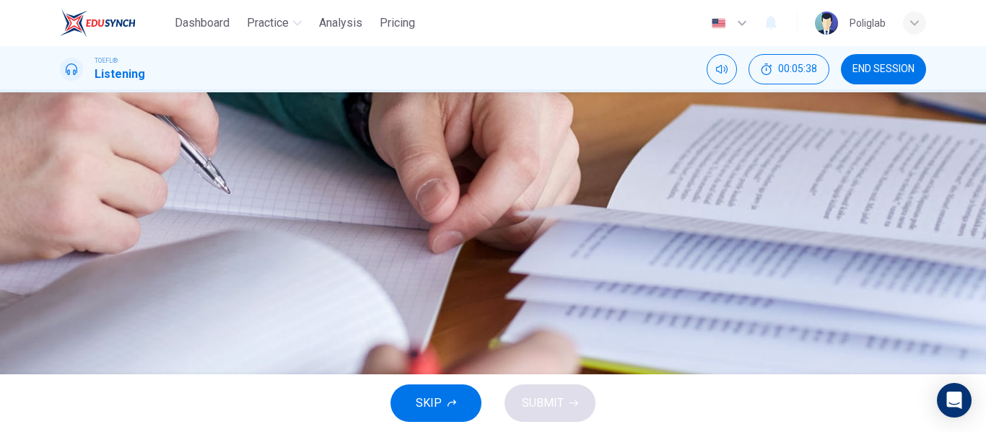
click at [513, 284] on button "D She wants to make sure she can deliver her part of the presentation" at bounding box center [493, 266] width 866 height 36
type input "0"
click at [411, 239] on span "She wants to make sure they don't talk about only the company" at bounding box center [252, 230] width 315 height 17
click at [546, 399] on span "SUBMIT" at bounding box center [543, 403] width 42 height 20
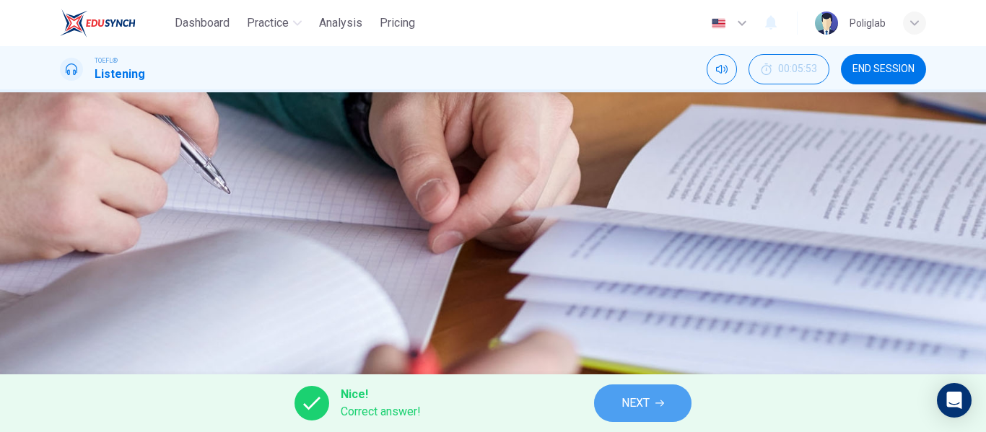
click at [639, 398] on span "NEXT" at bounding box center [636, 403] width 28 height 20
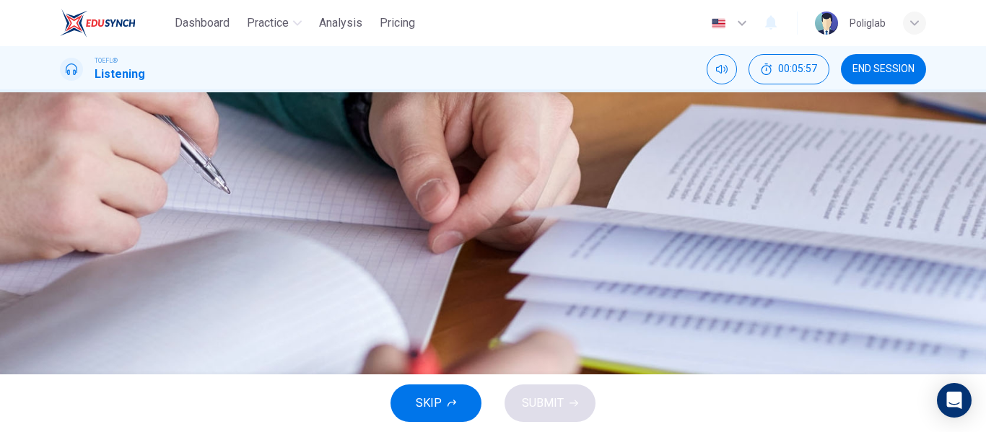
scroll to position [107, 0]
click at [357, 209] on span "Because more females use this site" at bounding box center [226, 200] width 262 height 17
click at [355, 245] on span "Because it appeals to their company's demographic" at bounding box center [225, 236] width 260 height 17
click at [557, 398] on span "SUBMIT" at bounding box center [543, 403] width 42 height 20
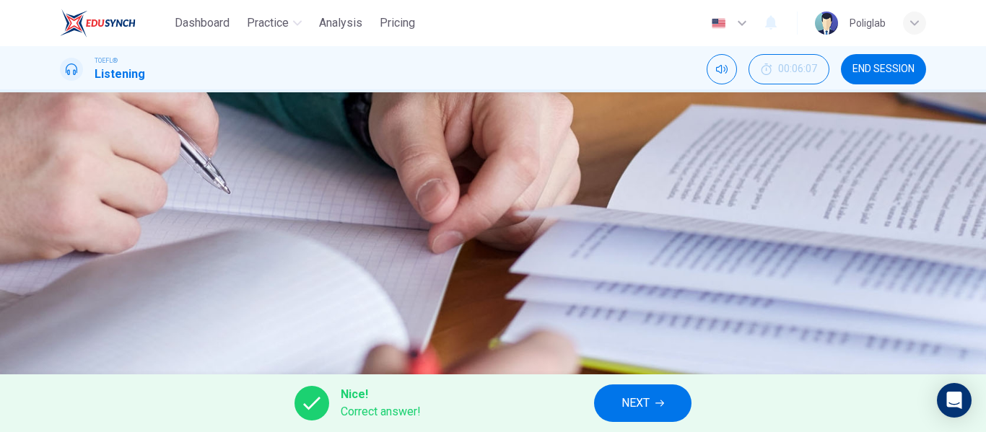
click at [676, 394] on button "NEXT" at bounding box center [642, 404] width 97 height 38
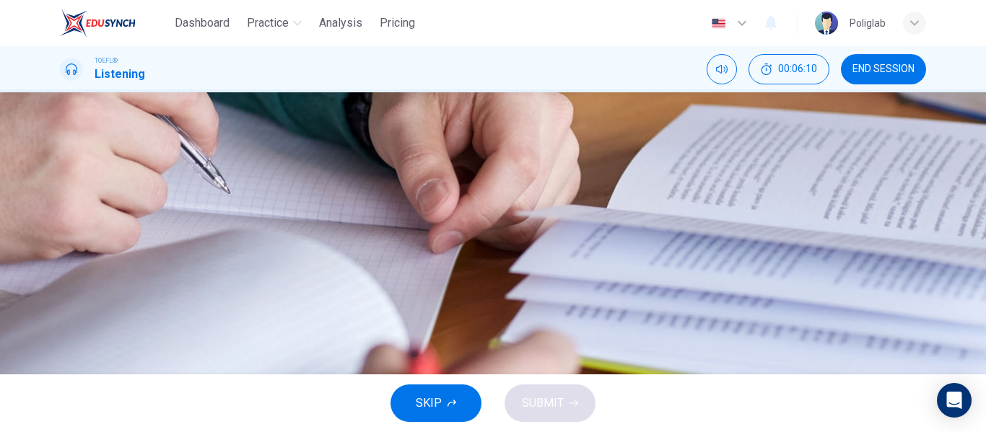
scroll to position [88, 0]
click at [684, 219] on button "C Practice the presentation from beginning to end" at bounding box center [493, 201] width 866 height 36
click at [568, 395] on button "SUBMIT" at bounding box center [550, 404] width 91 height 38
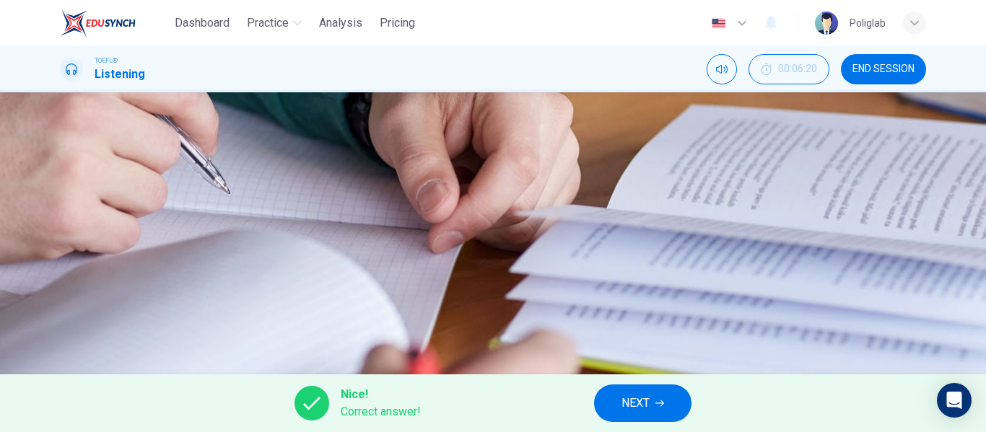
click at [676, 390] on button "NEXT" at bounding box center [642, 404] width 97 height 38
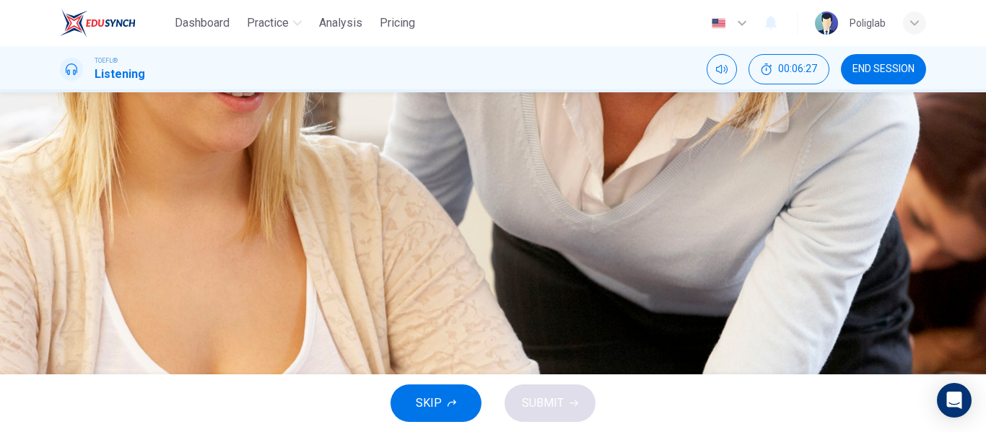
click at [63, 360] on button "button" at bounding box center [61, 367] width 3 height 14
type input "0"
click at [621, 201] on button "B To clear up some confusion" at bounding box center [493, 183] width 866 height 36
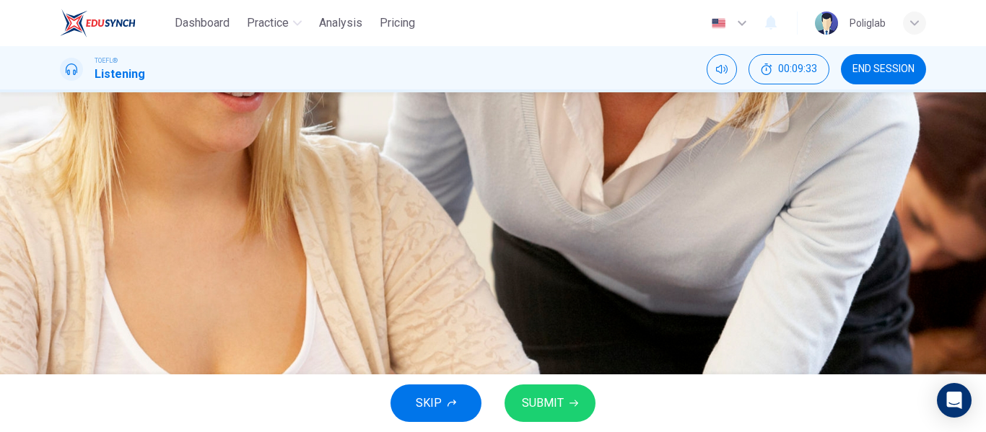
click at [560, 401] on span "SUBMIT" at bounding box center [543, 403] width 42 height 20
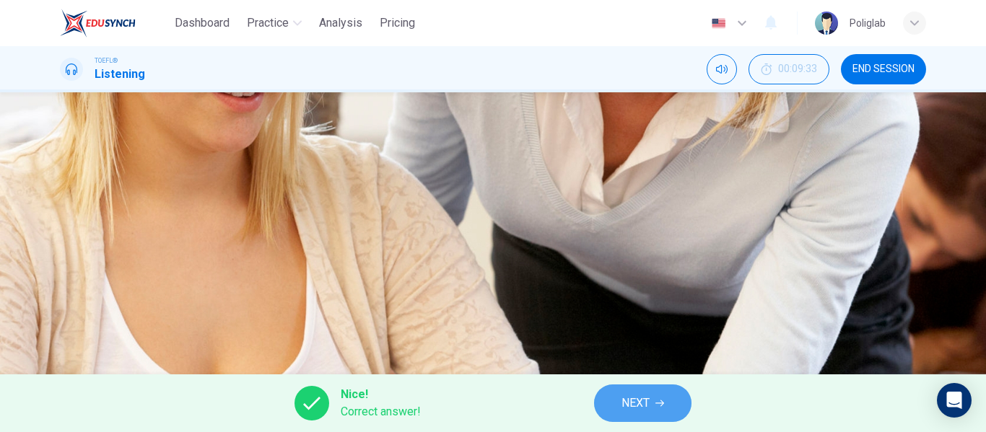
click at [630, 411] on span "NEXT" at bounding box center [636, 403] width 28 height 20
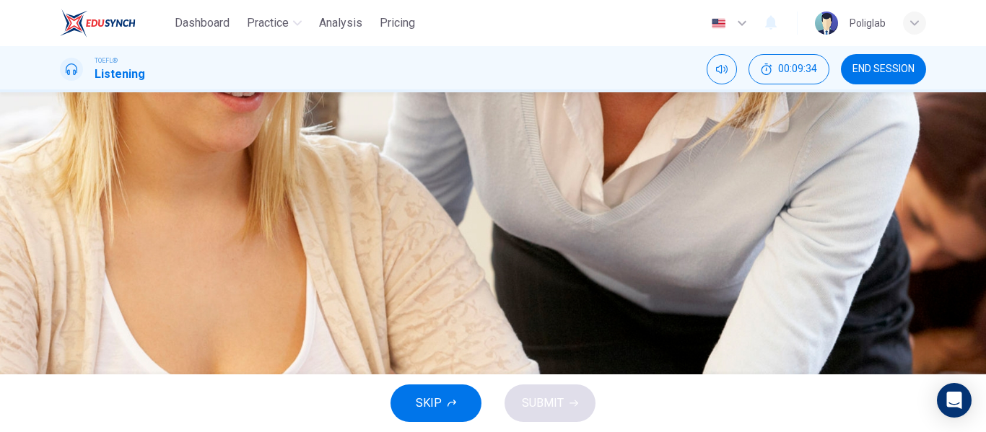
click at [61, 115] on icon "button" at bounding box center [61, 115] width 0 height 0
click at [292, 268] on span "The student will have a private session" at bounding box center [193, 259] width 197 height 17
type input "0"
click at [552, 394] on span "SUBMIT" at bounding box center [543, 403] width 42 height 20
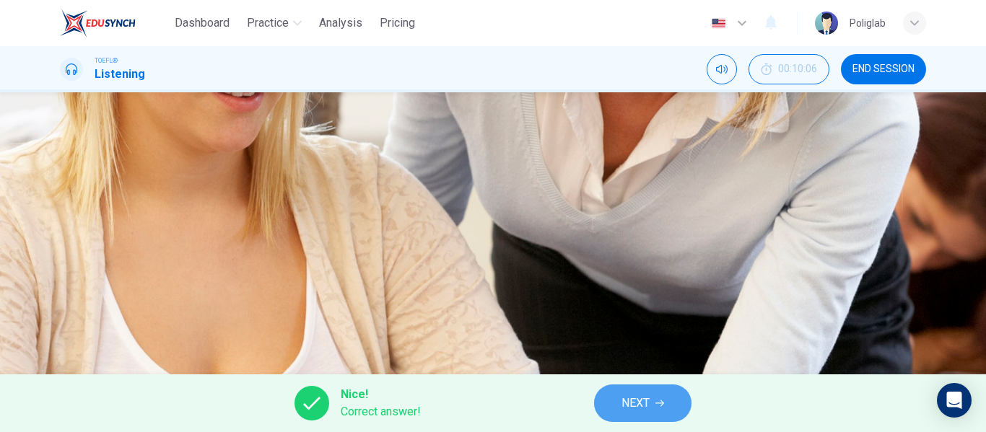
click at [658, 390] on button "NEXT" at bounding box center [642, 404] width 97 height 38
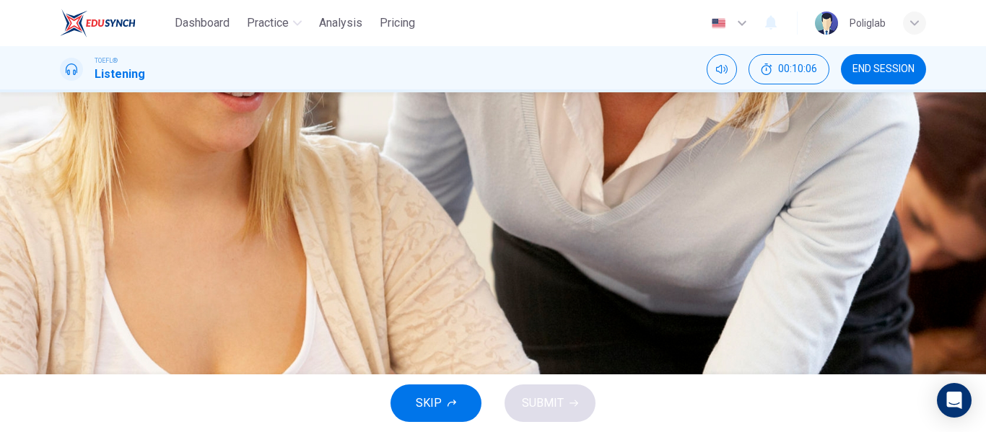
scroll to position [89, 0]
click at [292, 245] on span "That it is built using cement and stucco" at bounding box center [193, 236] width 196 height 17
click at [569, 386] on button "SUBMIT" at bounding box center [550, 404] width 91 height 38
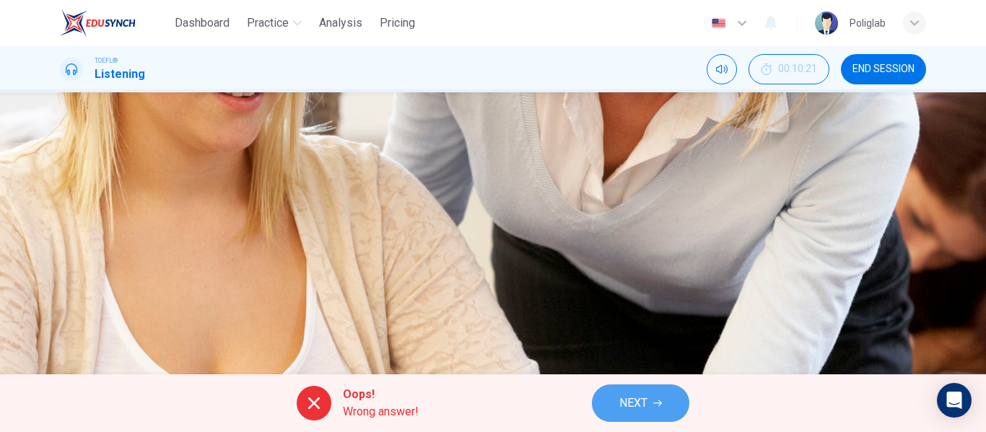
click at [634, 401] on span "NEXT" at bounding box center [633, 403] width 28 height 20
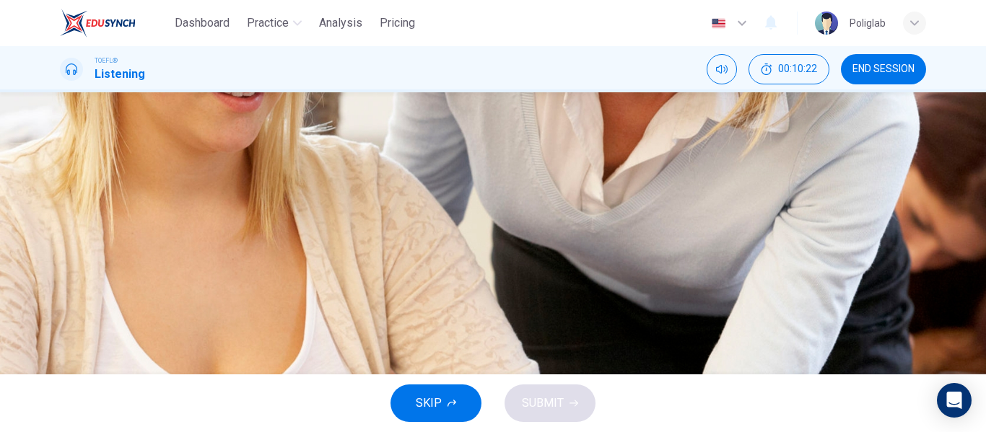
scroll to position [81, 0]
click at [612, 152] on button "A It survived earthquakes" at bounding box center [493, 134] width 866 height 36
click at [282, 178] on span "It used outdoor porches and terraces" at bounding box center [188, 169] width 187 height 17
click at [612, 224] on button "C It was Wright's major Japanese project" at bounding box center [493, 206] width 866 height 36
click at [601, 152] on button "A It survived earthquakes" at bounding box center [493, 134] width 866 height 36
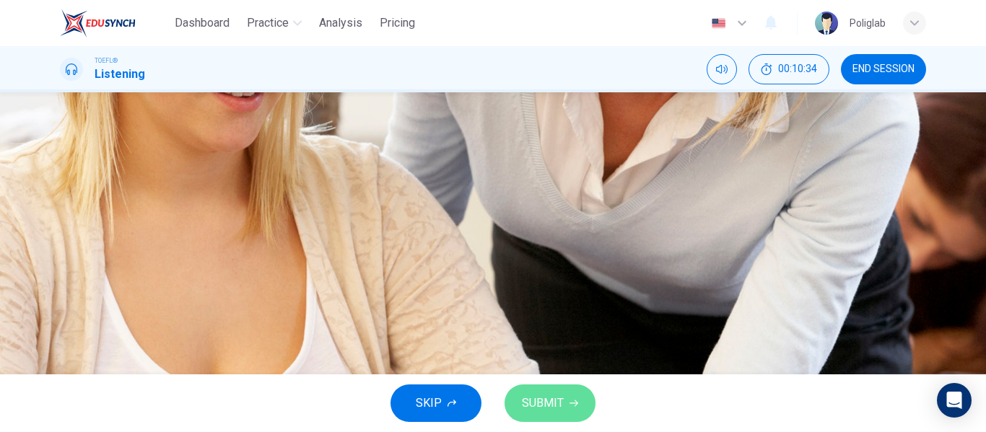
click at [563, 398] on button "SUBMIT" at bounding box center [550, 404] width 91 height 38
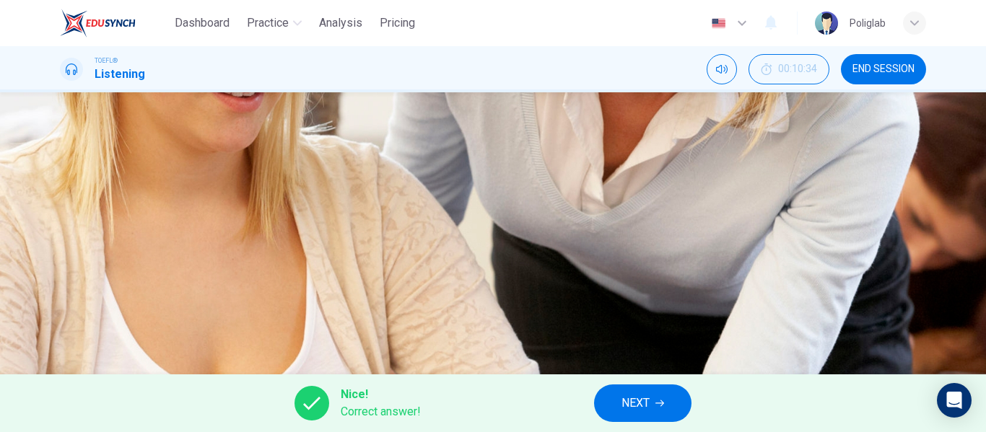
click at [644, 399] on span "NEXT" at bounding box center [636, 403] width 28 height 20
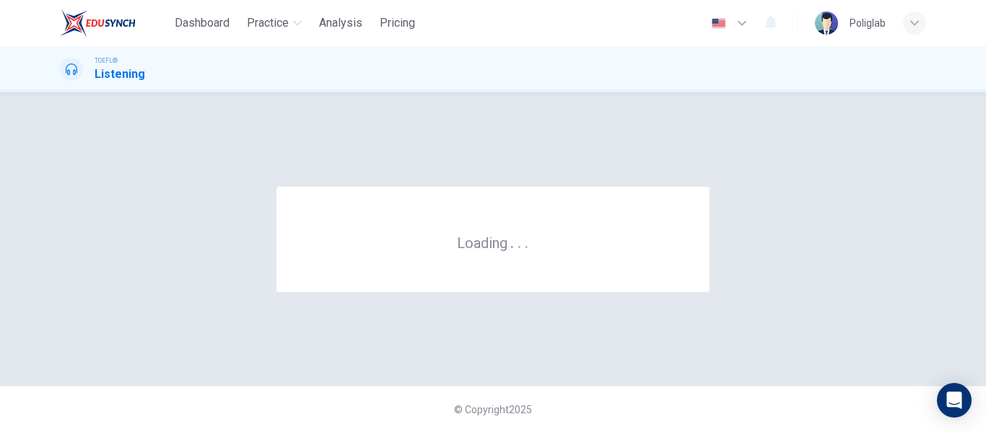
scroll to position [0, 0]
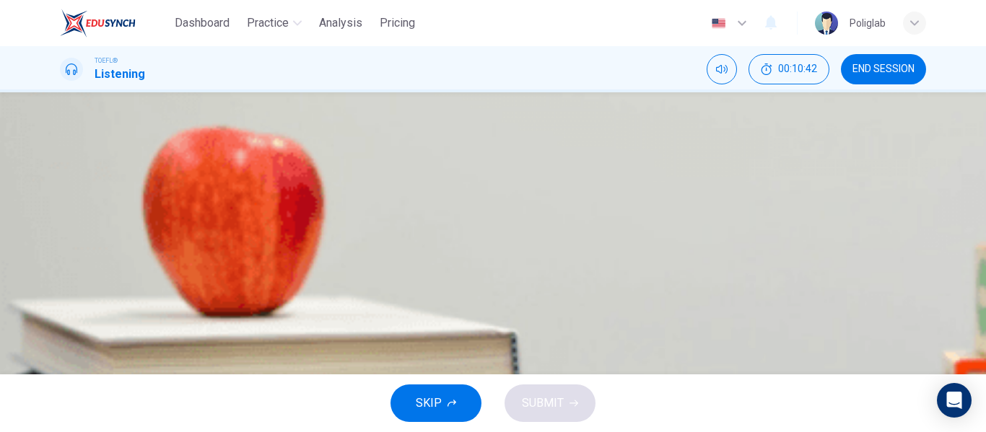
click at [61, 370] on icon "button" at bounding box center [61, 370] width 0 height 0
type input "1"
type input "0"
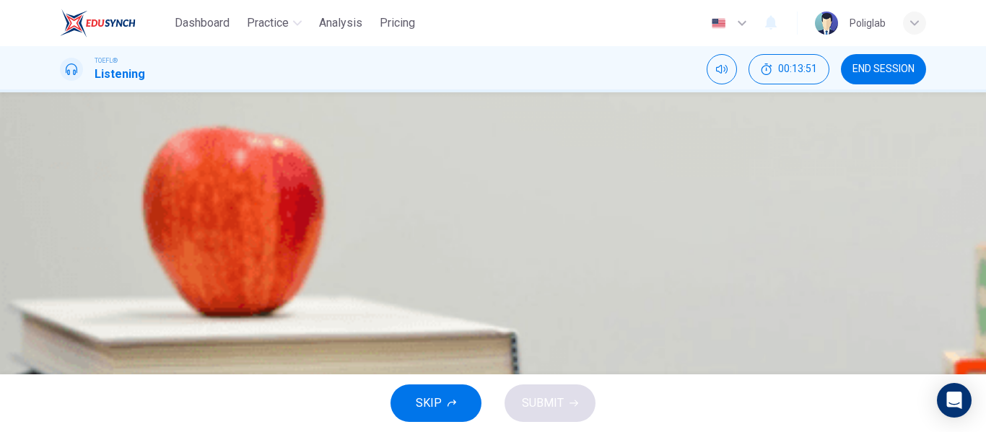
click at [539, 209] on span "The student decides that half of the students will take the bus and half will t…" at bounding box center [316, 200] width 443 height 17
click at [453, 245] on span "The student decides to cancel the trip and plan something else instead" at bounding box center [273, 236] width 357 height 17
click at [707, 147] on button "A The student decides that they will all take the train" at bounding box center [493, 128] width 866 height 36
click at [539, 253] on span "The student decides that half of the students will take the bus and half will t…" at bounding box center [316, 243] width 443 height 17
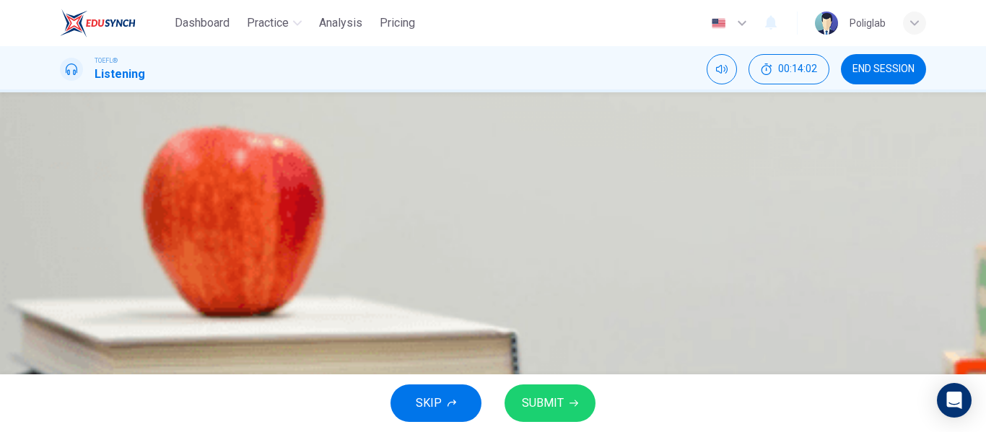
scroll to position [72, 0]
click at [557, 389] on button "SUBMIT" at bounding box center [550, 404] width 91 height 38
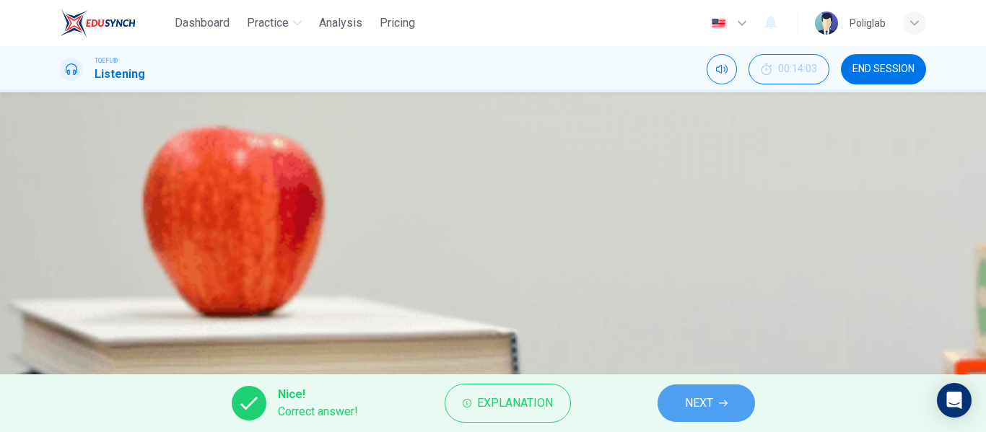
click at [665, 399] on button "NEXT" at bounding box center [706, 404] width 97 height 38
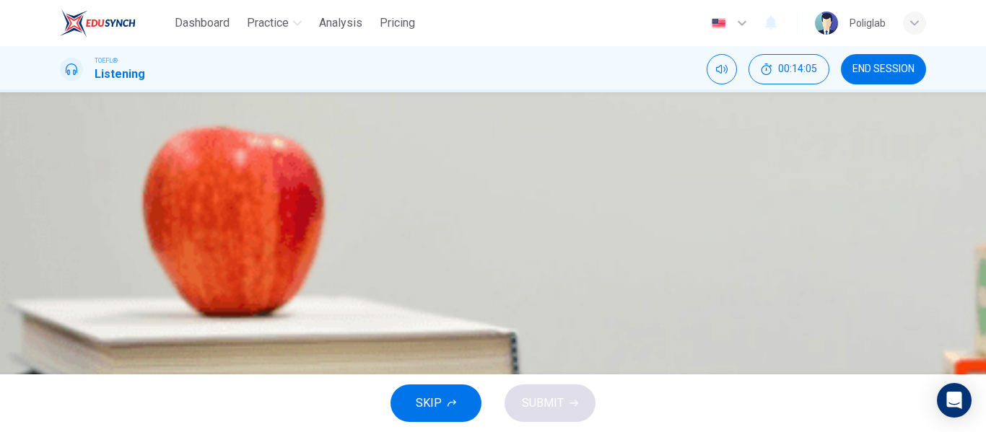
scroll to position [82, 0]
click at [588, 150] on button "A Driving personal cars" at bounding box center [493, 132] width 866 height 36
click at [555, 401] on span "SUBMIT" at bounding box center [543, 403] width 42 height 20
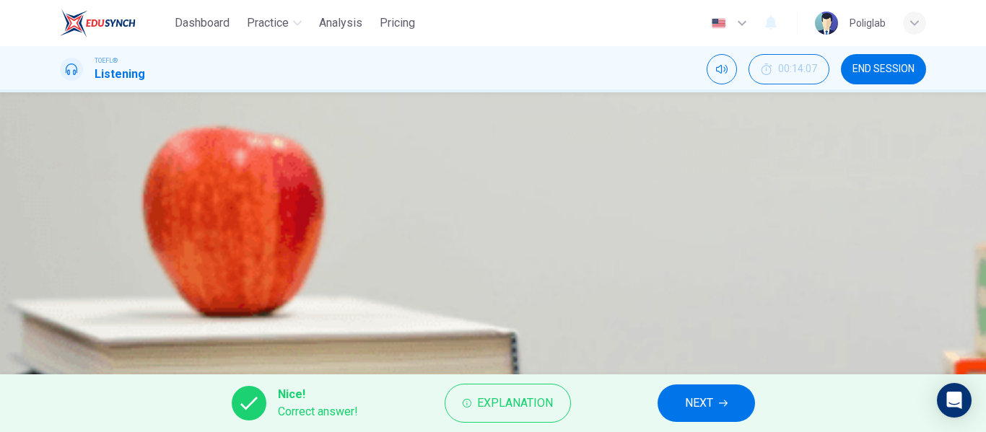
click at [705, 399] on span "NEXT" at bounding box center [699, 403] width 28 height 20
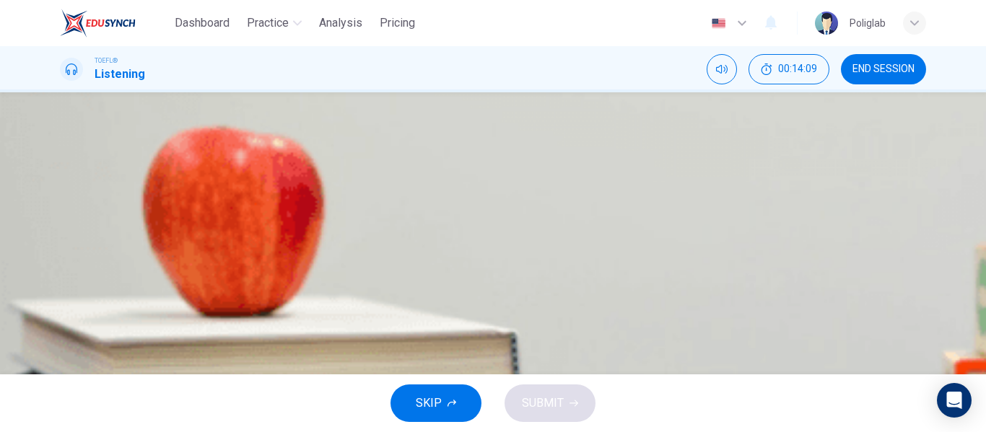
scroll to position [91, 0]
click at [707, 236] on div "A To get permission to host an event B To ask questions about working in the ev…" at bounding box center [493, 182] width 866 height 144
click at [406, 173] on span "To ask questions about working in the event direction division" at bounding box center [250, 164] width 311 height 17
click at [339, 209] on span "To discuss a trip that she is planning for children" at bounding box center [217, 200] width 244 height 17
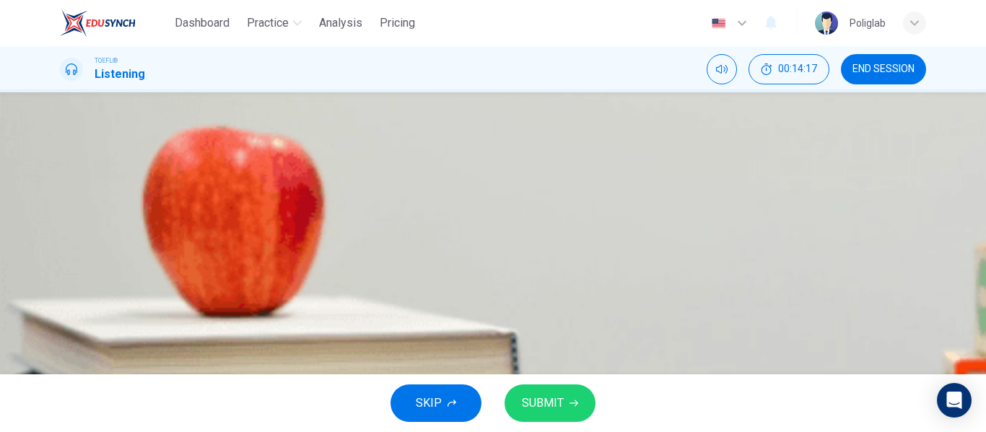
click at [564, 384] on div "SKIP SUBMIT" at bounding box center [493, 404] width 986 height 58
click at [560, 391] on button "SUBMIT" at bounding box center [550, 404] width 91 height 38
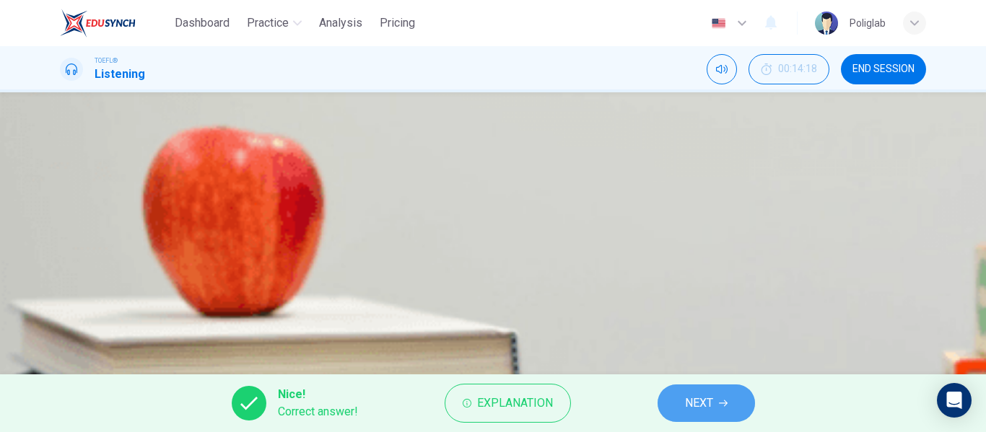
click at [686, 402] on span "NEXT" at bounding box center [699, 403] width 28 height 20
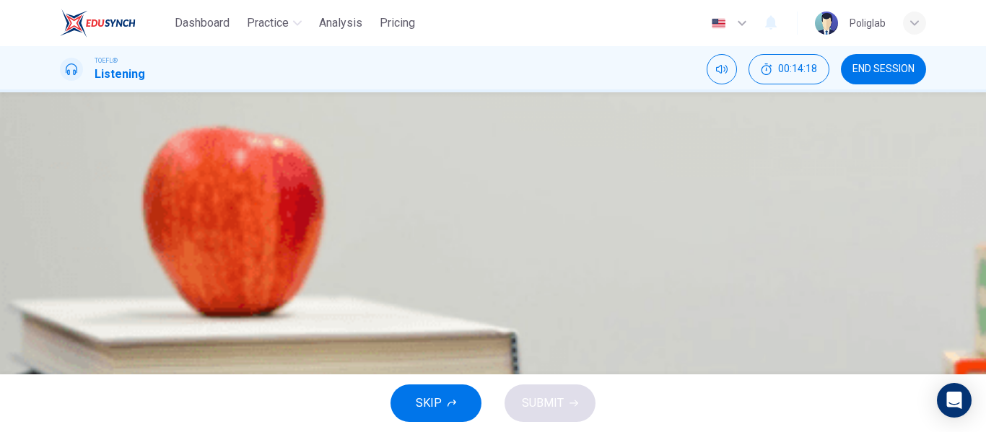
scroll to position [76, 0]
click at [656, 193] on button "B The bus can make stops whenever necessary" at bounding box center [493, 175] width 866 height 36
click at [558, 391] on button "SUBMIT" at bounding box center [550, 404] width 91 height 38
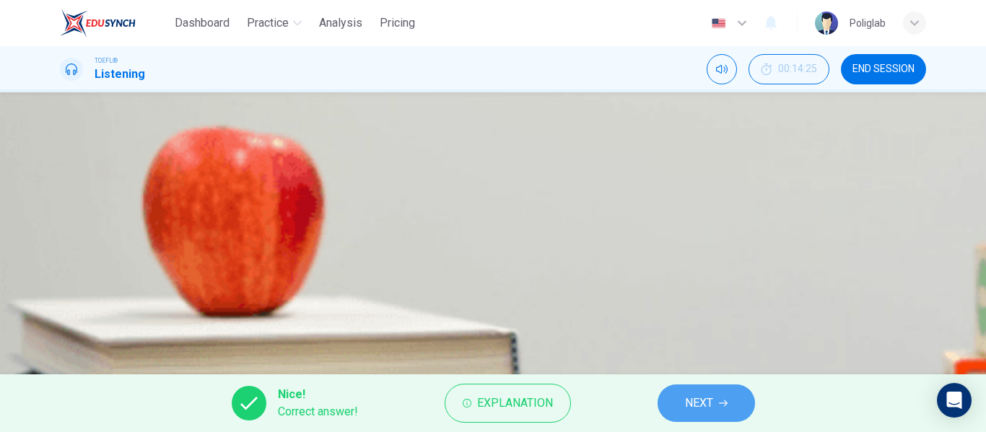
click at [692, 392] on button "NEXT" at bounding box center [706, 404] width 97 height 38
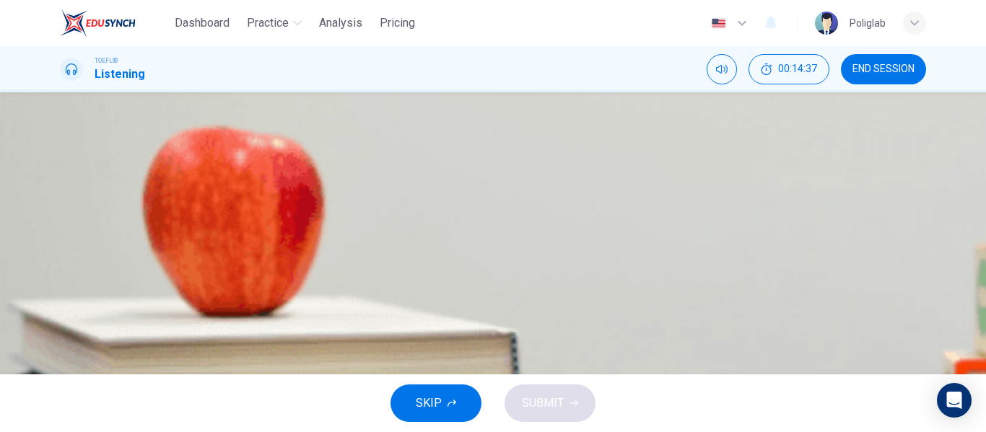
click at [63, 360] on button "button" at bounding box center [61, 367] width 3 height 14
click at [61, 370] on icon "button" at bounding box center [61, 370] width 0 height 0
click at [78, 370] on icon "button" at bounding box center [70, 378] width 15 height 17
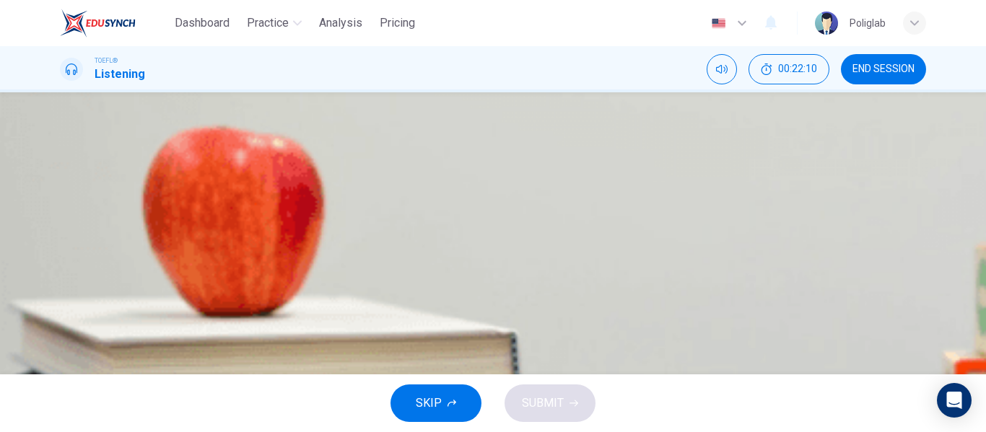
click at [632, 158] on button "A She was the direct descendant of Henry V" at bounding box center [493, 140] width 866 height 36
type input "0"
click at [552, 402] on span "SUBMIT" at bounding box center [543, 403] width 42 height 20
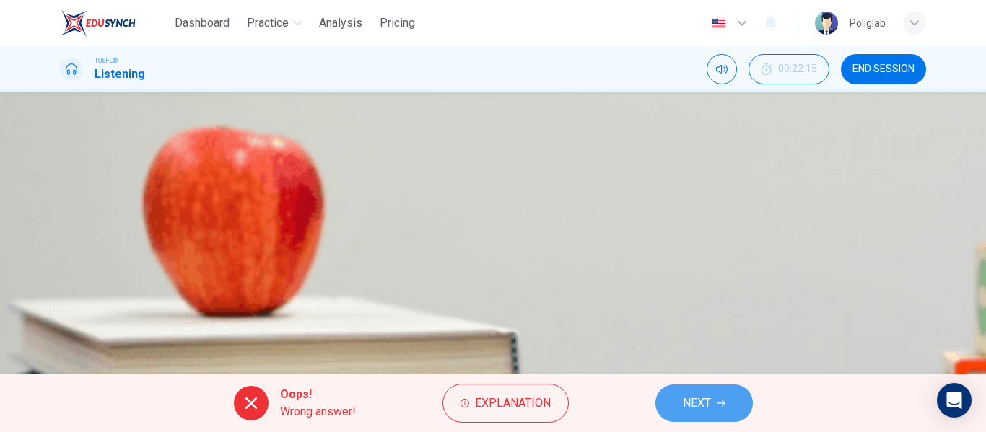
click at [720, 399] on icon "button" at bounding box center [721, 403] width 9 height 9
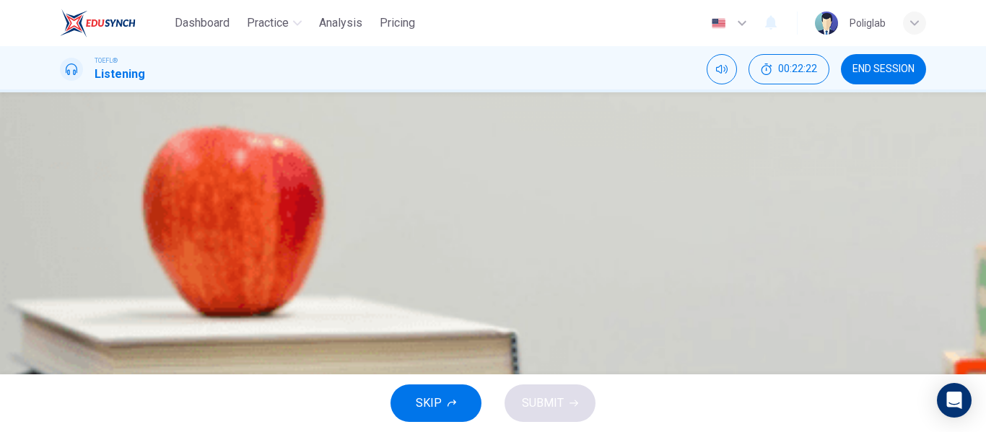
scroll to position [128, 0]
click at [619, 174] on button "A Henry's greatness" at bounding box center [493, 156] width 866 height 36
click at [551, 401] on span "SUBMIT" at bounding box center [543, 403] width 42 height 20
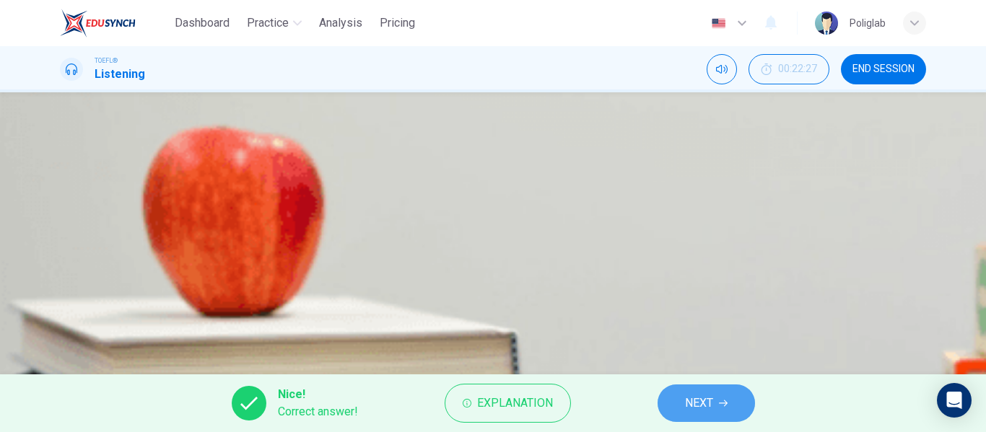
click at [674, 398] on button "NEXT" at bounding box center [706, 404] width 97 height 38
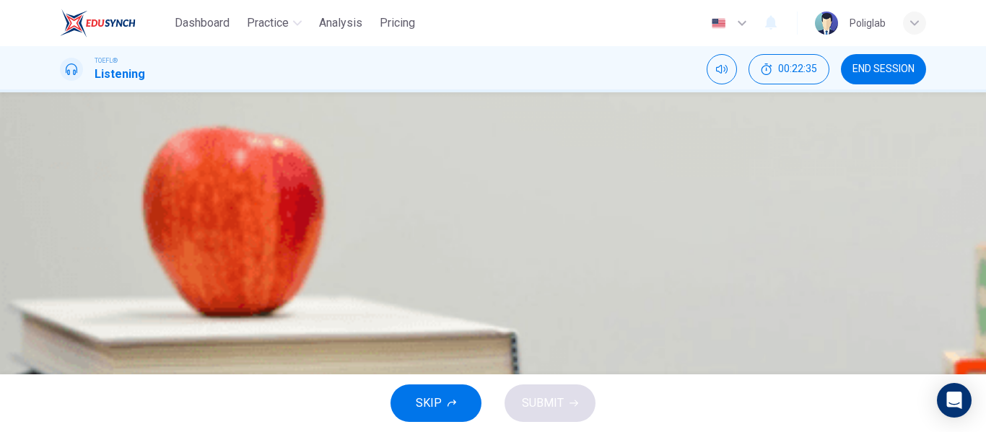
scroll to position [118, 0]
click at [660, 219] on button "C Many of his friends have become his enemies" at bounding box center [493, 201] width 866 height 36
click at [348, 245] on span "His decisions have serious implications on others" at bounding box center [221, 236] width 253 height 17
click at [648, 255] on div "A It is difficult to persuade others to obey him B Others want to take the thro…" at bounding box center [493, 182] width 866 height 144
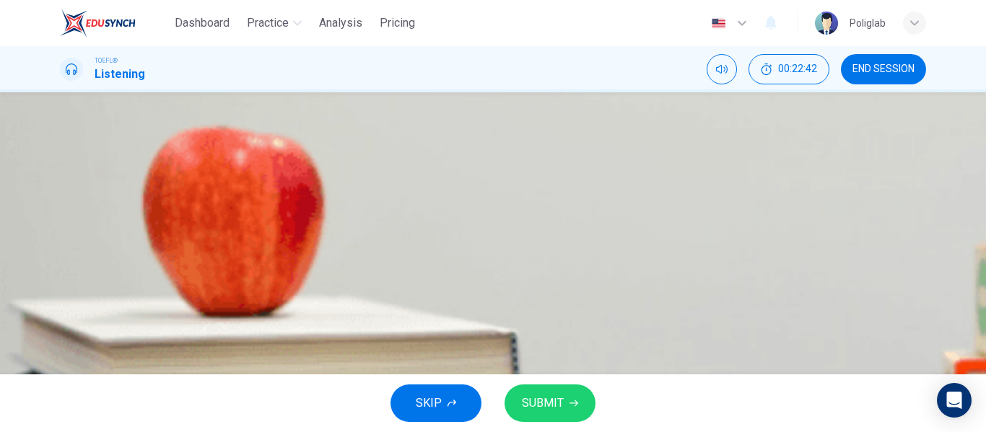
click at [630, 219] on button "C Many of his friends have become his enemies" at bounding box center [493, 201] width 866 height 36
click at [566, 399] on button "SUBMIT" at bounding box center [550, 404] width 91 height 38
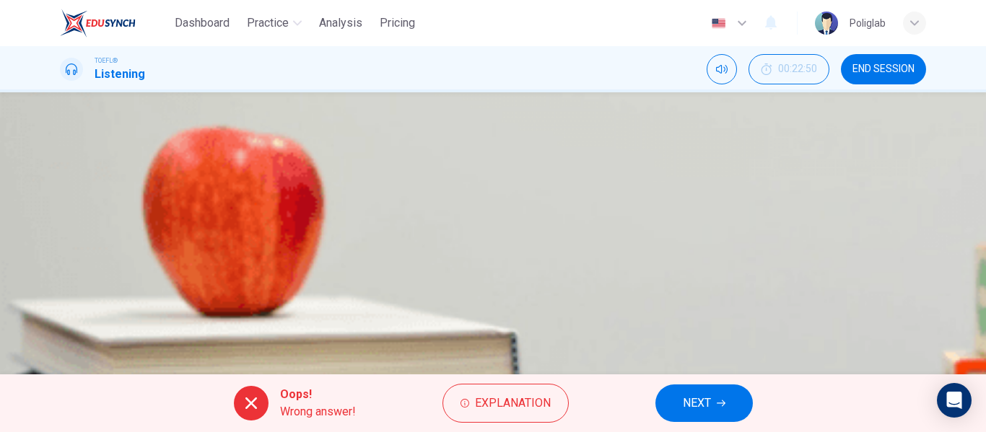
click at [661, 404] on button "NEXT" at bounding box center [704, 404] width 97 height 38
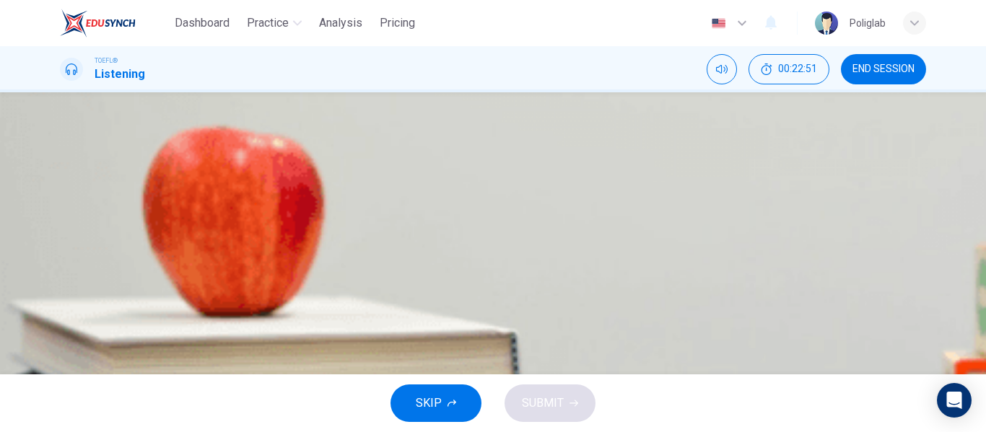
scroll to position [82, 0]
click at [635, 151] on button "A Historically accurate with accurate portrayal of characters' personalities" at bounding box center [493, 133] width 866 height 36
click at [489, 250] on span "Historically accurate and personalities of historical characters well-developed" at bounding box center [291, 240] width 393 height 17
click at [455, 141] on span "Historically accurate with accurate portrayal of characters' personalities" at bounding box center [275, 132] width 360 height 17
click at [544, 407] on span "SUBMIT" at bounding box center [543, 403] width 42 height 20
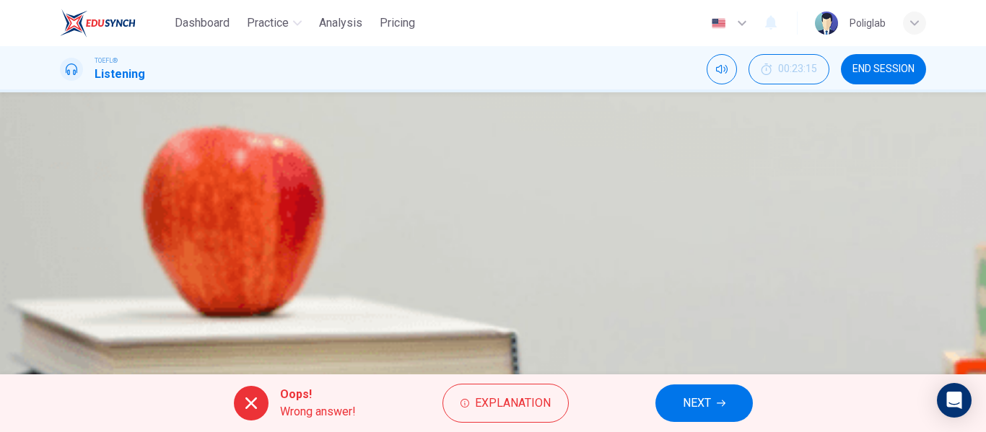
click at [696, 403] on span "NEXT" at bounding box center [697, 403] width 28 height 20
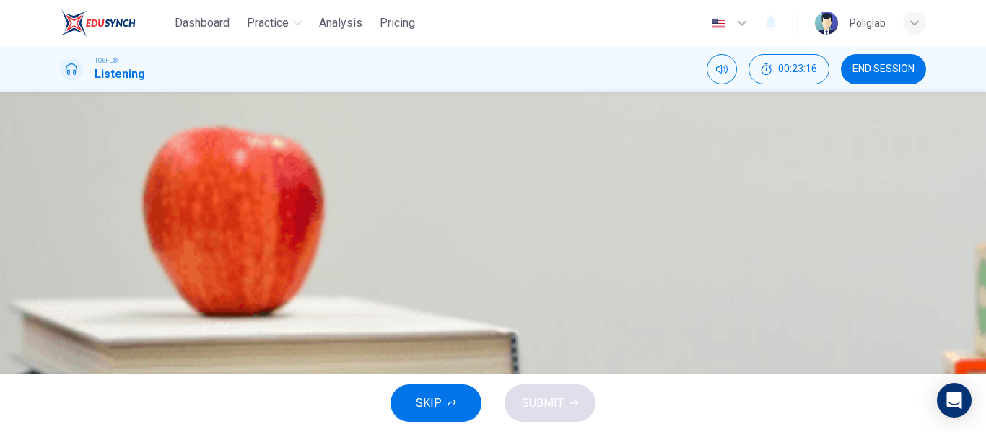
scroll to position [1, 0]
click at [63, 359] on button "button" at bounding box center [61, 366] width 3 height 14
type input "0"
click at [241, 147] on span "A non-profit, student-run club" at bounding box center [168, 138] width 146 height 17
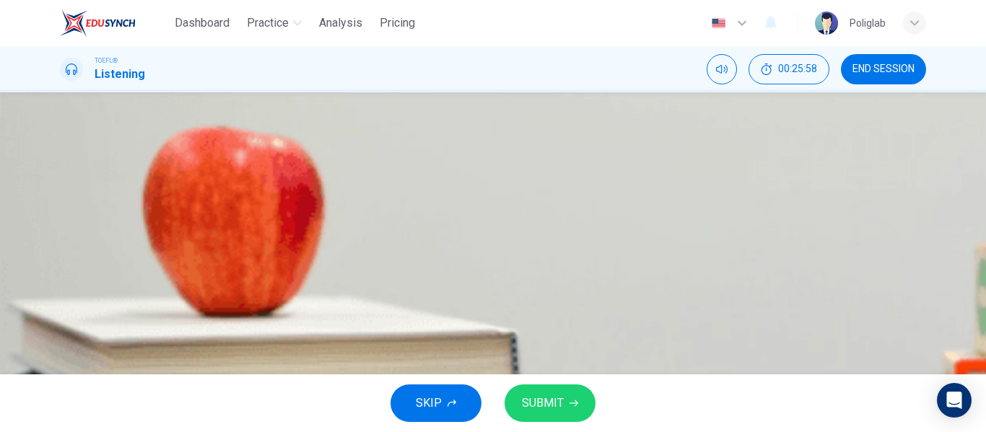
scroll to position [95, 0]
click at [558, 400] on span "SUBMIT" at bounding box center [543, 403] width 42 height 20
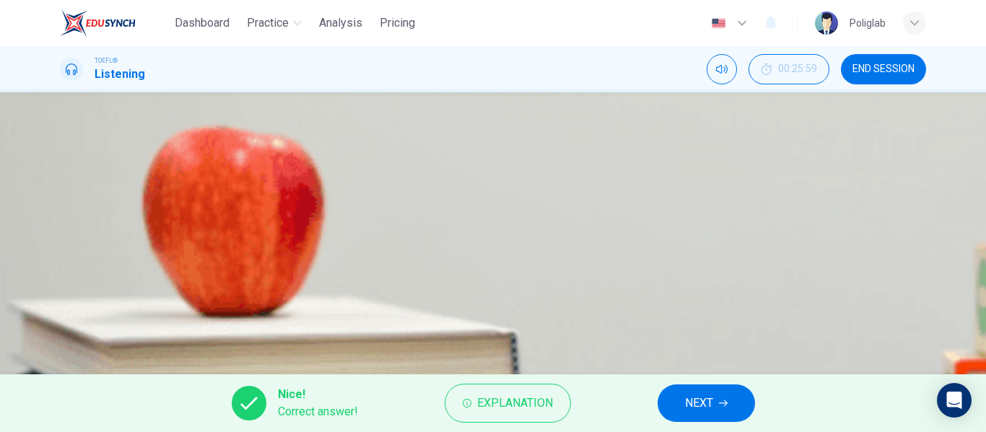
click at [699, 383] on div "Nice! Correct answer! Explanation NEXT" at bounding box center [493, 404] width 986 height 58
click at [706, 397] on span "NEXT" at bounding box center [699, 403] width 28 height 20
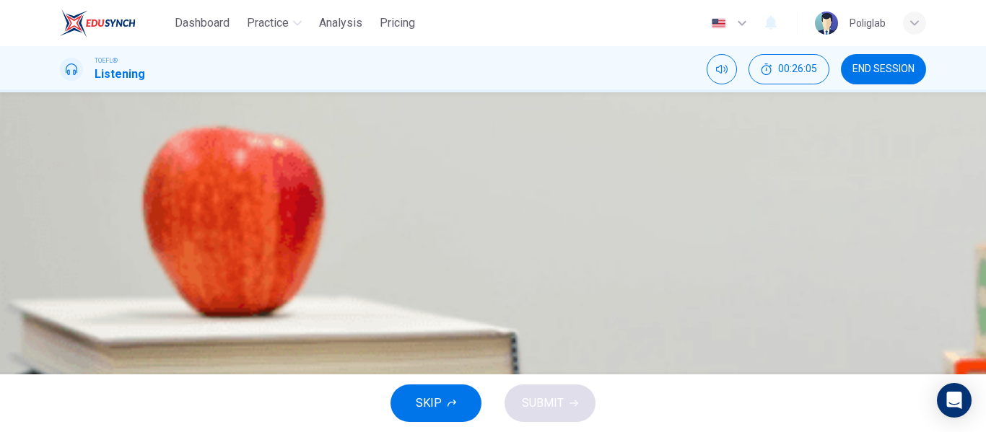
scroll to position [95, 0]
click at [568, 173] on span "The campus station suffers from poor quality and that makes people hesitant to …" at bounding box center [331, 164] width 473 height 17
click at [562, 403] on span "SUBMIT" at bounding box center [543, 403] width 42 height 20
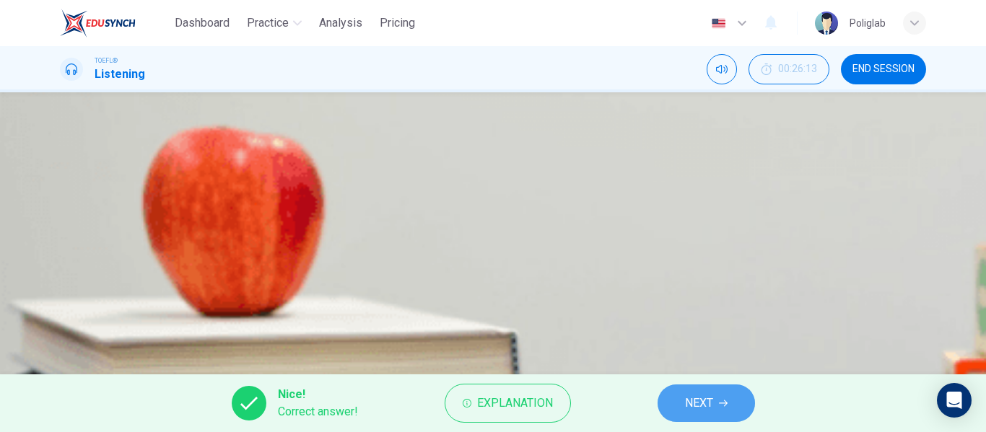
click at [689, 391] on button "NEXT" at bounding box center [706, 404] width 97 height 38
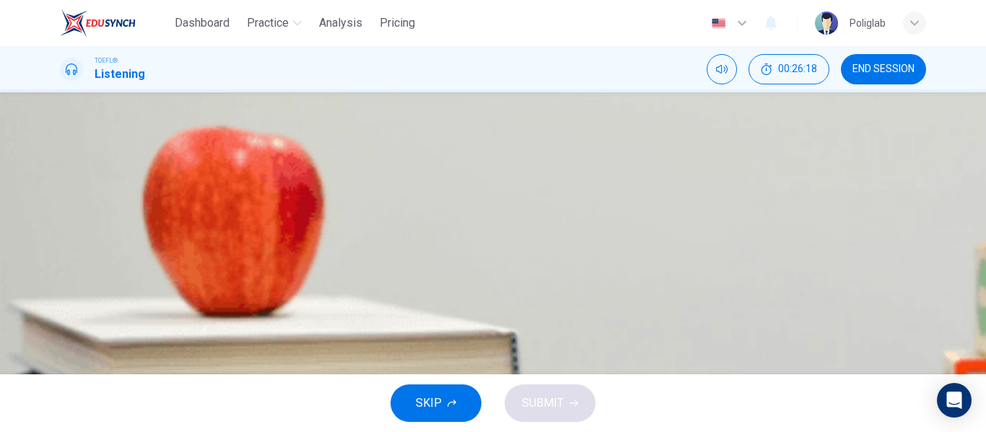
scroll to position [99, 0]
click at [526, 209] on span "Go to the meeting with the professional consultant in the campus development ce…" at bounding box center [310, 200] width 431 height 17
click at [564, 414] on button "SUBMIT" at bounding box center [550, 404] width 91 height 38
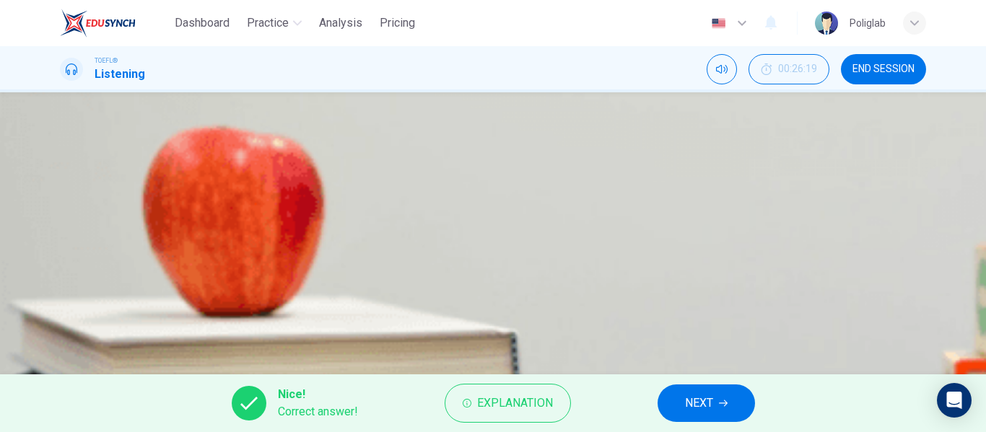
click at [682, 380] on div "Nice! Correct answer! Explanation NEXT" at bounding box center [493, 404] width 986 height 58
click at [661, 405] on button "NEXT" at bounding box center [706, 404] width 97 height 38
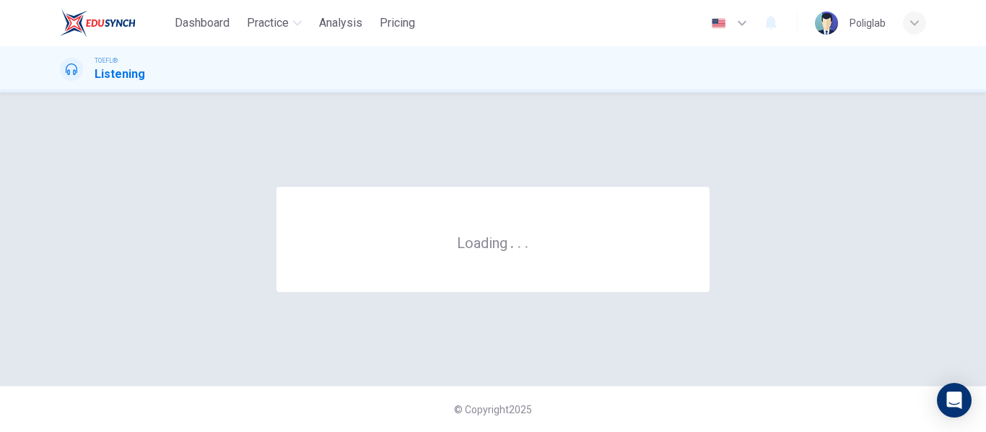
scroll to position [0, 0]
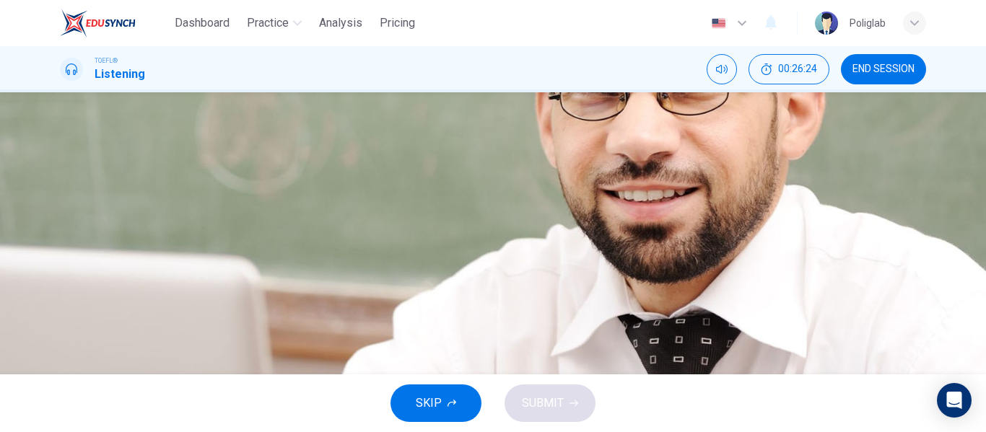
click at [61, 370] on icon "button" at bounding box center [61, 370] width 0 height 0
type input "0"
click at [358, 173] on span "The topic is explained through an extended example" at bounding box center [226, 164] width 263 height 17
click at [739, 147] on button "A The steps in the process are outlined" at bounding box center [493, 128] width 866 height 36
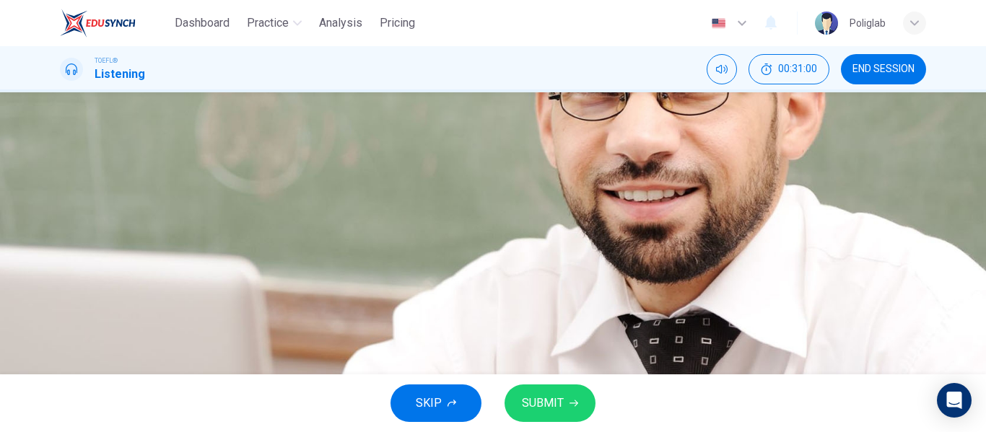
click at [339, 209] on span "The professor compares and contrasts the topic" at bounding box center [217, 200] width 244 height 17
click at [723, 255] on button "D The causes are explained and developed" at bounding box center [493, 237] width 866 height 36
click at [705, 147] on button "A The steps in the process are outlined" at bounding box center [493, 129] width 866 height 36
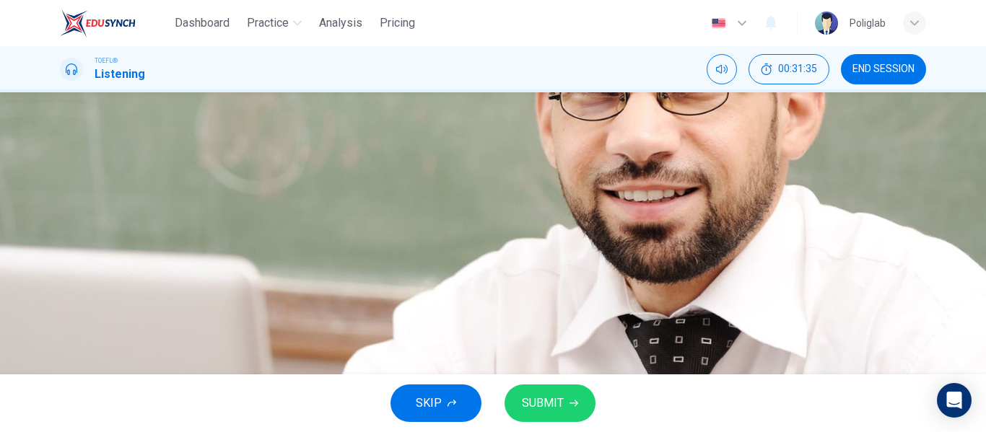
click at [302, 246] on span "The causes are explained and developed" at bounding box center [198, 237] width 207 height 17
click at [553, 403] on span "SUBMIT" at bounding box center [543, 403] width 42 height 20
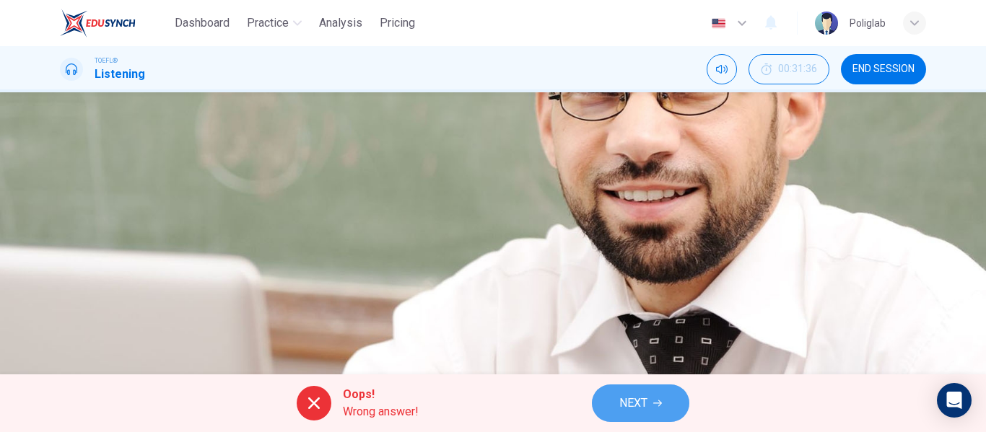
click at [635, 402] on span "NEXT" at bounding box center [633, 403] width 28 height 20
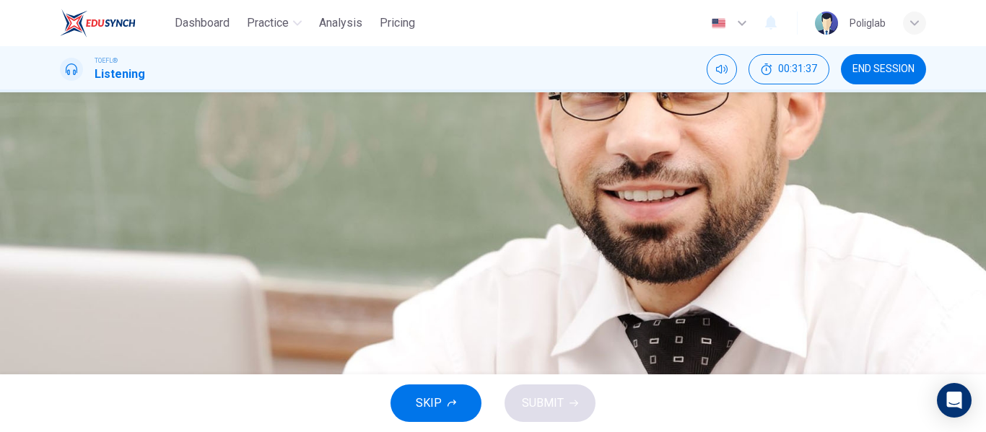
click at [63, 127] on button "button" at bounding box center [61, 120] width 3 height 14
type input "0"
click at [349, 207] on span "He is contrasting the first game with that of today" at bounding box center [222, 198] width 254 height 17
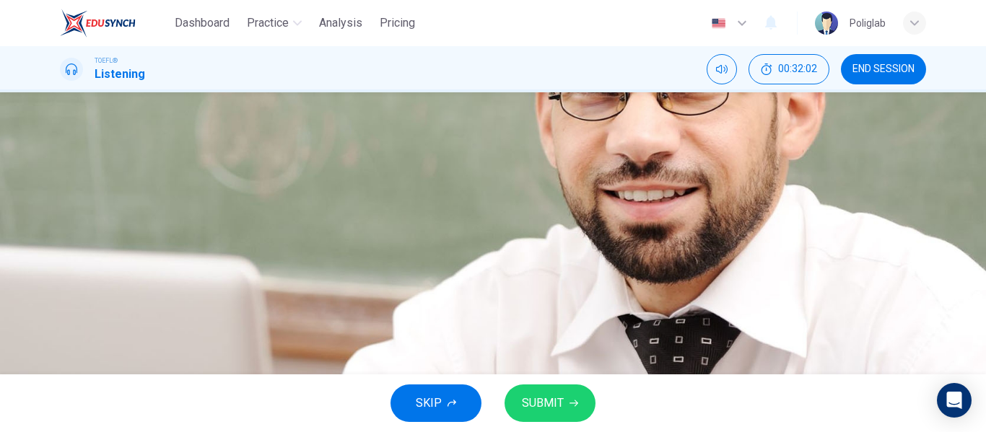
click at [281, 249] on span "He is giving specifics of comparison" at bounding box center [188, 240] width 186 height 17
click at [559, 391] on button "SUBMIT" at bounding box center [550, 404] width 91 height 38
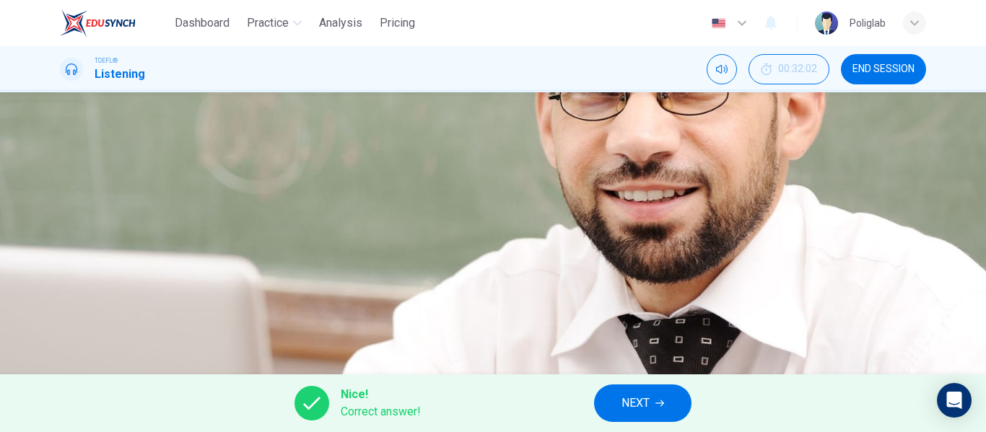
click at [631, 400] on span "NEXT" at bounding box center [636, 403] width 28 height 20
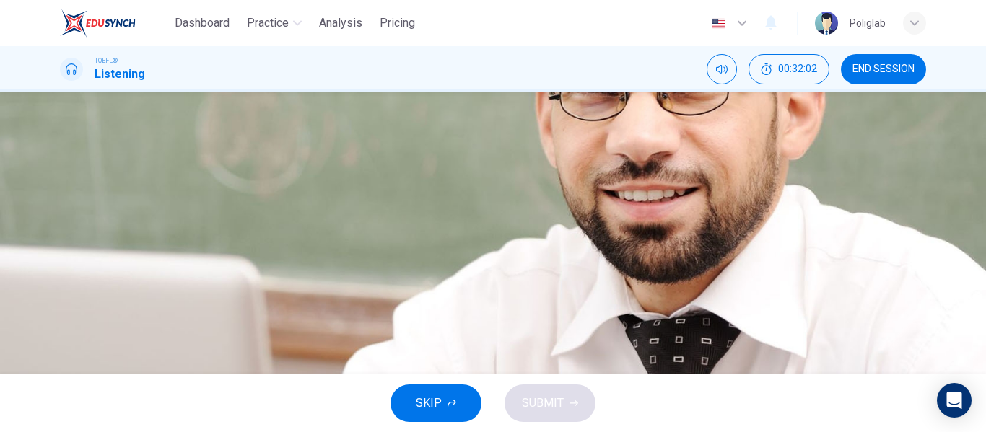
scroll to position [94, 0]
click at [325, 137] on span "Harvard preferred to run while holding the ball" at bounding box center [210, 128] width 230 height 17
click at [373, 173] on span "McGill's game more closely resembled rugby" at bounding box center [233, 164] width 277 height 17
click at [383, 209] on span "McGill wanted to kick the ball while advancing" at bounding box center [238, 200] width 287 height 17
click at [330, 245] on span "Harvard wanted to tackle the opposing players" at bounding box center [212, 236] width 235 height 17
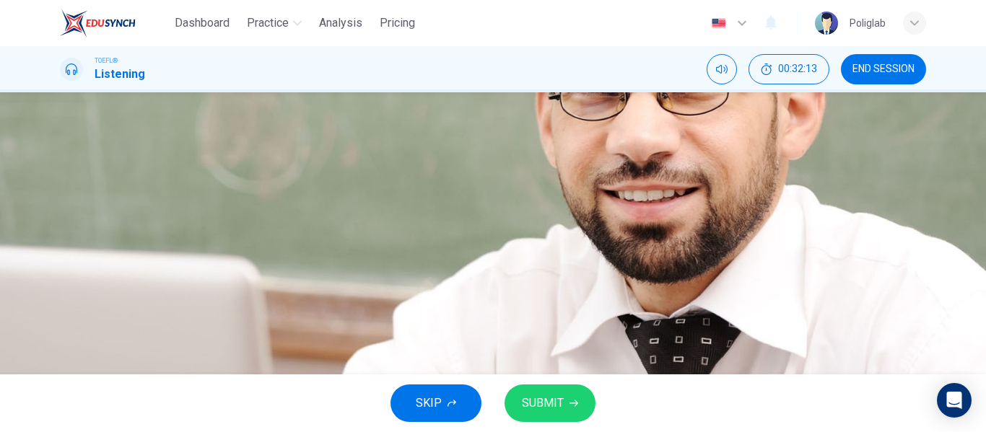
click at [708, 219] on button "C McGill wanted to kick the ball while advancing" at bounding box center [493, 201] width 866 height 36
click at [373, 173] on span "McGill's game more closely resembled rugby" at bounding box center [233, 164] width 277 height 17
click at [552, 396] on span "SUBMIT" at bounding box center [543, 403] width 42 height 20
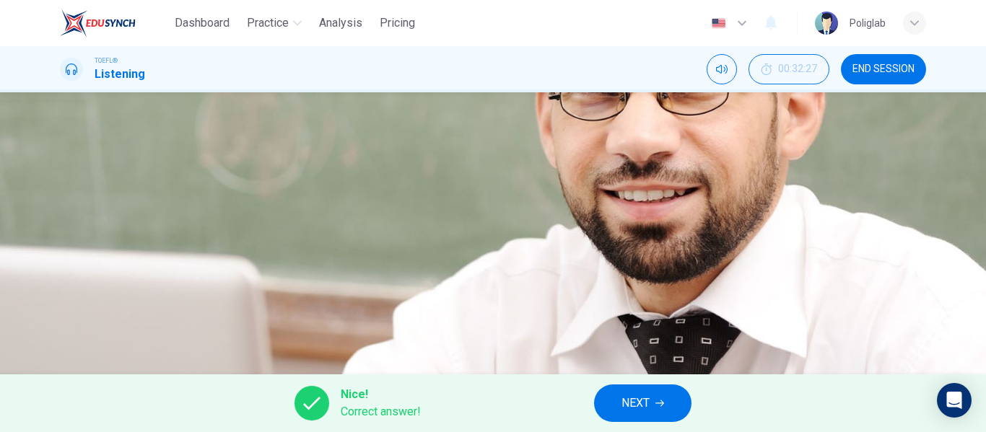
click at [667, 393] on button "NEXT" at bounding box center [642, 404] width 97 height 38
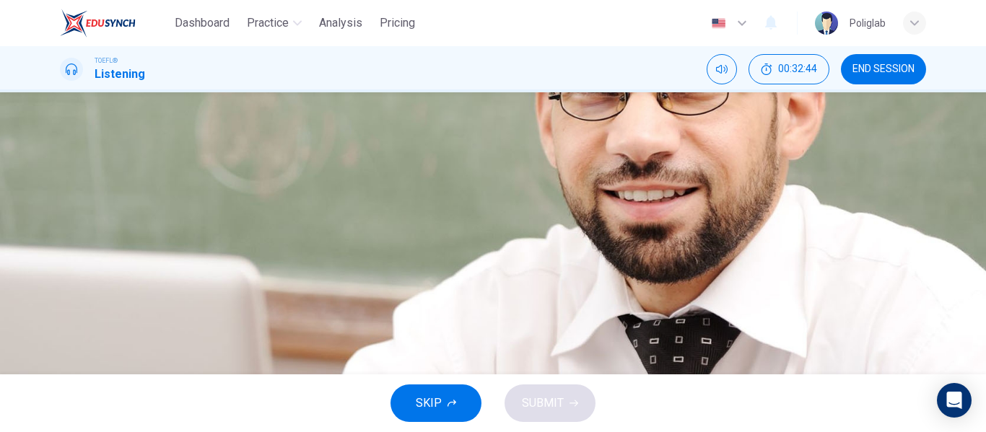
scroll to position [100, 0]
click at [712, 219] on button "C Both soccer and football derive from rugby" at bounding box center [493, 201] width 866 height 36
click at [383, 245] on span "Football resembles rugby more than it resembles soccer" at bounding box center [238, 236] width 287 height 17
click at [281, 137] on span "They are both played with 11 players" at bounding box center [188, 128] width 186 height 17
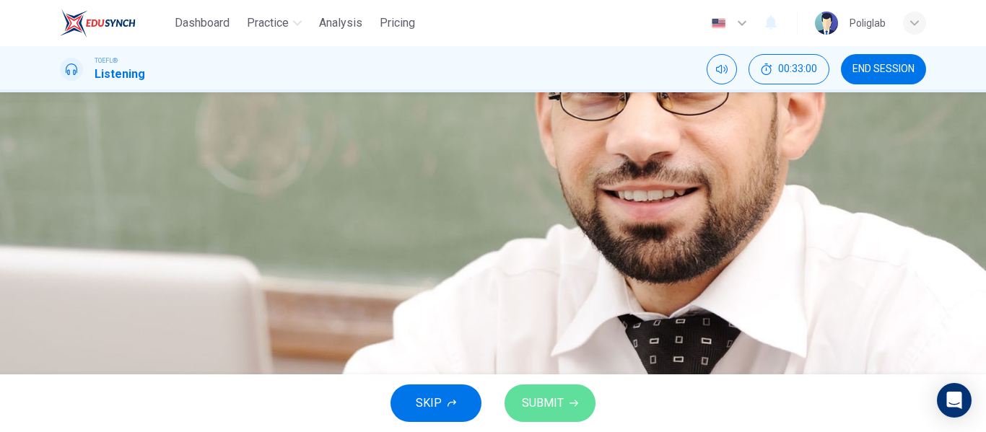
click at [549, 393] on span "SUBMIT" at bounding box center [543, 403] width 42 height 20
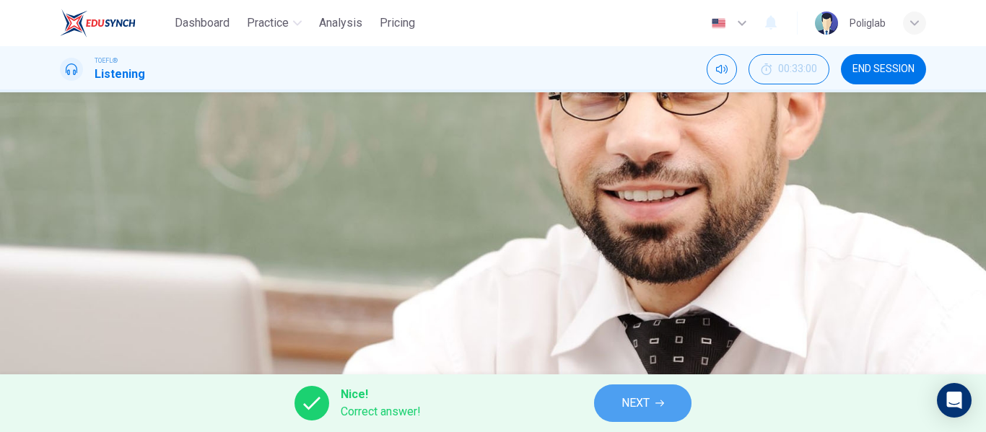
click at [647, 410] on span "NEXT" at bounding box center [636, 403] width 28 height 20
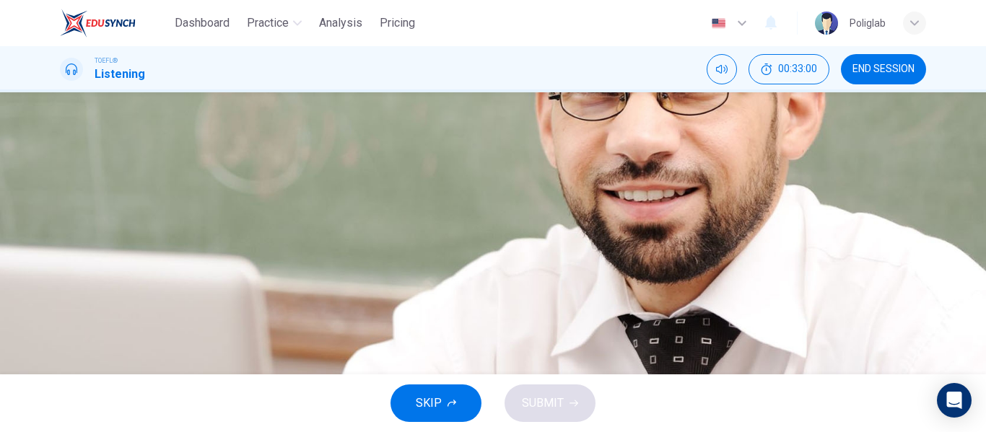
scroll to position [78, 0]
click at [635, 191] on button "B He reduced the size of the playing field" at bounding box center [493, 172] width 866 height 36
click at [339, 217] on span "He lowered the number of players from 15 to 11" at bounding box center [216, 208] width 243 height 17
click at [539, 400] on span "SUBMIT" at bounding box center [543, 403] width 42 height 20
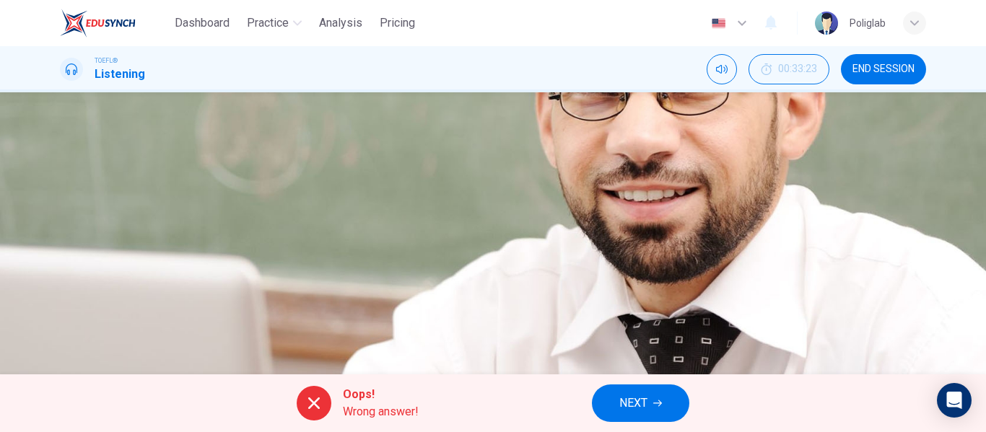
scroll to position [124, 0]
click at [617, 404] on button "NEXT" at bounding box center [640, 404] width 97 height 38
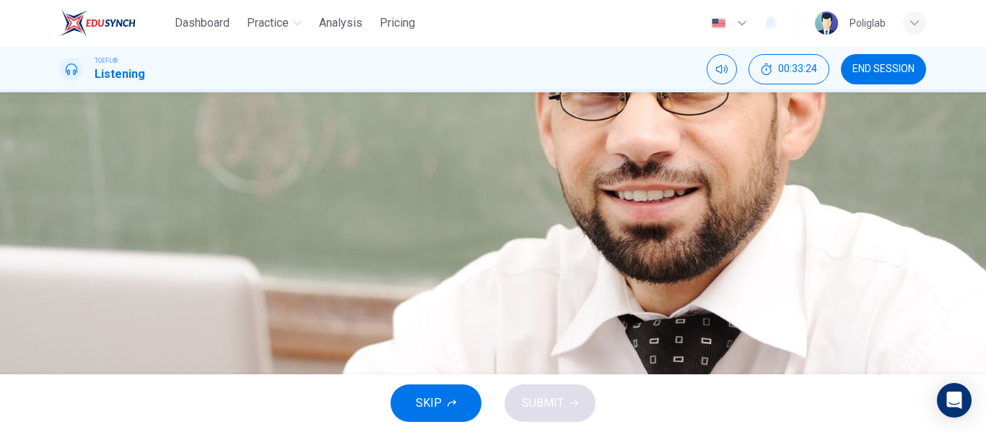
scroll to position [86, 0]
click at [419, 173] on span "Their games were not as competitive as those played at college" at bounding box center [257, 164] width 324 height 17
click at [432, 209] on span "Their games had more players on the teams than those at colleges" at bounding box center [263, 200] width 336 height 17
click at [350, 245] on span "Their rivalries increased the popularity of the sport" at bounding box center [222, 236] width 255 height 17
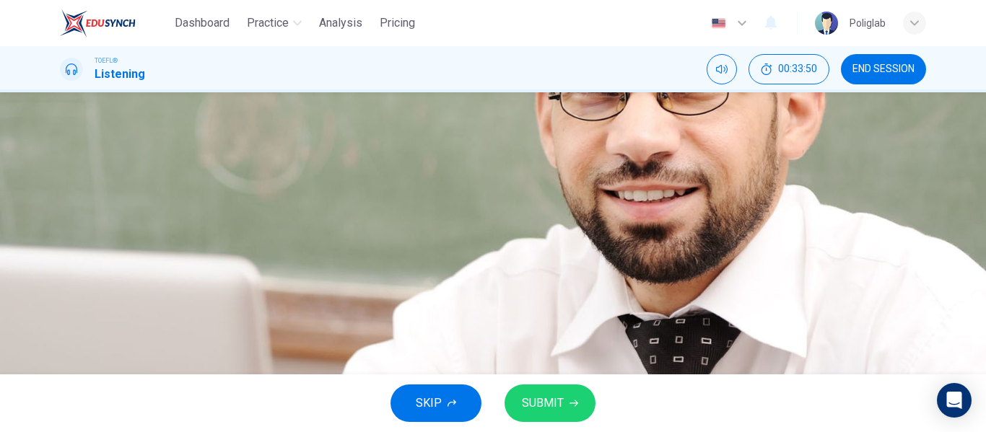
scroll to position [122, 0]
click at [570, 405] on icon "button" at bounding box center [574, 403] width 9 height 9
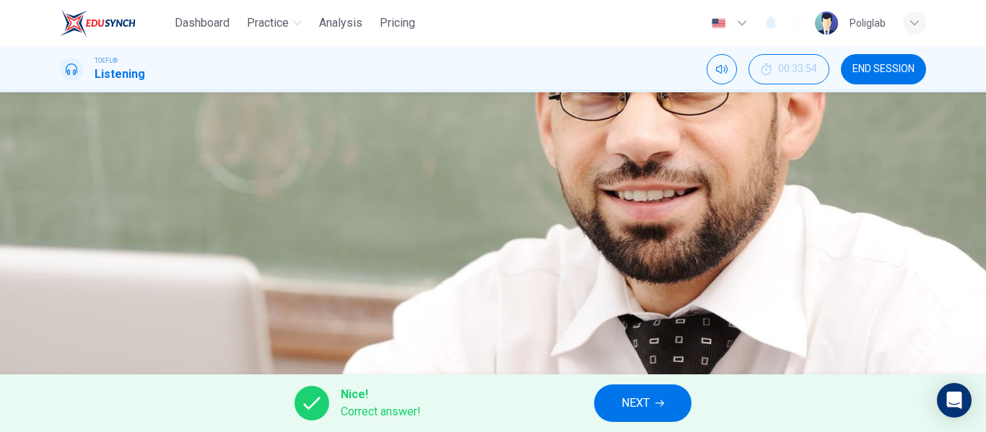
click at [653, 400] on button "NEXT" at bounding box center [642, 404] width 97 height 38
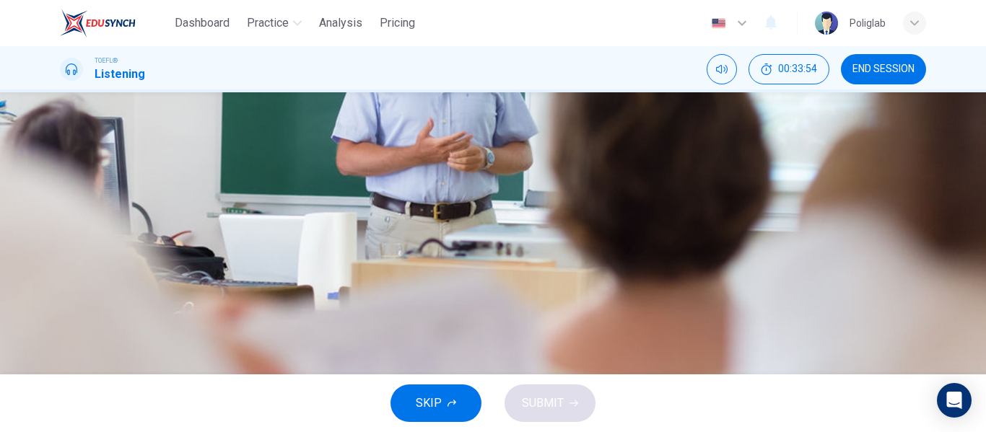
click at [863, 64] on span "END SESSION" at bounding box center [884, 70] width 62 height 12
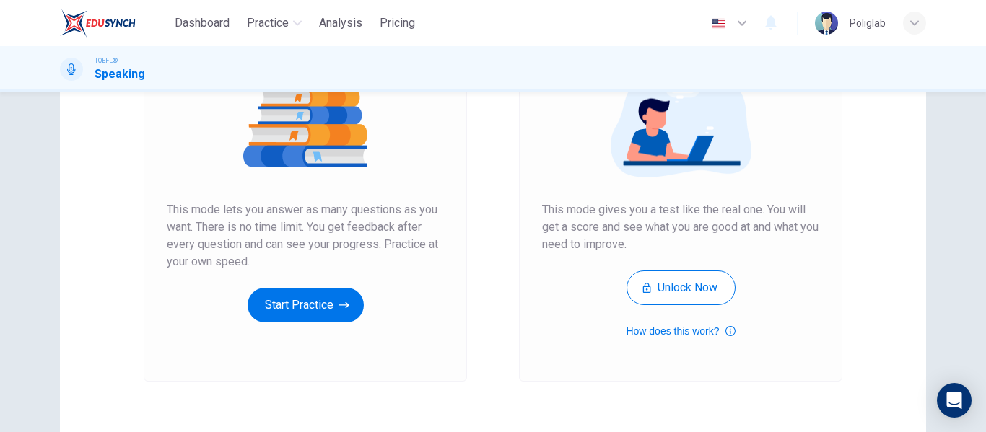
scroll to position [184, 0]
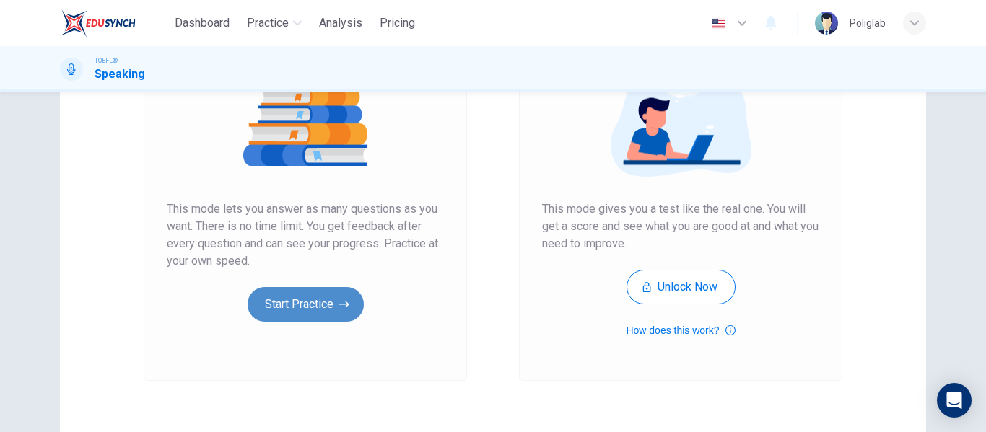
click at [289, 301] on button "Start Practice" at bounding box center [306, 304] width 116 height 35
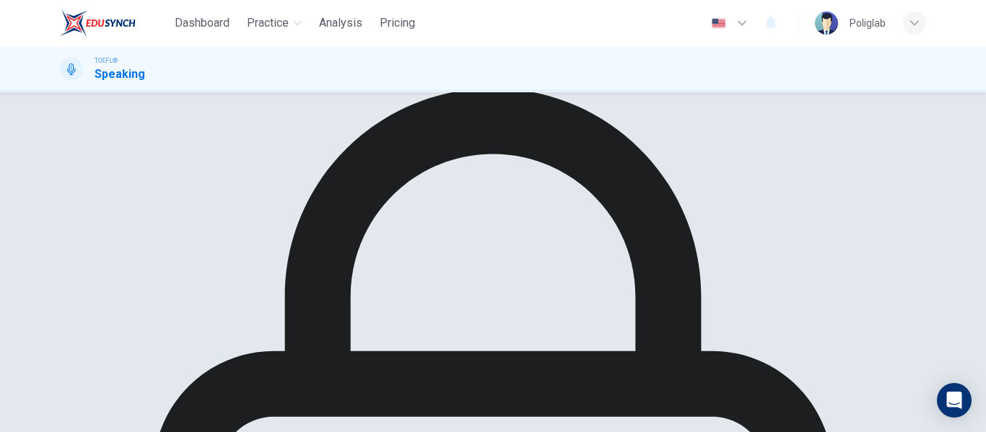
scroll to position [35, 0]
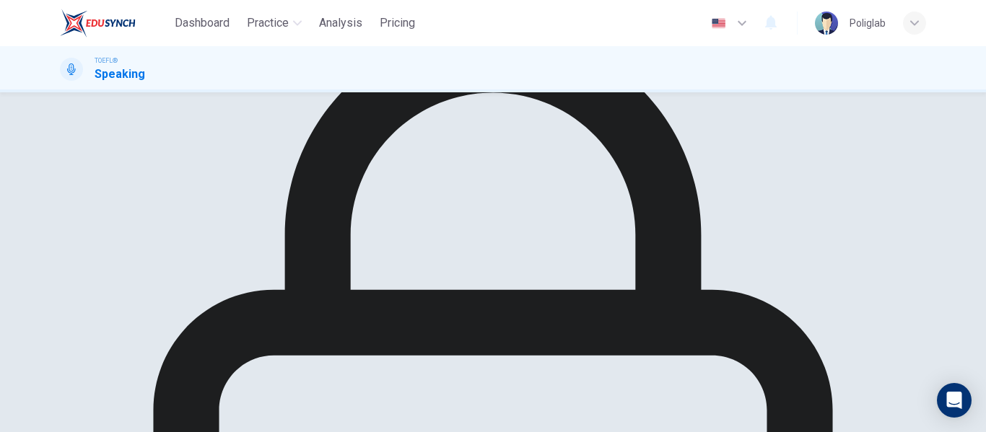
scroll to position [97, 0]
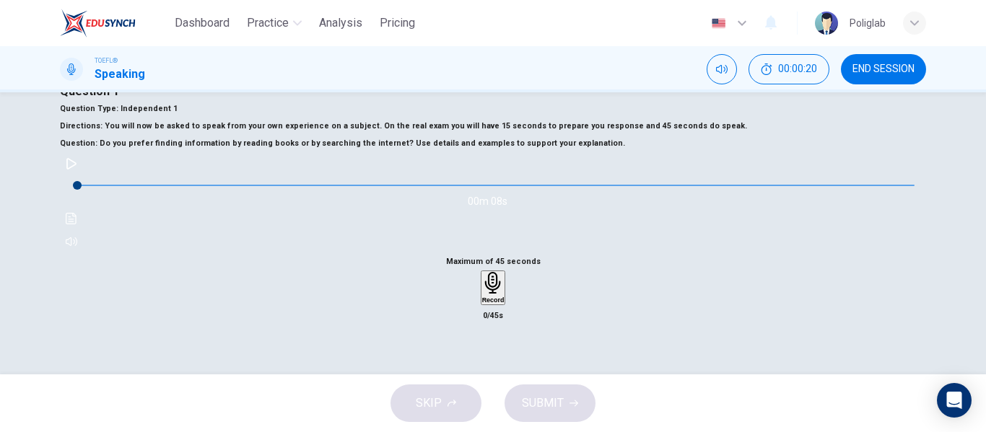
scroll to position [0, 0]
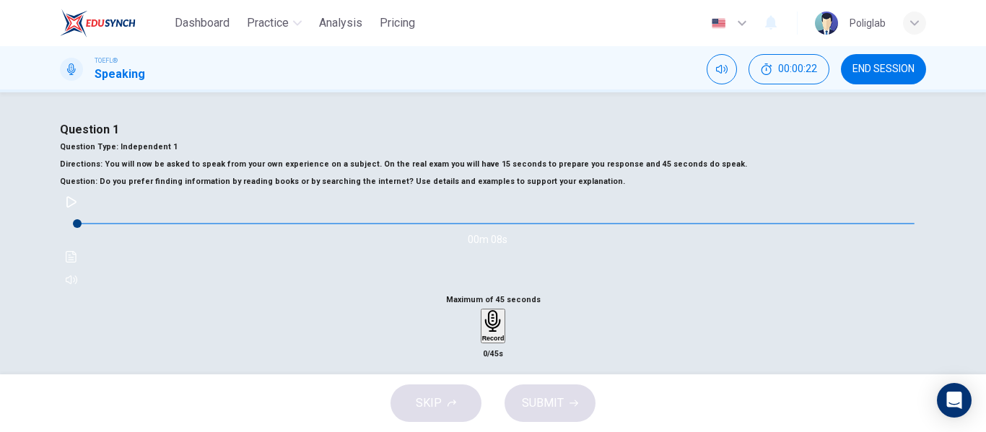
click at [77, 208] on icon "button" at bounding box center [72, 202] width 12 height 12
click at [83, 214] on button "button" at bounding box center [71, 202] width 23 height 23
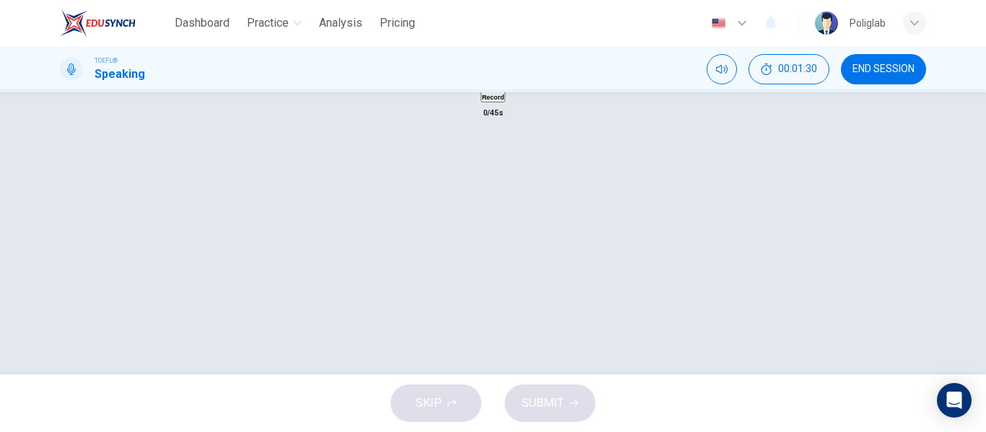
scroll to position [242, 0]
click at [501, 100] on h6 "Record" at bounding box center [493, 96] width 22 height 7
click at [539, 403] on span "SUBMIT" at bounding box center [543, 403] width 42 height 20
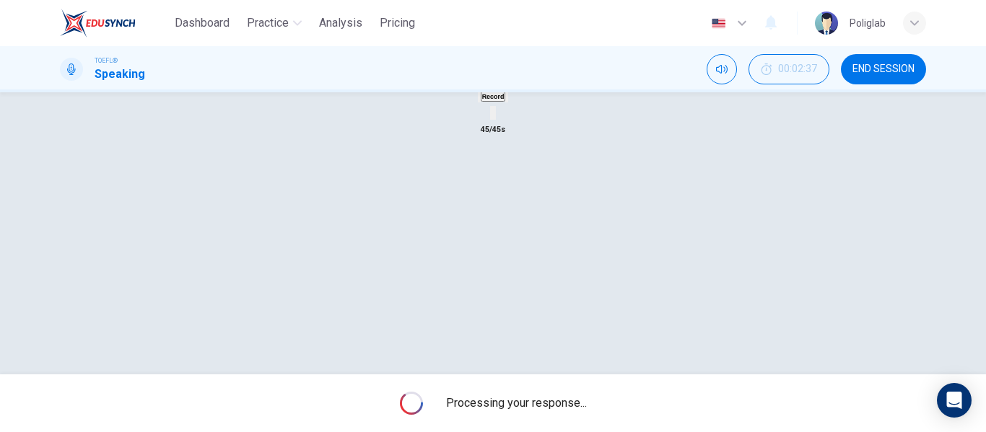
type input "0"
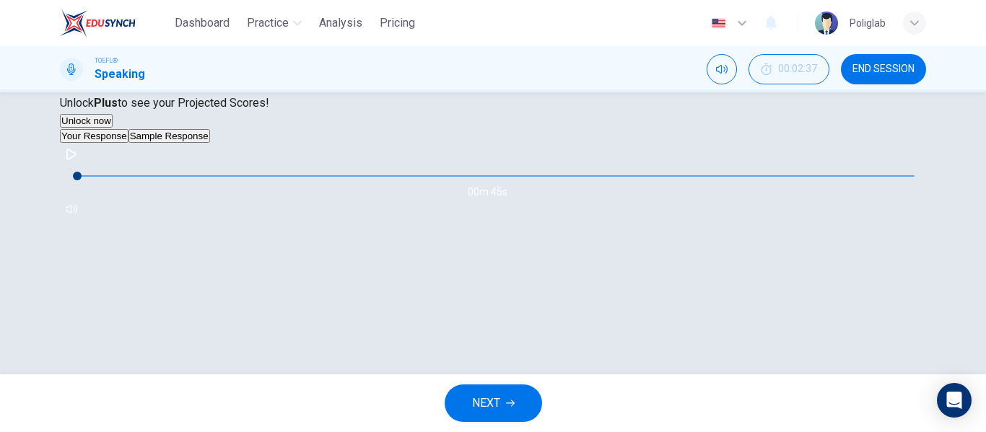
scroll to position [310, 0]
click at [83, 166] on button "button" at bounding box center [71, 154] width 23 height 23
type input "2"
type input "93"
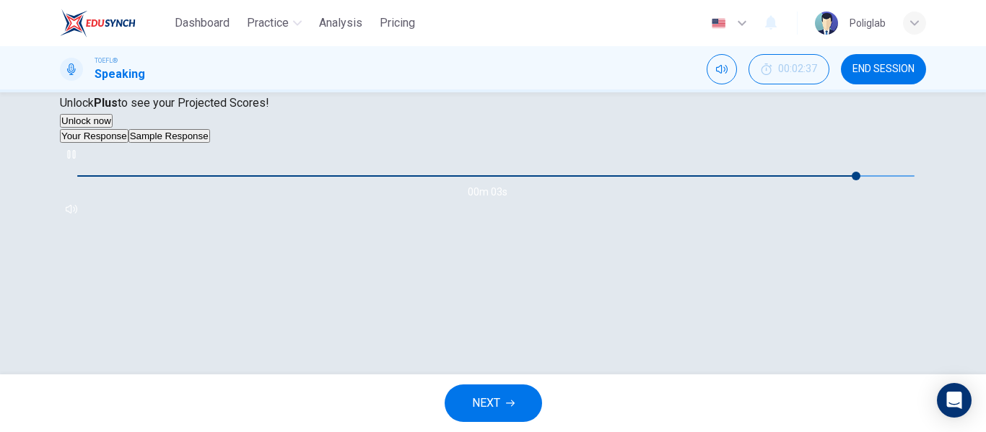
click at [210, 143] on button "Sample Response" at bounding box center [170, 136] width 82 height 14
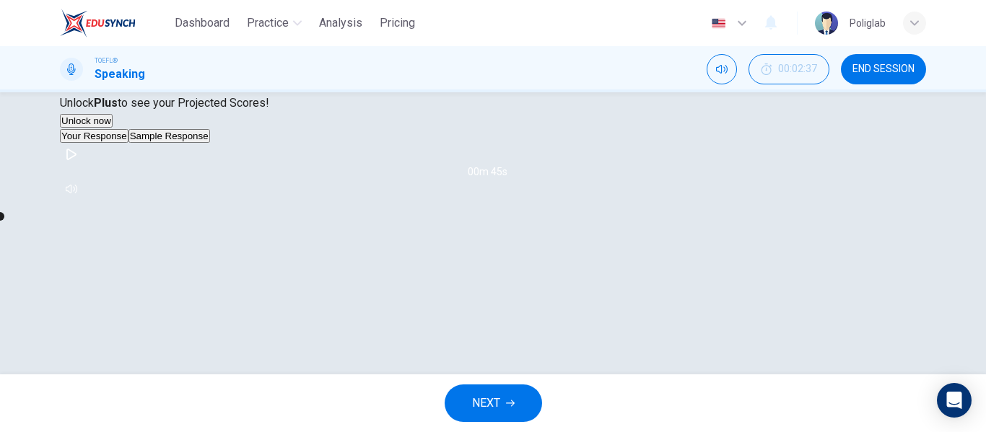
click at [83, 166] on button "button" at bounding box center [71, 154] width 23 height 23
click at [75, 159] on icon "button" at bounding box center [71, 154] width 8 height 9
click at [77, 160] on icon "button" at bounding box center [72, 155] width 12 height 12
click at [75, 159] on icon "button" at bounding box center [71, 154] width 8 height 9
click at [77, 160] on icon "button" at bounding box center [72, 155] width 12 height 12
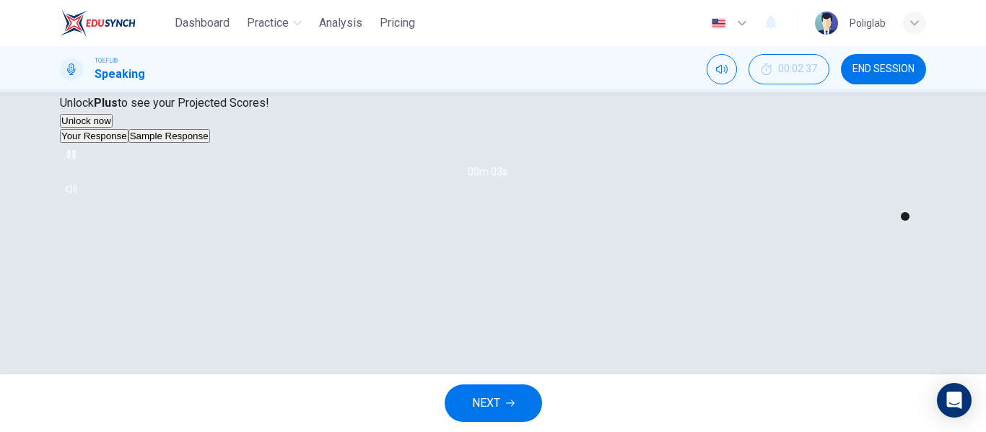
click at [77, 160] on icon "button" at bounding box center [72, 155] width 12 height 12
type input "92"
click at [497, 415] on button "NEXT" at bounding box center [493, 404] width 97 height 38
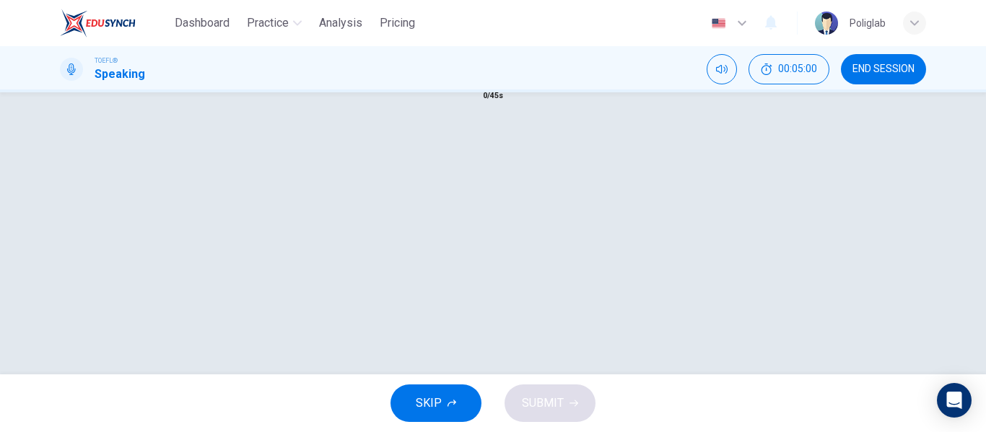
scroll to position [236, 0]
click at [482, 74] on icon "button" at bounding box center [493, 62] width 22 height 22
click at [546, 404] on span "SUBMIT" at bounding box center [543, 403] width 42 height 20
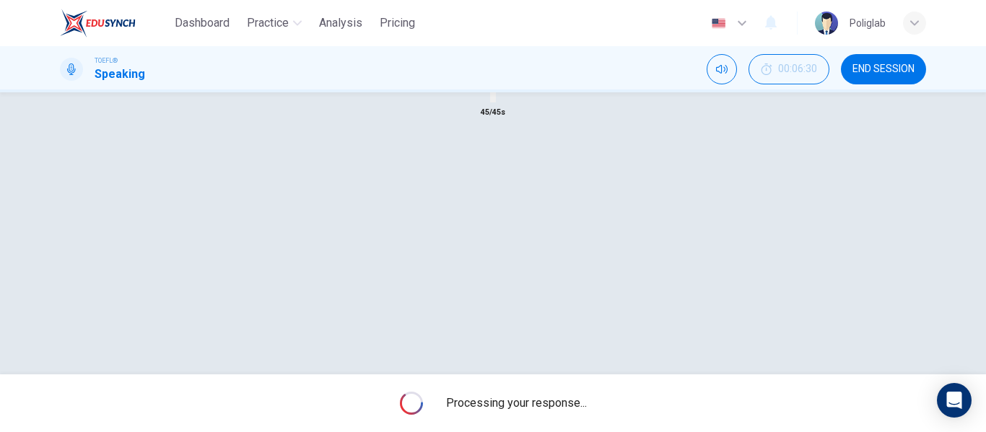
scroll to position [277, 0]
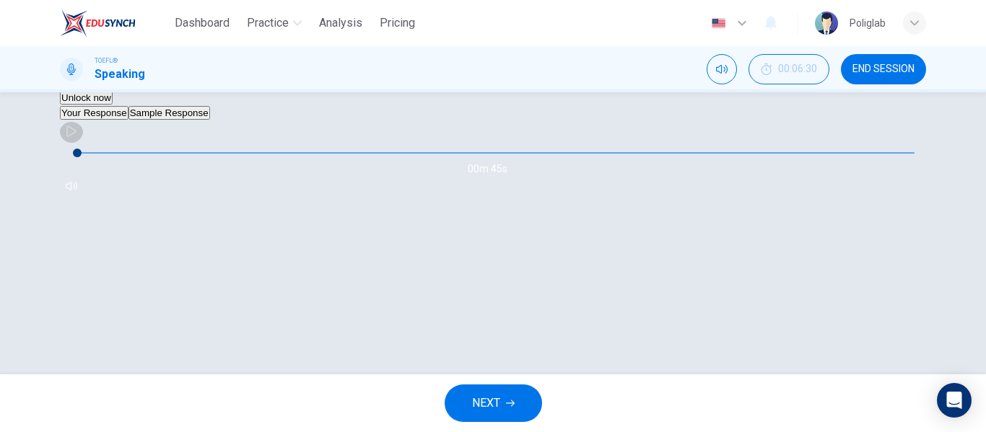
click at [77, 137] on icon "button" at bounding box center [71, 132] width 10 height 12
type input "82"
click at [491, 398] on span "NEXT" at bounding box center [486, 403] width 28 height 20
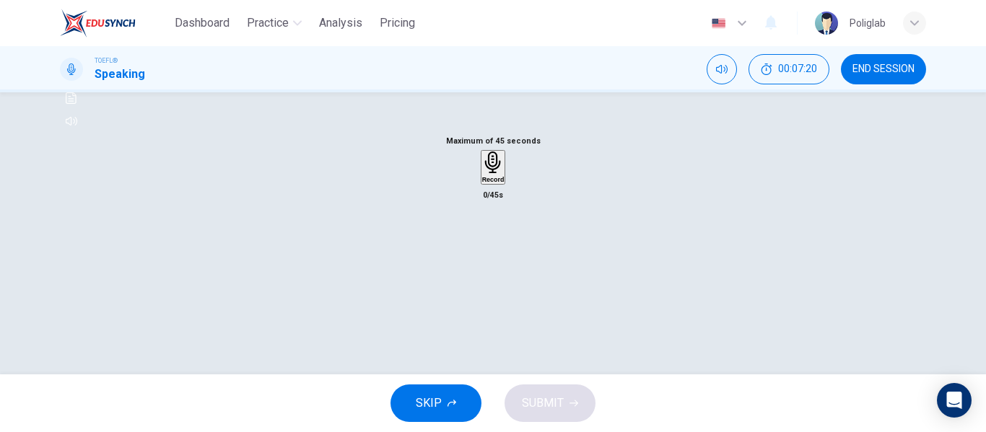
scroll to position [160, 0]
click at [488, 173] on icon "button" at bounding box center [493, 162] width 22 height 22
click at [500, 267] on div "Stop" at bounding box center [493, 209] width 14 height 116
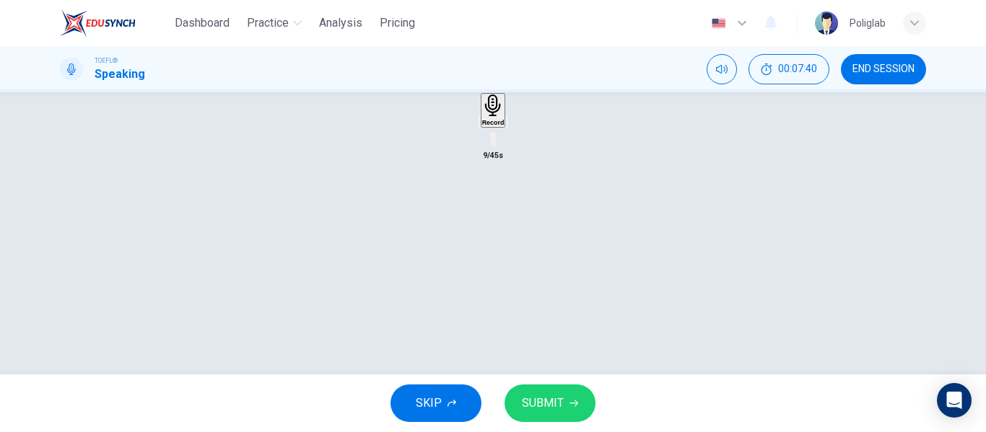
scroll to position [225, 0]
click at [482, 131] on icon "button" at bounding box center [488, 125] width 12 height 12
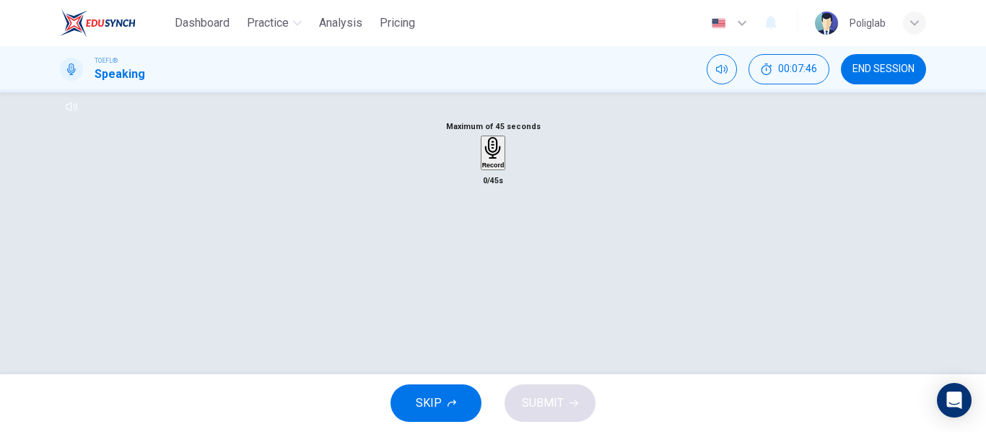
scroll to position [174, 0]
click at [487, 159] on icon "button" at bounding box center [493, 147] width 22 height 22
click at [500, 188] on div "Stop" at bounding box center [493, 130] width 14 height 116
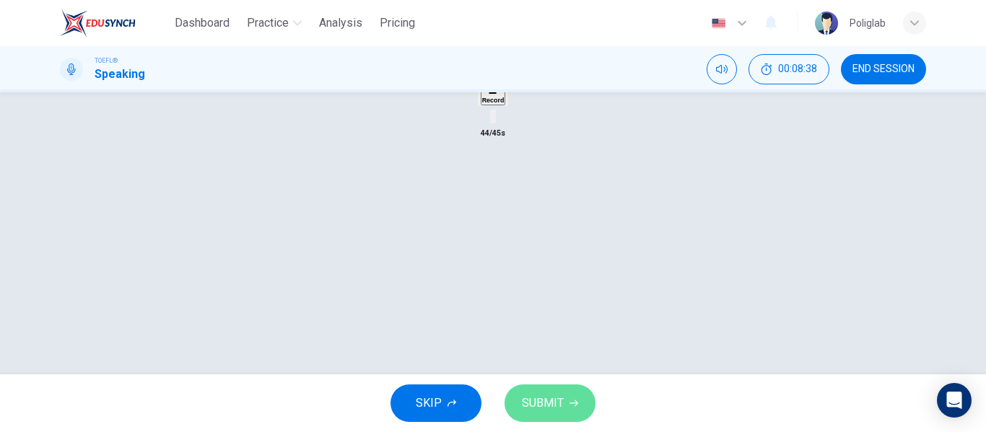
click at [536, 394] on span "SUBMIT" at bounding box center [543, 403] width 42 height 20
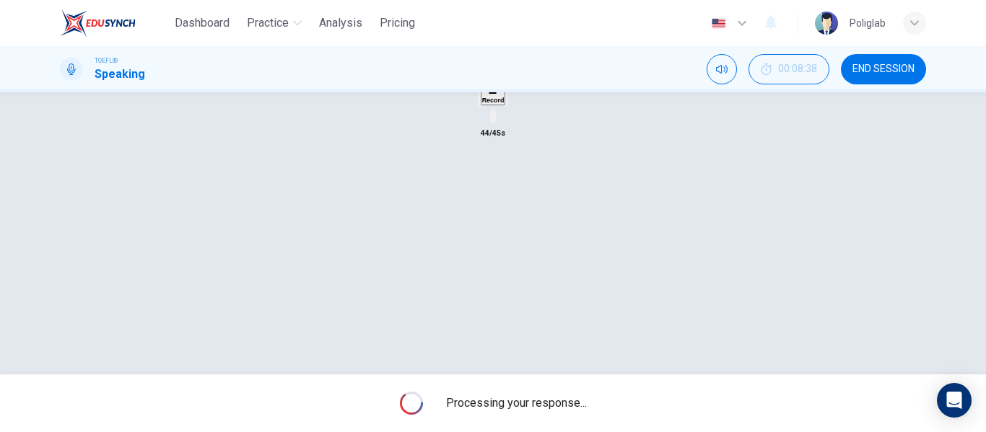
scroll to position [277, 0]
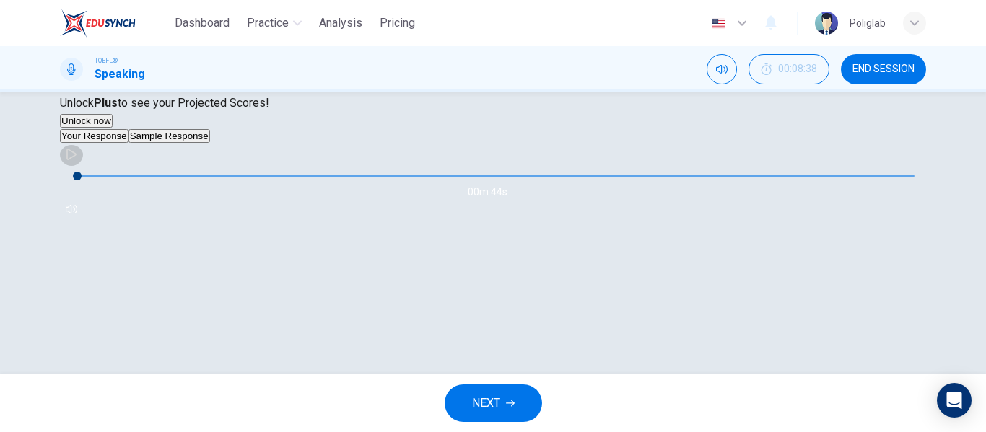
click at [77, 160] on icon "button" at bounding box center [71, 155] width 10 height 12
type input "86"
click at [498, 406] on span "NEXT" at bounding box center [486, 403] width 28 height 20
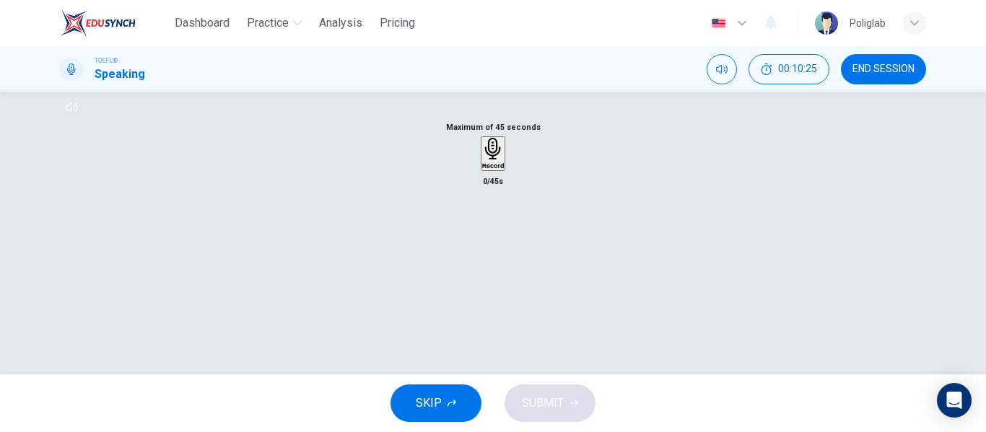
scroll to position [191, 0]
click at [491, 159] on icon "button" at bounding box center [492, 147] width 16 height 22
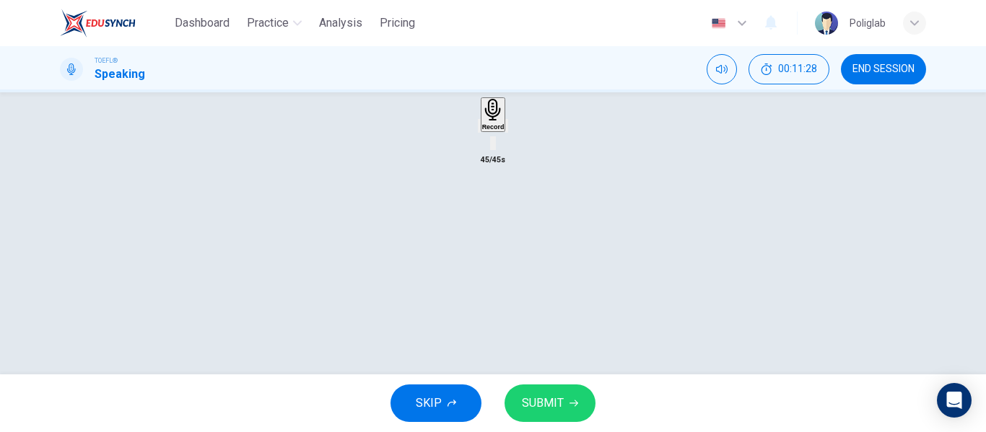
click at [479, 129] on icon "button" at bounding box center [479, 129] width 0 height 0
click at [497, 131] on h6 "Record" at bounding box center [493, 126] width 22 height 7
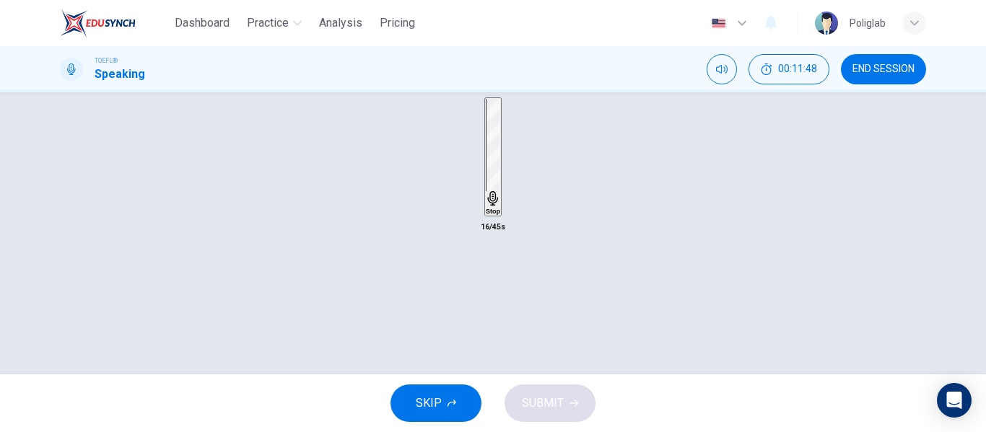
click at [502, 219] on div "Stop" at bounding box center [492, 157] width 17 height 121
click at [500, 215] on div "Stop" at bounding box center [493, 157] width 14 height 116
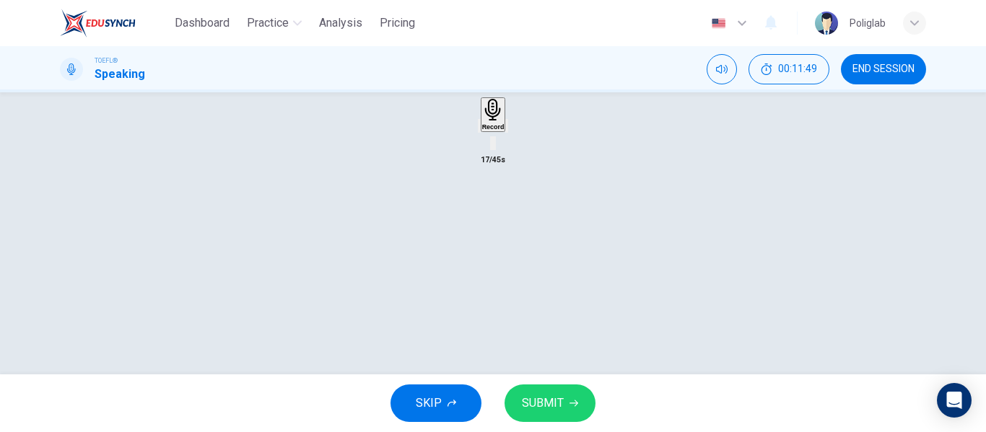
click at [479, 131] on div "button" at bounding box center [479, 126] width 0 height 11
click at [482, 131] on h6 "Record" at bounding box center [493, 126] width 22 height 7
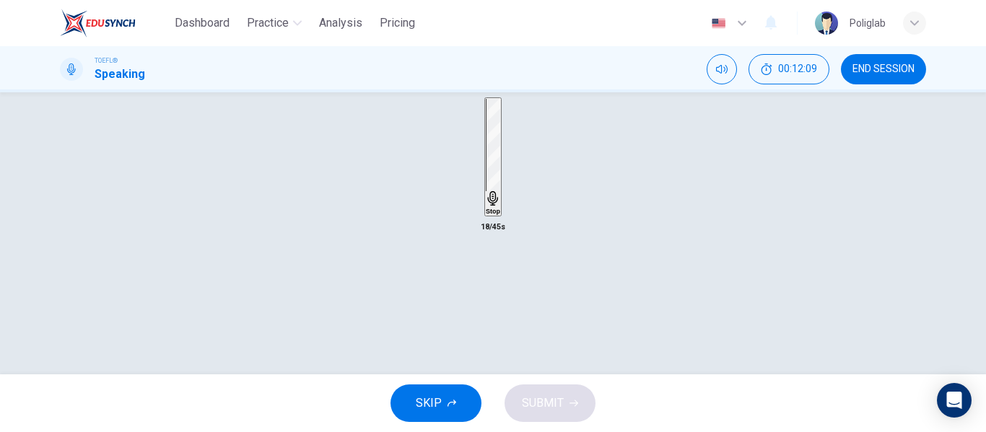
click at [486, 215] on h6 "Stop" at bounding box center [493, 211] width 14 height 7
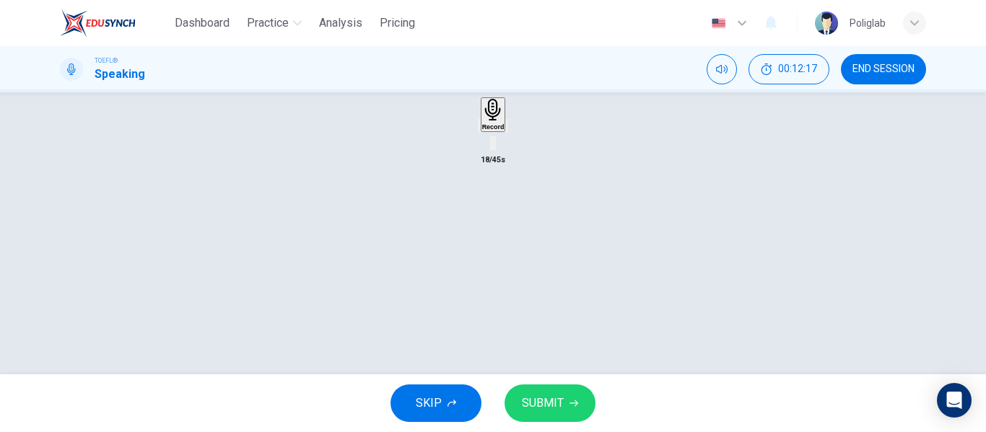
click at [482, 131] on h6 "Record" at bounding box center [493, 126] width 22 height 7
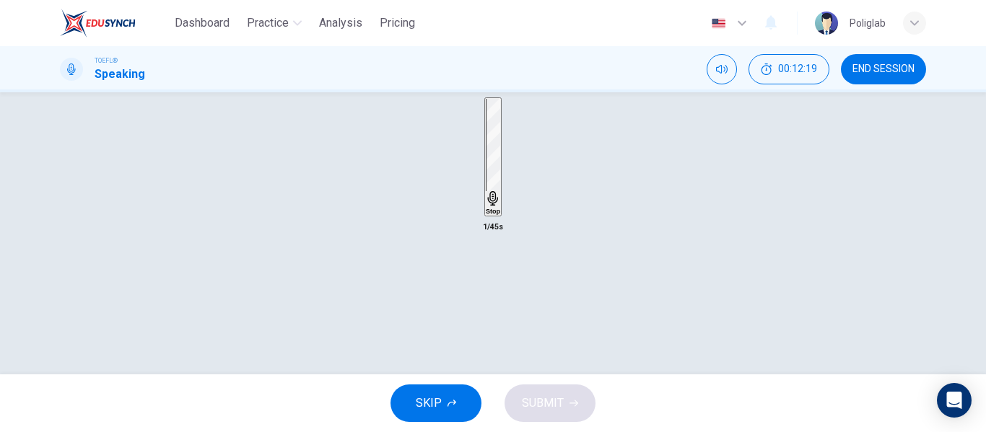
click at [486, 215] on h6 "Stop" at bounding box center [493, 211] width 14 height 7
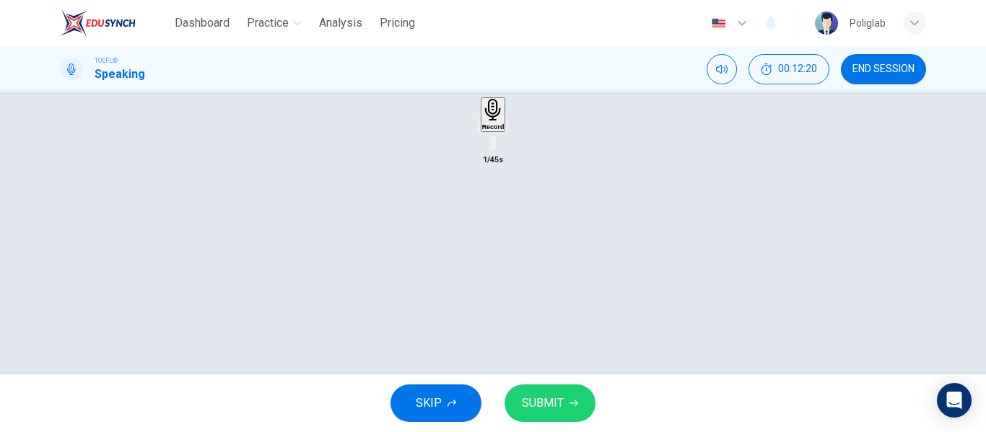
click at [482, 144] on icon "button" at bounding box center [488, 138] width 12 height 12
click at [495, 121] on icon "button" at bounding box center [492, 110] width 16 height 22
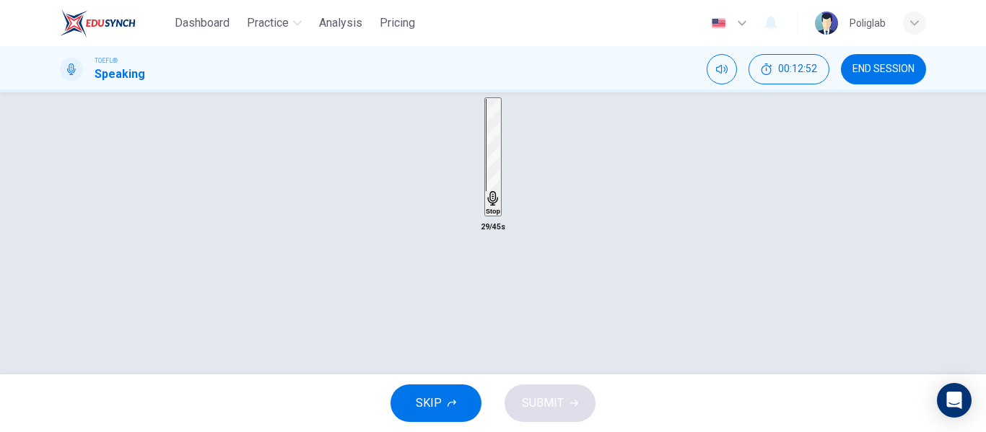
click at [495, 206] on icon "button" at bounding box center [493, 198] width 10 height 14
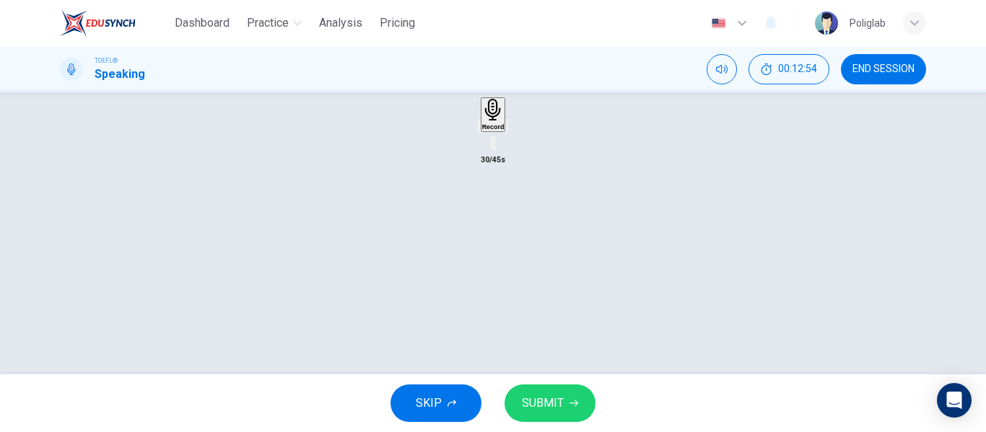
click at [504, 131] on h6 "Record" at bounding box center [493, 126] width 22 height 7
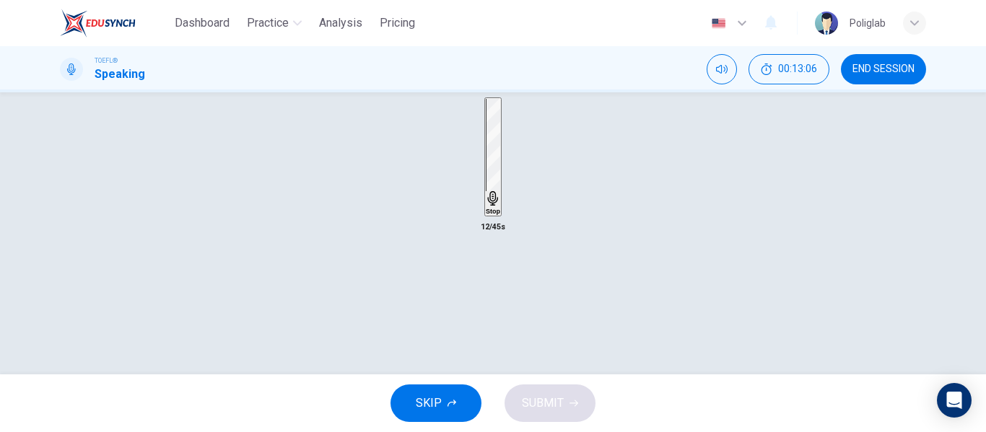
click at [486, 215] on div "Stop" at bounding box center [493, 157] width 14 height 116
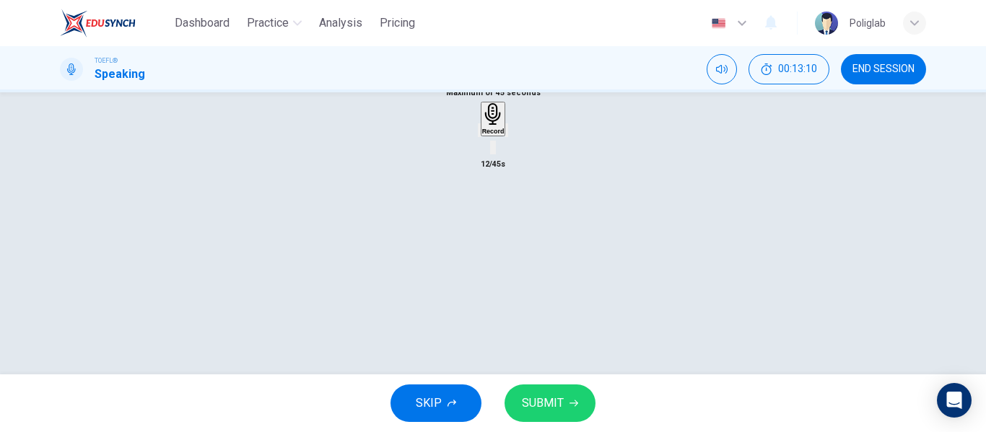
scroll to position [225, 0]
click at [479, 133] on icon "button" at bounding box center [479, 133] width 0 height 0
click at [482, 134] on div "Record" at bounding box center [493, 119] width 22 height 32
click at [505, 134] on div "Record" at bounding box center [493, 119] width 22 height 32
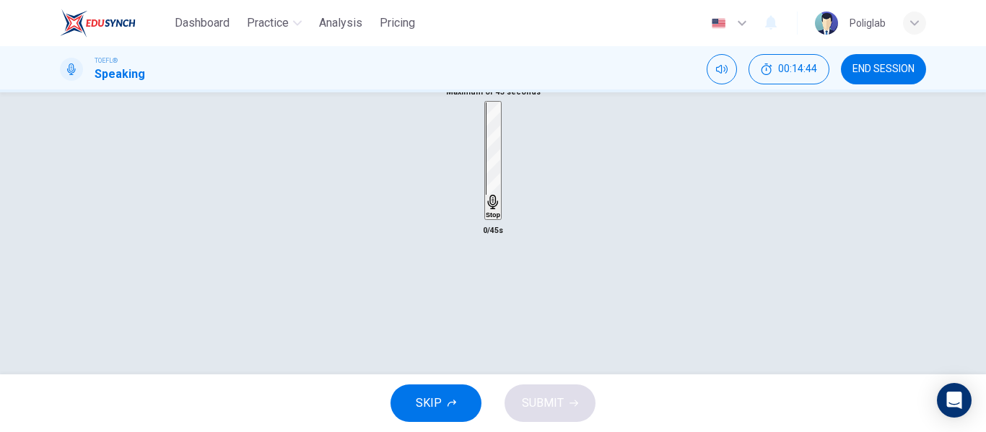
click at [500, 209] on icon "button" at bounding box center [493, 202] width 14 height 14
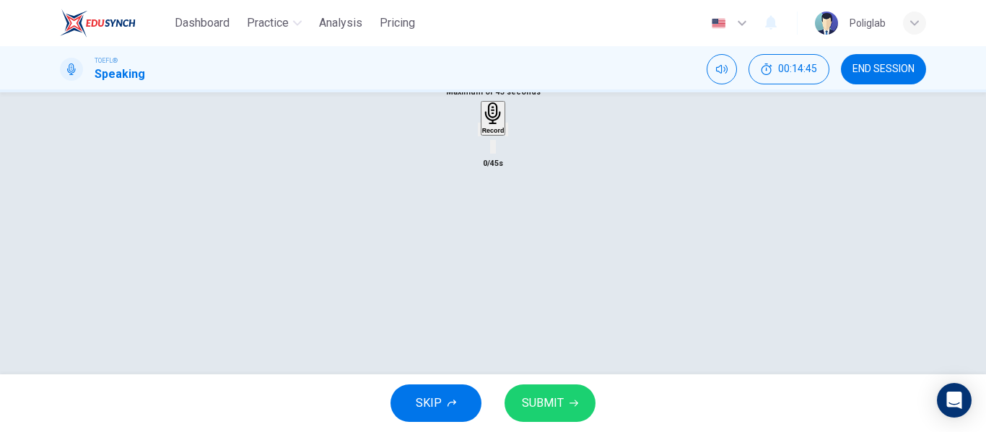
click at [479, 135] on div "button" at bounding box center [479, 129] width 0 height 11
click at [482, 134] on div "Record" at bounding box center [493, 119] width 22 height 32
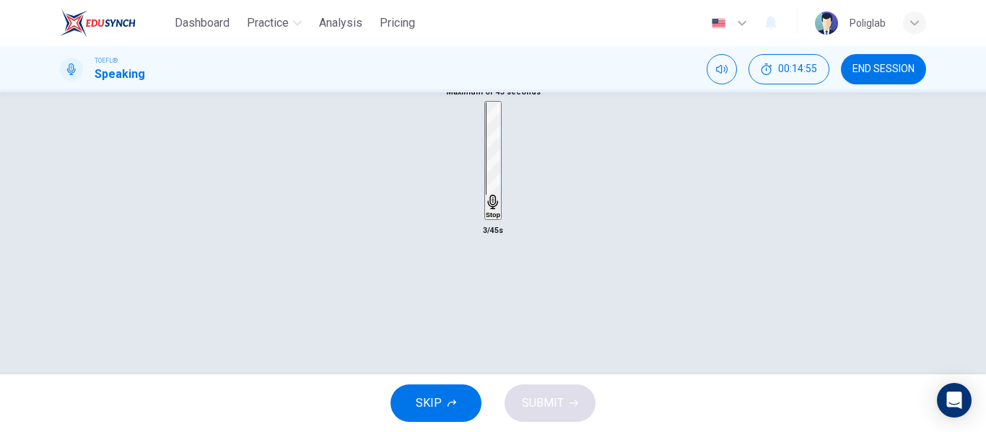
click at [500, 219] on div "Stop" at bounding box center [493, 161] width 14 height 116
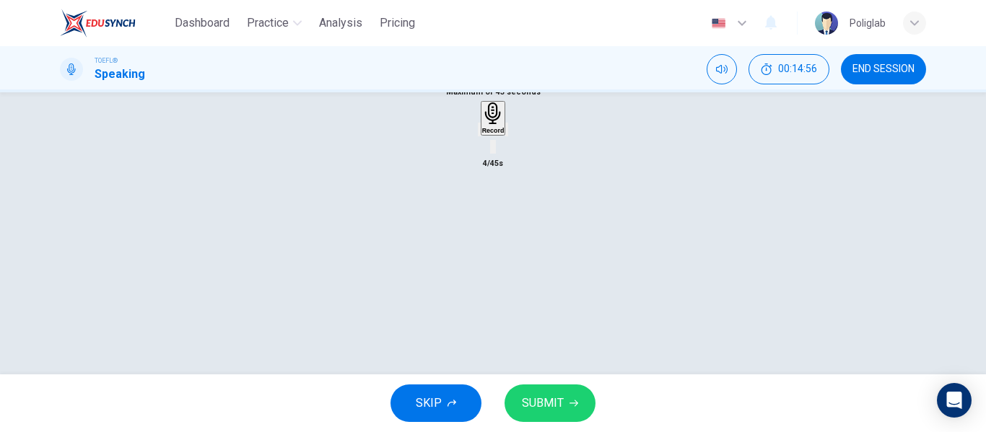
click at [479, 135] on div "button" at bounding box center [479, 129] width 0 height 11
click at [491, 134] on h6 "Record" at bounding box center [493, 130] width 22 height 7
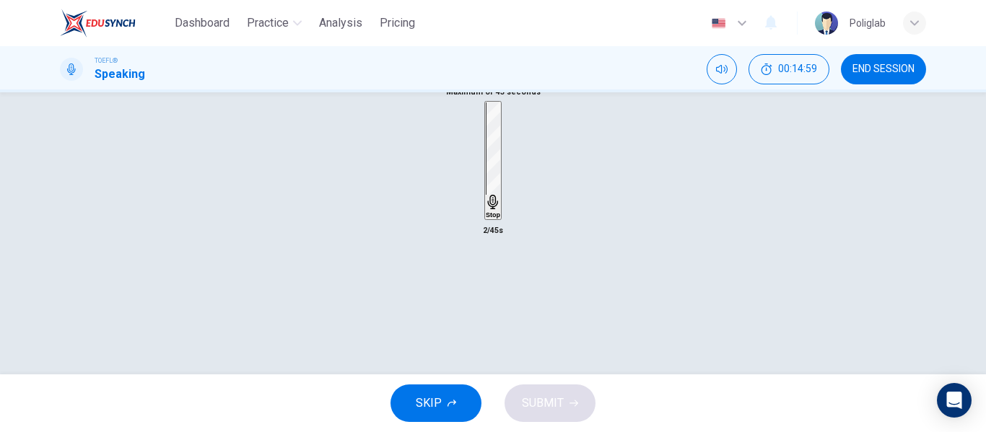
click at [486, 219] on div "Stop" at bounding box center [493, 161] width 14 height 116
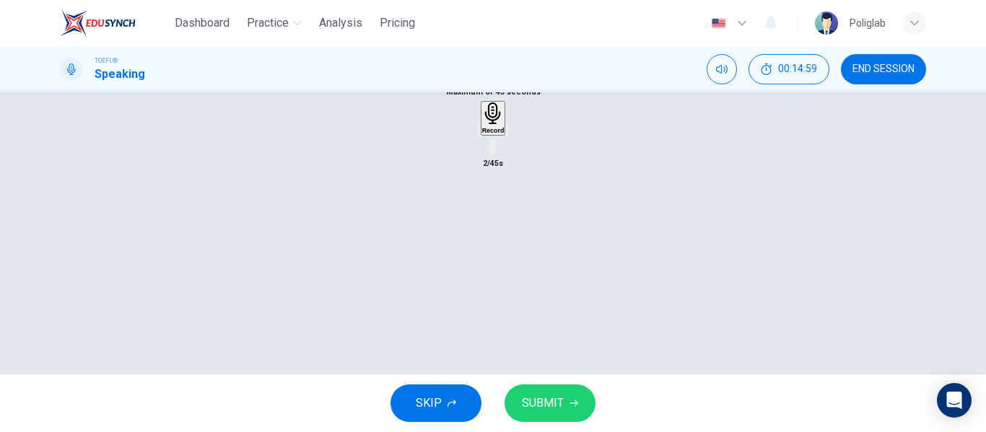
click at [479, 133] on icon "button" at bounding box center [479, 133] width 0 height 0
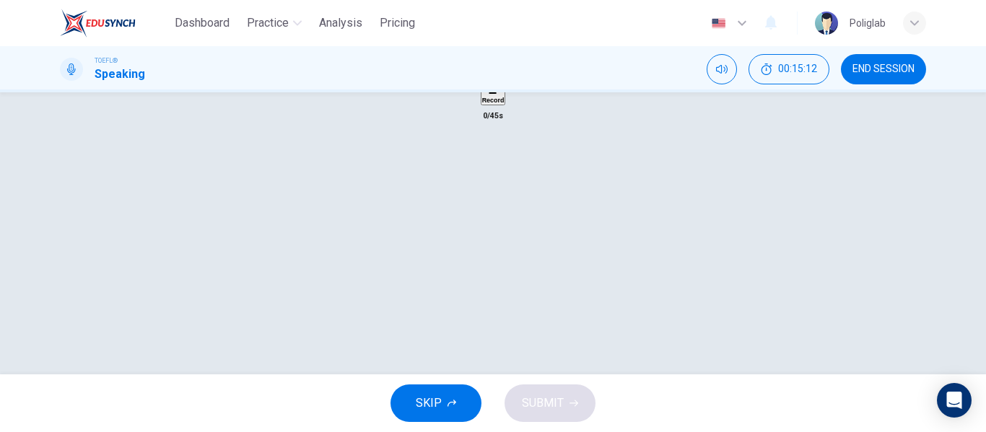
scroll to position [253, 0]
click at [482, 97] on icon "button" at bounding box center [493, 86] width 22 height 22
click at [497, 191] on h6 "Stop" at bounding box center [493, 187] width 14 height 7
click at [479, 105] on icon "button" at bounding box center [479, 105] width 0 height 0
click at [505, 107] on div "Record" at bounding box center [493, 91] width 22 height 32
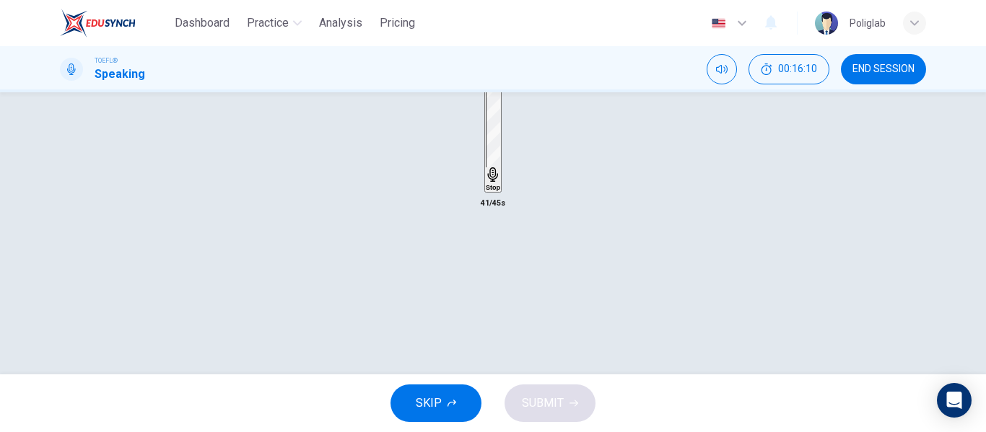
click at [497, 182] on icon "button" at bounding box center [493, 174] width 10 height 14
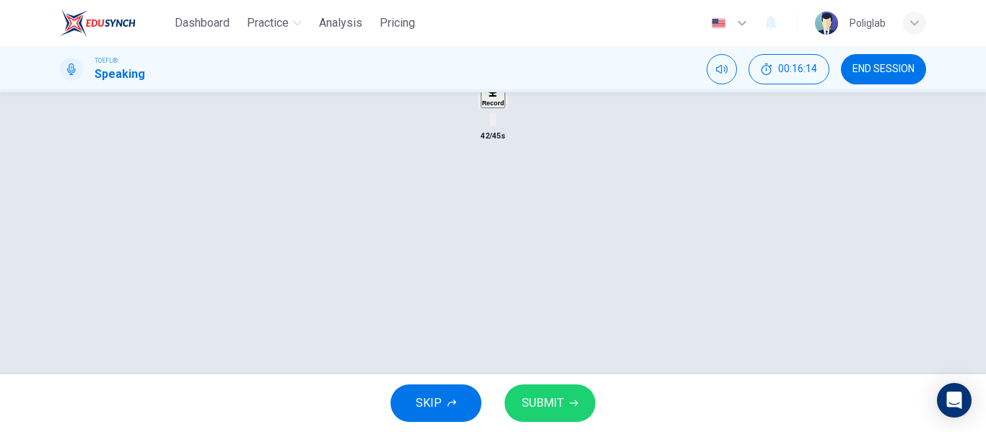
click at [479, 105] on icon "button" at bounding box center [479, 105] width 0 height 0
click at [500, 107] on h6 "Record" at bounding box center [493, 103] width 22 height 7
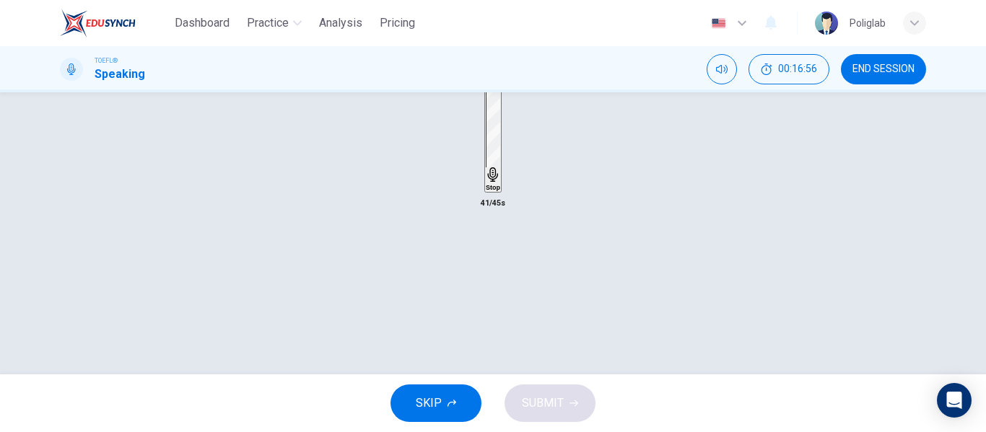
click at [500, 191] on h6 "Stop" at bounding box center [493, 187] width 14 height 7
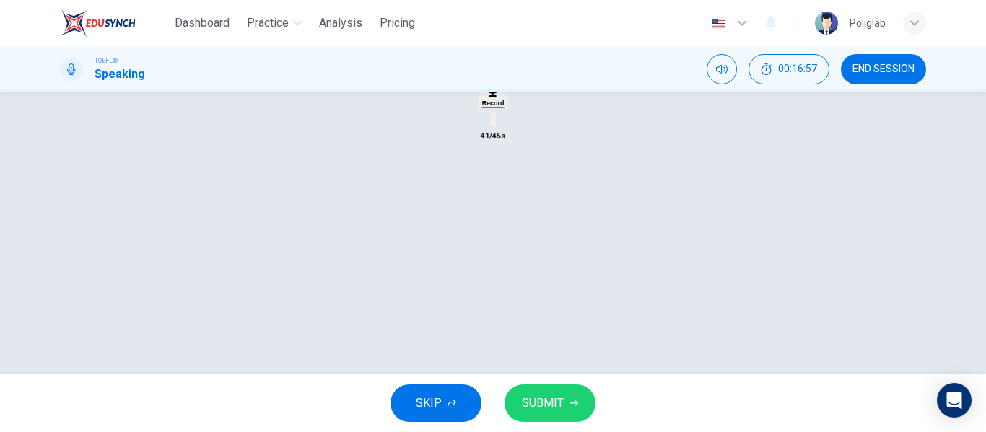
click at [507, 105] on icon "button" at bounding box center [507, 105] width 0 height 0
click at [522, 121] on icon "button" at bounding box center [516, 114] width 12 height 13
click at [479, 105] on icon "button" at bounding box center [479, 105] width 0 height 0
